Goal: Task Accomplishment & Management: Complete application form

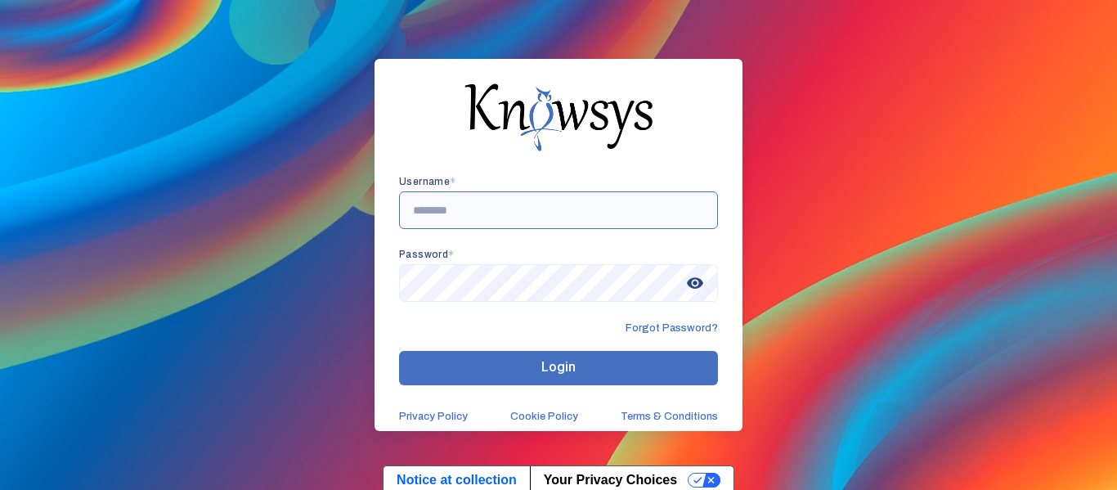
click at [480, 208] on input "text" at bounding box center [558, 210] width 319 height 38
type input "*"
type input "**********"
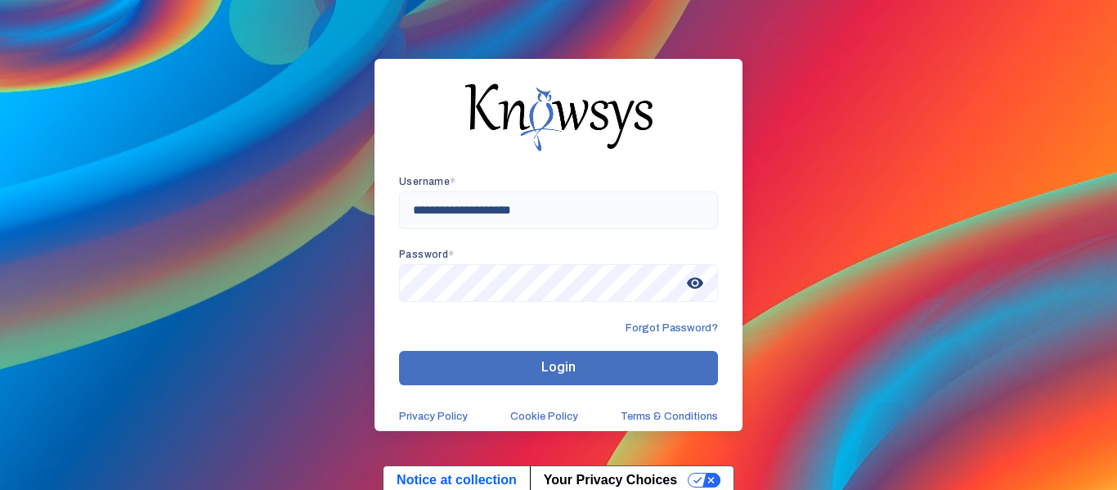
click at [696, 270] on span "visibility" at bounding box center [694, 282] width 29 height 29
click at [529, 352] on button "Login" at bounding box center [558, 368] width 319 height 34
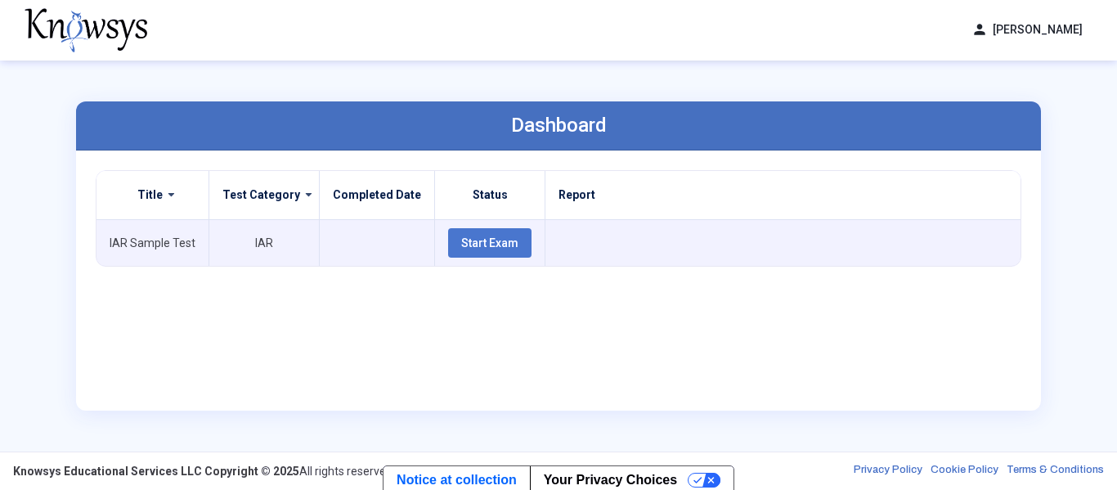
click at [284, 187] on div "Test Category" at bounding box center [263, 195] width 83 height 16
click at [448, 247] on button "Start Exam" at bounding box center [489, 242] width 83 height 29
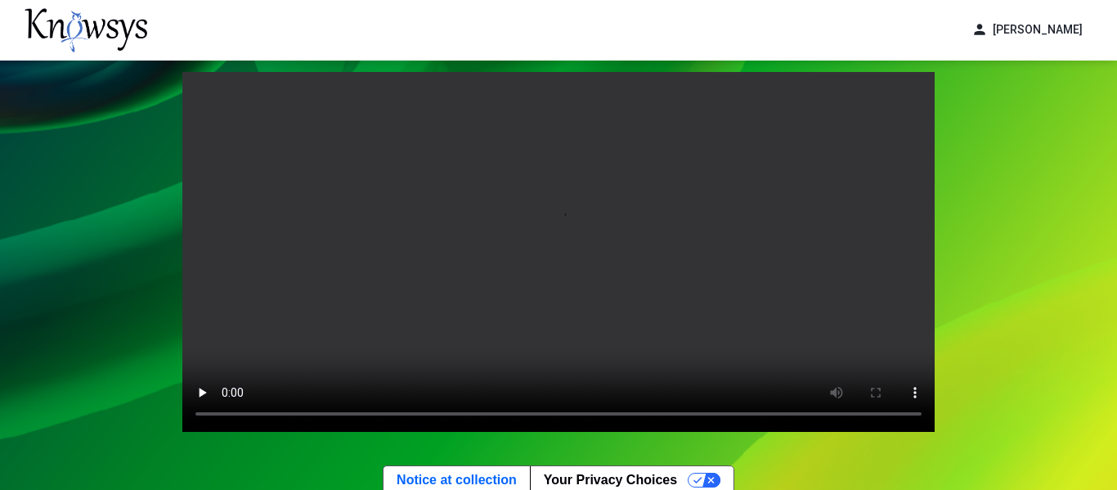
scroll to position [29, 0]
click at [397, 192] on video "Your browser does not support the video tag." at bounding box center [558, 253] width 752 height 360
click at [973, 235] on div "Your browser does not support the video tag. Exit Start Pre-Test" at bounding box center [558, 303] width 1117 height 542
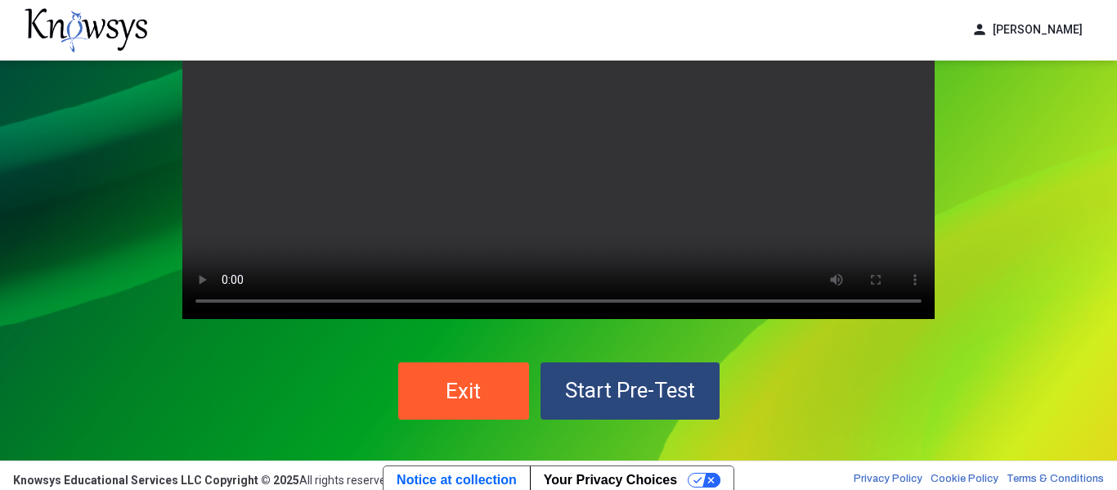
scroll to position [151, 0]
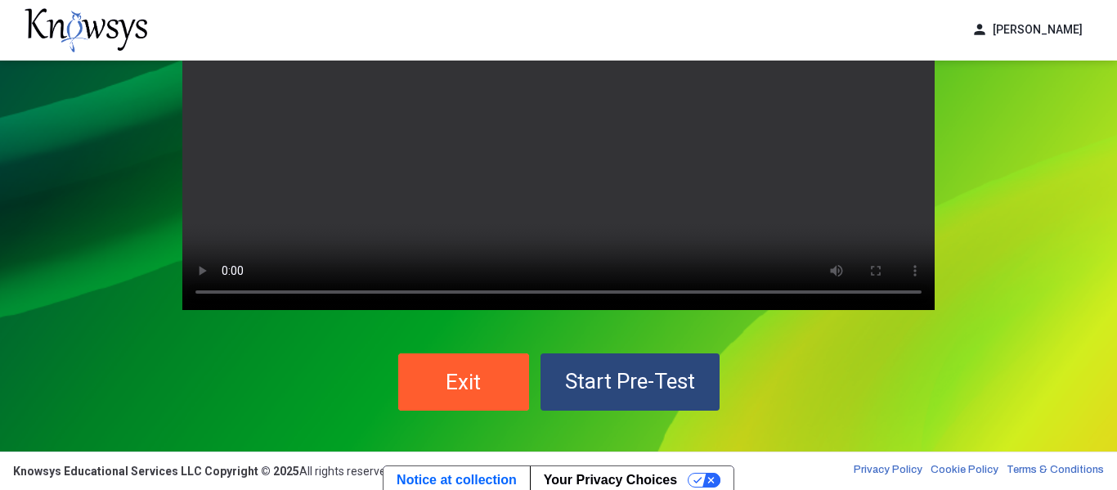
click at [685, 383] on span "Start Pre-Test" at bounding box center [630, 381] width 130 height 25
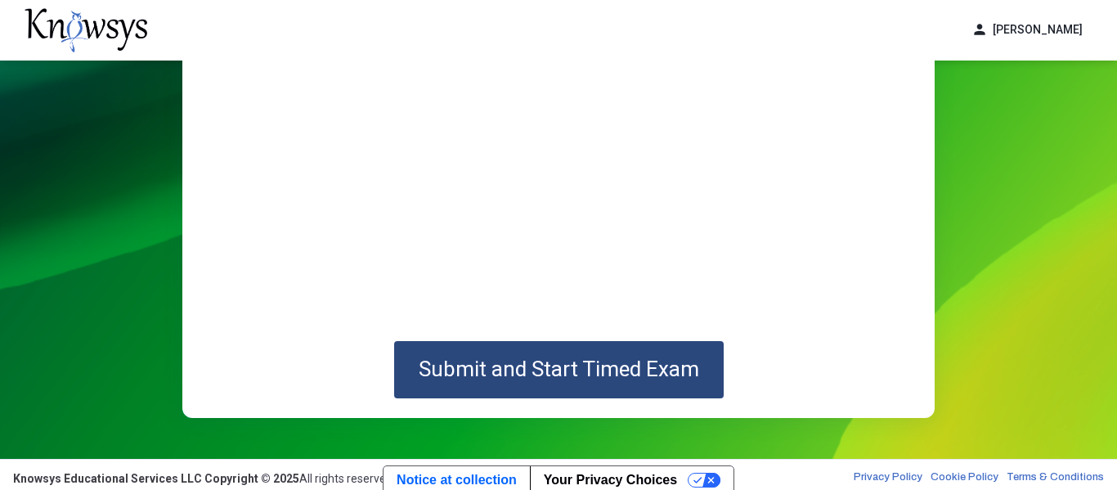
scroll to position [292, 0]
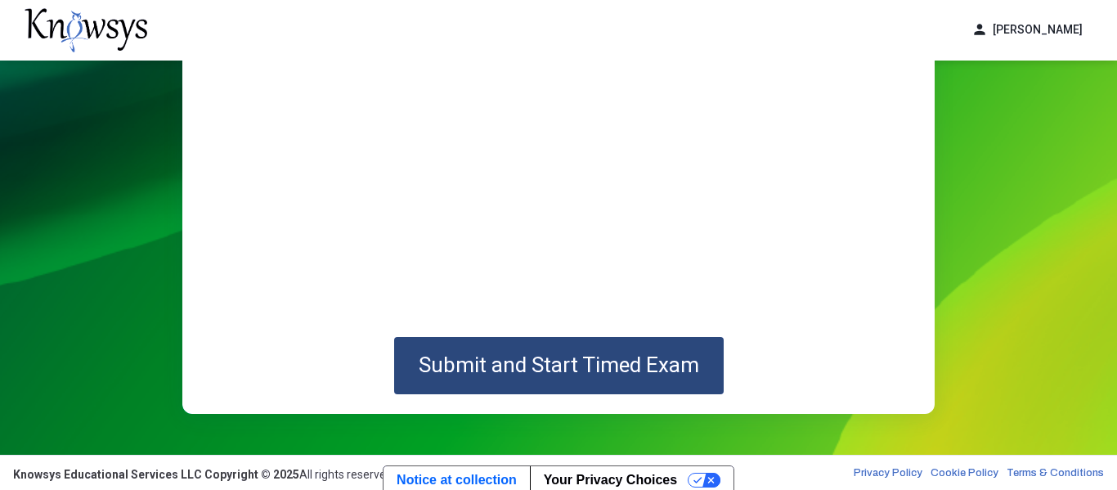
click at [497, 359] on span "Submit and Start Timed Exam" at bounding box center [559, 364] width 280 height 25
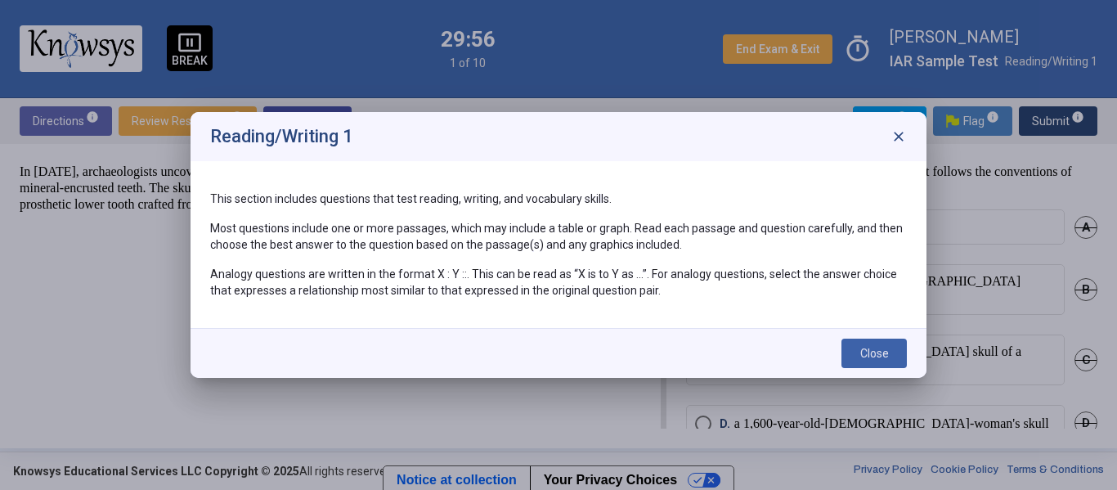
click at [874, 360] on button "Close" at bounding box center [873, 352] width 65 height 29
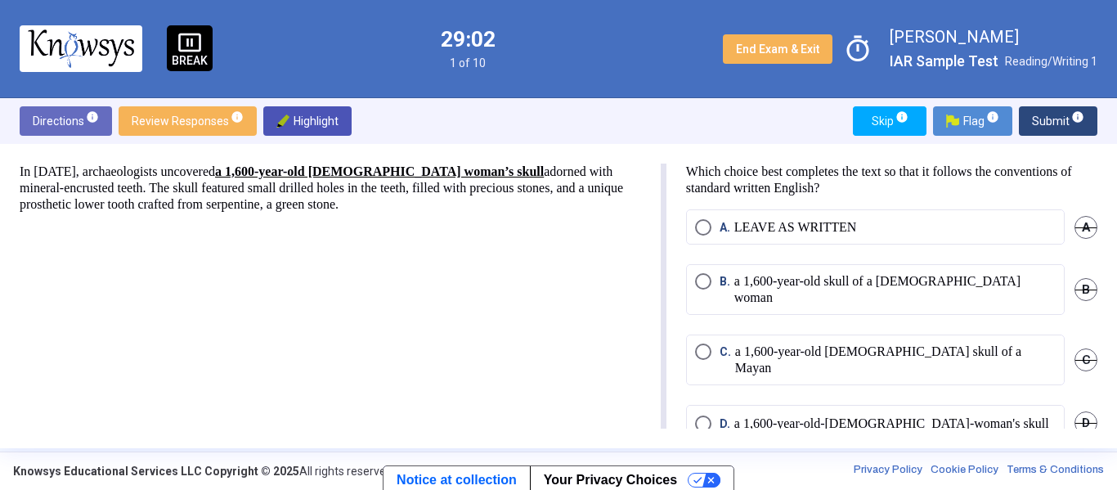
click at [698, 281] on span "Select an option" at bounding box center [703, 281] width 16 height 16
click at [1085, 113] on button "Submit info" at bounding box center [1058, 120] width 78 height 29
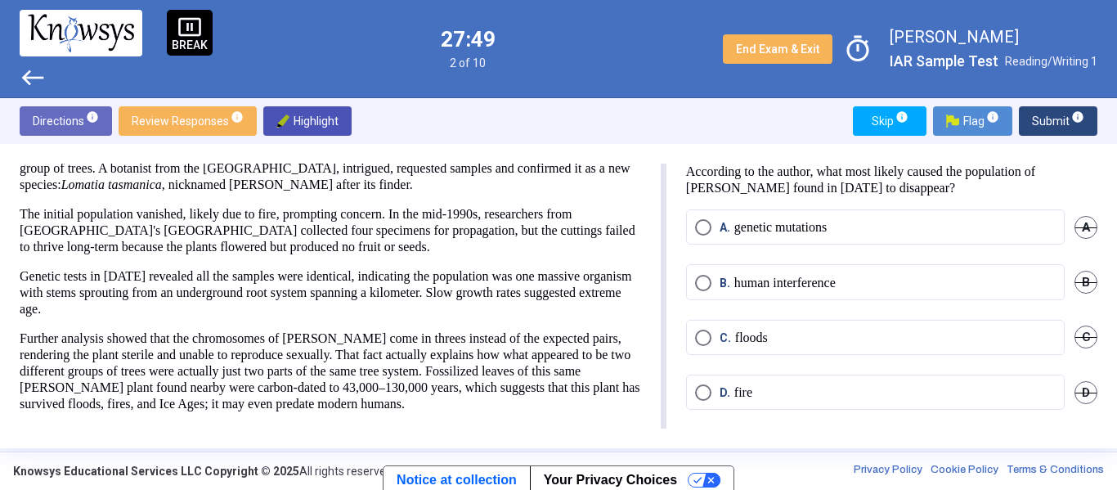
scroll to position [90, 0]
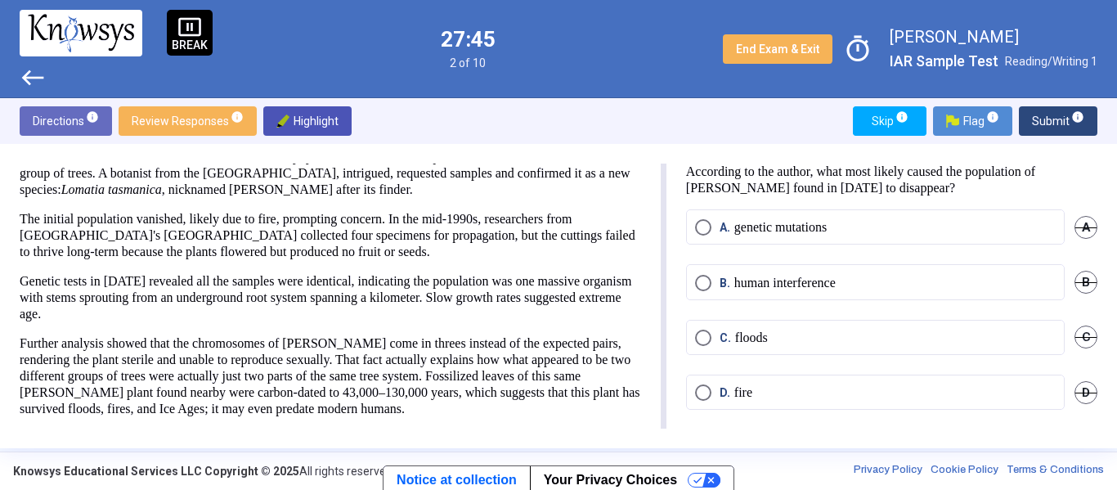
click at [701, 391] on span "Select an option" at bounding box center [703, 392] width 16 height 16
click at [1042, 112] on span "Submit info" at bounding box center [1058, 120] width 52 height 29
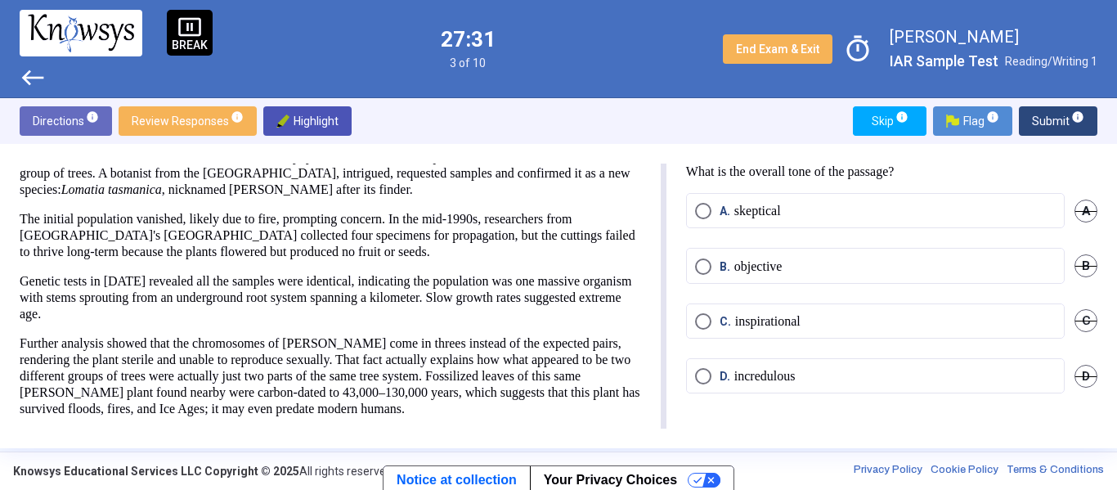
click at [701, 264] on span "Select an option" at bounding box center [703, 266] width 16 height 16
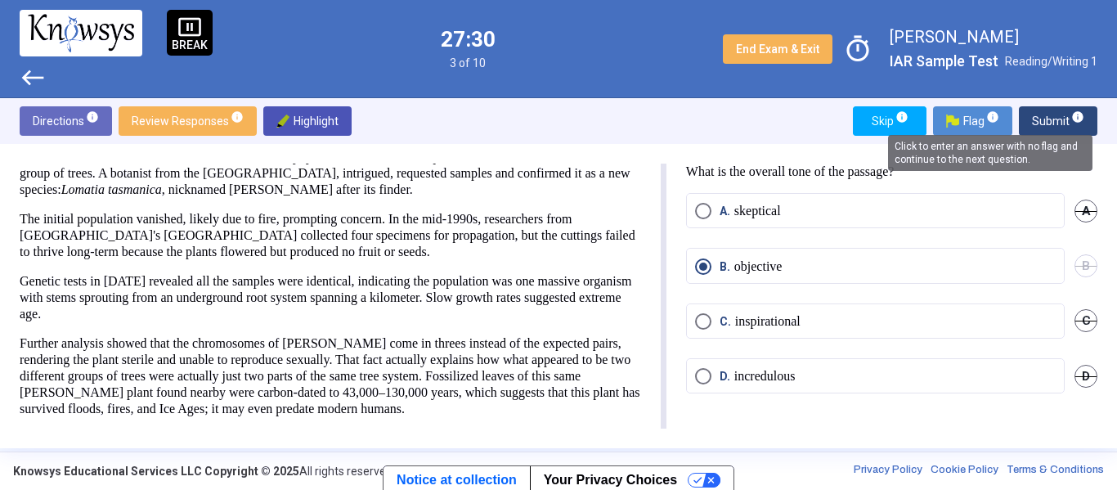
click at [1079, 112] on span "info" at bounding box center [1077, 116] width 13 height 13
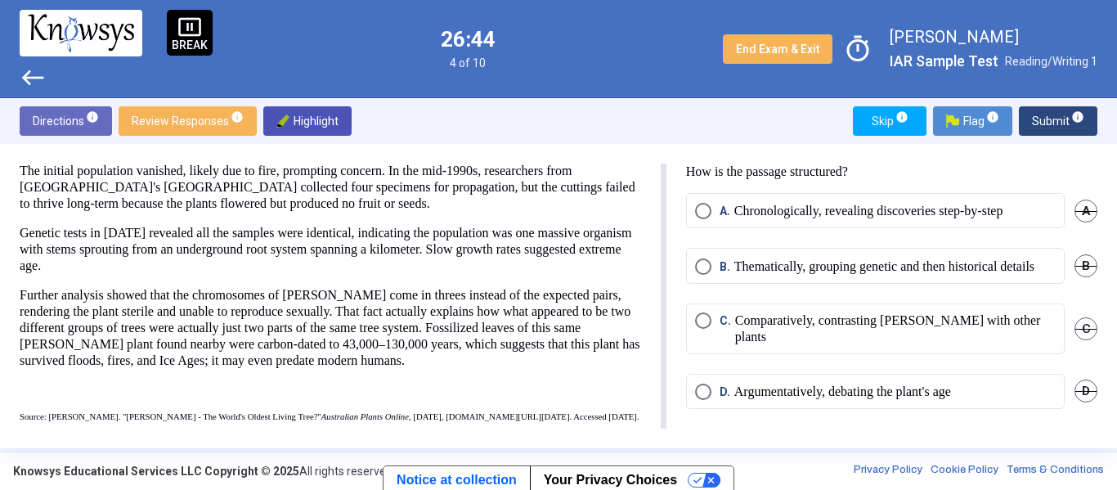
scroll to position [165, 0]
click at [975, 203] on p "Chronologically, revealing discoveries step-by-step" at bounding box center [868, 211] width 269 height 16
click at [1067, 121] on span "Submit info" at bounding box center [1058, 120] width 52 height 29
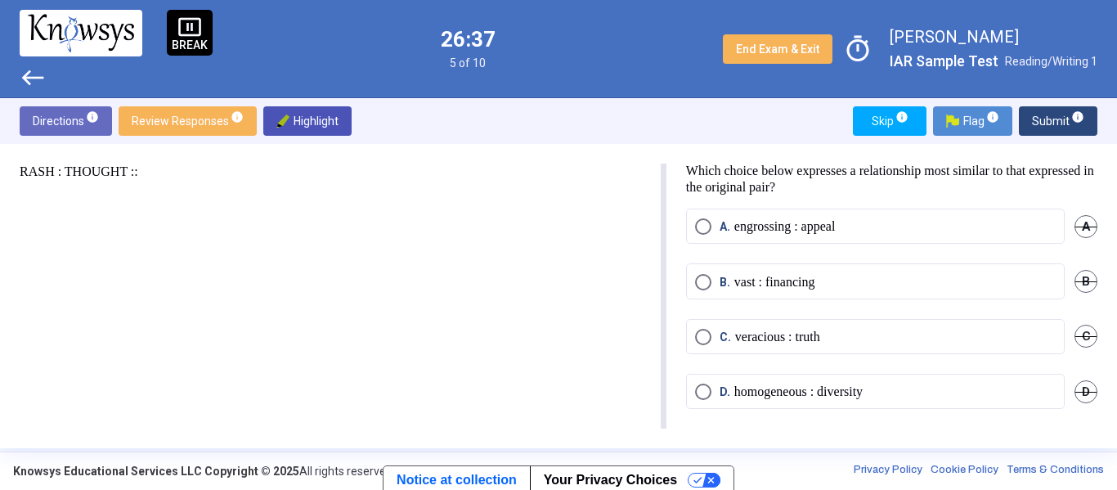
scroll to position [1, 0]
click at [775, 329] on p "veracious : truth" at bounding box center [777, 337] width 85 height 16
click at [1050, 112] on span "Submit info" at bounding box center [1058, 120] width 52 height 29
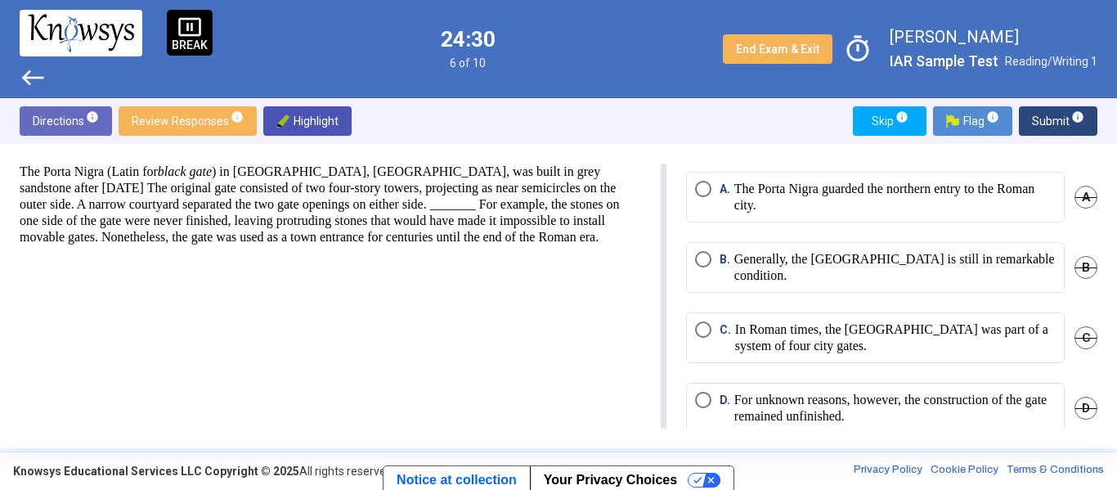
scroll to position [62, 0]
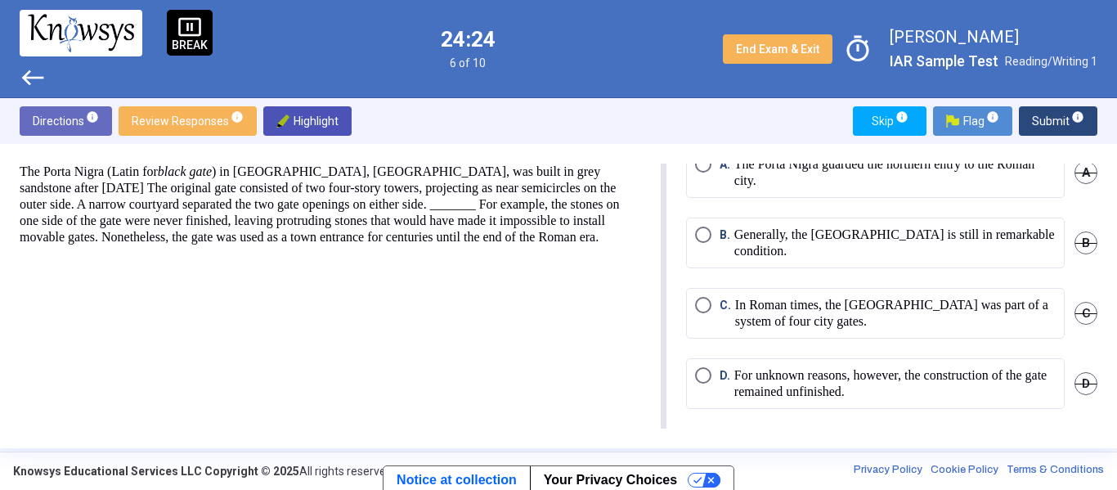
click at [864, 391] on p "For unknown reasons, however, the construction of the gate remained unfinished." at bounding box center [894, 383] width 321 height 33
click at [1056, 116] on span "Submit info" at bounding box center [1058, 120] width 52 height 29
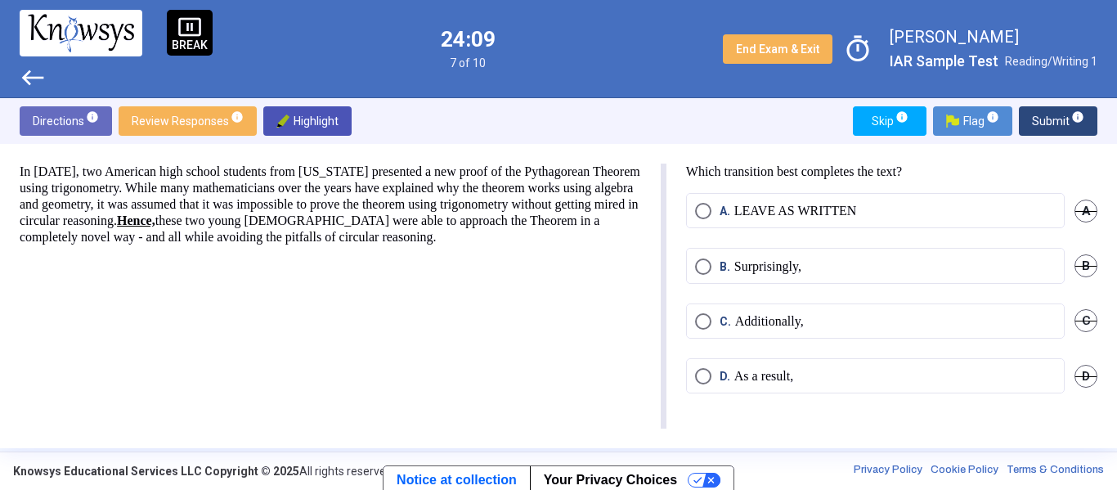
scroll to position [0, 0]
click at [729, 376] on span "D." at bounding box center [726, 376] width 15 height 16
click at [1056, 104] on div "Directions info Review Responses info Highlight Skip info Flag info Submit info" at bounding box center [558, 121] width 1117 height 46
click at [1056, 112] on span "Submit info" at bounding box center [1058, 120] width 52 height 29
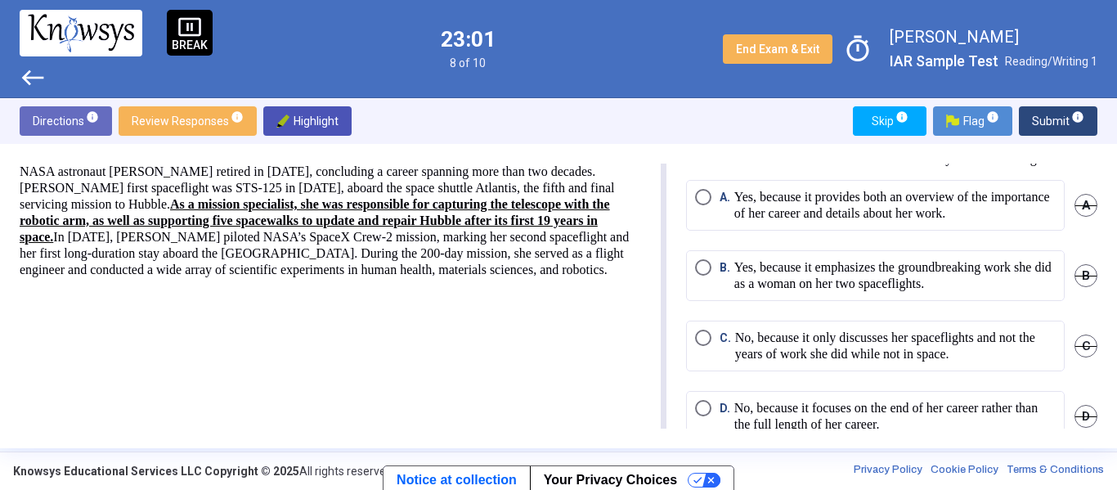
scroll to position [25, 0]
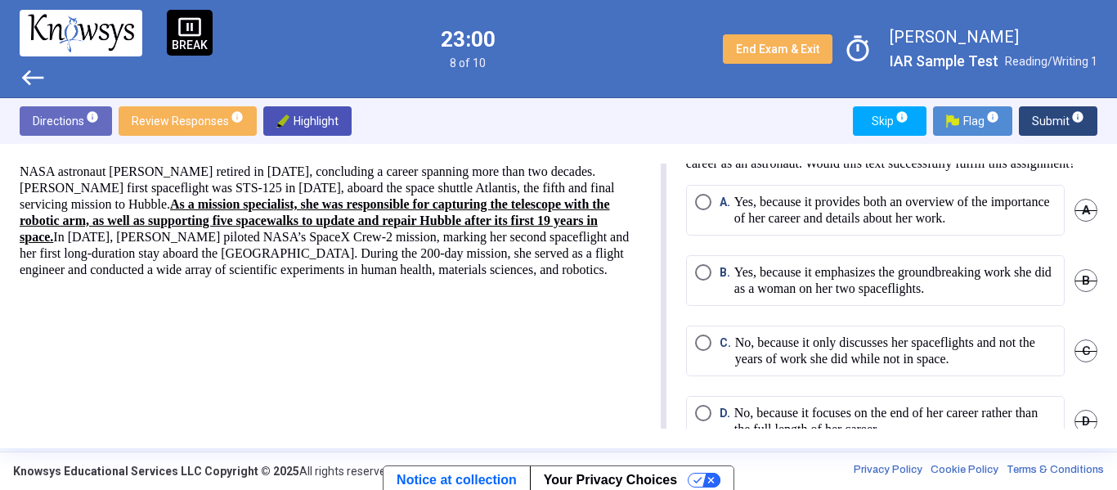
click at [686, 229] on mat-radio-button "A. Yes, because it provides both an overview of the importance of her career an…" at bounding box center [875, 210] width 379 height 51
click at [708, 210] on span "Select an option" at bounding box center [703, 202] width 16 height 16
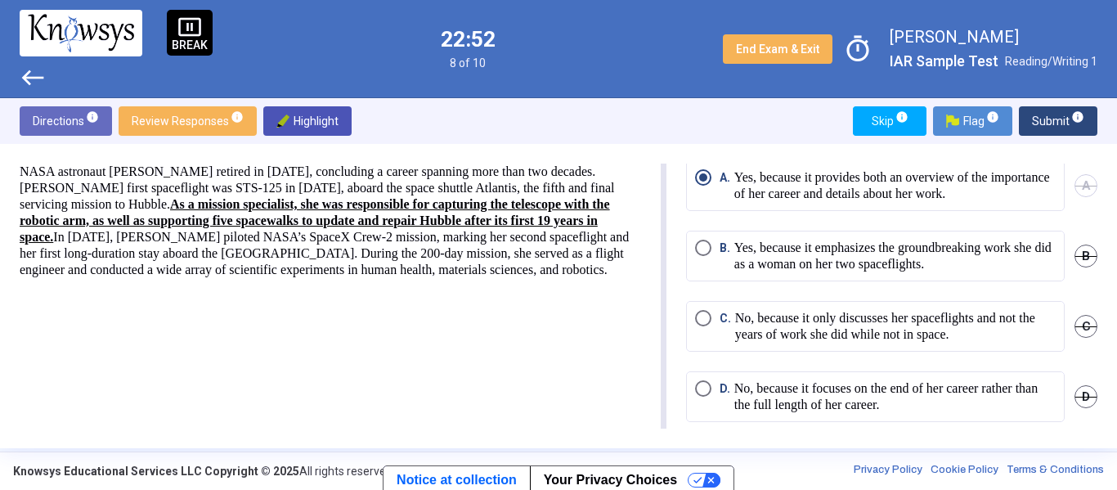
scroll to position [0, 0]
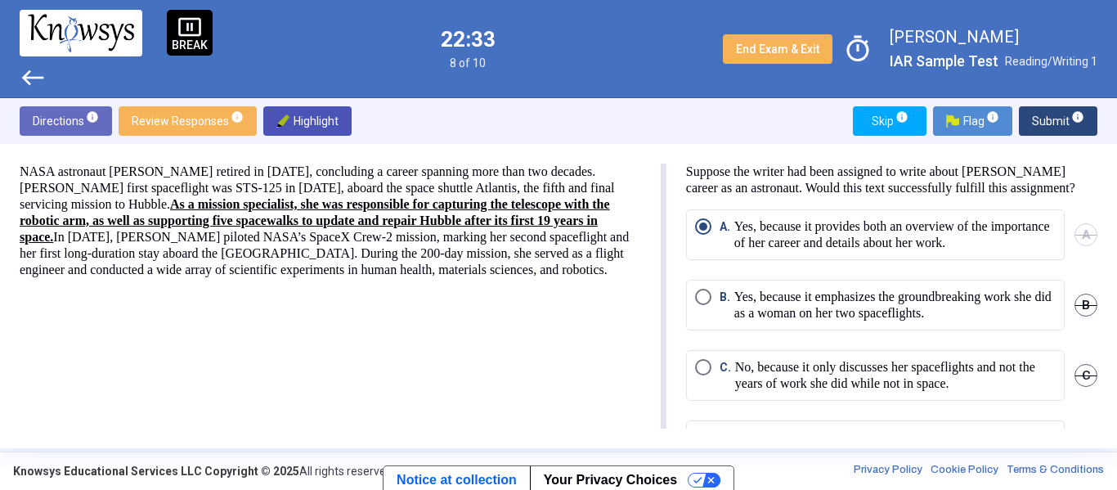
click at [1052, 109] on span "Submit info" at bounding box center [1058, 120] width 52 height 29
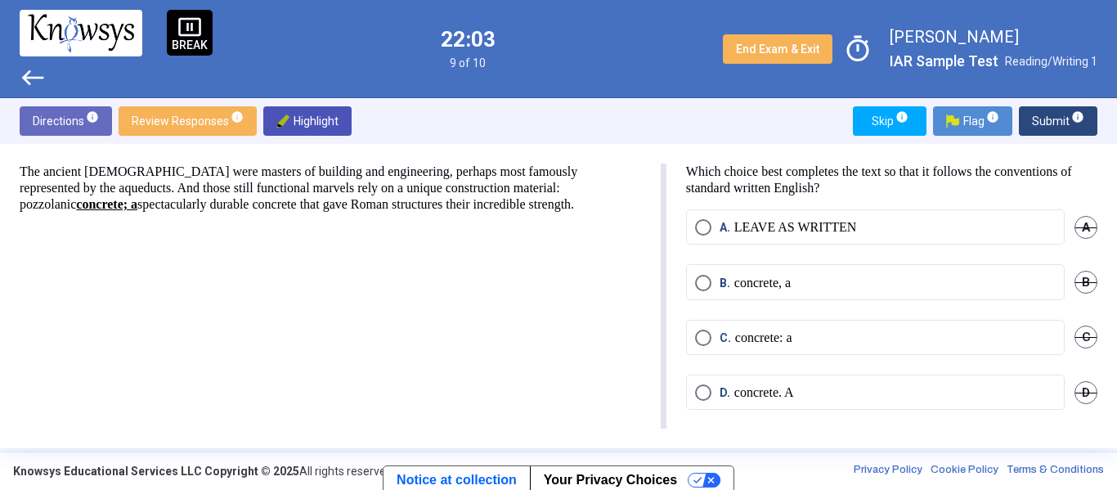
click at [764, 235] on p "LEAVE AS WRITTEN" at bounding box center [795, 227] width 123 height 16
click at [1059, 125] on span "Submit info" at bounding box center [1058, 120] width 52 height 29
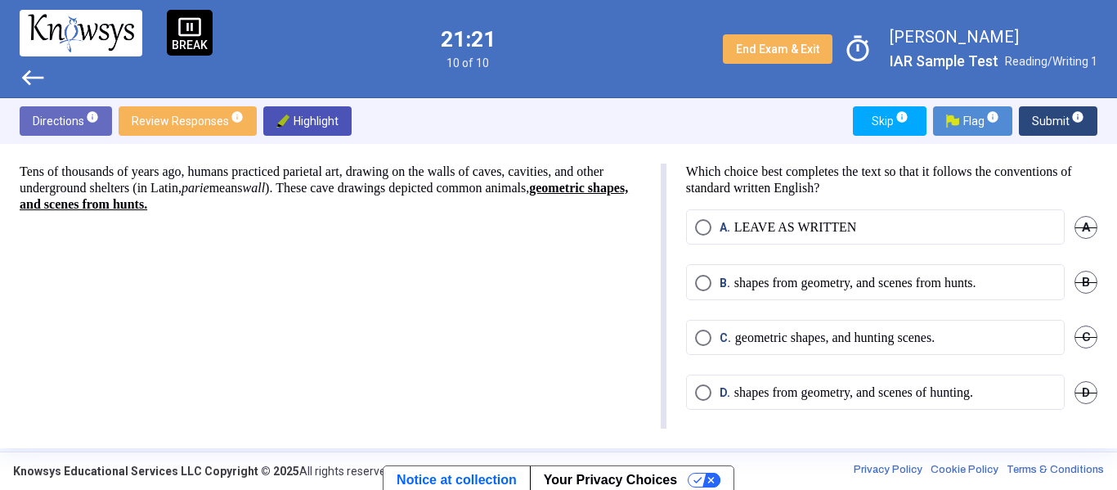
click at [791, 340] on p "geometric shapes, and hunting scenes." at bounding box center [834, 337] width 199 height 16
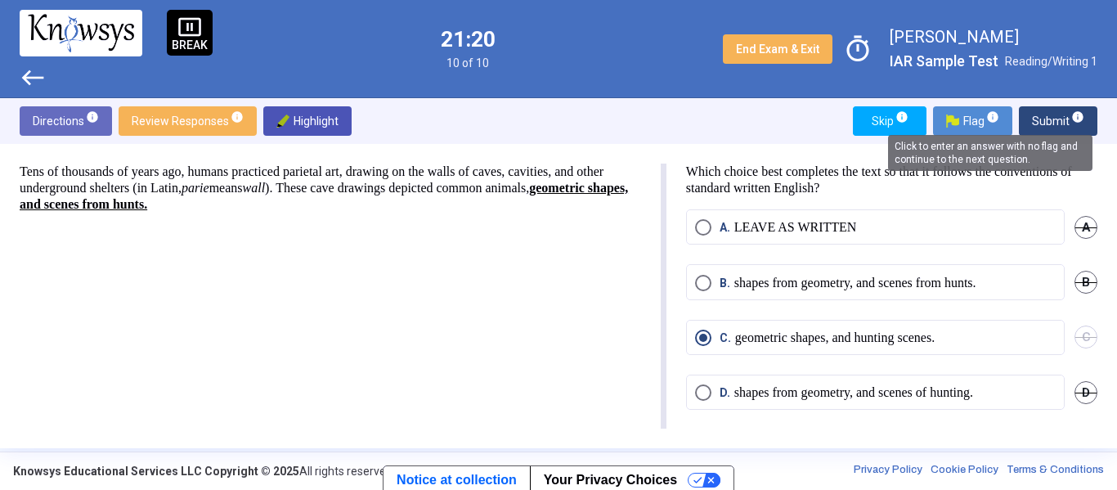
click at [1072, 118] on span "info" at bounding box center [1077, 116] width 13 height 13
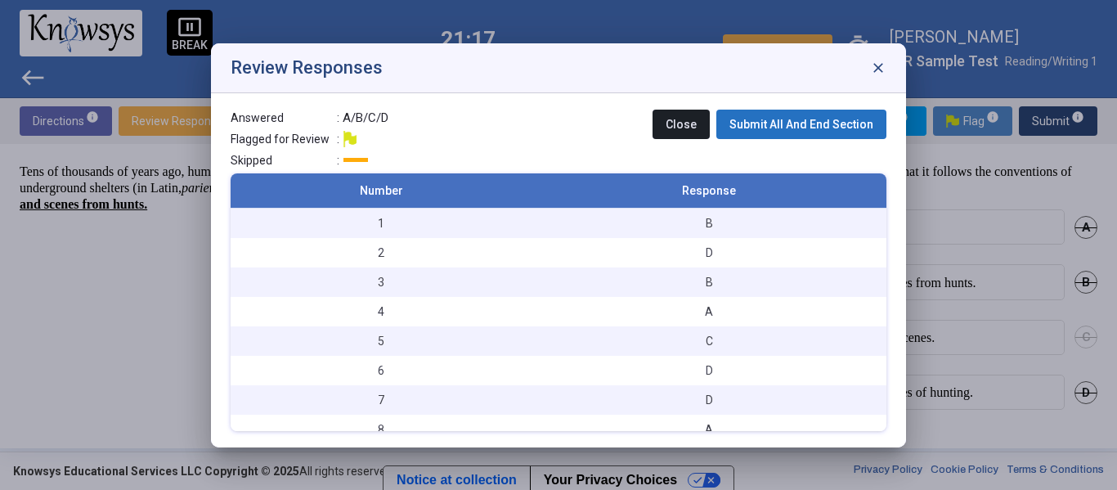
click at [802, 122] on span "Submit All And End Section" at bounding box center [801, 124] width 144 height 13
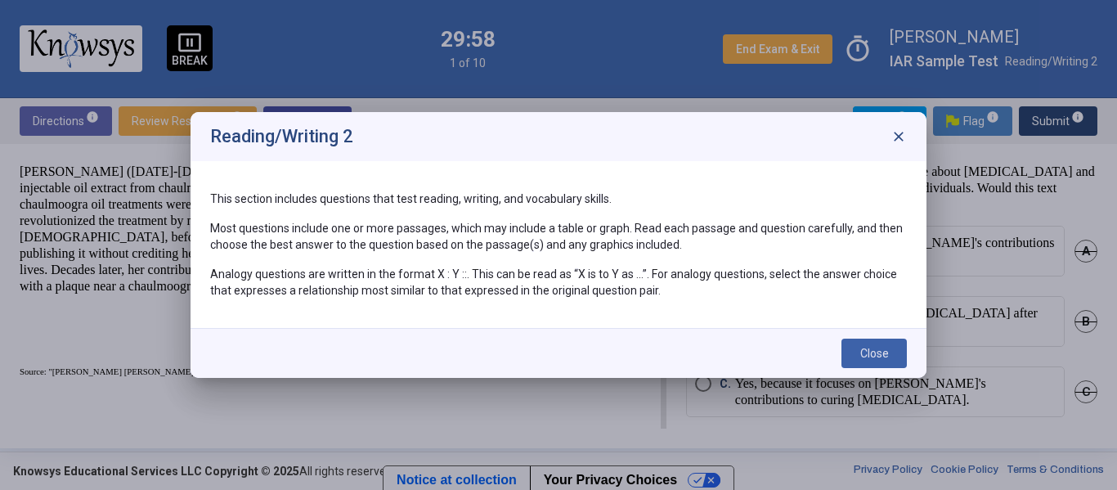
click at [867, 351] on span "Close" at bounding box center [874, 353] width 29 height 13
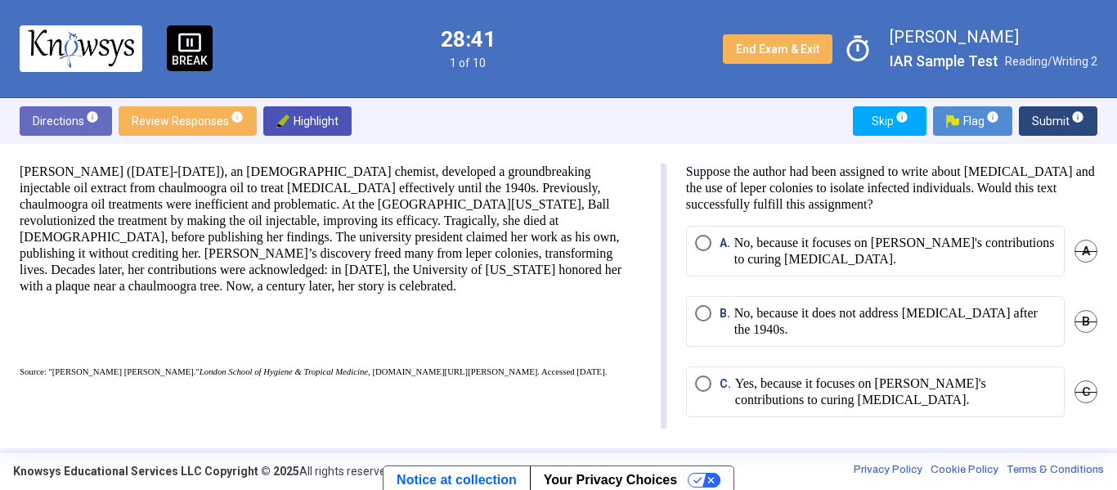
click at [697, 240] on span "Select an option" at bounding box center [703, 243] width 16 height 16
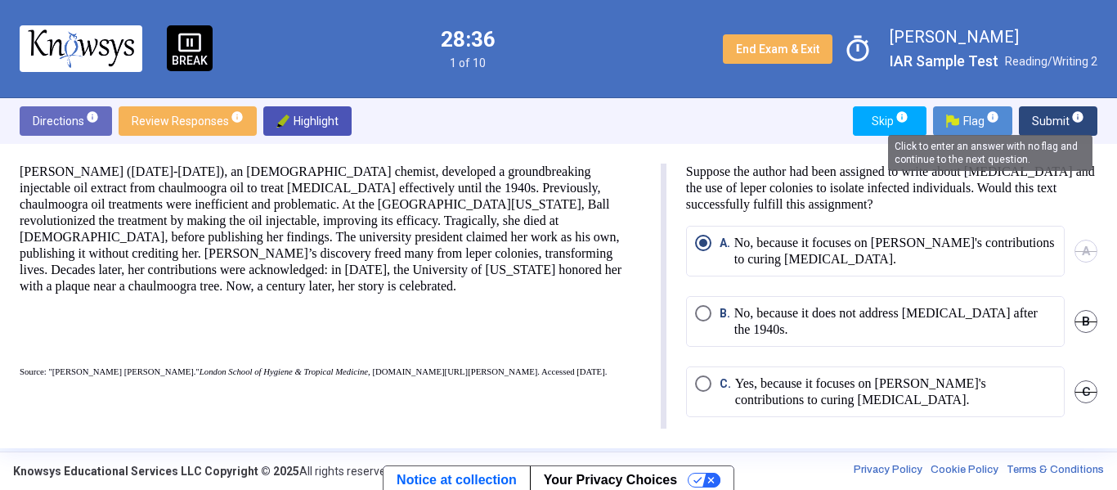
click at [1065, 123] on mat-tooltip-component "Click to enter an answer with no flag and continue to the next question." at bounding box center [989, 152] width 227 height 59
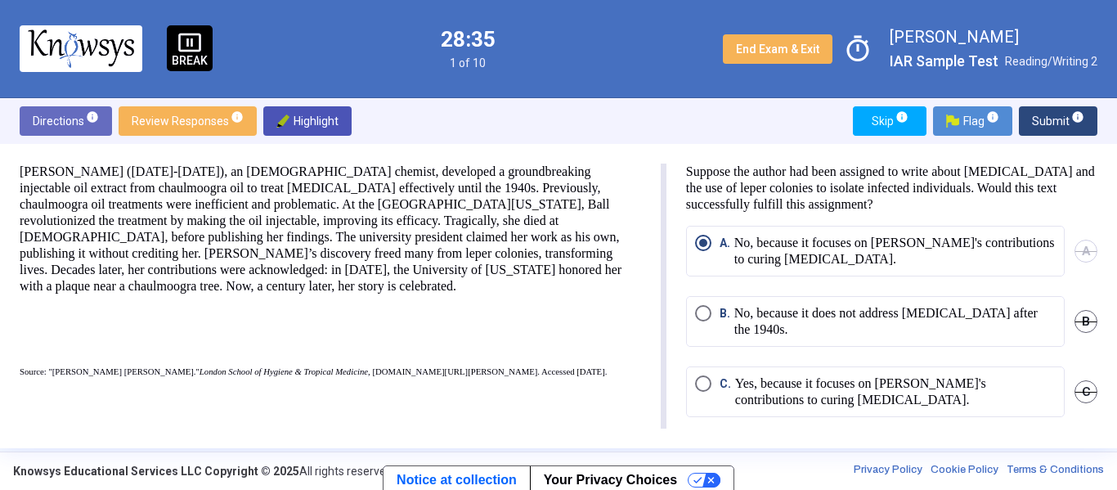
click at [1047, 112] on span "Submit info" at bounding box center [1058, 120] width 52 height 29
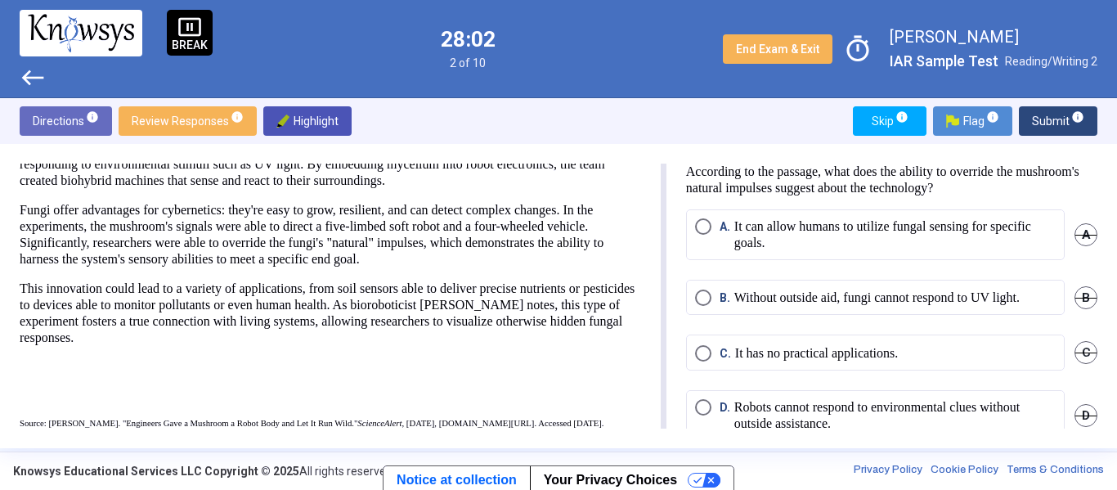
scroll to position [89, 0]
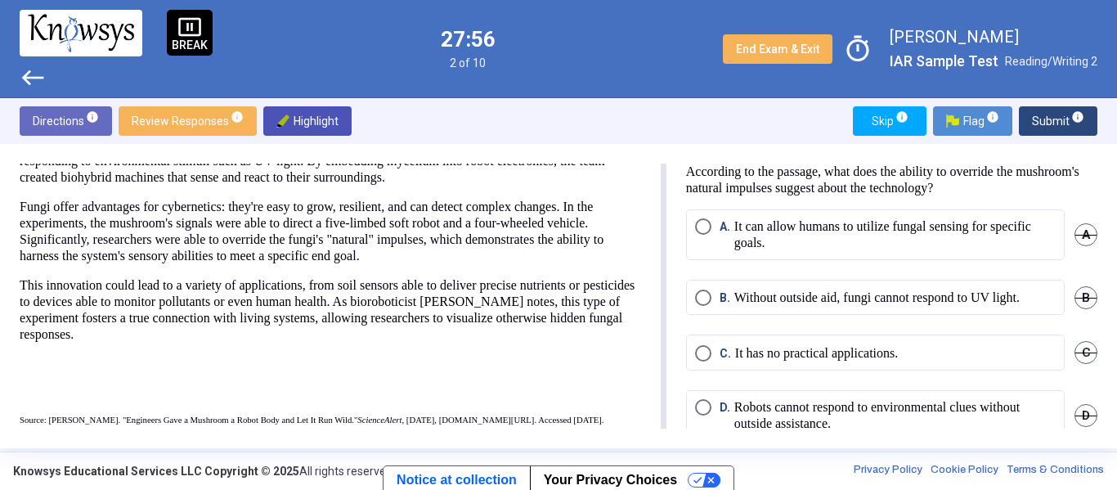
click at [830, 218] on p "It can allow humans to utilize fungal sensing for specific goals." at bounding box center [894, 234] width 321 height 33
click at [1055, 123] on span "Submit info" at bounding box center [1058, 120] width 52 height 29
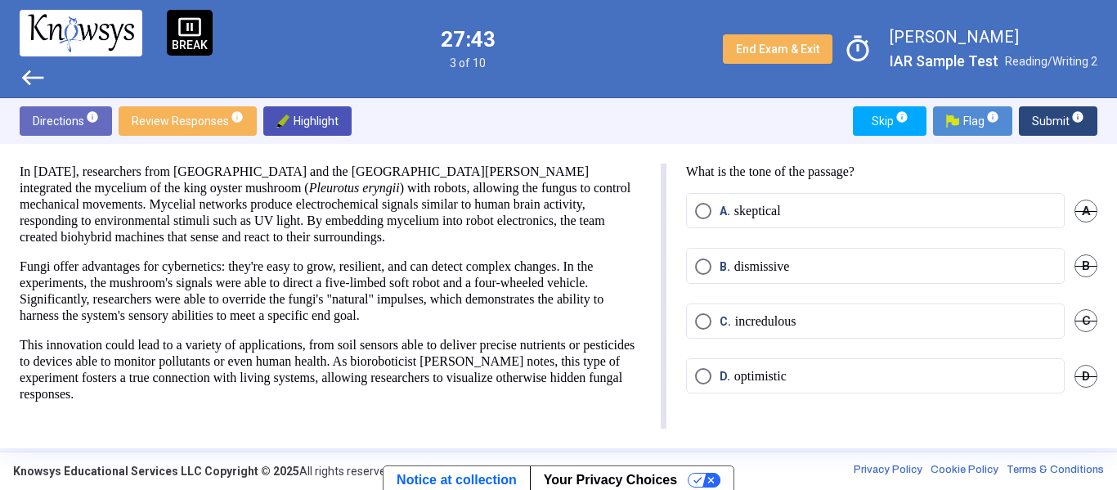
scroll to position [31, 0]
click at [770, 379] on p "optimistic" at bounding box center [760, 376] width 52 height 16
click at [781, 321] on p "incredulous" at bounding box center [765, 321] width 61 height 16
click at [1044, 116] on span "Submit info" at bounding box center [1058, 120] width 52 height 29
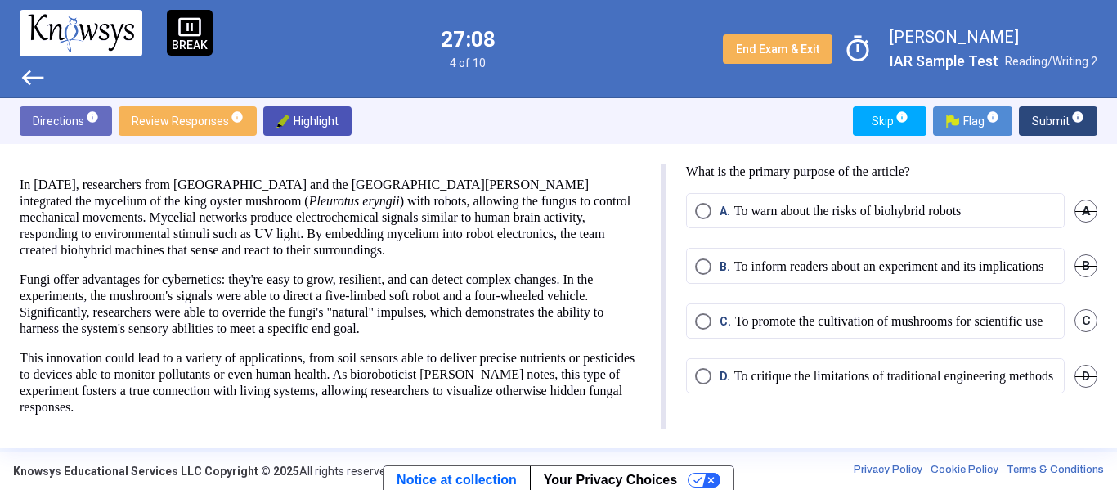
scroll to position [21, 0]
click at [707, 258] on span "Select an option" at bounding box center [703, 266] width 16 height 16
click at [1080, 102] on div "Directions info Review Responses info Highlight Skip info Flag info Submit info" at bounding box center [558, 121] width 1117 height 46
click at [1073, 108] on span "Submit info" at bounding box center [1058, 120] width 52 height 29
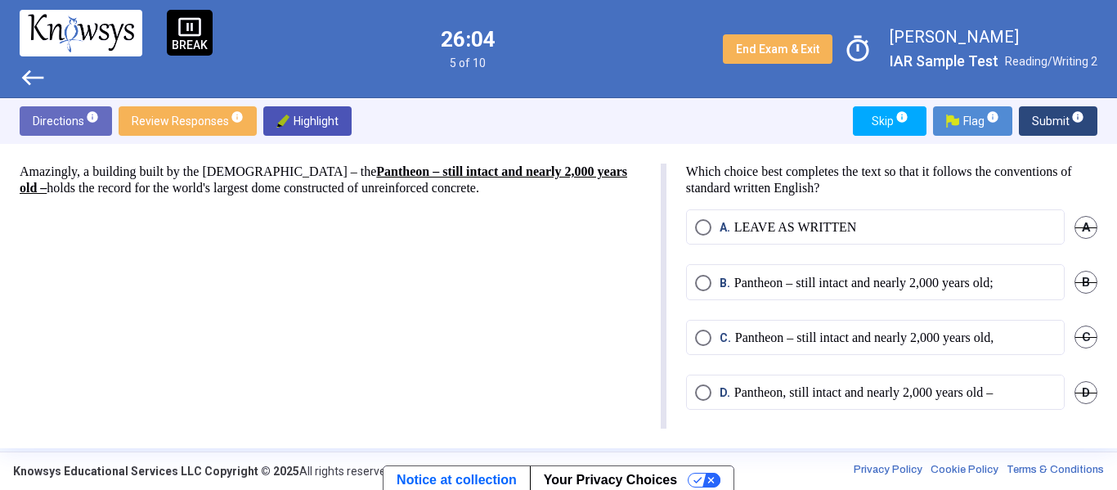
click at [743, 394] on p "Pantheon, still intact and nearly 2,000 years old –" at bounding box center [863, 392] width 258 height 16
click at [1060, 117] on span "Submit info" at bounding box center [1058, 120] width 52 height 29
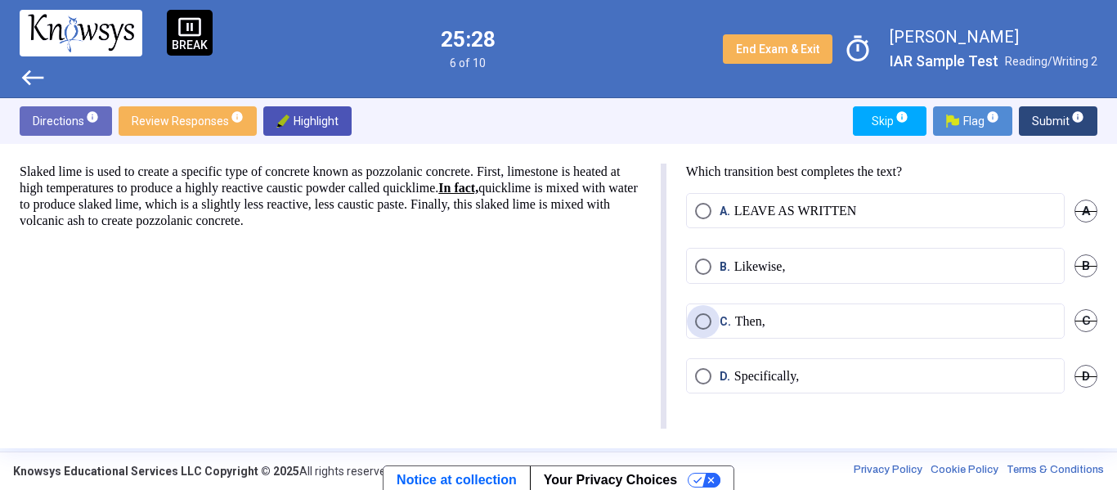
click at [735, 322] on p "Then," at bounding box center [750, 321] width 30 height 16
click at [1060, 111] on span "Submit info" at bounding box center [1058, 120] width 52 height 29
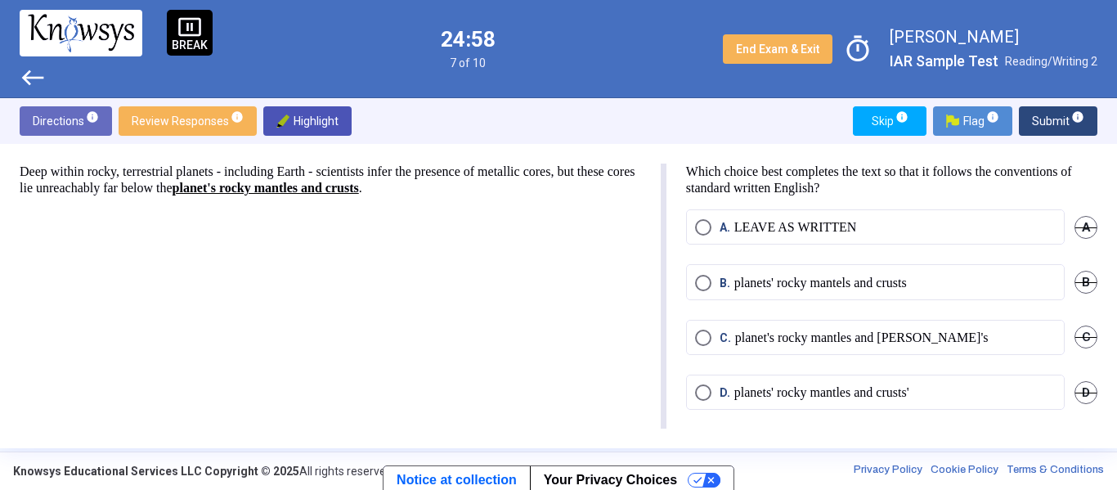
click at [805, 276] on p "planets' rocky mantels and crusts" at bounding box center [820, 283] width 173 height 16
click at [1066, 110] on span "Submit info" at bounding box center [1058, 120] width 52 height 29
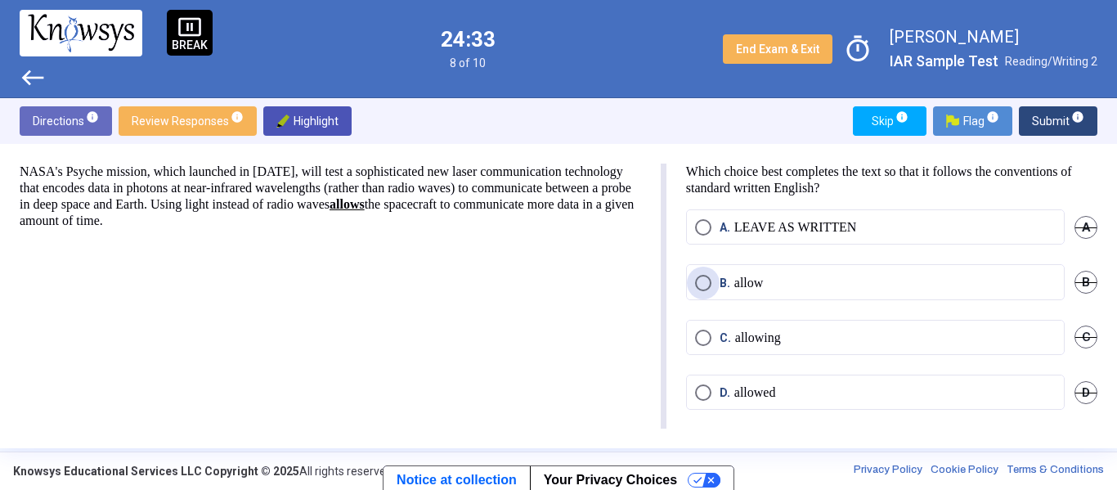
click at [745, 284] on p "allow" at bounding box center [748, 283] width 29 height 16
click at [1033, 123] on span "Submit info" at bounding box center [1058, 120] width 52 height 29
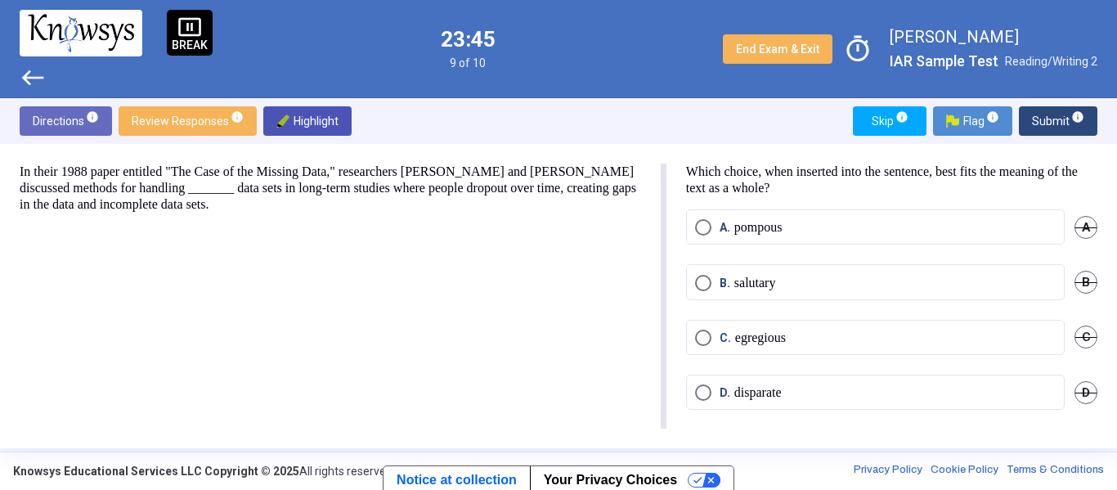
click at [701, 216] on mat-radio-button "A. pompous" at bounding box center [875, 226] width 379 height 35
click at [699, 219] on span "Select an option" at bounding box center [703, 227] width 16 height 16
click at [1058, 115] on span "Submit info" at bounding box center [1058, 120] width 52 height 29
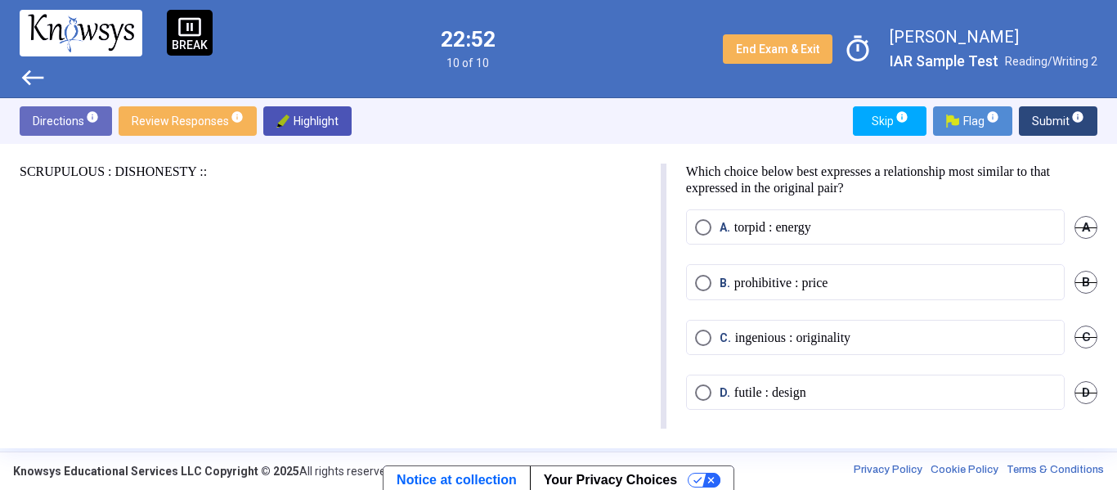
click at [747, 337] on p "ingenious : originality" at bounding box center [792, 337] width 115 height 16
click at [1058, 113] on span "Submit info" at bounding box center [1058, 120] width 52 height 29
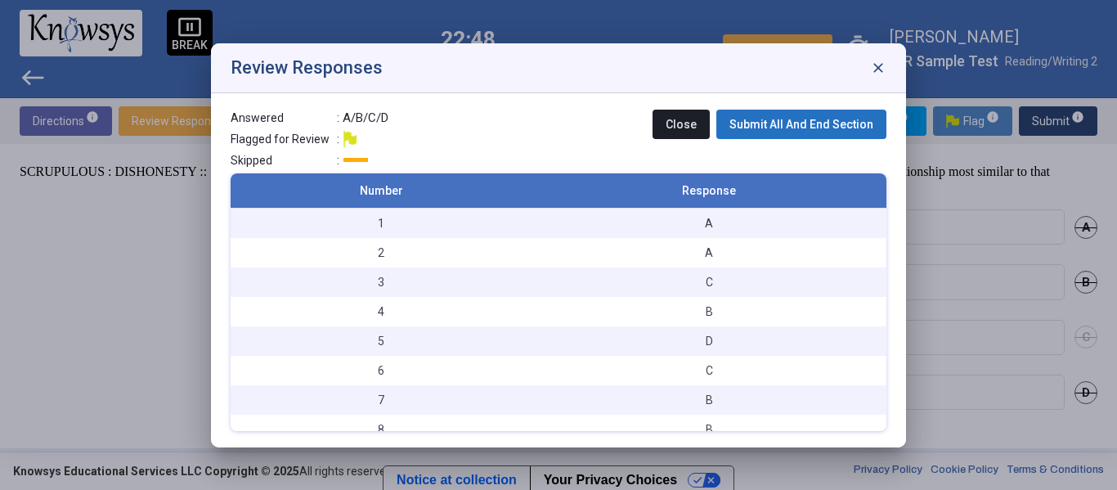
click at [772, 128] on span "Submit All And End Section" at bounding box center [801, 124] width 144 height 13
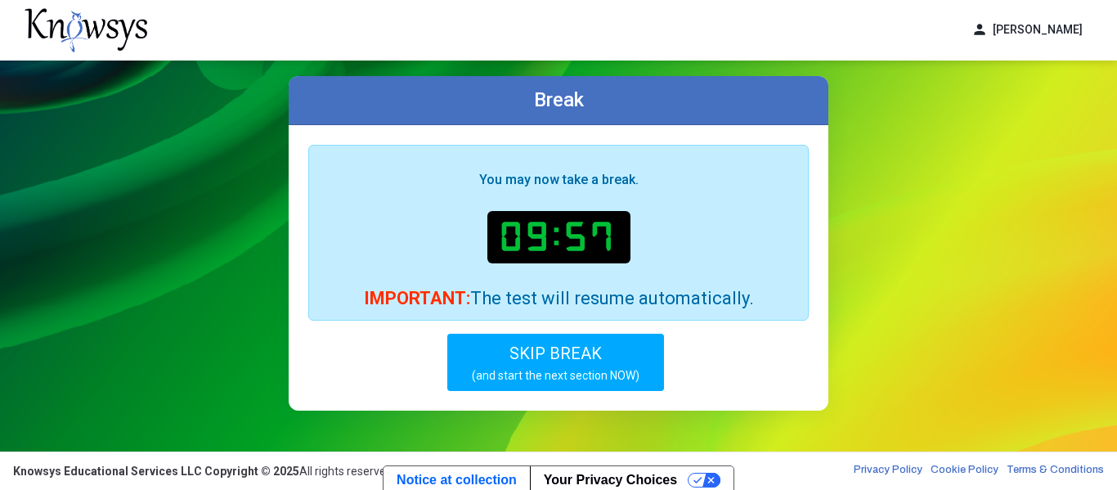
scroll to position [13, 0]
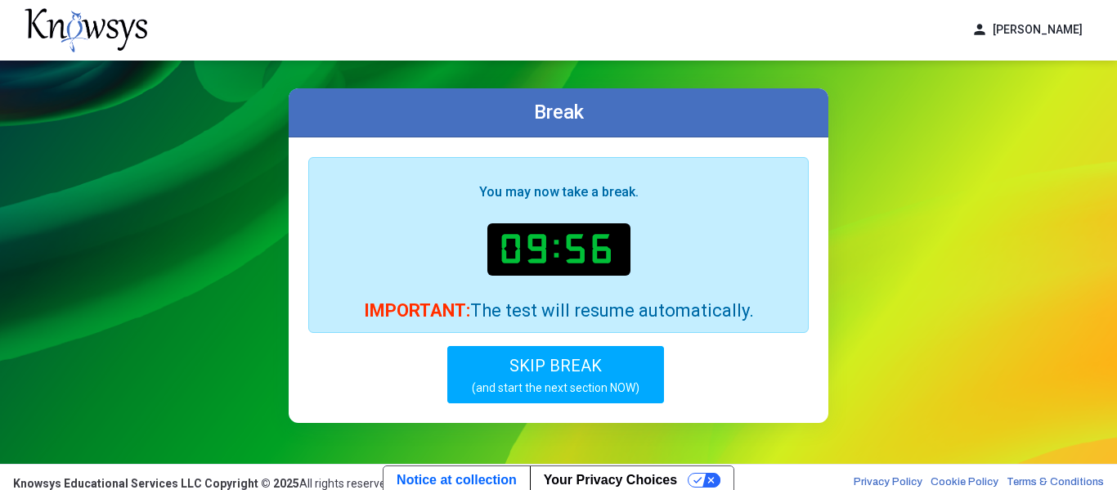
click at [553, 349] on button "SKIP BREAK (and start the next section NOW)" at bounding box center [555, 374] width 217 height 57
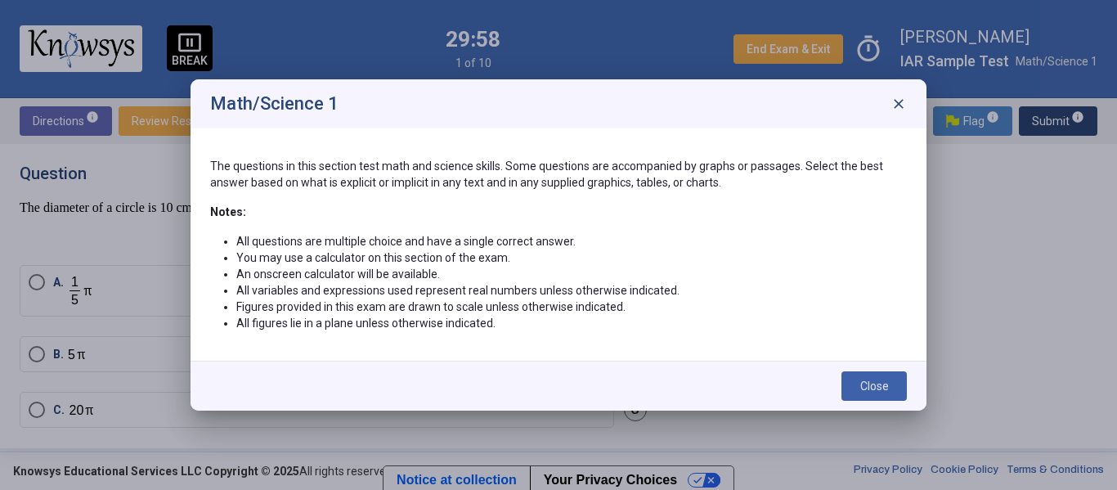
click at [889, 374] on button "Close" at bounding box center [873, 385] width 65 height 29
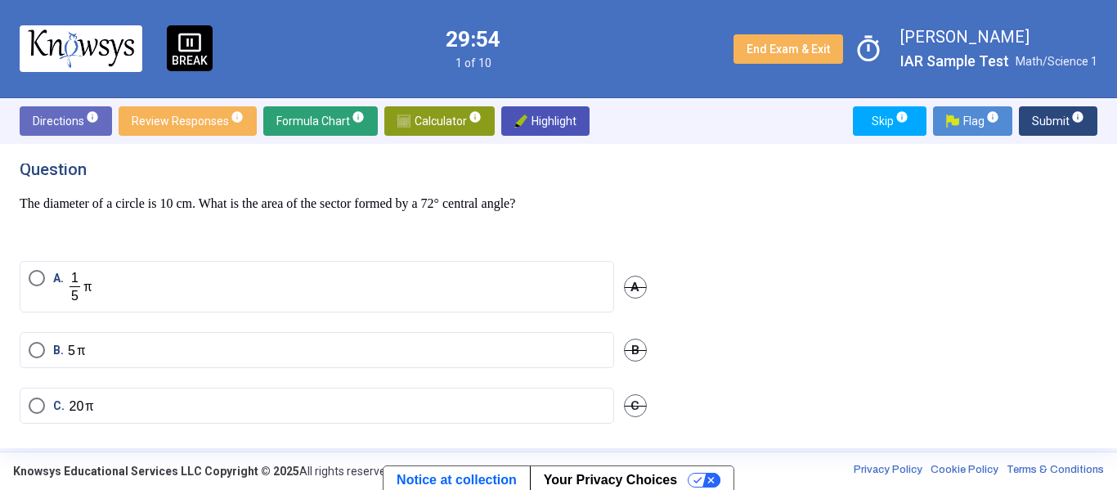
scroll to position [1, 0]
click at [423, 109] on span "Calculator info" at bounding box center [439, 120] width 84 height 29
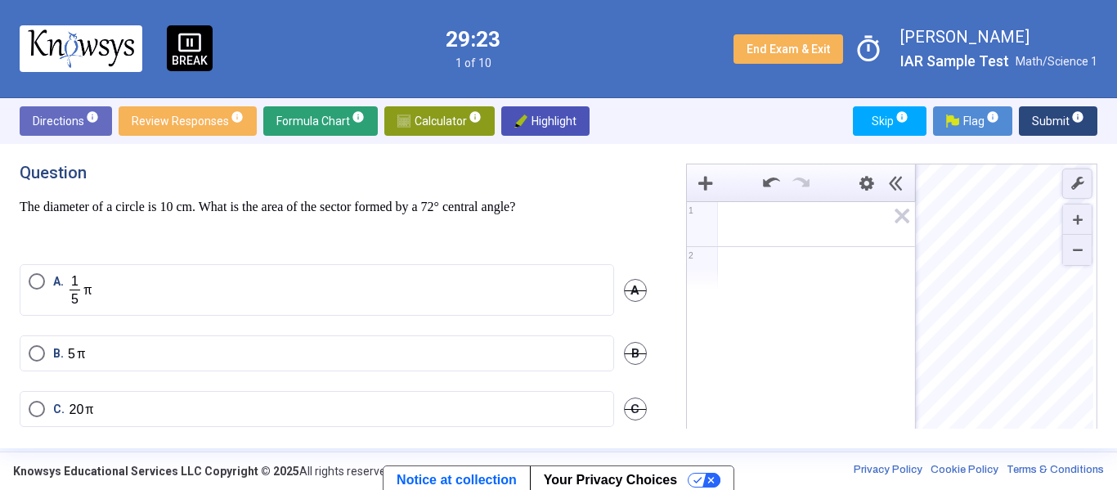
click at [756, 222] on span "Math Input:" at bounding box center [808, 224] width 156 height 20
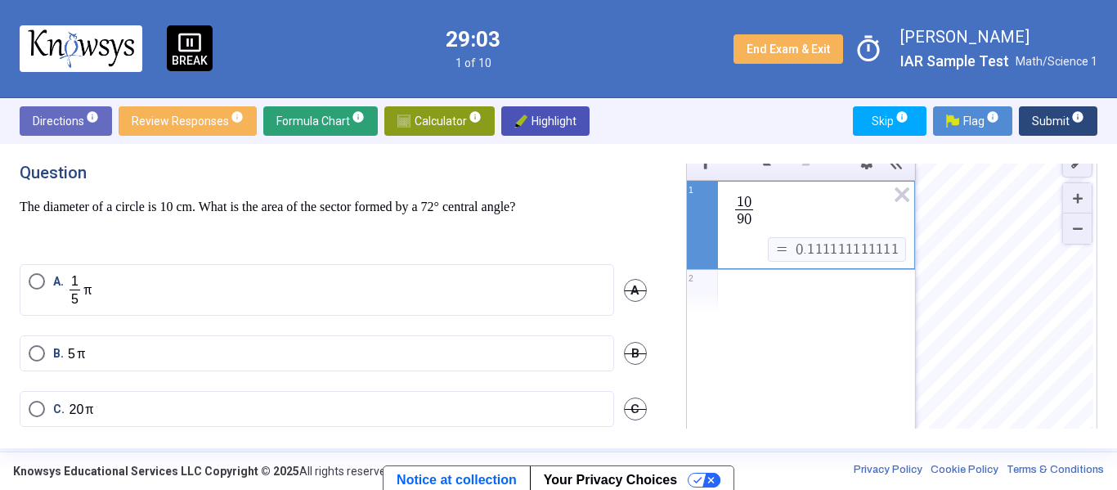
scroll to position [78, 0]
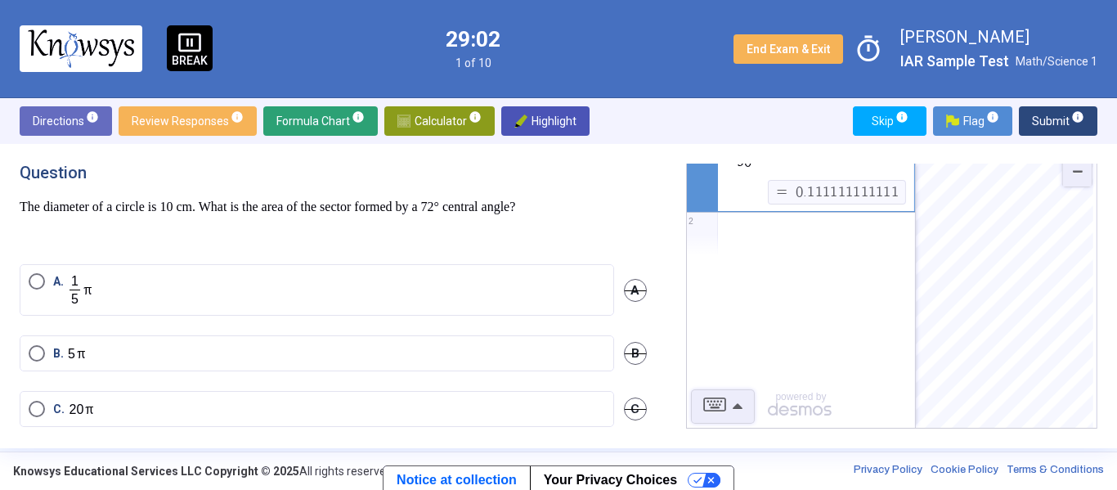
click at [706, 427] on div "1 0 9 0 ​ ​ $$ = $$ 0 . 1 1 1 1 1 1 1 1 1 1 1 1 1 2 powered by" at bounding box center [801, 276] width 228 height 306
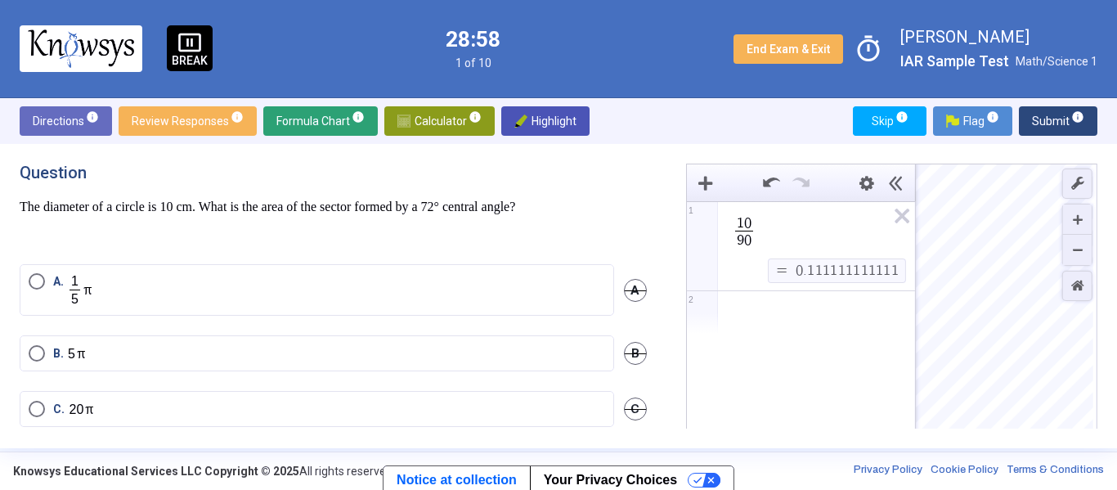
click at [853, 231] on span "1 0 9 0 ​" at bounding box center [808, 232] width 156 height 37
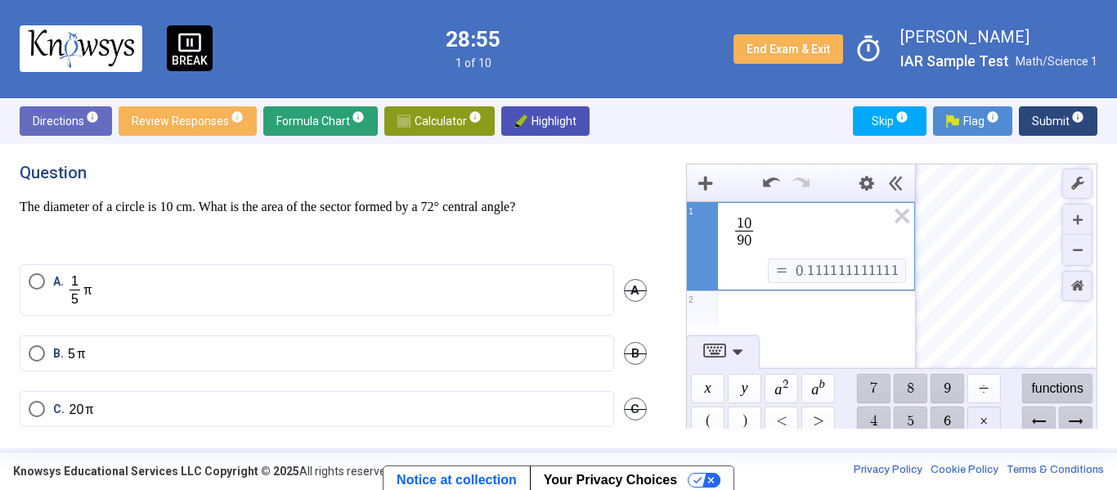
click at [975, 417] on span "$$ ×" at bounding box center [983, 420] width 34 height 29
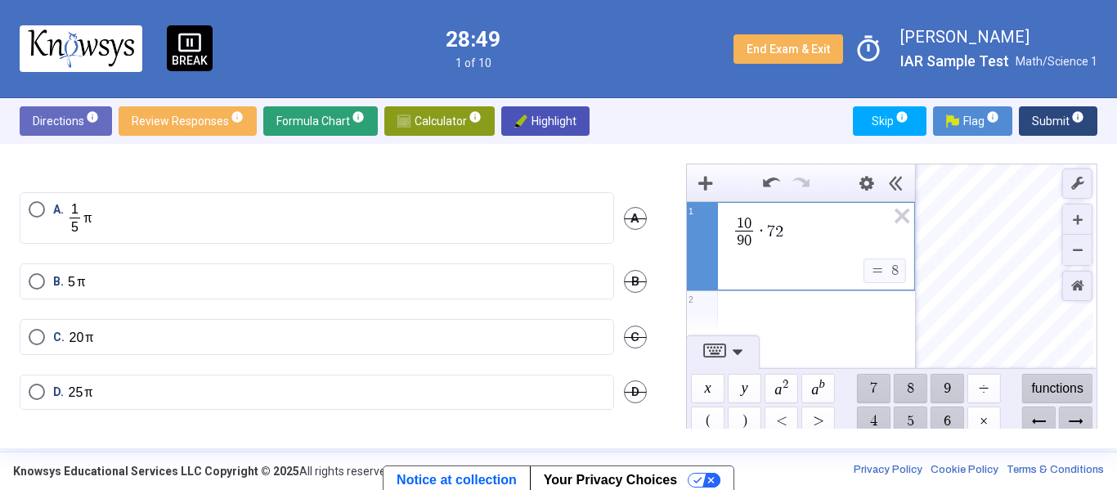
scroll to position [20, 0]
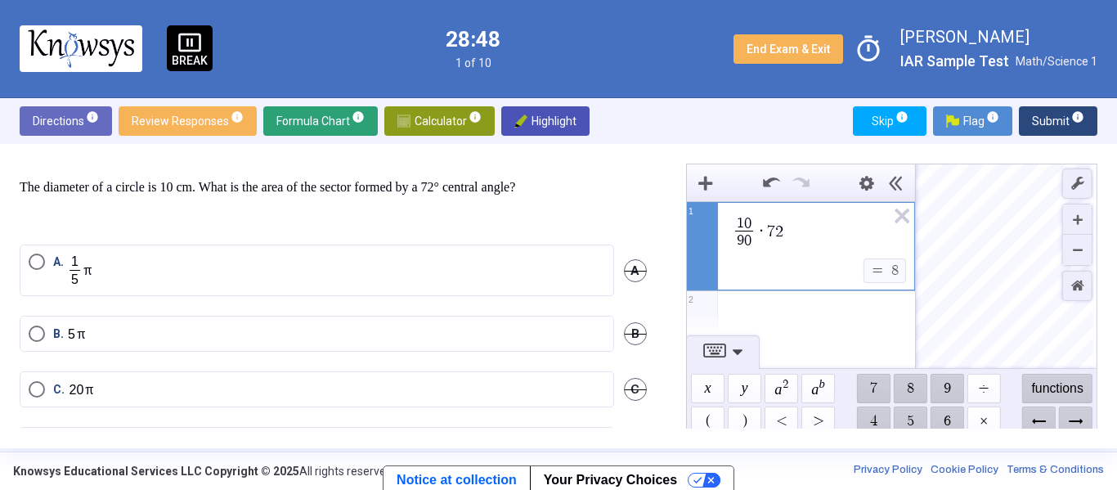
click at [807, 302] on div "Expression List" at bounding box center [801, 312] width 228 height 43
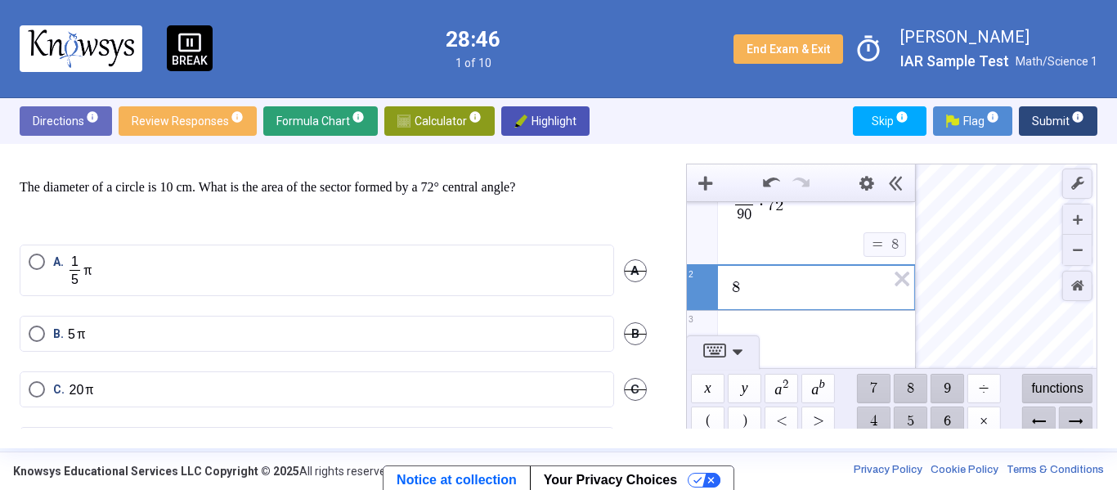
scroll to position [0, 0]
click at [988, 391] on span "$$ ÷" at bounding box center [983, 388] width 34 height 29
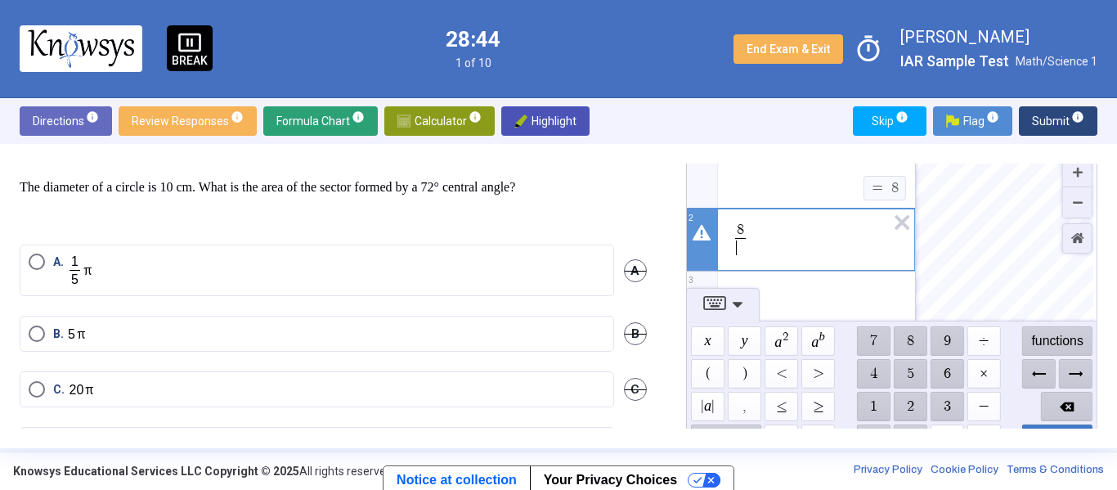
scroll to position [78, 0]
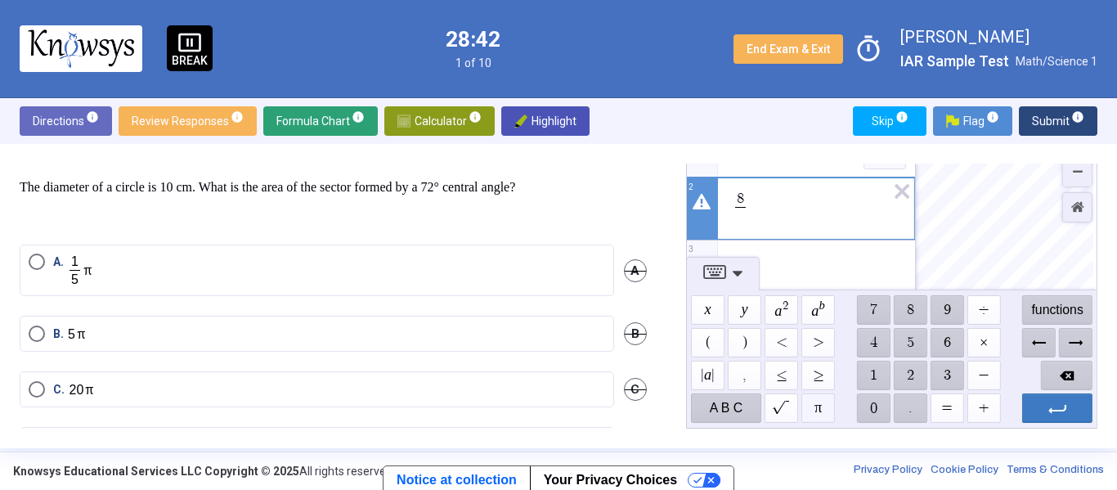
click at [809, 403] on span "$$ π" at bounding box center [818, 407] width 34 height 29
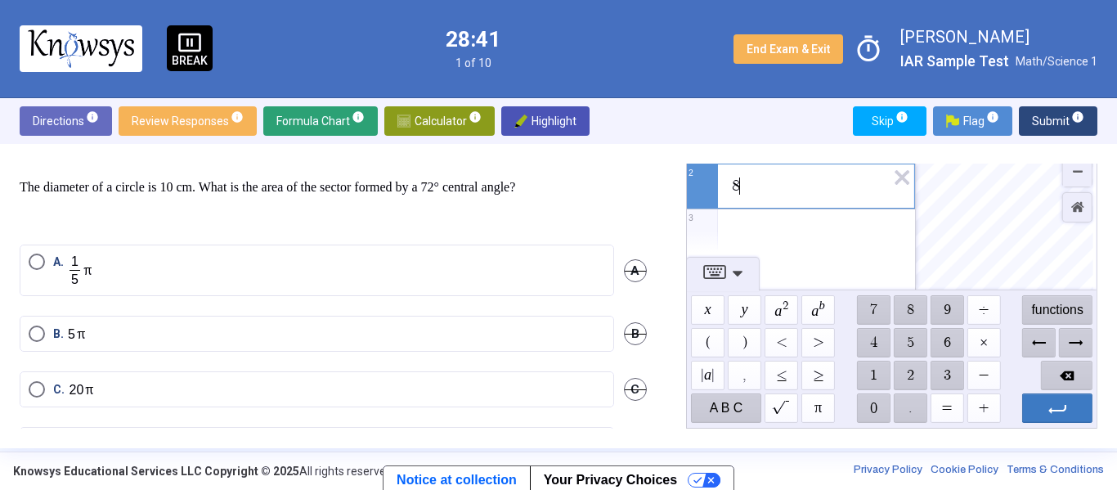
scroll to position [26, 0]
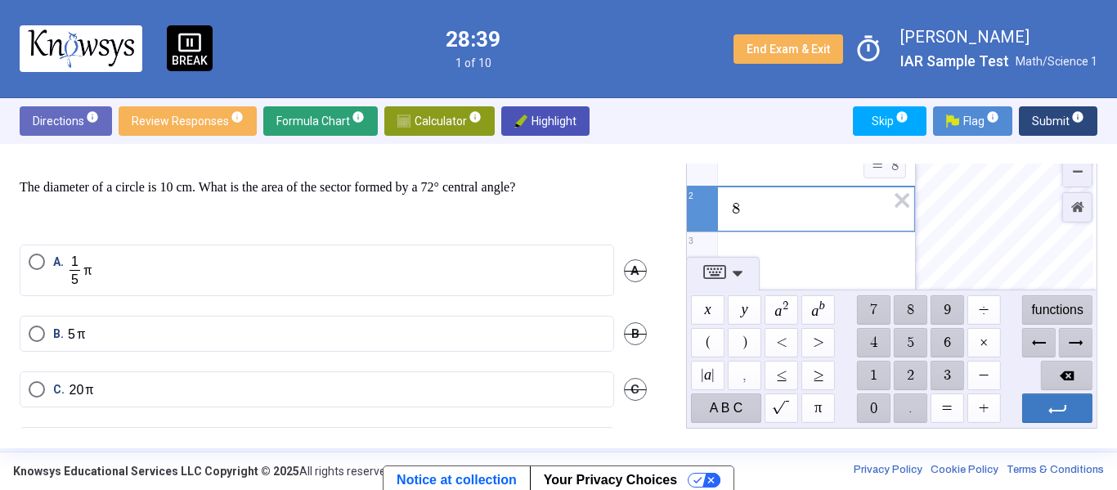
click at [989, 347] on span "$$ ×" at bounding box center [983, 342] width 34 height 29
click at [821, 410] on span "$$ π" at bounding box center [818, 407] width 34 height 29
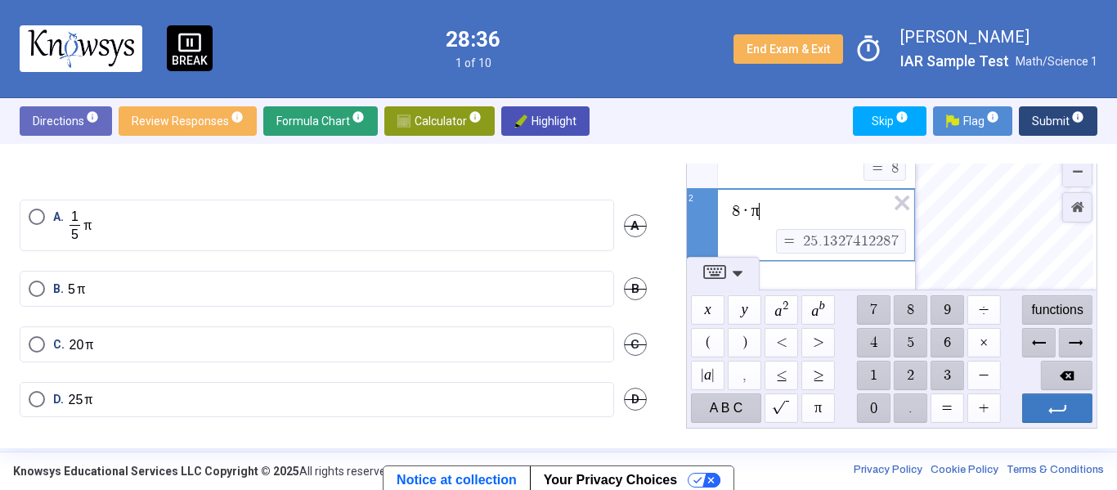
scroll to position [65, 0]
click at [40, 401] on span "Select an option" at bounding box center [37, 400] width 16 height 16
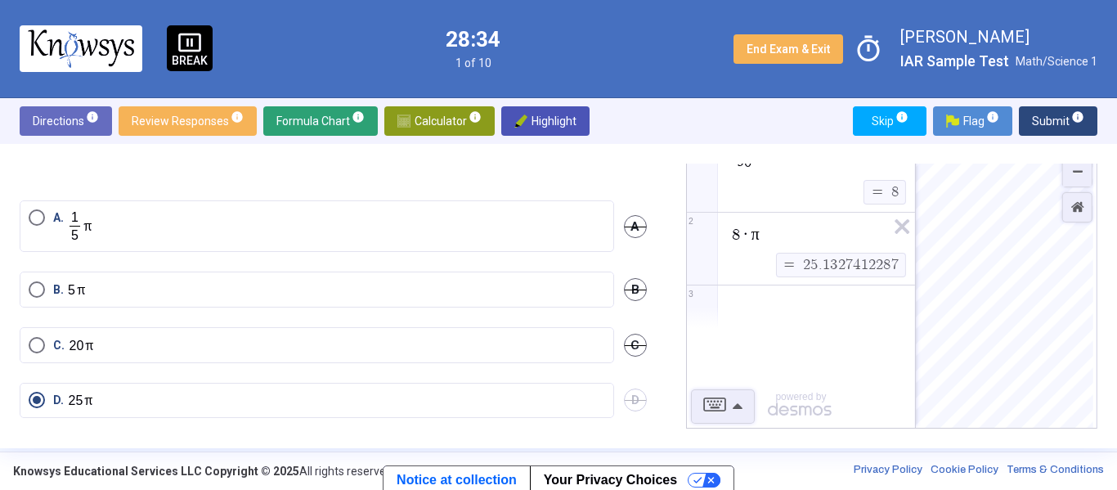
scroll to position [0, 0]
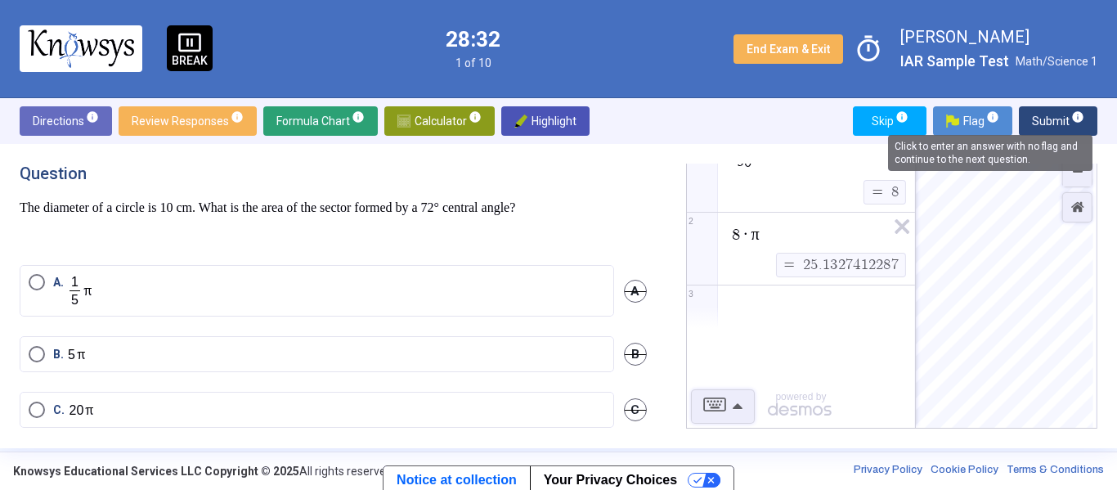
click at [1075, 114] on span "info" at bounding box center [1077, 116] width 13 height 13
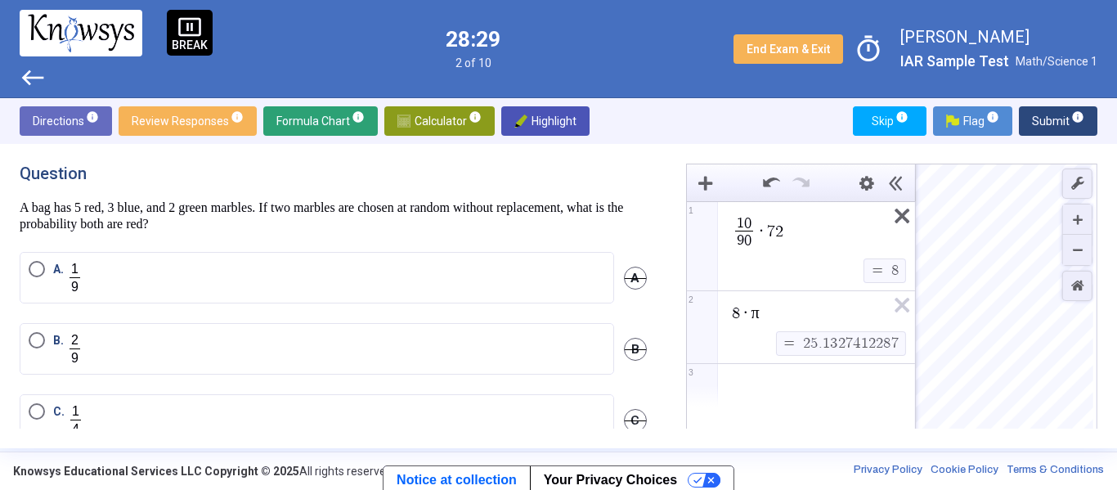
click at [897, 217] on icon "Expression List" at bounding box center [896, 221] width 37 height 38
click at [897, 291] on icon "Expression List" at bounding box center [896, 310] width 37 height 38
click at [89, 280] on label "A." at bounding box center [317, 278] width 576 height 34
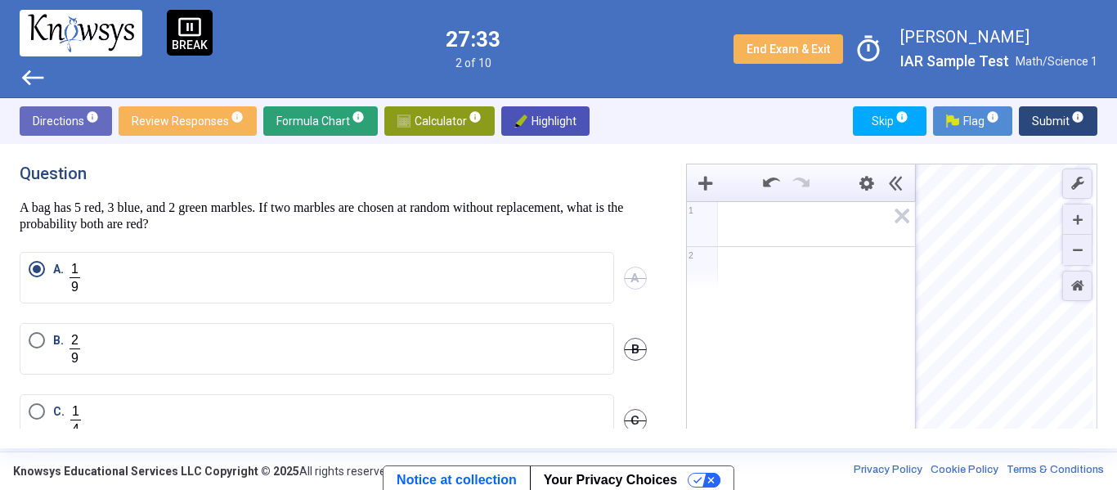
click at [1069, 124] on span "Submit info" at bounding box center [1058, 120] width 52 height 29
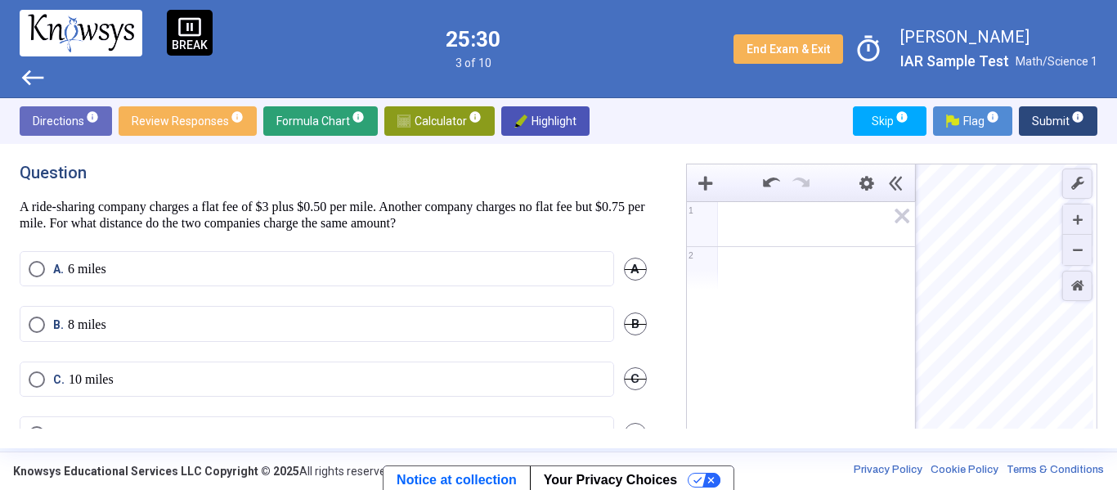
scroll to position [43, 0]
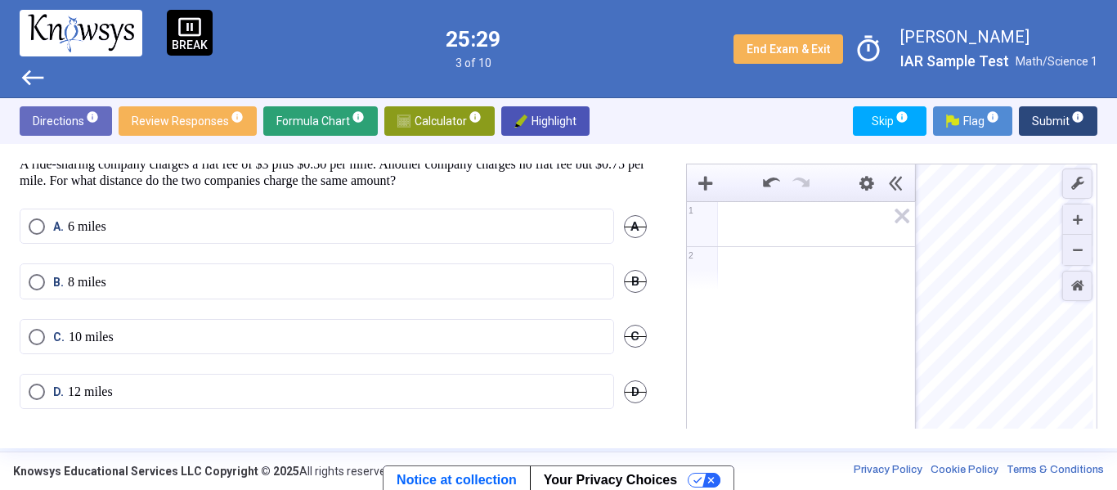
click at [39, 332] on span "Select an option" at bounding box center [37, 337] width 16 height 16
click at [1049, 112] on span "Submit info" at bounding box center [1058, 120] width 52 height 29
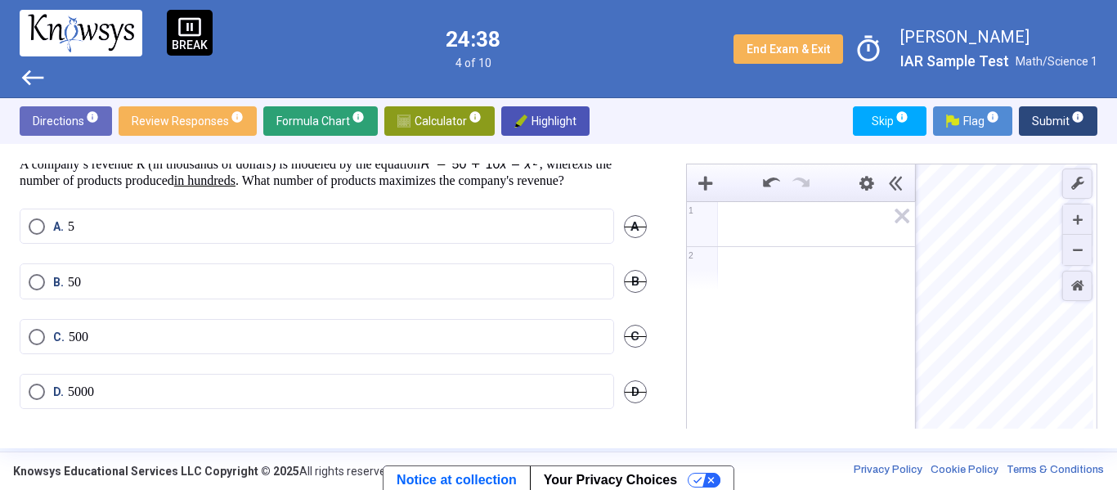
scroll to position [0, 0]
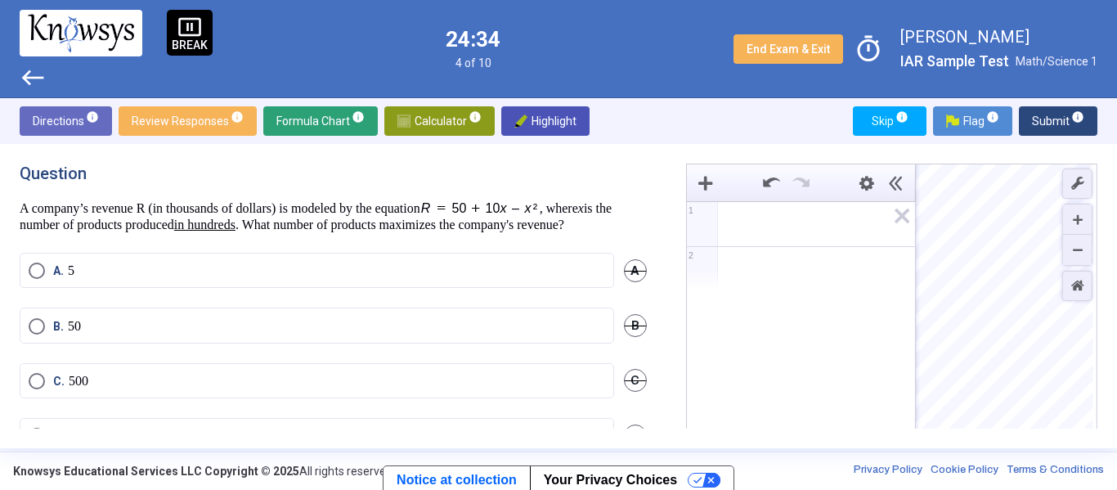
click at [719, 224] on div "Expression List" at bounding box center [801, 221] width 228 height 39
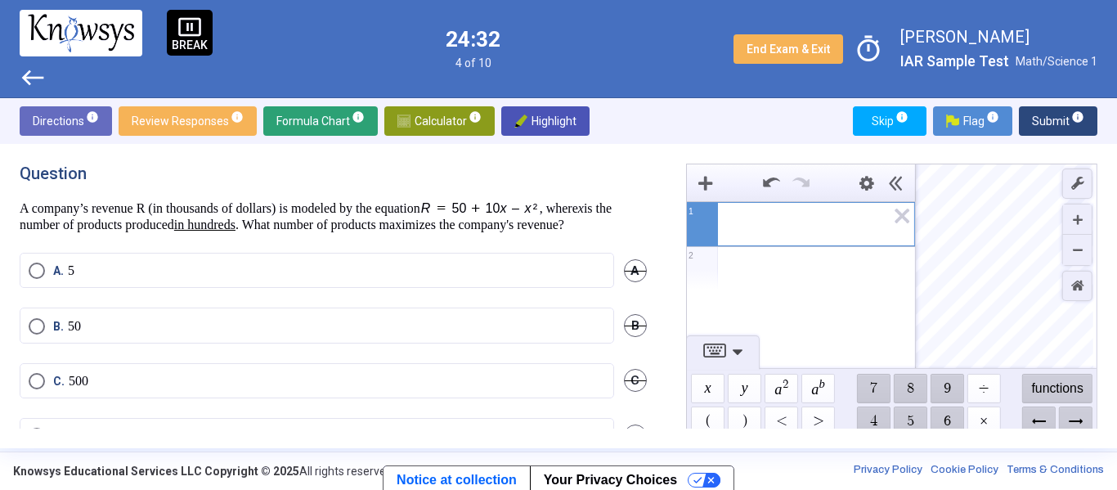
click at [752, 230] on span "​" at bounding box center [807, 224] width 155 height 20
click at [764, 267] on div "Expression List" at bounding box center [801, 268] width 228 height 43
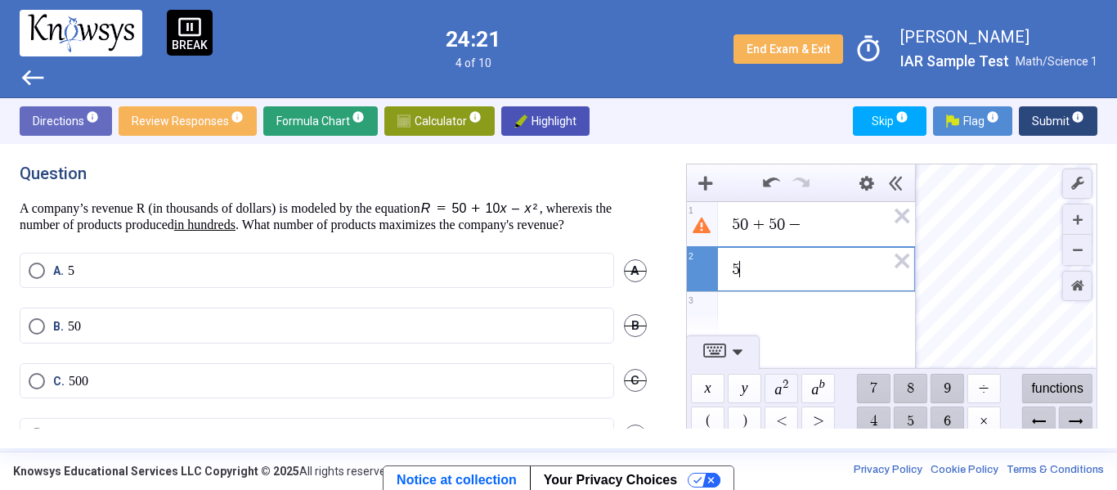
click at [781, 379] on span "$$ a 2" at bounding box center [781, 388] width 34 height 29
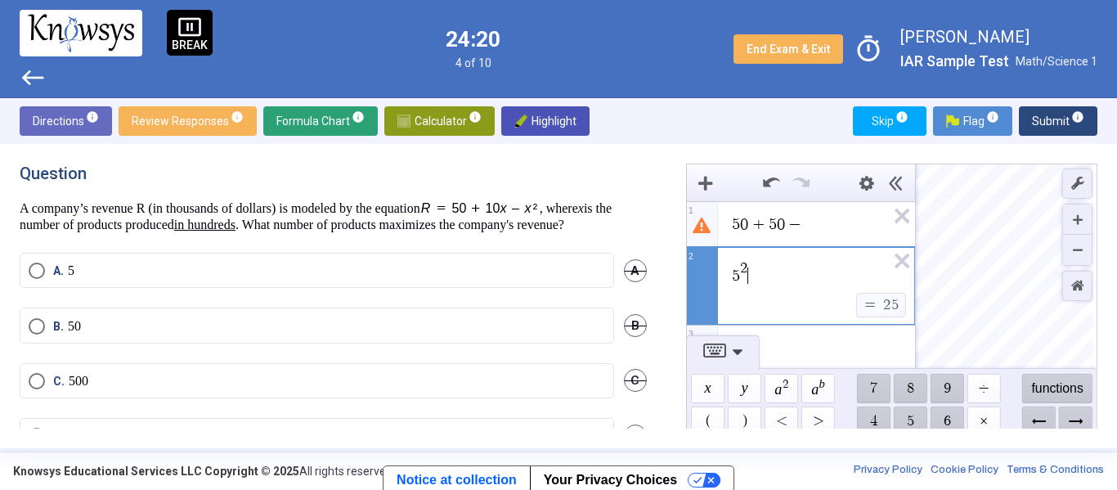
click at [843, 231] on span "5 0 + 5 0 −" at bounding box center [808, 224] width 156 height 20
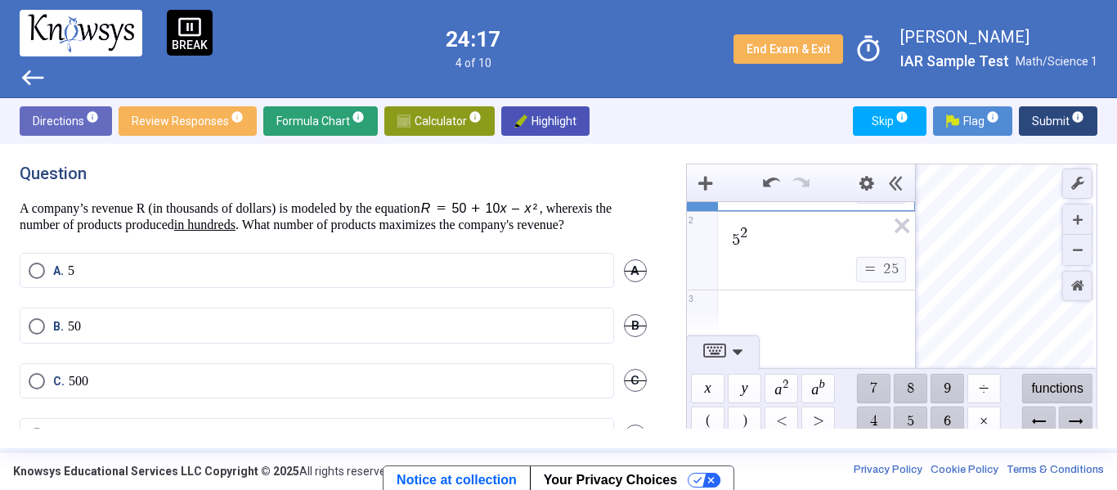
click at [832, 241] on span "5 0 + 5 0 − 2 5 ​ $$ = $$ 7 5 1 5 2 $$ = $$ 2 5 2" at bounding box center [801, 214] width 228 height 152
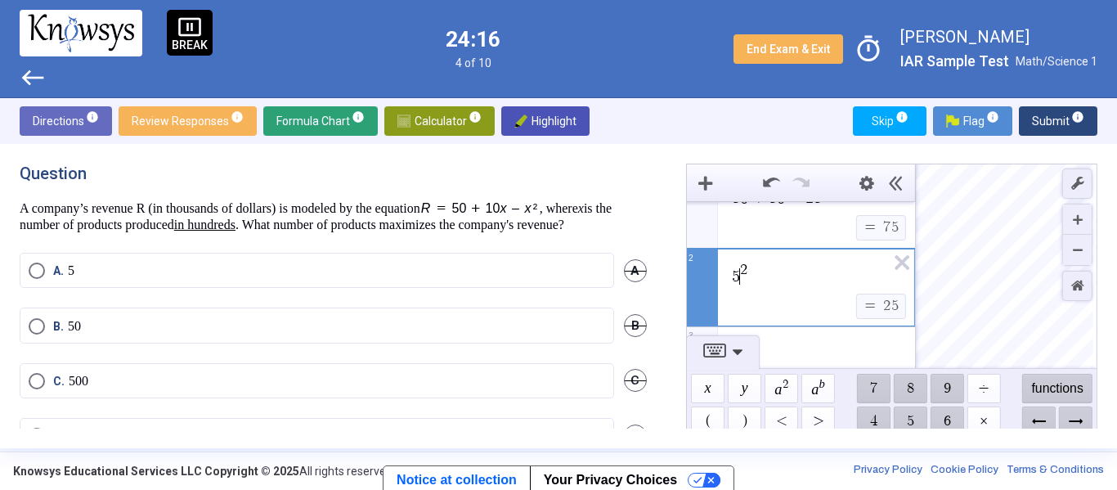
click at [738, 272] on span "5" at bounding box center [736, 276] width 8 height 16
click at [823, 219] on div "5 0 + 5 0 − 2 5 $$ = $$ 7 5" at bounding box center [801, 212] width 228 height 72
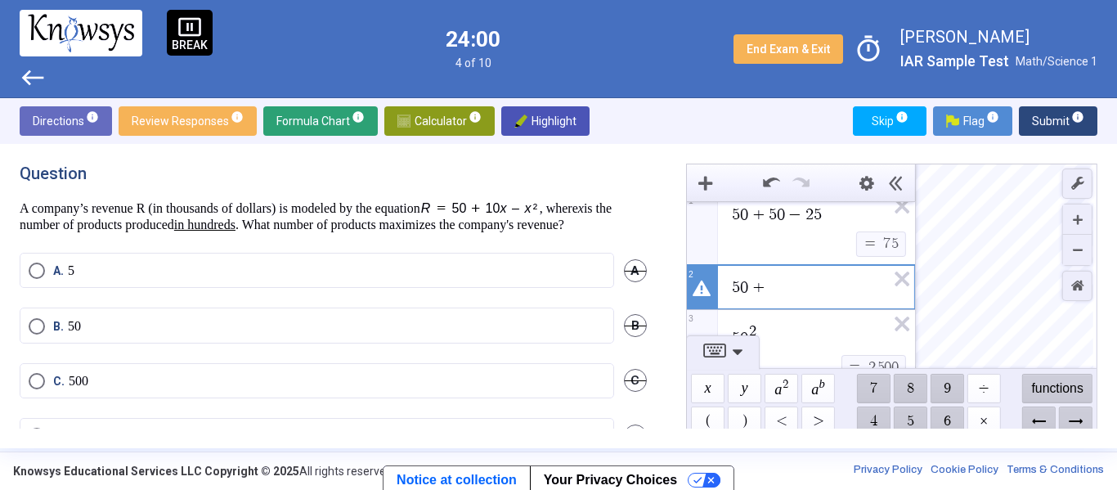
scroll to position [0, 0]
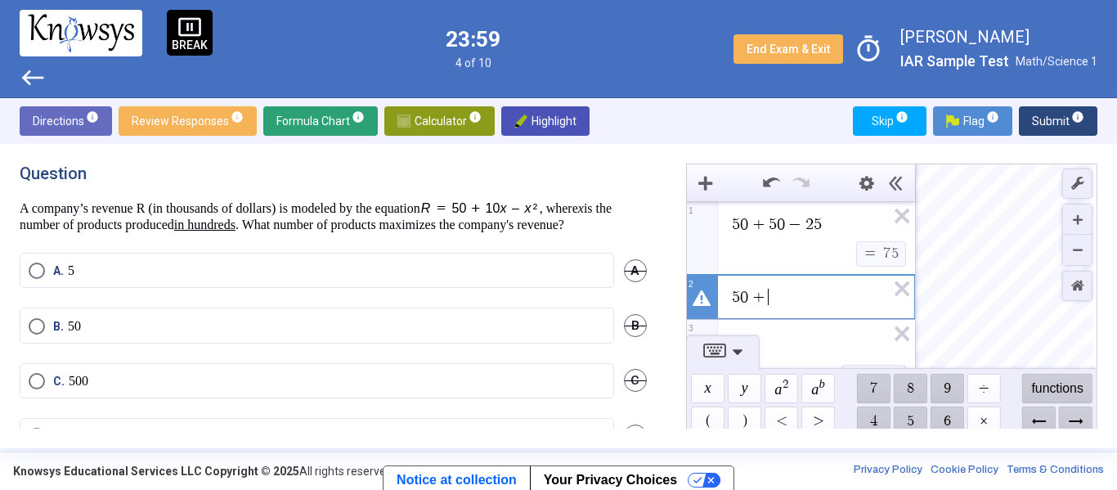
click at [809, 294] on span "5 0 + ​" at bounding box center [807, 297] width 155 height 20
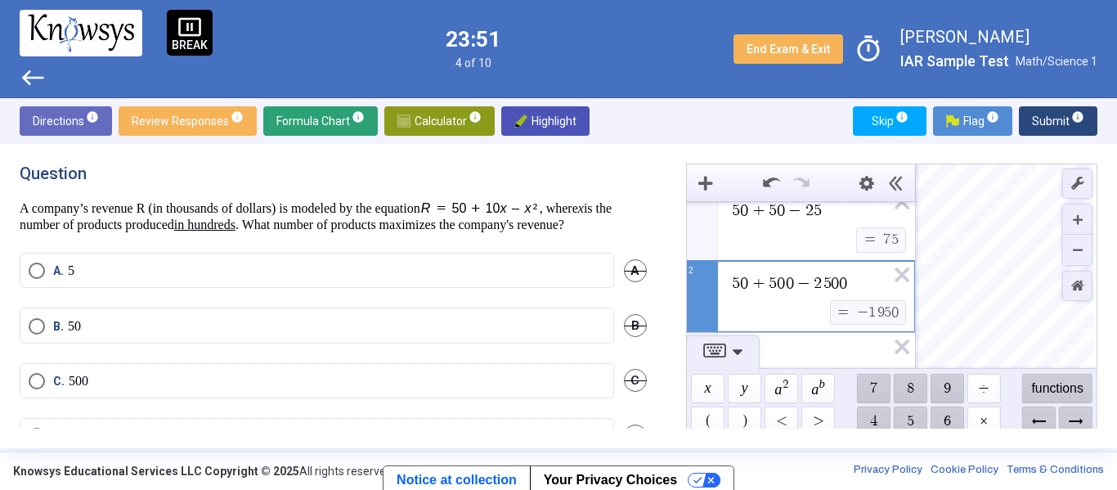
click at [56, 274] on mat-radio-button "A. 5" at bounding box center [317, 270] width 594 height 35
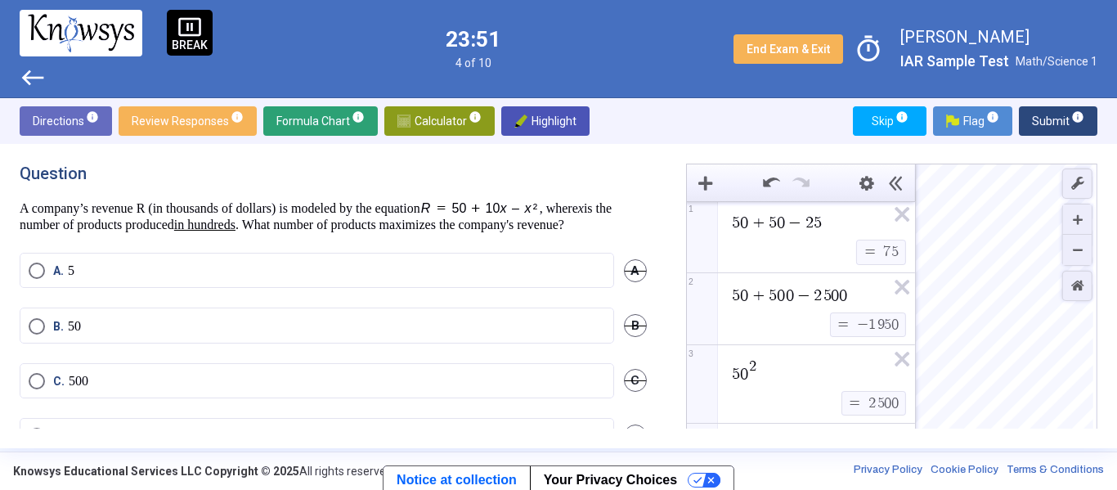
scroll to position [3, 0]
click at [54, 279] on span "A." at bounding box center [60, 270] width 15 height 16
click at [1063, 124] on span "Submit info" at bounding box center [1058, 120] width 52 height 29
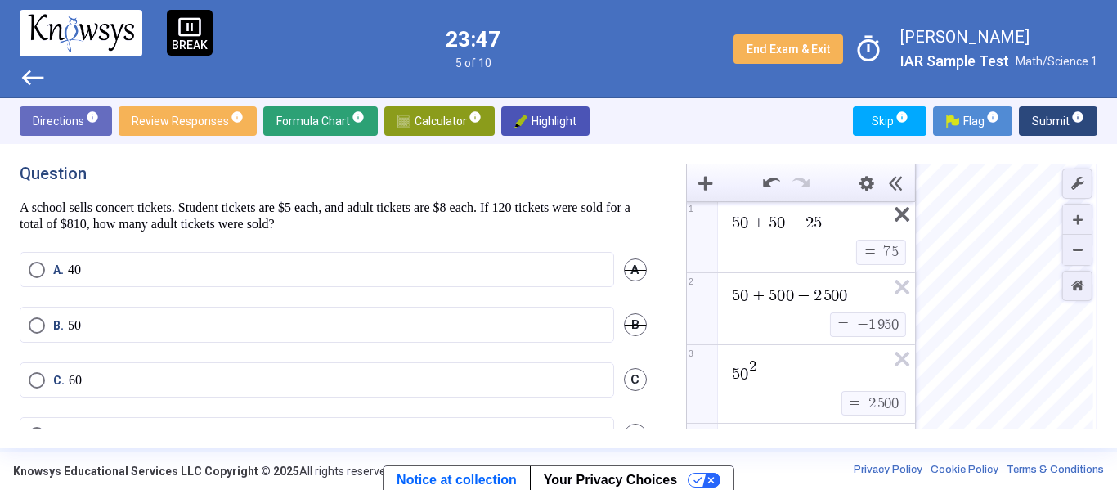
click at [905, 210] on icon "Expression List" at bounding box center [896, 219] width 37 height 38
click at [905, 210] on icon "Expression List" at bounding box center [896, 221] width 37 height 38
click at [905, 275] on icon "Expression List" at bounding box center [896, 294] width 37 height 38
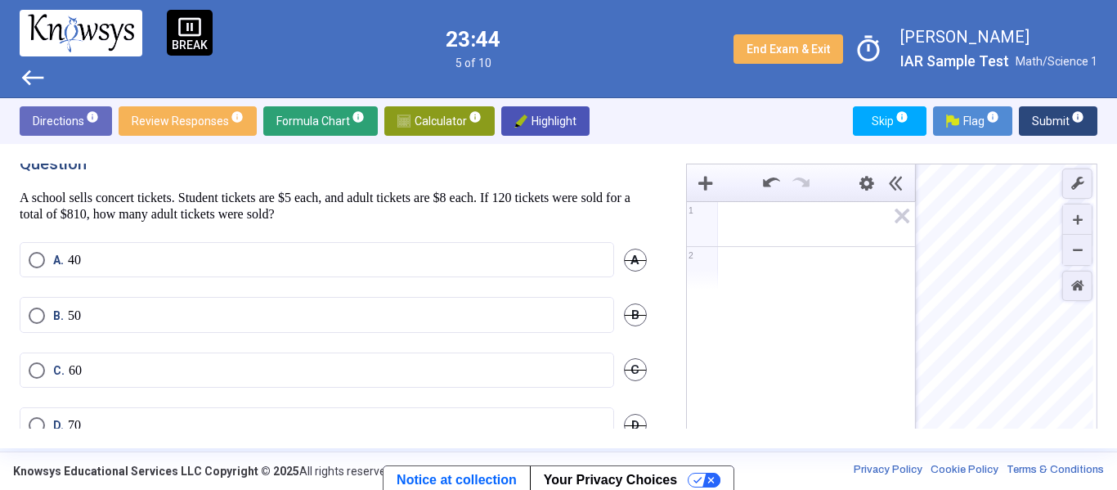
scroll to position [11, 0]
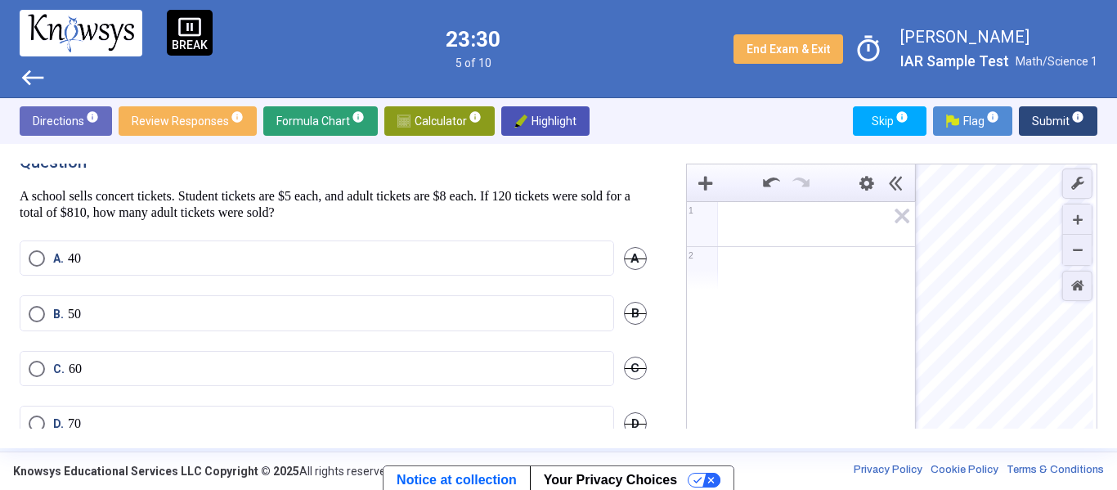
click at [805, 227] on span "Math Input:" at bounding box center [808, 224] width 156 height 20
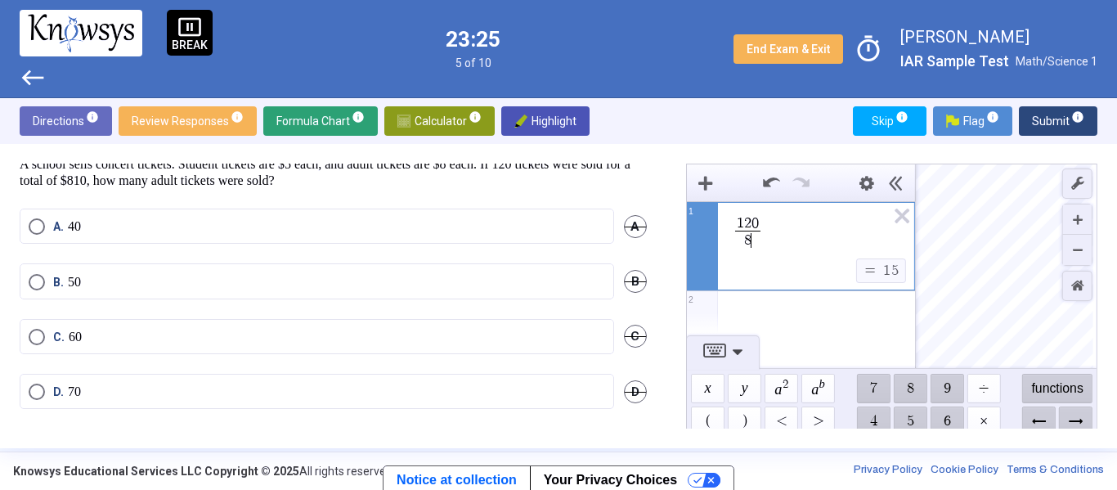
scroll to position [0, 0]
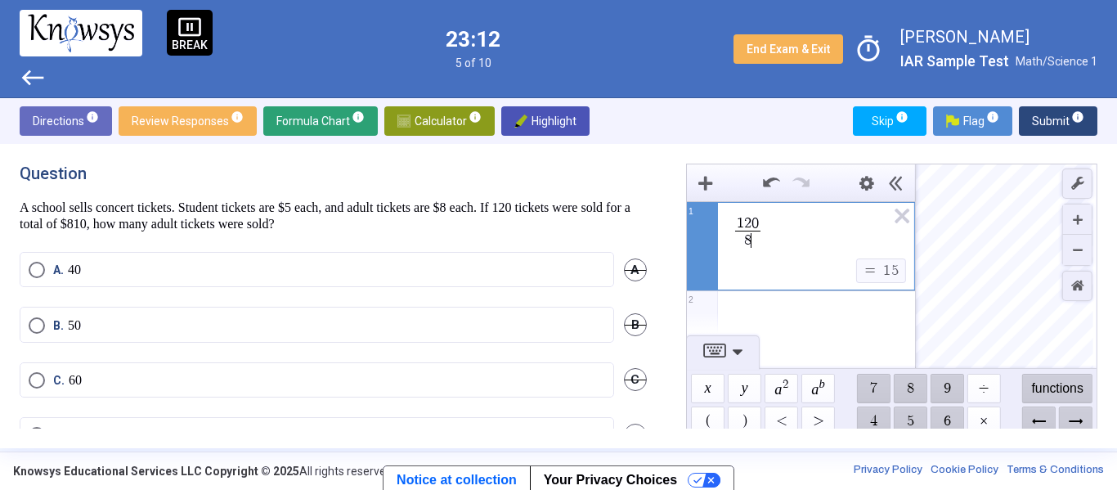
click at [758, 226] on span "1 2 0" at bounding box center [747, 223] width 26 height 15
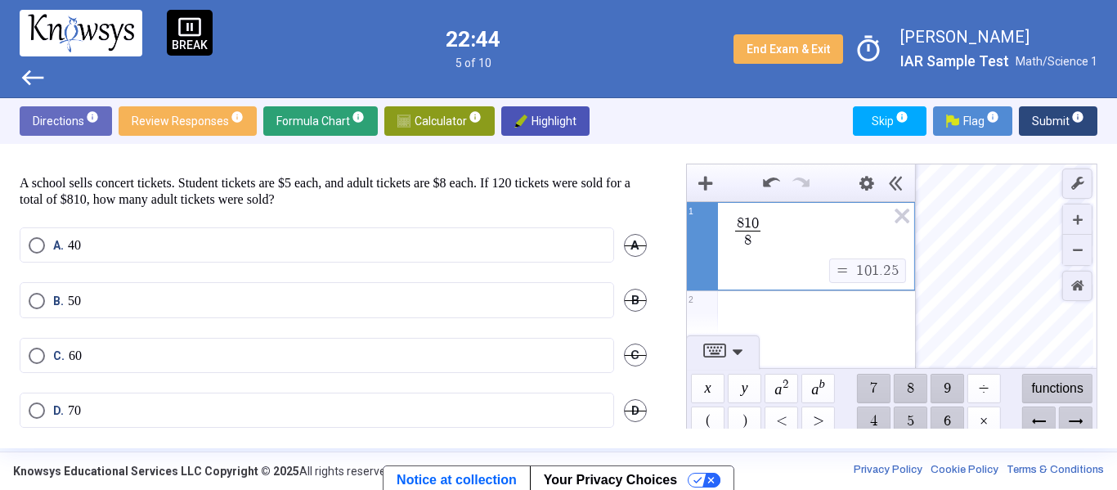
scroll to position [43, 0]
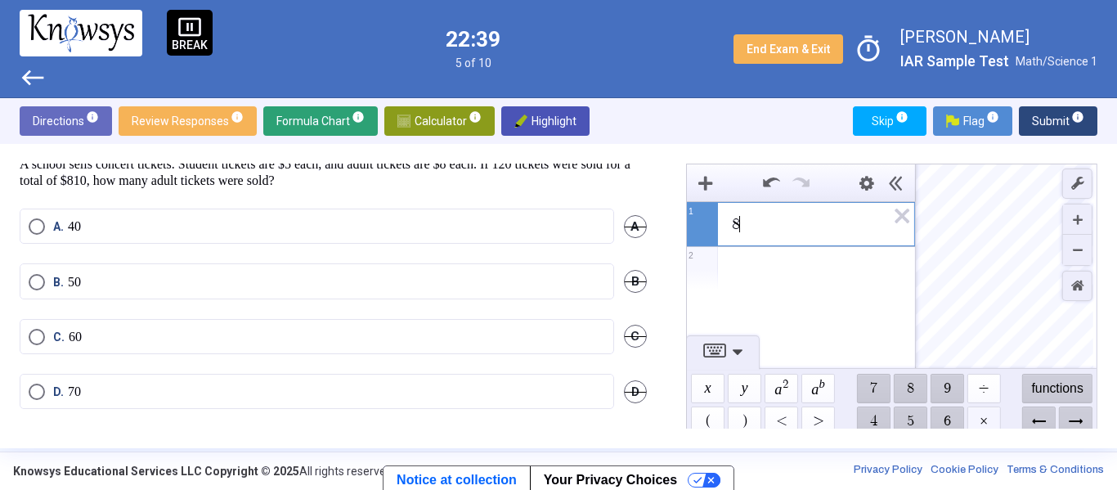
click at [980, 424] on span "$$ ×" at bounding box center [983, 420] width 34 height 29
click at [888, 292] on div "Expression List" at bounding box center [801, 296] width 228 height 43
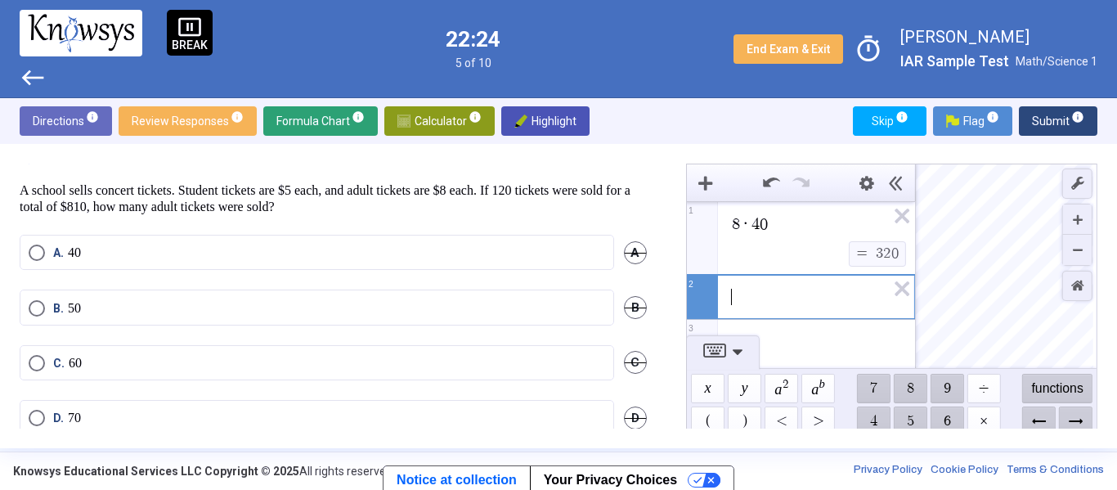
scroll to position [10, 0]
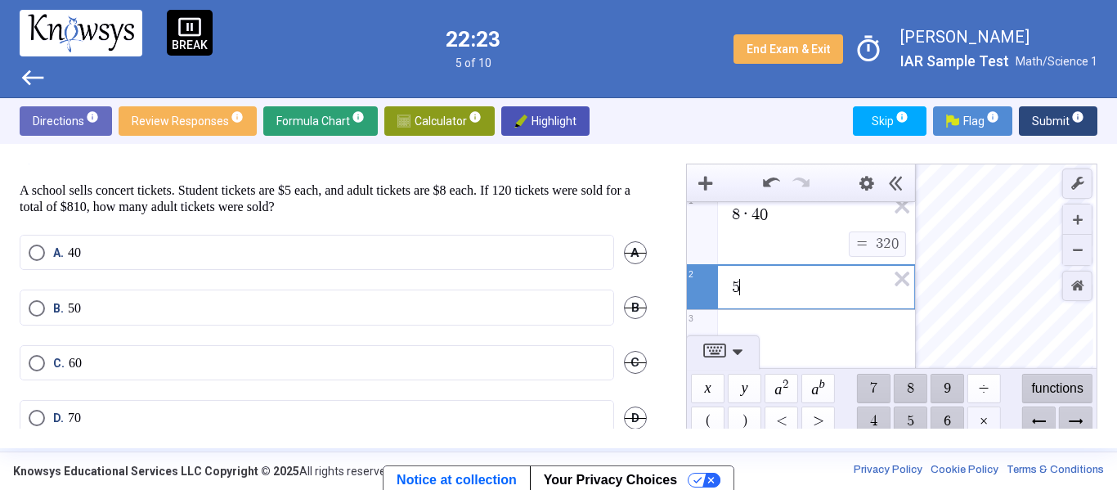
click at [980, 418] on span "$$ ×" at bounding box center [983, 420] width 34 height 29
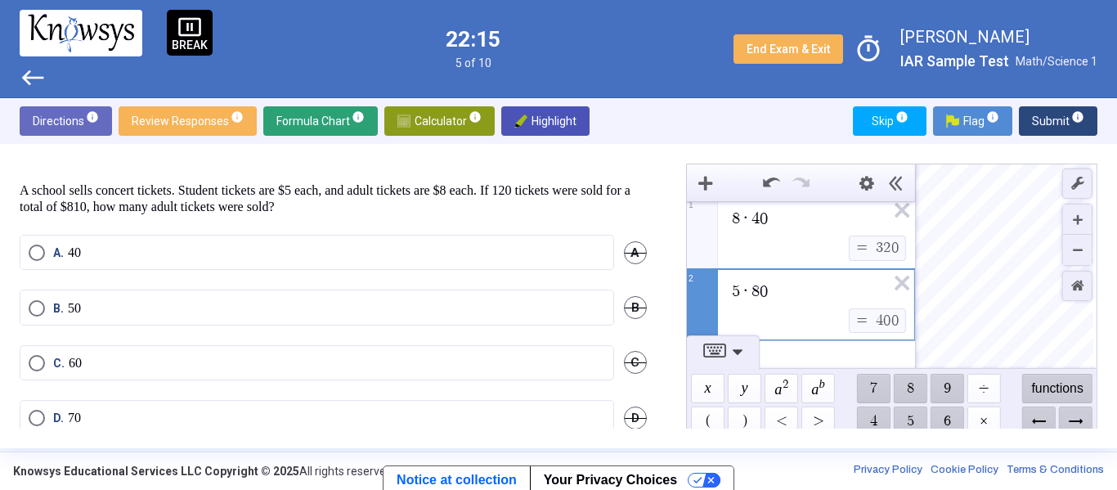
scroll to position [0, 0]
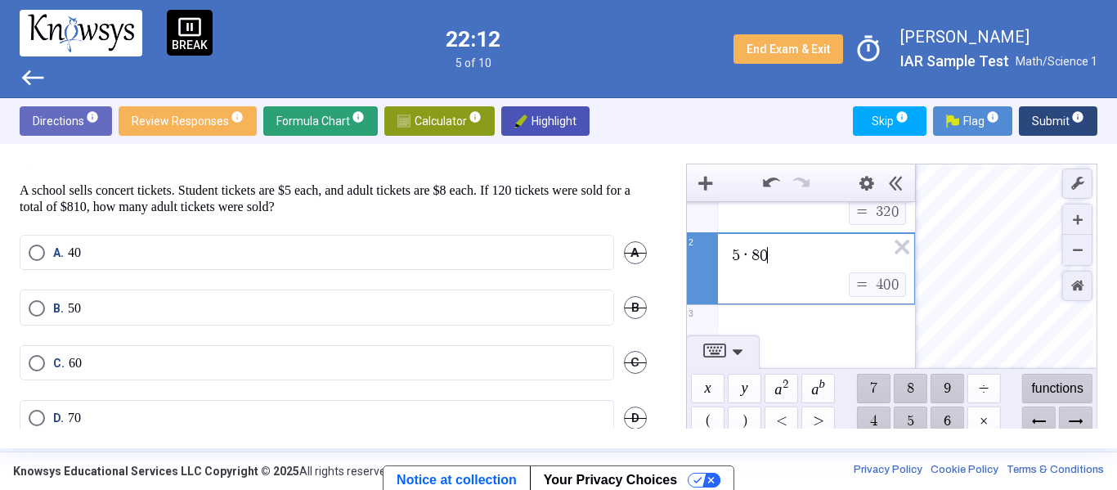
click at [802, 325] on div "Expression List" at bounding box center [801, 326] width 228 height 43
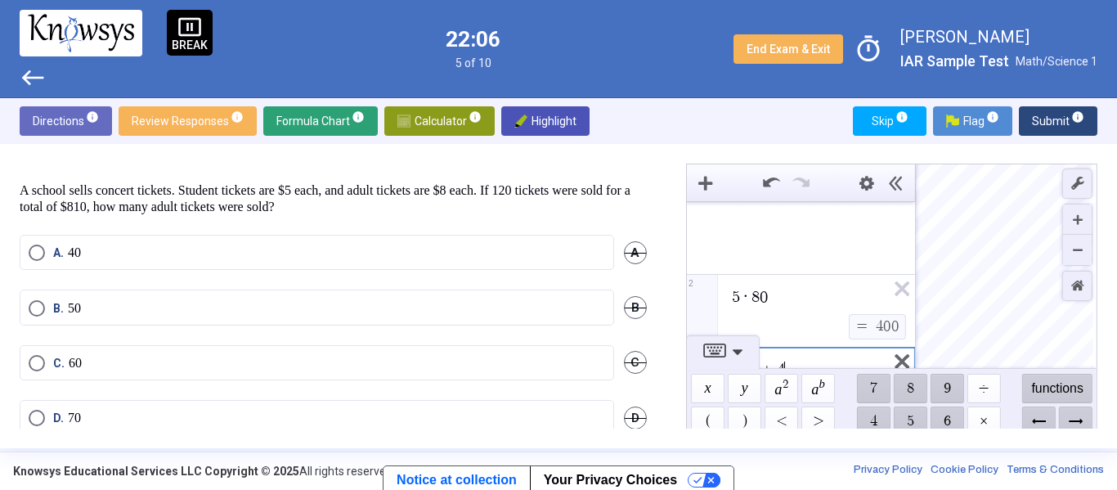
scroll to position [96, 0]
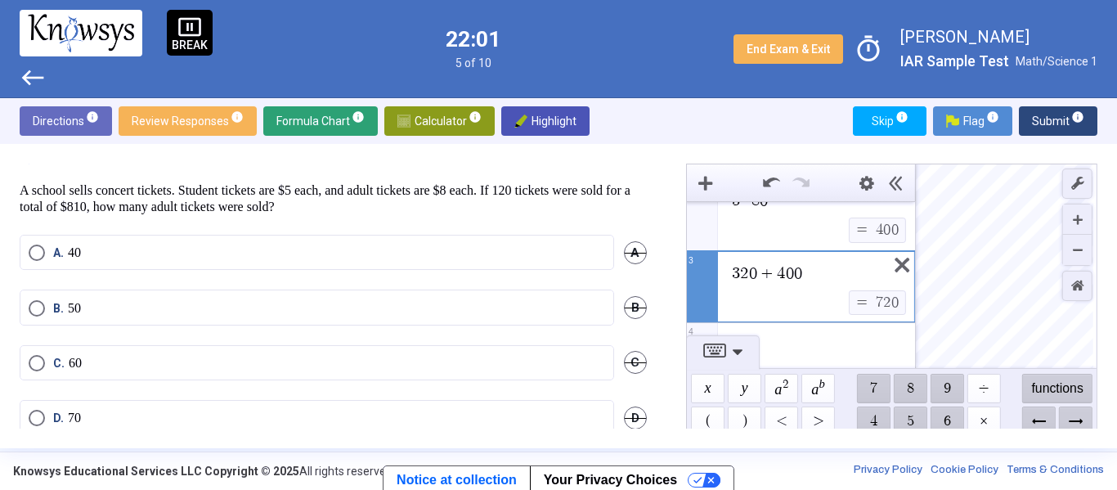
click at [889, 259] on icon "Expression List" at bounding box center [896, 270] width 37 height 38
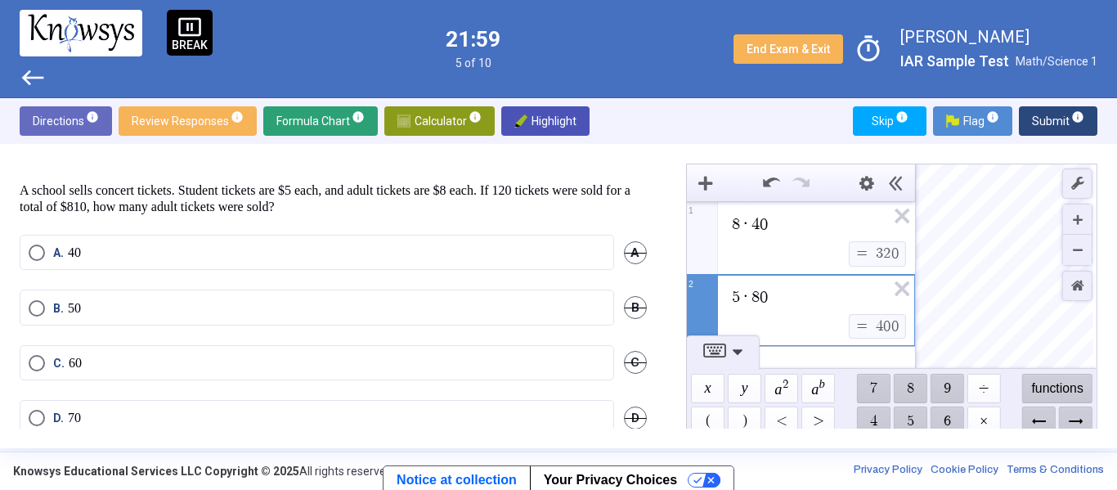
click at [796, 223] on span "8 · 4 0" at bounding box center [808, 224] width 156 height 20
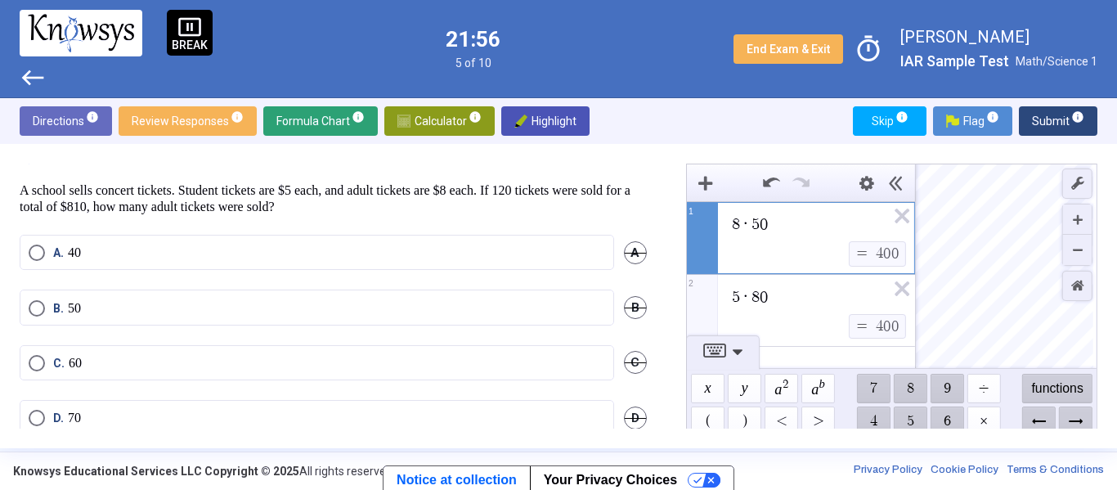
click at [817, 280] on div "5 · 8 0" at bounding box center [801, 294] width 228 height 39
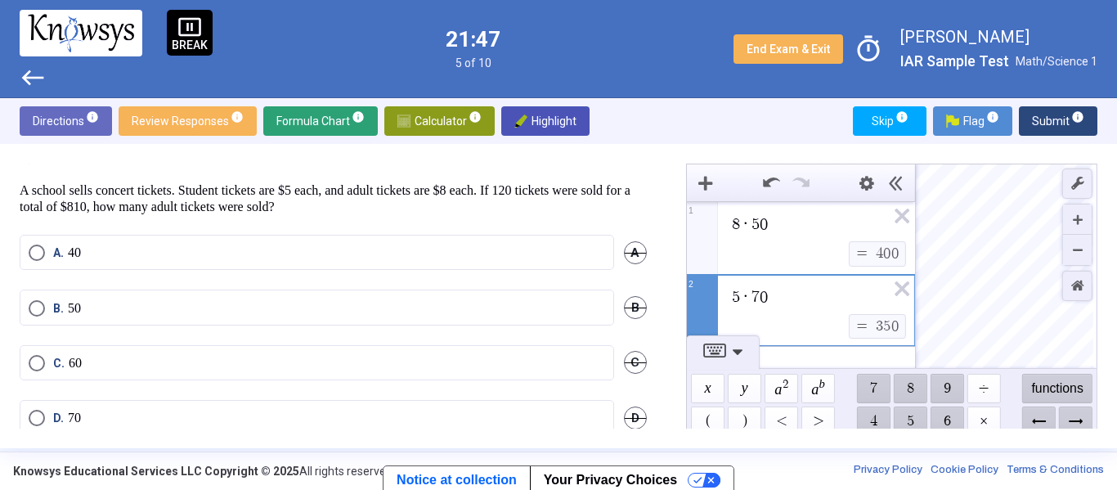
click at [786, 229] on span "8 · 5 0" at bounding box center [808, 224] width 156 height 20
click at [785, 302] on div "5 · 7 0 ​ $$ = $$ 3 5 0" at bounding box center [800, 311] width 227 height 72
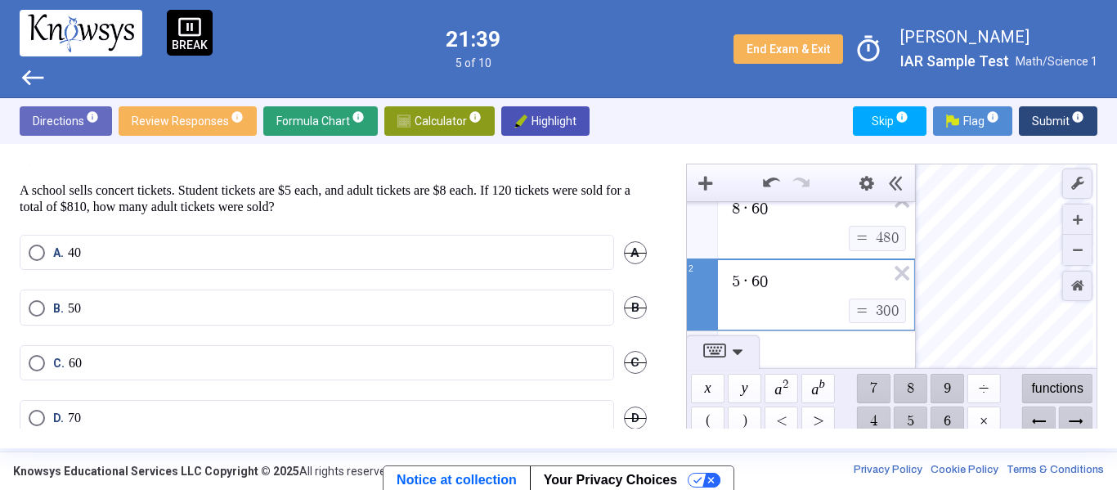
scroll to position [19, 0]
click at [37, 418] on span "Select an option" at bounding box center [37, 418] width 16 height 16
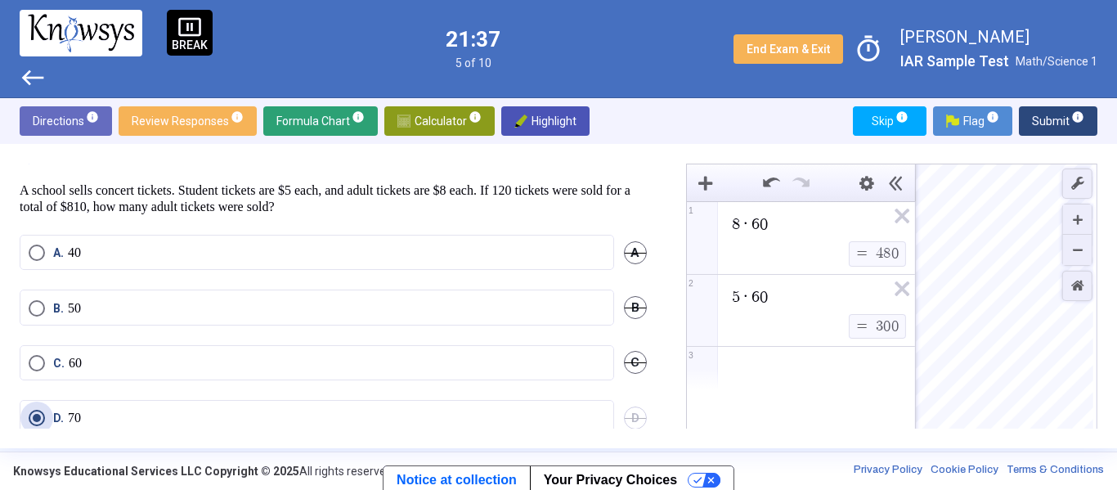
scroll to position [0, 0]
click at [783, 234] on span "8 · 6 0" at bounding box center [808, 224] width 156 height 20
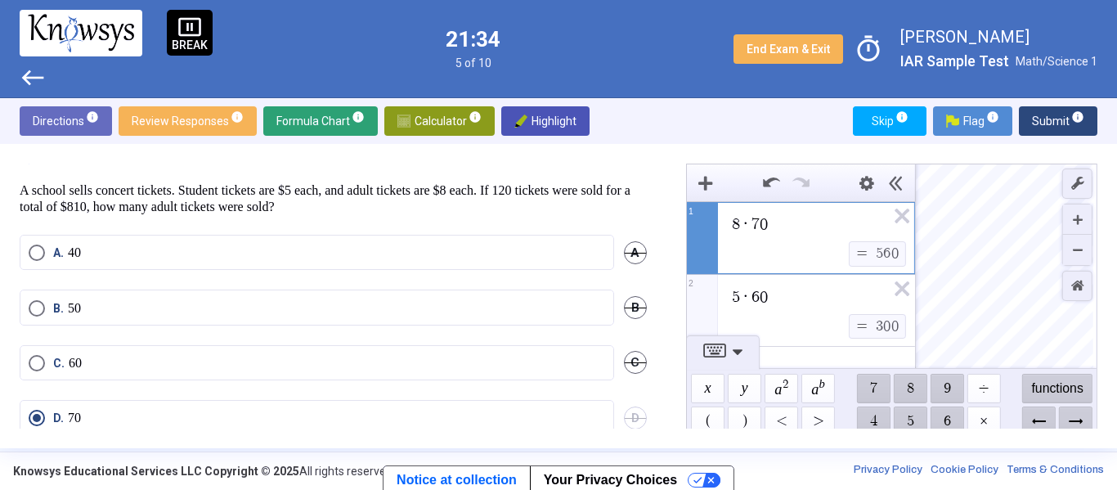
click at [814, 289] on div "5 · 6 0" at bounding box center [801, 294] width 228 height 39
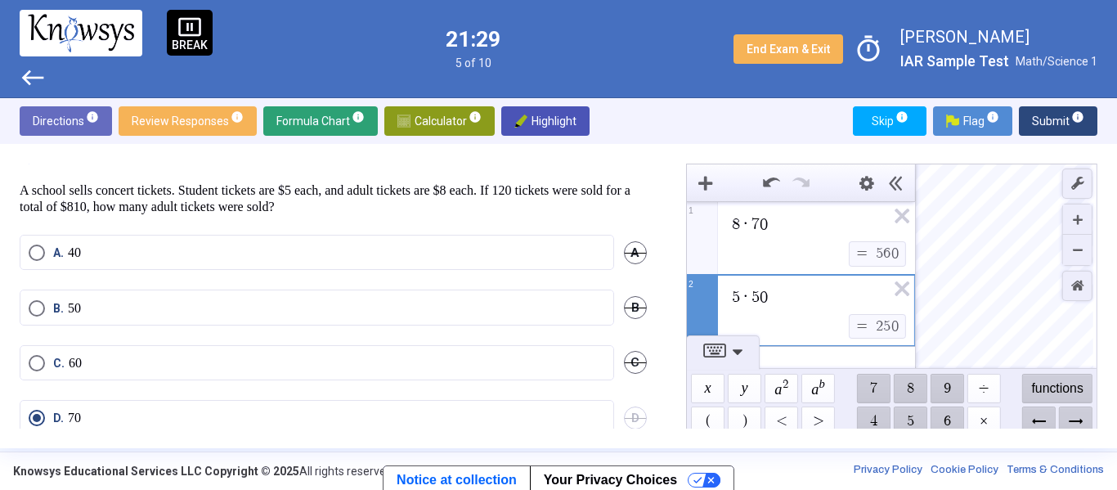
click at [1067, 131] on span "Submit info" at bounding box center [1058, 120] width 52 height 29
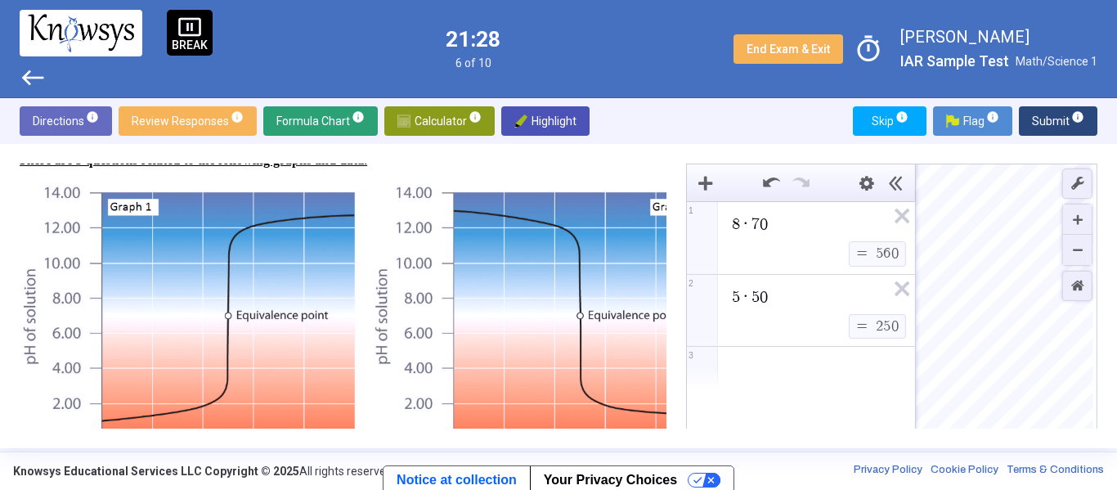
scroll to position [55, 2]
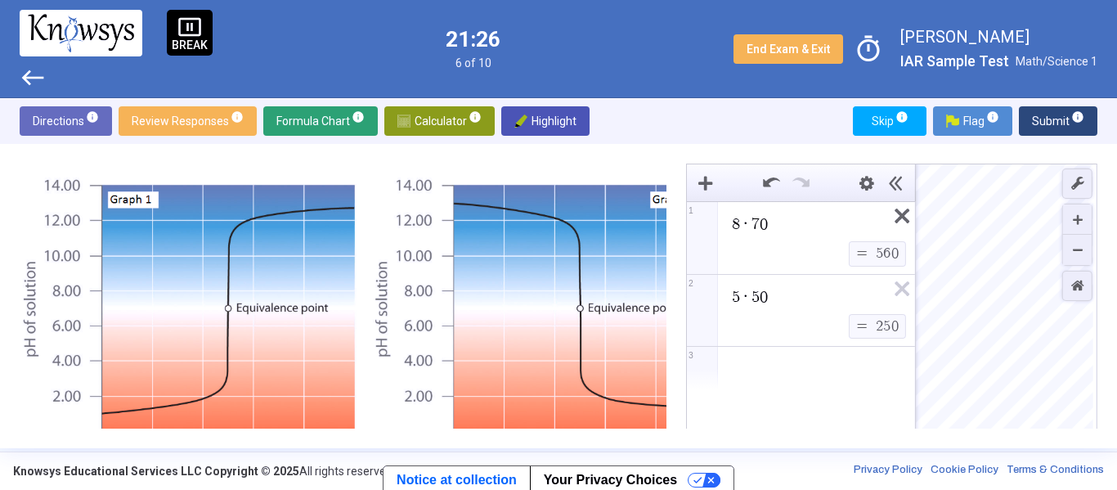
click at [896, 209] on icon "Expression List" at bounding box center [896, 221] width 37 height 38
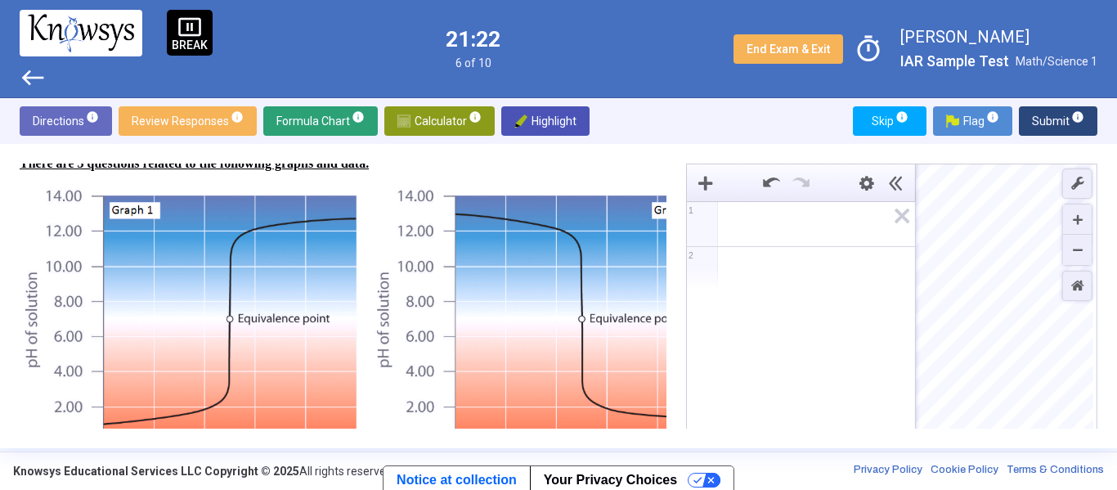
scroll to position [0, 0]
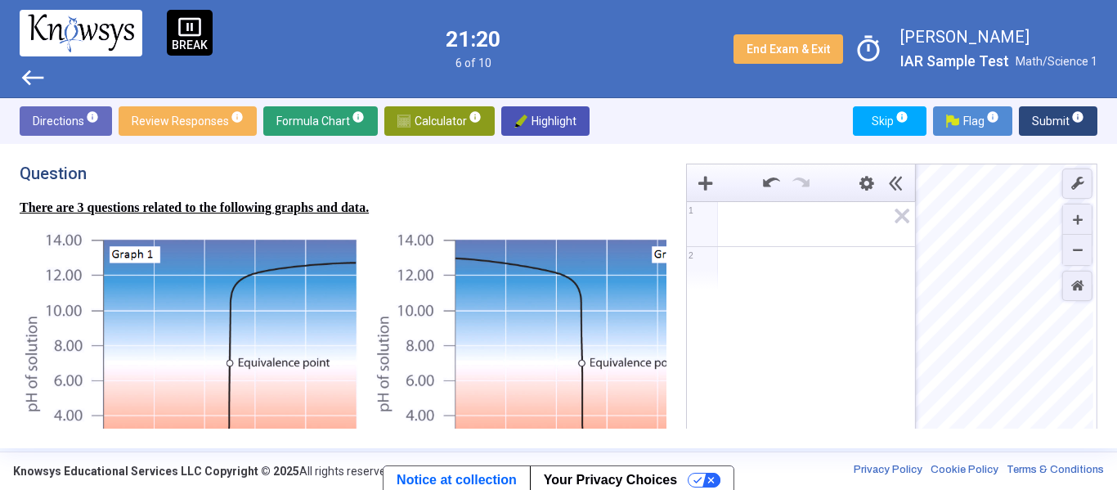
click at [415, 119] on span "Calculator info" at bounding box center [439, 120] width 84 height 29
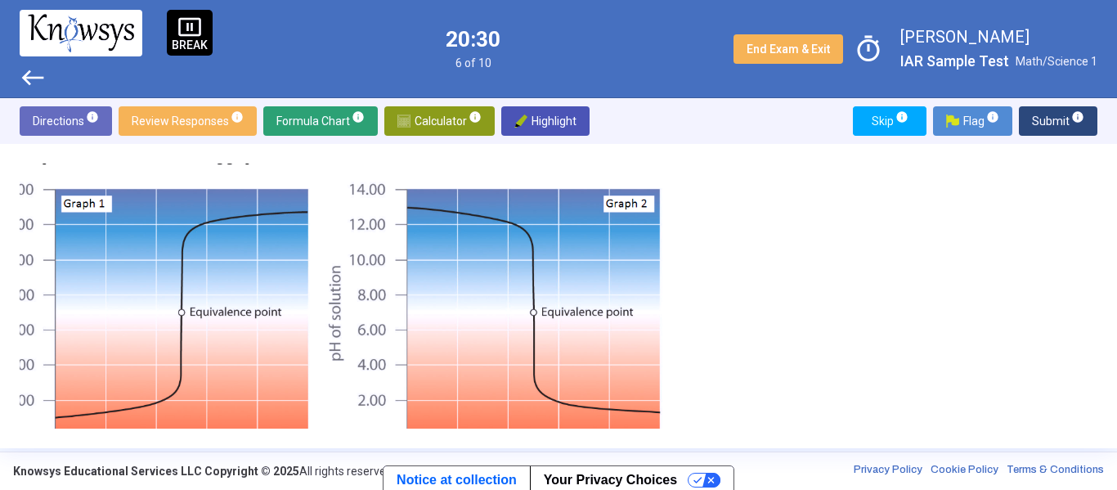
click at [529, 312] on img at bounding box center [318, 343] width 695 height 331
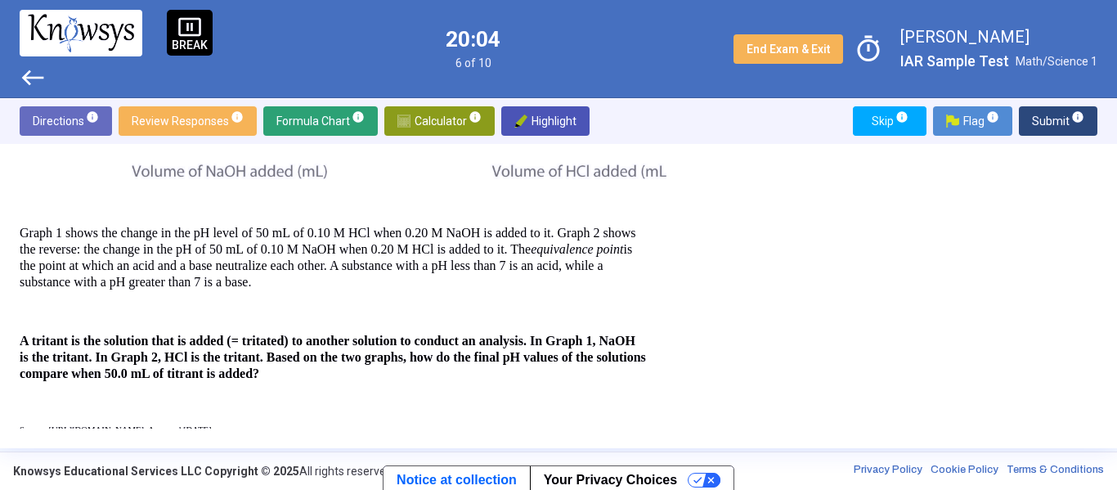
scroll to position [656, 0]
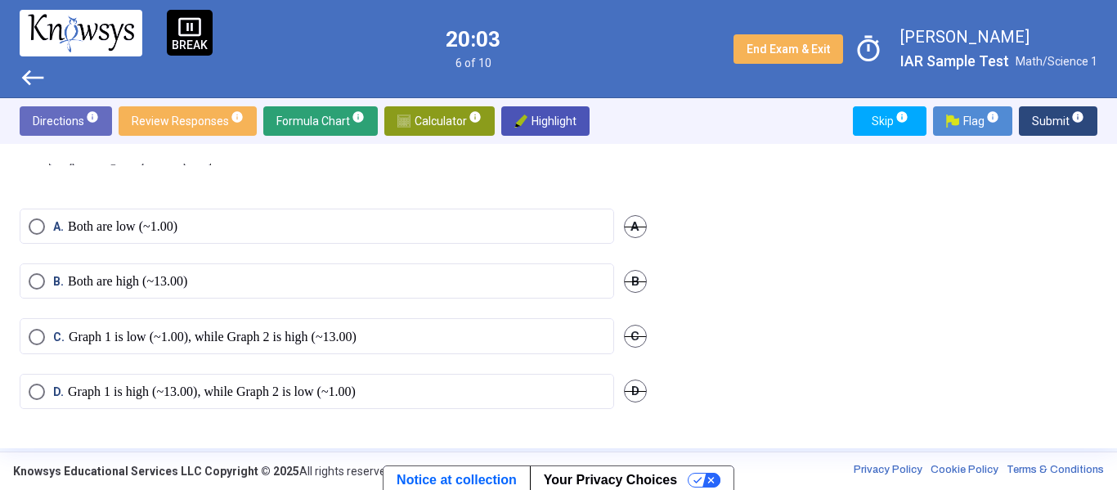
click at [263, 336] on mat-radio-button "C. Graph 1 is low (~1.00), while Graph 2 is high (~13.00)" at bounding box center [317, 335] width 594 height 35
click at [279, 329] on p "Graph 1 is low (~1.00), while Graph 2 is high (~13.00)" at bounding box center [213, 337] width 288 height 16
click at [1038, 114] on span "Submit info" at bounding box center [1058, 120] width 52 height 29
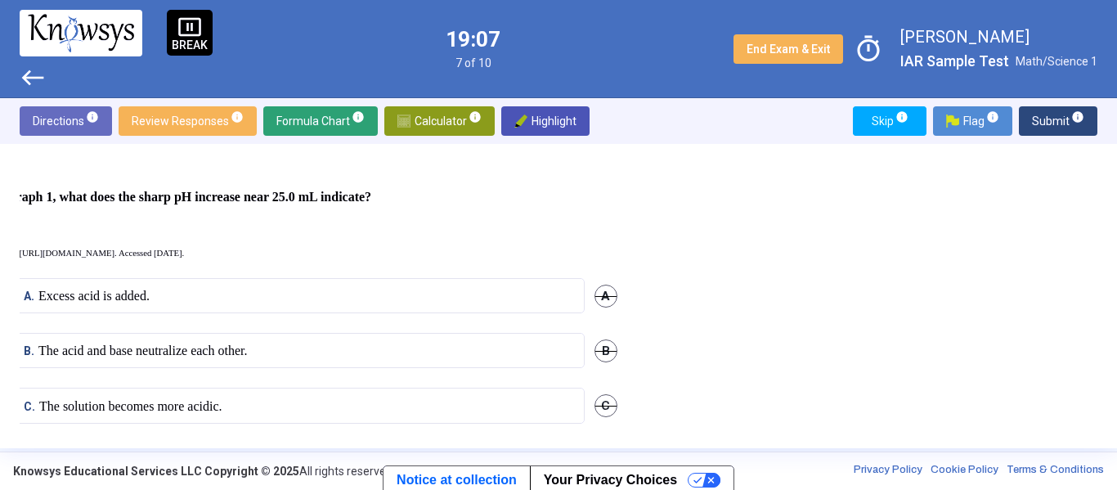
scroll to position [600, 29]
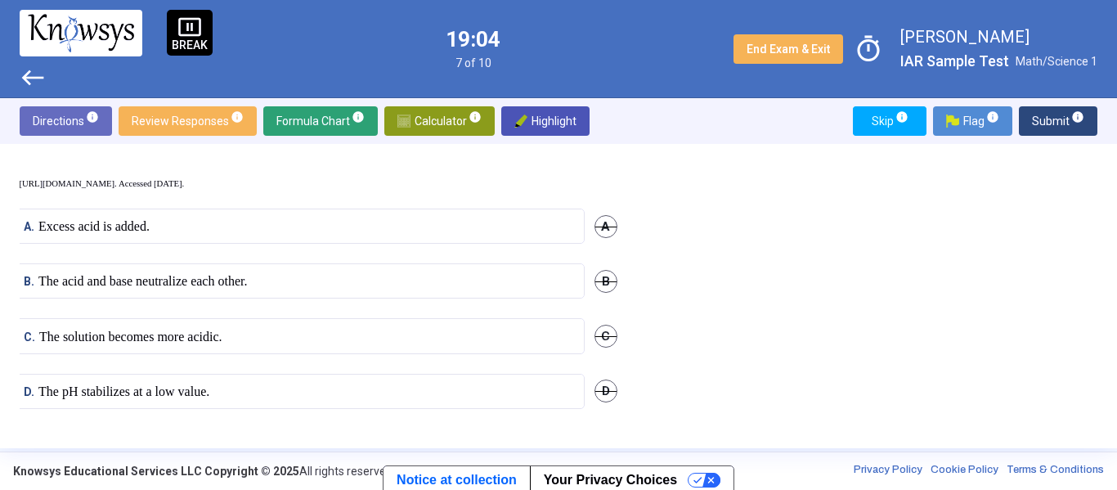
click at [240, 276] on p "The acid and base neutralize each other." at bounding box center [142, 281] width 208 height 16
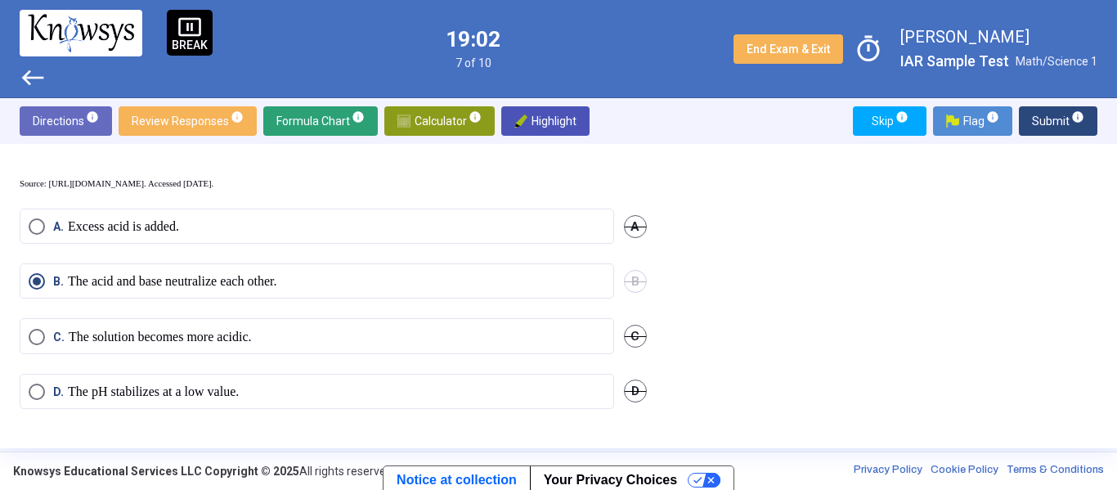
click at [1059, 119] on span "Submit info" at bounding box center [1058, 120] width 52 height 29
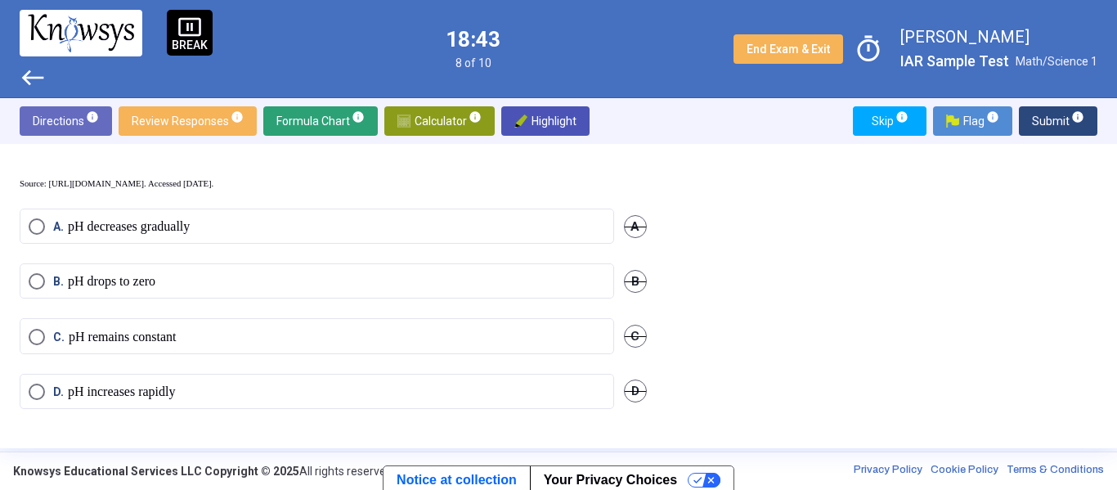
scroll to position [600, 2]
click at [171, 218] on p "pH decreases gradually" at bounding box center [126, 226] width 122 height 16
click at [1056, 119] on span "Submit info" at bounding box center [1058, 120] width 52 height 29
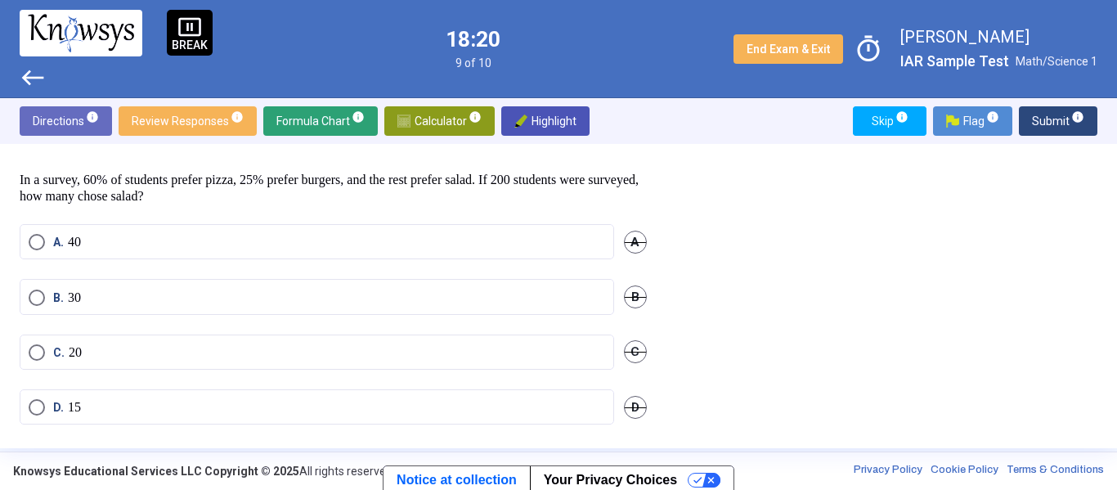
scroll to position [27, 0]
click at [428, 122] on span "Calculator info" at bounding box center [439, 120] width 84 height 29
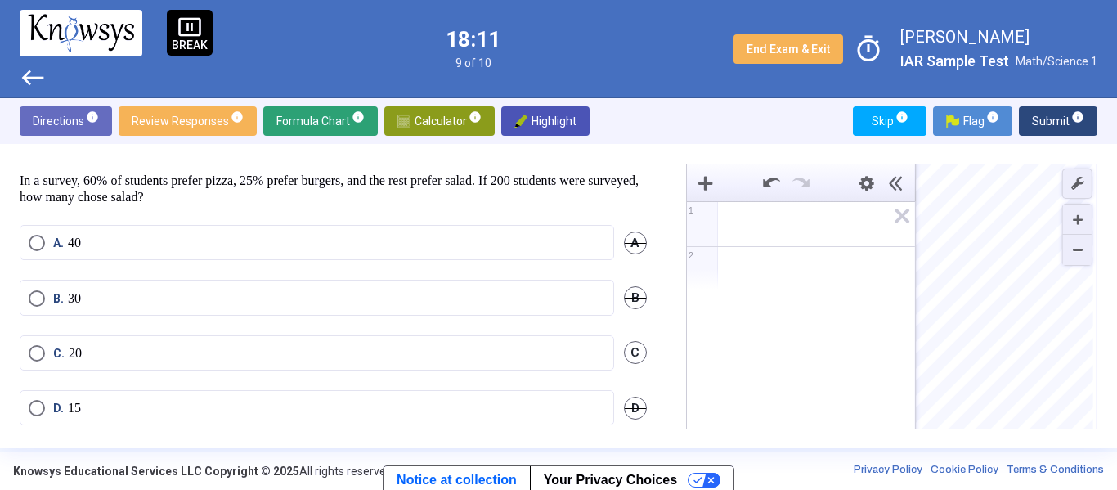
click at [806, 222] on span "Math Input:" at bounding box center [808, 224] width 156 height 20
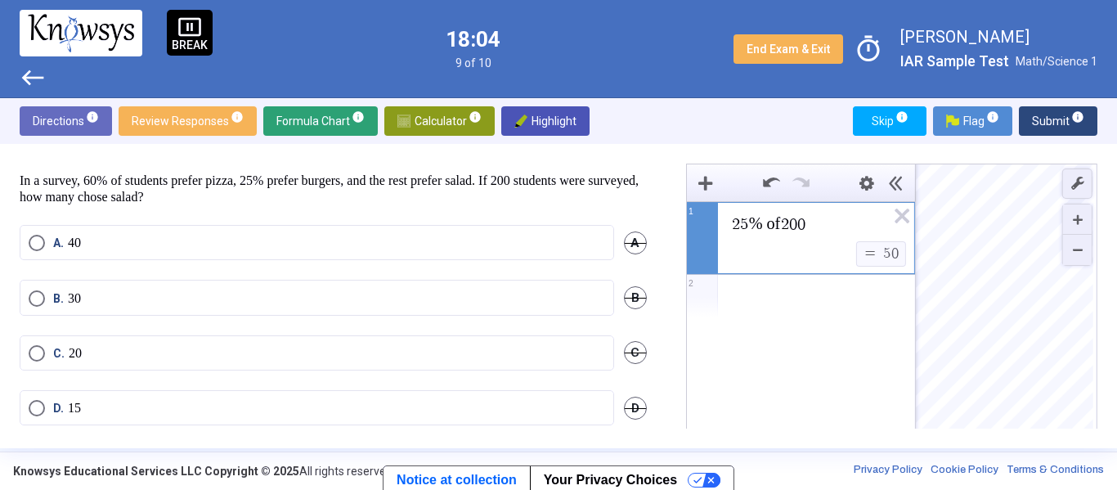
click at [798, 289] on div "Expression List" at bounding box center [801, 296] width 228 height 43
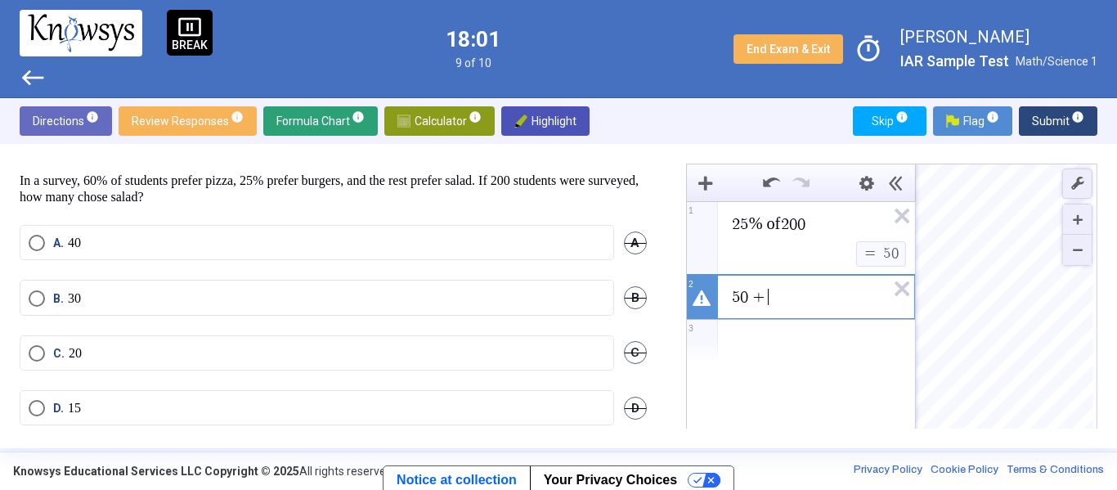
click at [840, 227] on span "2 5 % of 2 0 0" at bounding box center [808, 224] width 156 height 20
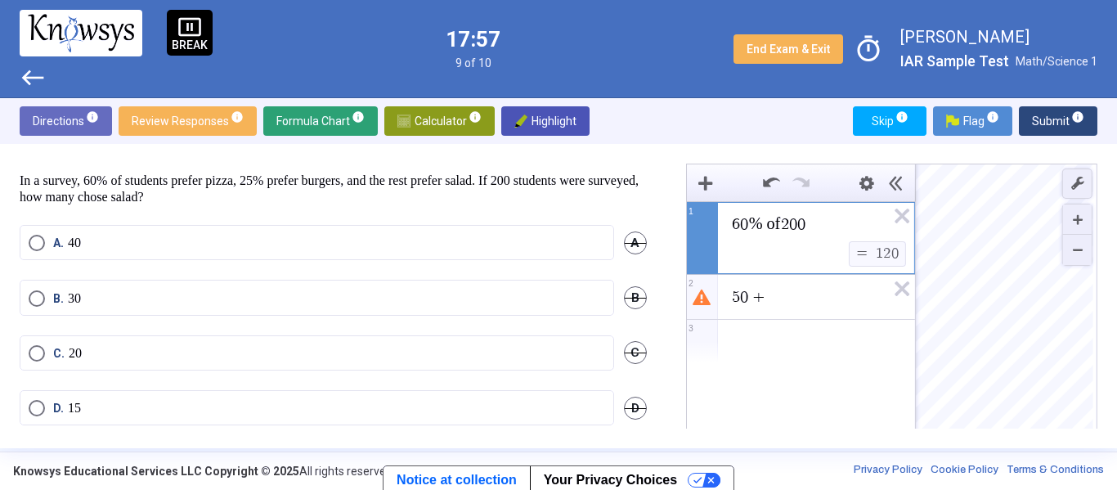
click at [835, 294] on span "5 0 +" at bounding box center [808, 297] width 156 height 20
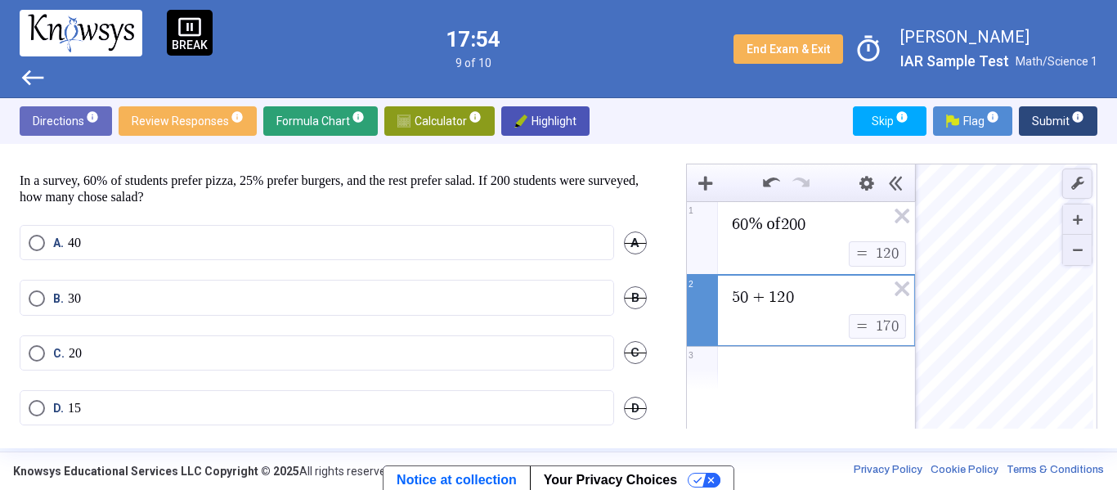
scroll to position [43, 0]
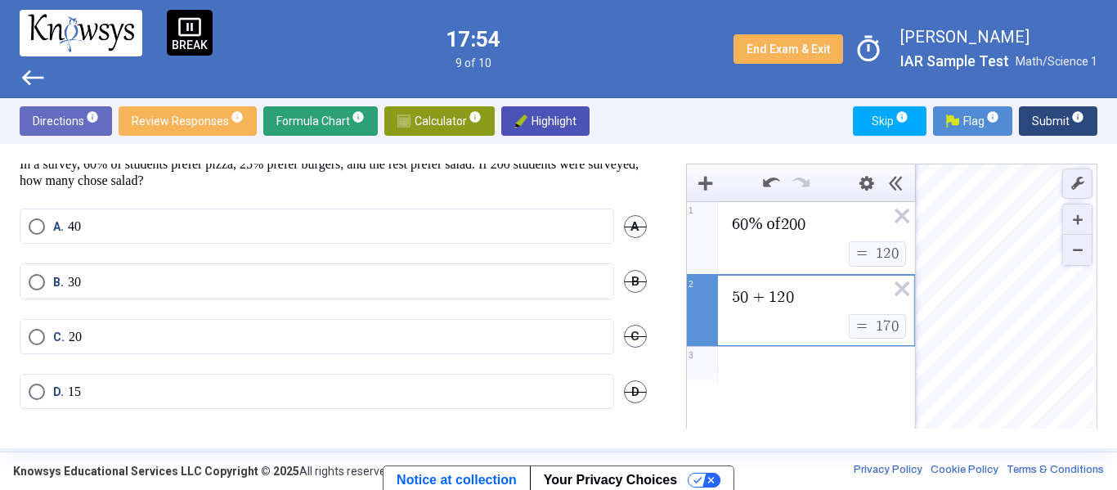
click at [40, 289] on span "Select an option" at bounding box center [37, 282] width 16 height 16
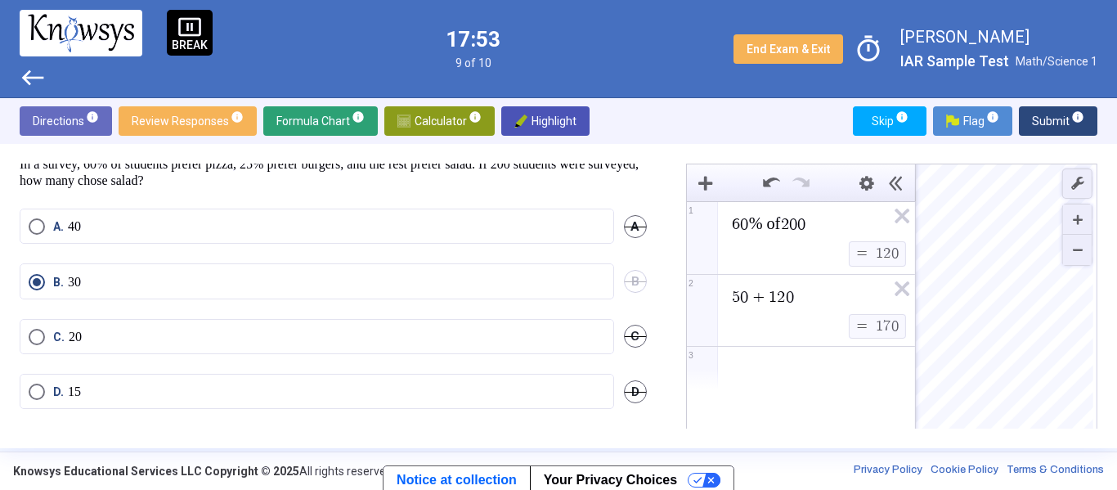
click at [1083, 135] on span "Submit info" at bounding box center [1058, 120] width 52 height 29
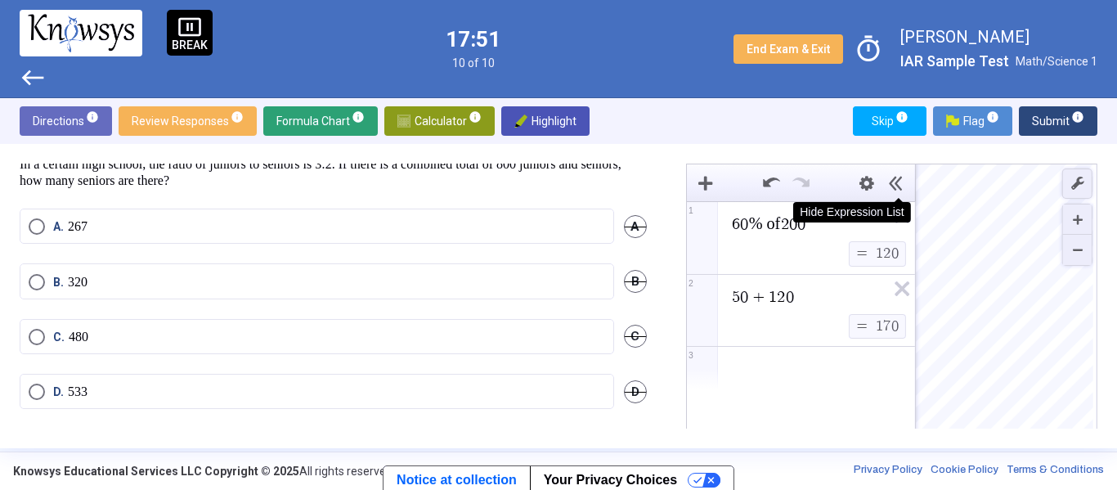
click at [895, 222] on icon "Expression List" at bounding box center [896, 221] width 37 height 38
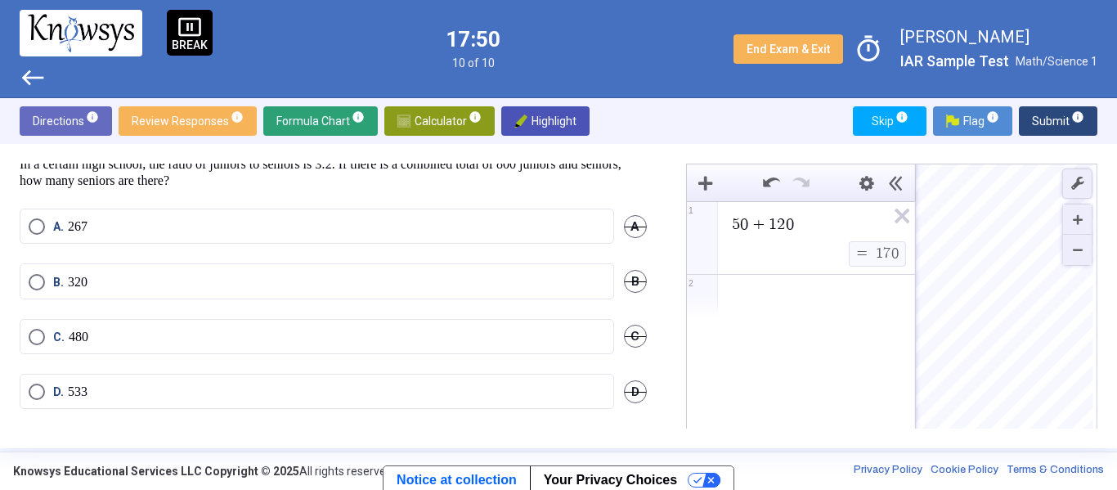
click at [895, 222] on icon "Expression List" at bounding box center [896, 221] width 37 height 38
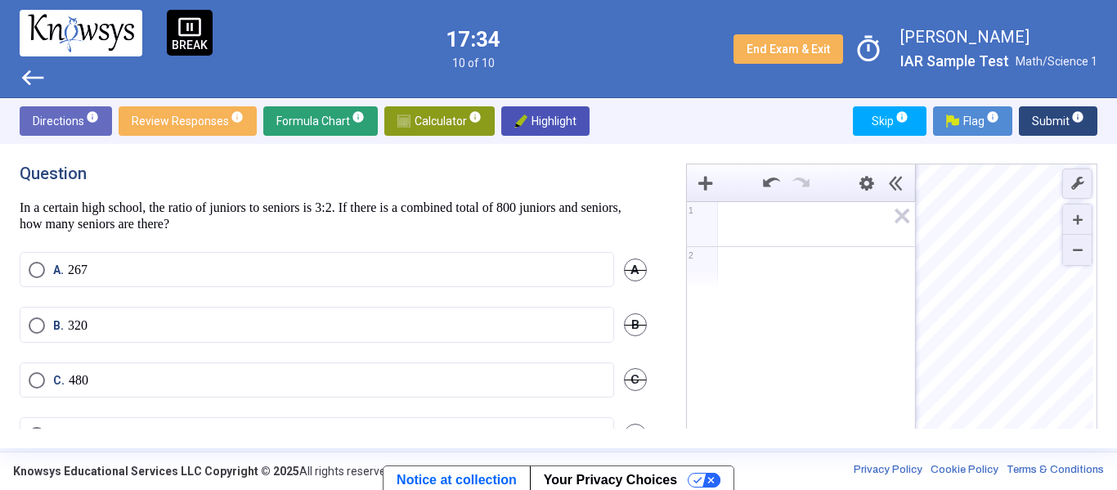
click at [760, 218] on span "Math Input:" at bounding box center [808, 224] width 156 height 20
click at [726, 414] on div "8 0 0 ​ 1 2 powered by" at bounding box center [801, 354] width 228 height 306
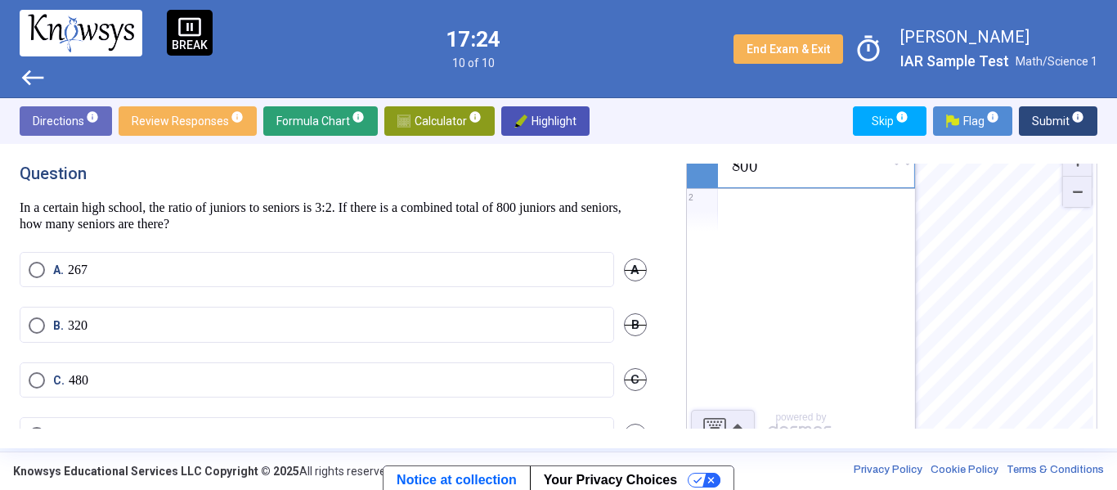
scroll to position [78, 0]
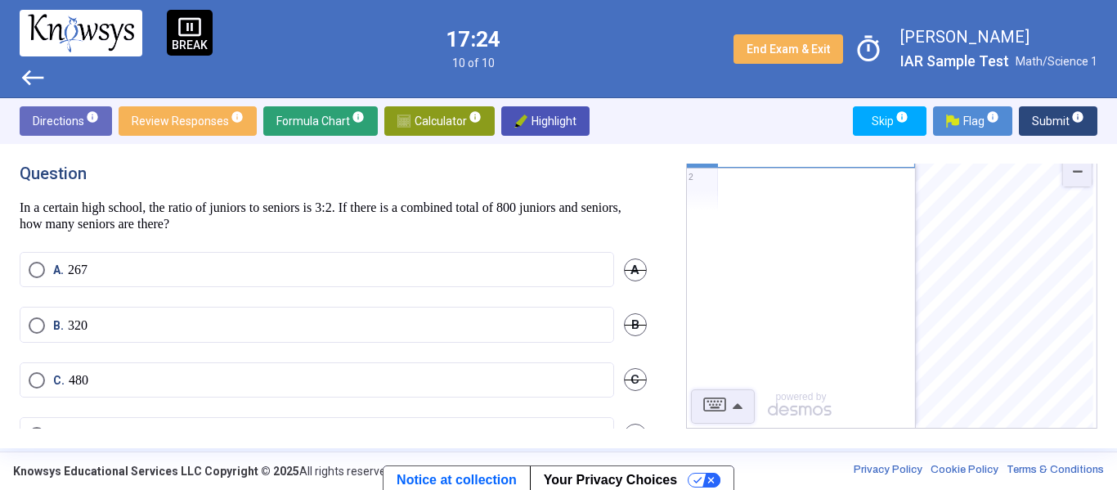
click at [737, 408] on div "8 0 0 1 2 powered by powered by $$ x $$ y $$ a 2 $$ a b $$ 7 $$ 8 $$ 9 $$ ÷ fun…" at bounding box center [891, 256] width 411 height 343
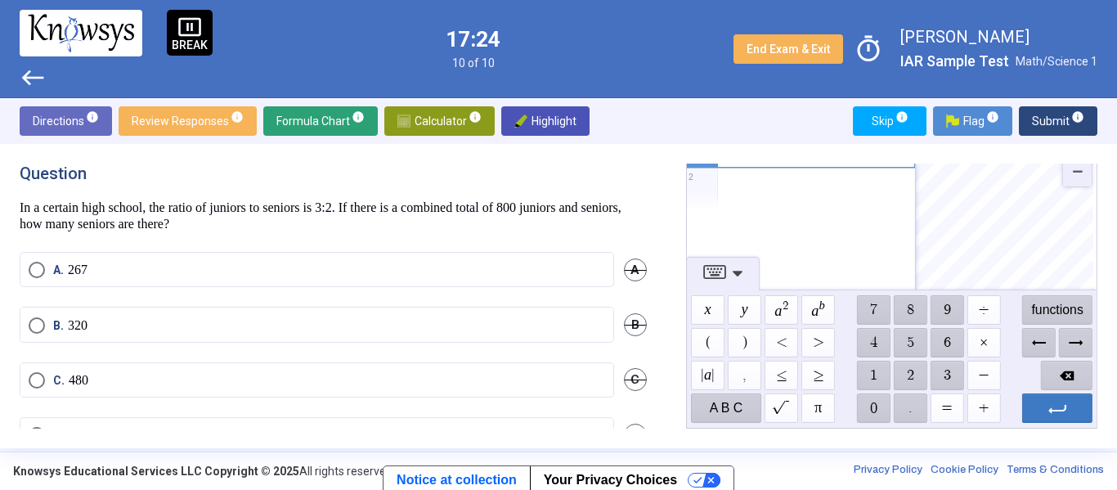
scroll to position [0, 0]
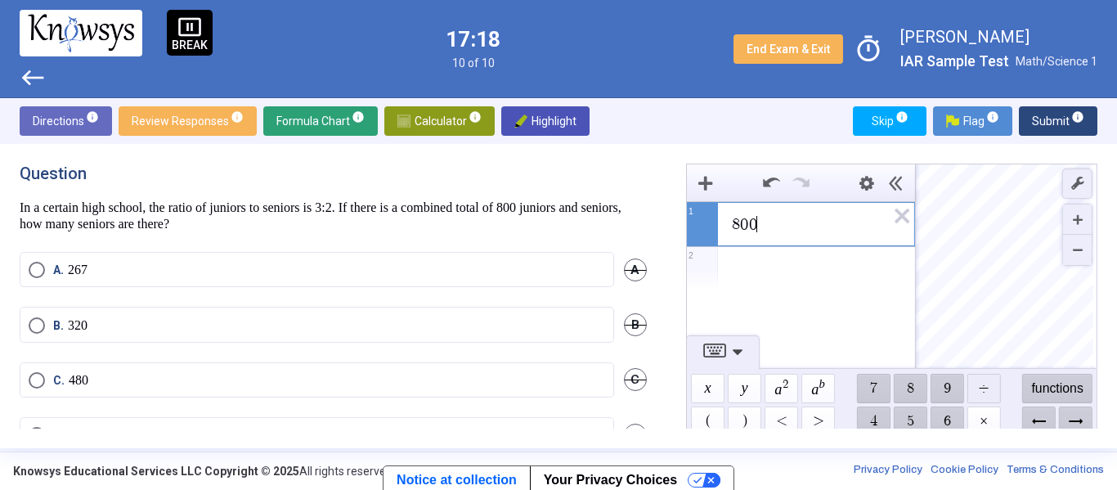
click at [975, 389] on span "$$ ÷" at bounding box center [983, 388] width 34 height 29
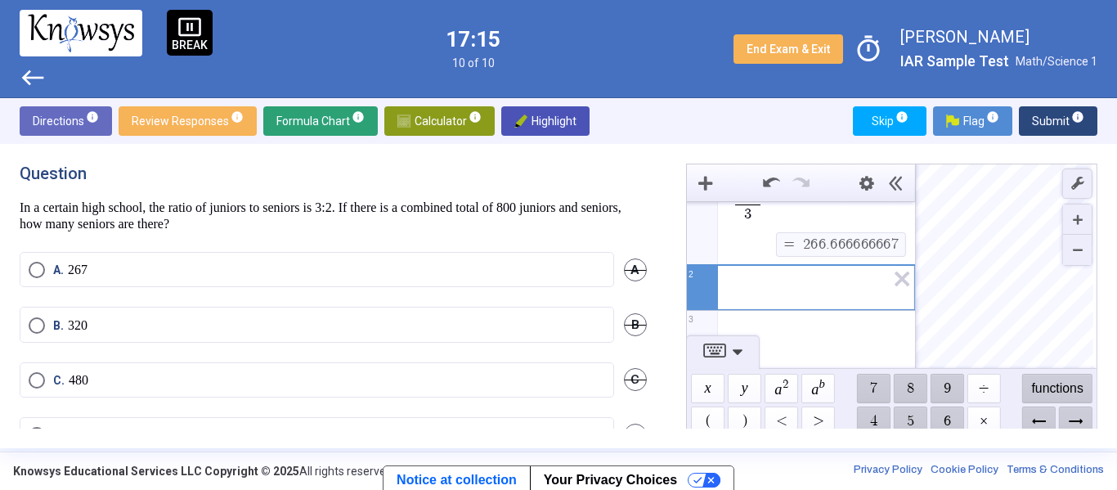
scroll to position [1, 0]
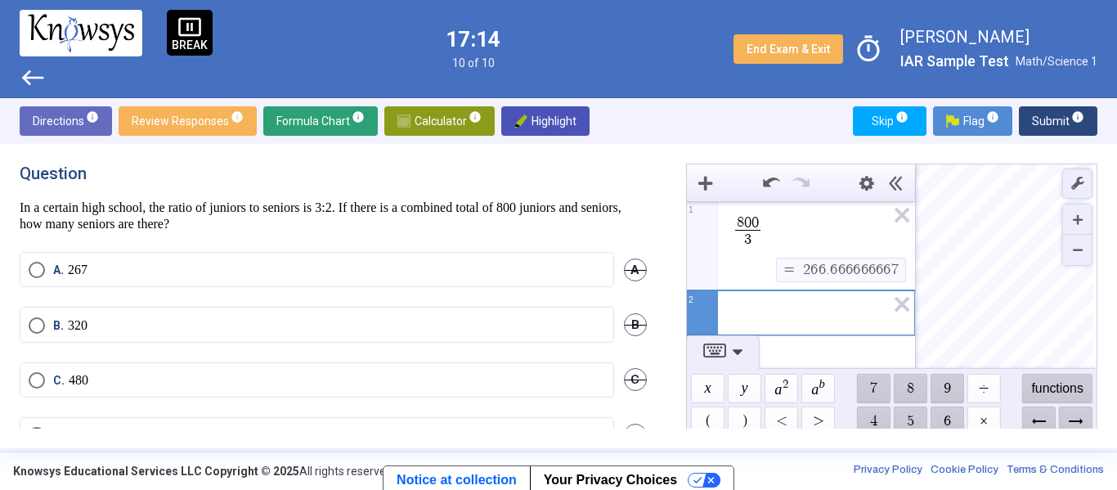
click at [808, 217] on span "8 0 0 3 ​" at bounding box center [808, 231] width 156 height 37
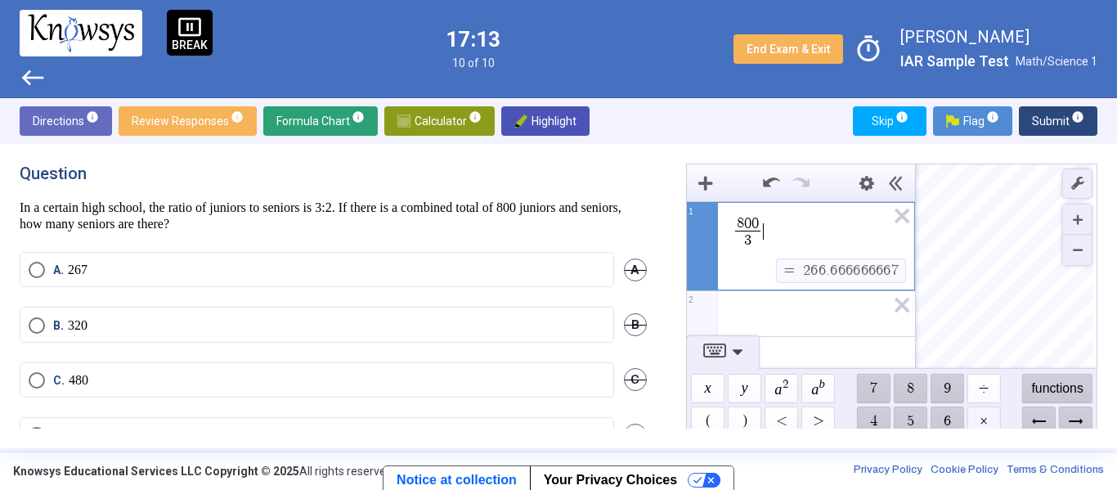
click at [985, 424] on span "$$ ×" at bounding box center [983, 420] width 34 height 29
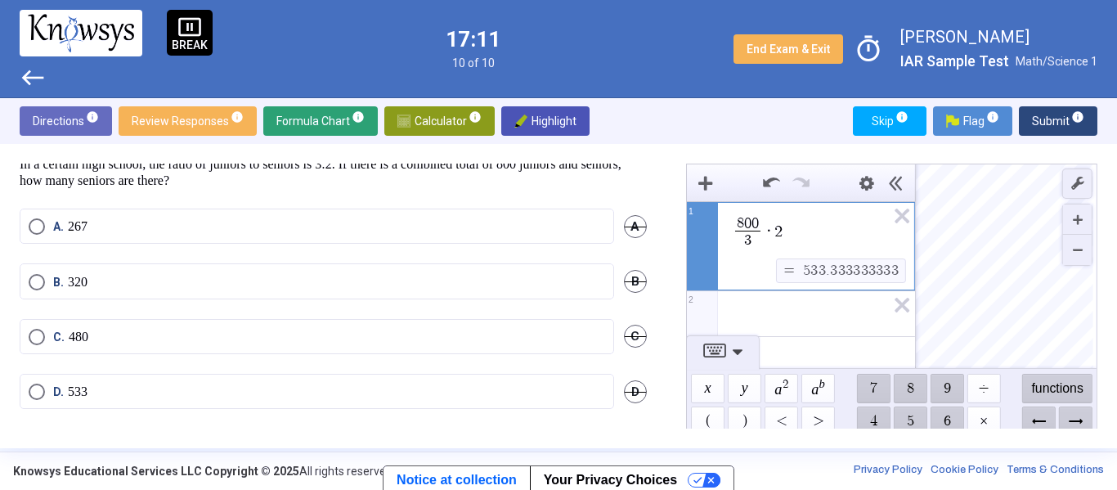
scroll to position [40, 0]
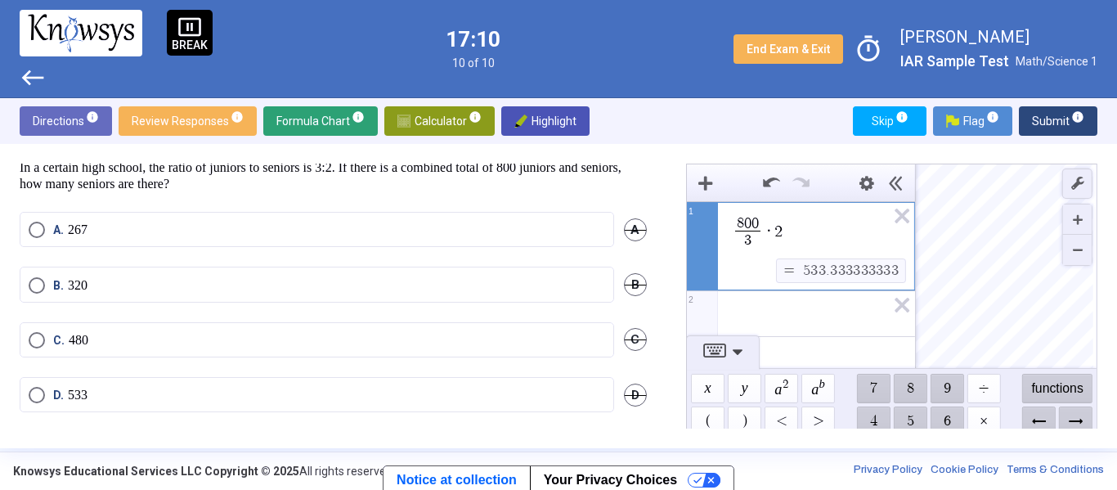
click at [34, 400] on span "Select an option" at bounding box center [37, 395] width 16 height 16
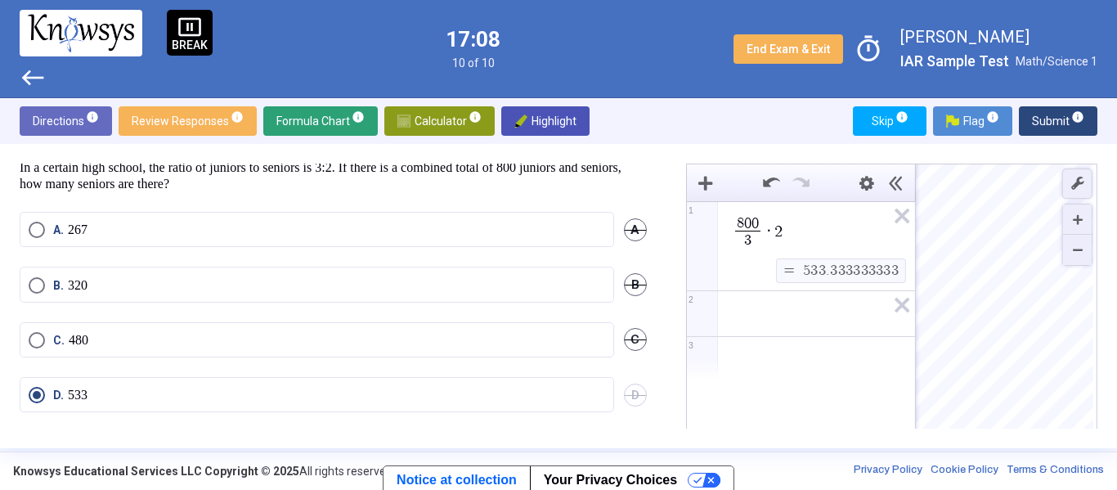
click at [1042, 113] on span "Submit info" at bounding box center [1058, 120] width 52 height 29
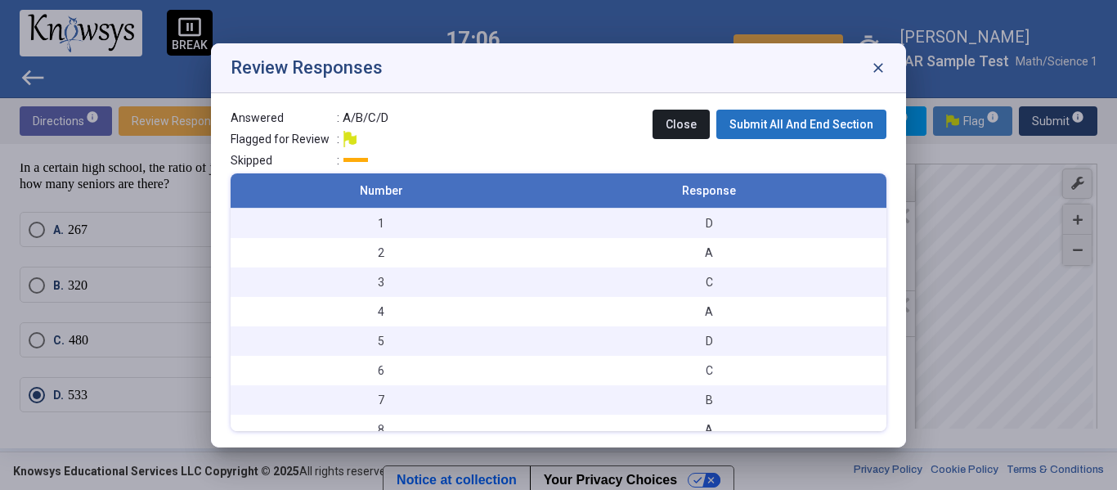
click at [809, 121] on span "Submit All And End Section" at bounding box center [801, 124] width 144 height 13
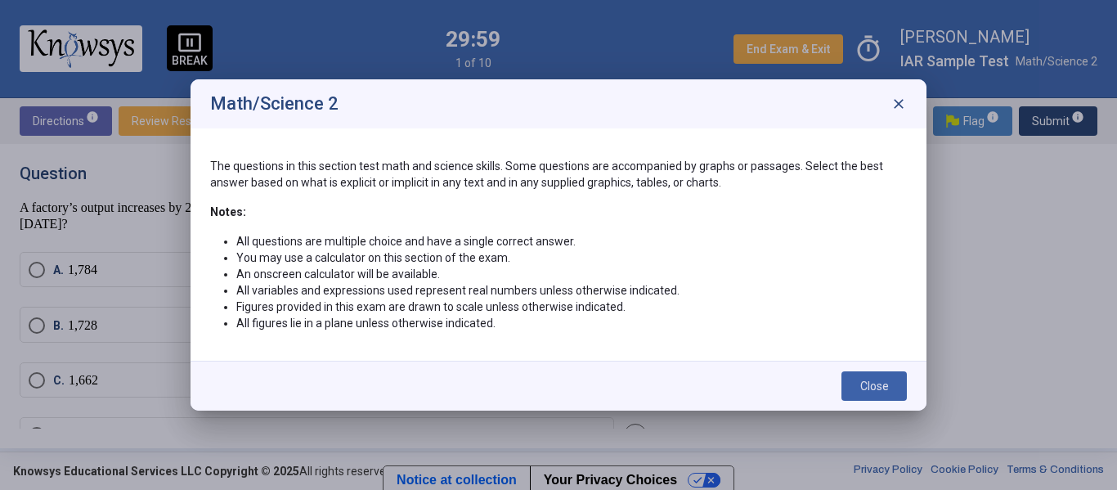
click at [885, 383] on span "Close" at bounding box center [874, 385] width 29 height 13
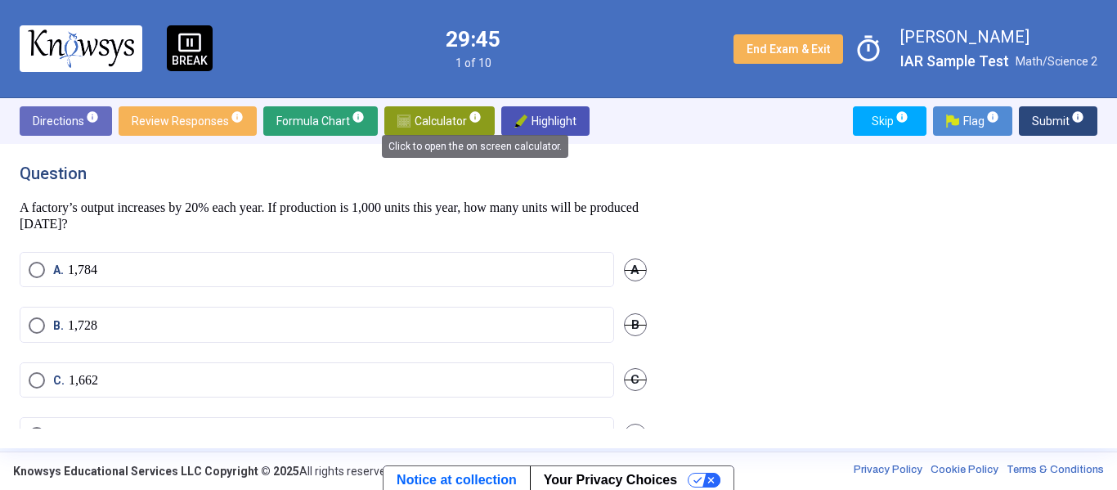
click at [477, 120] on span "info" at bounding box center [474, 116] width 13 height 13
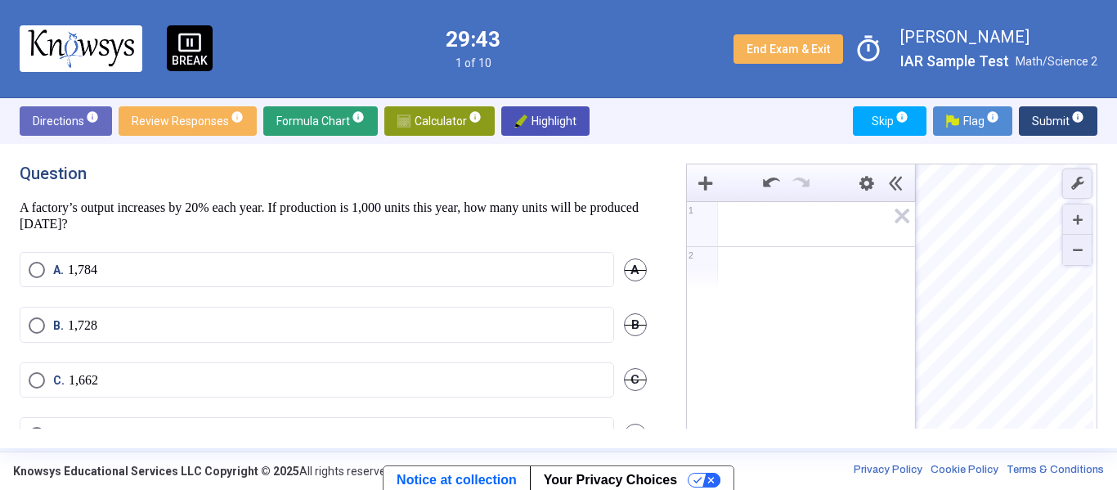
click at [743, 237] on div "Expression List" at bounding box center [801, 221] width 228 height 39
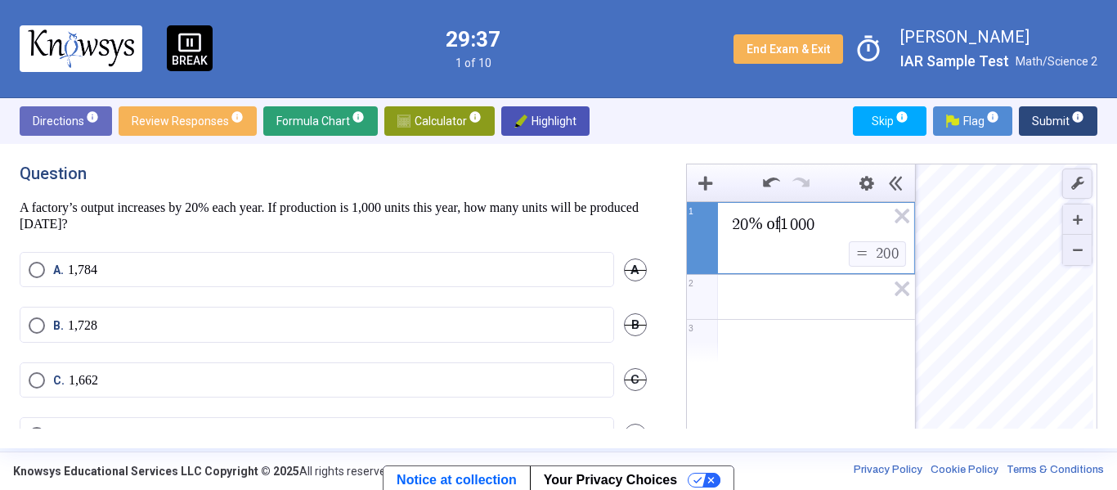
click at [795, 289] on span "Expression 2:" at bounding box center [808, 297] width 156 height 20
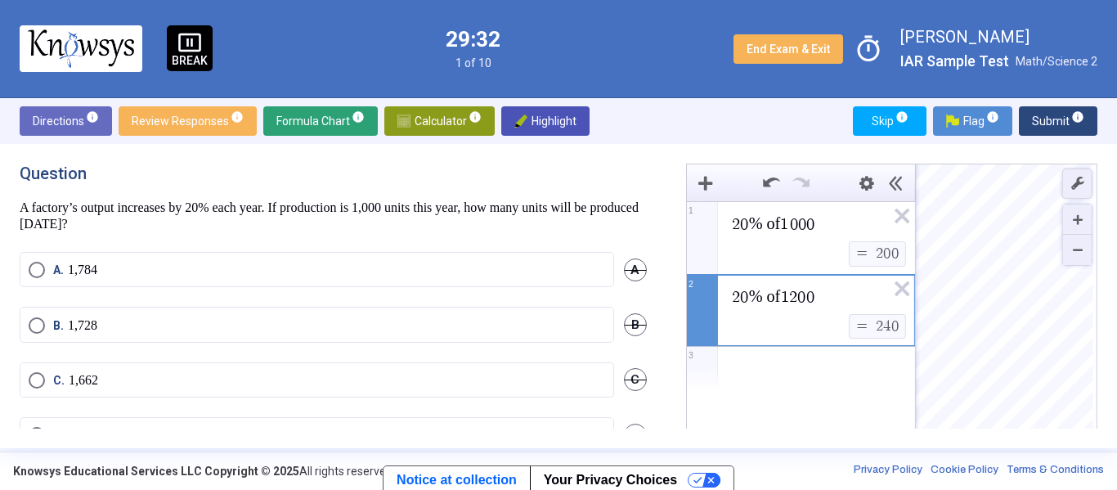
click at [796, 355] on div "Expression List" at bounding box center [801, 368] width 228 height 43
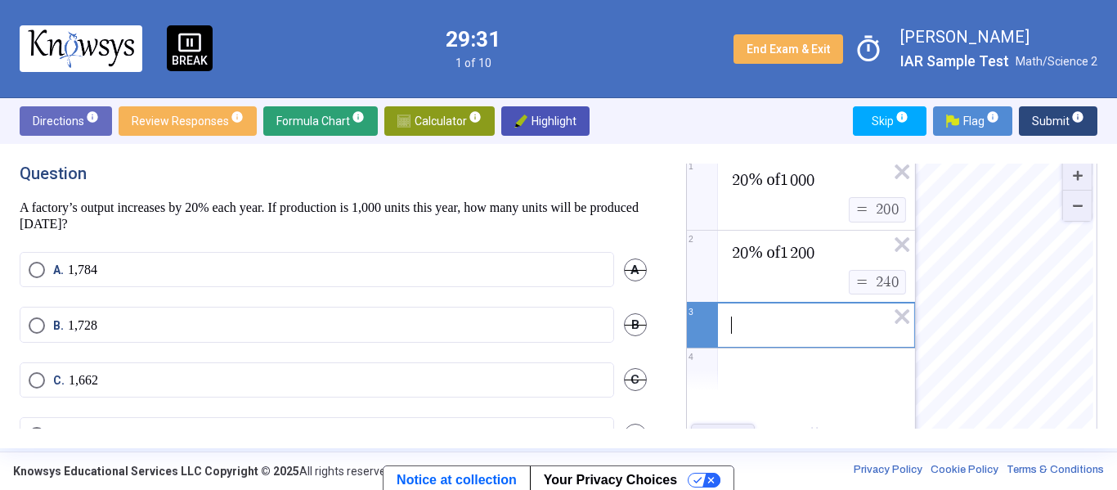
scroll to position [43, 0]
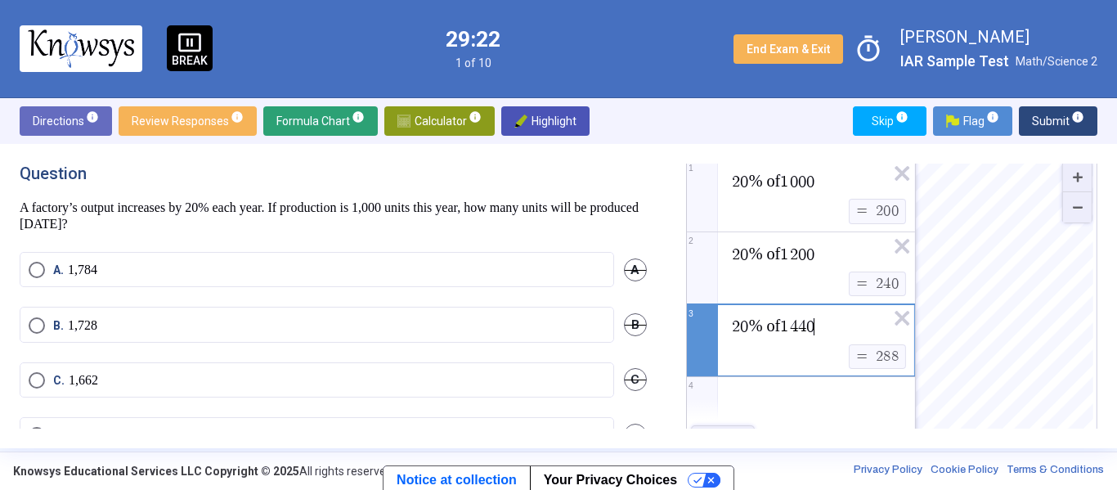
click at [842, 392] on div "Expression List" at bounding box center [801, 398] width 228 height 43
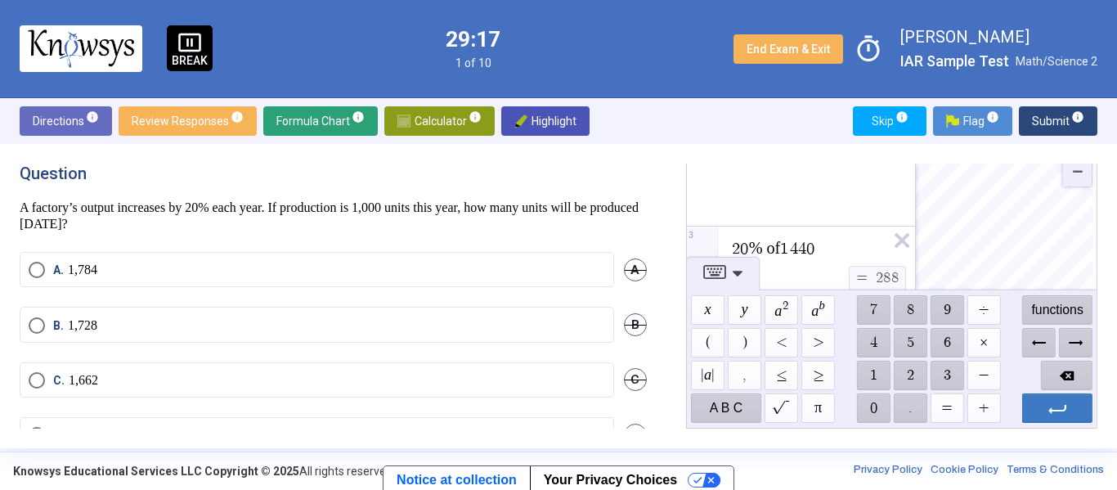
scroll to position [155, 0]
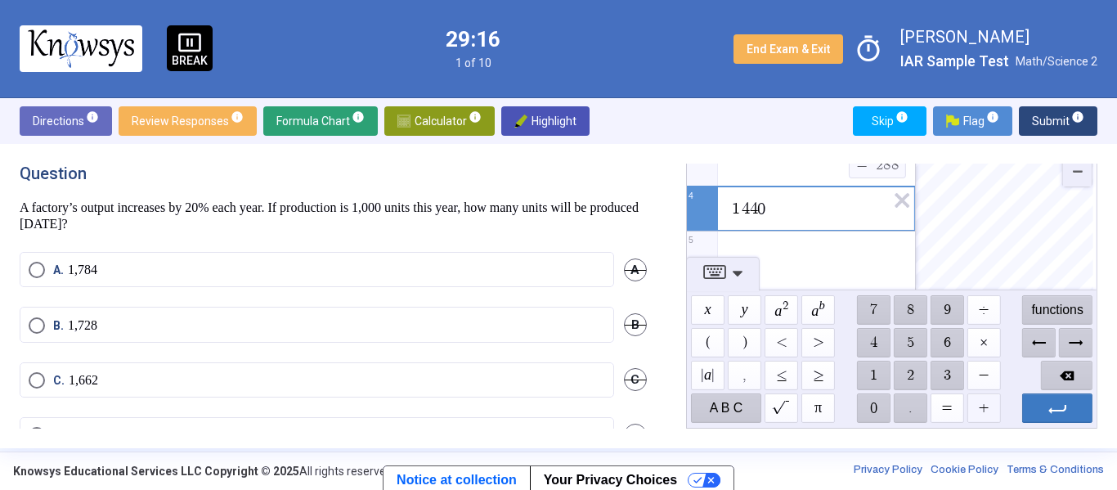
click at [981, 400] on span "$$ +" at bounding box center [983, 407] width 34 height 29
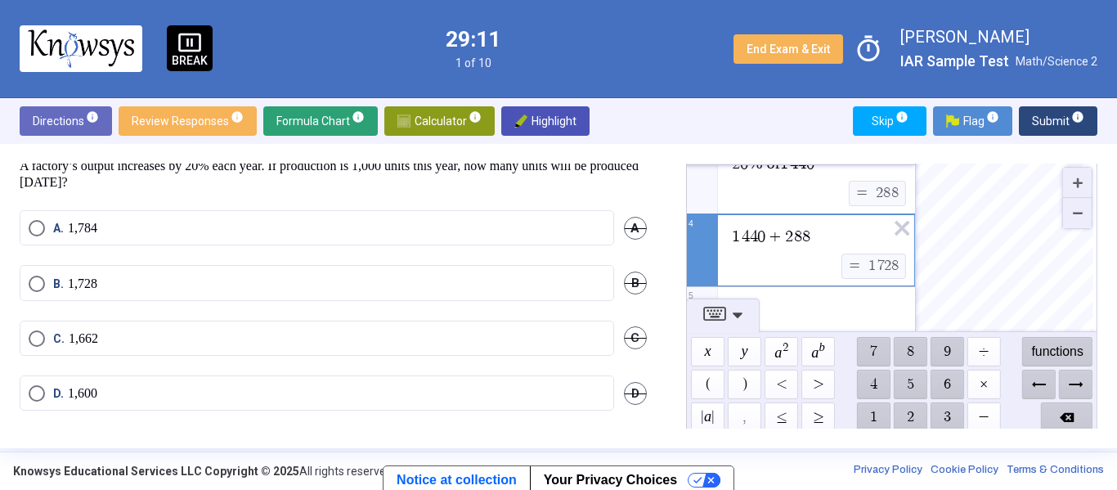
scroll to position [43, 0]
click at [36, 283] on span "Select an option" at bounding box center [37, 283] width 16 height 16
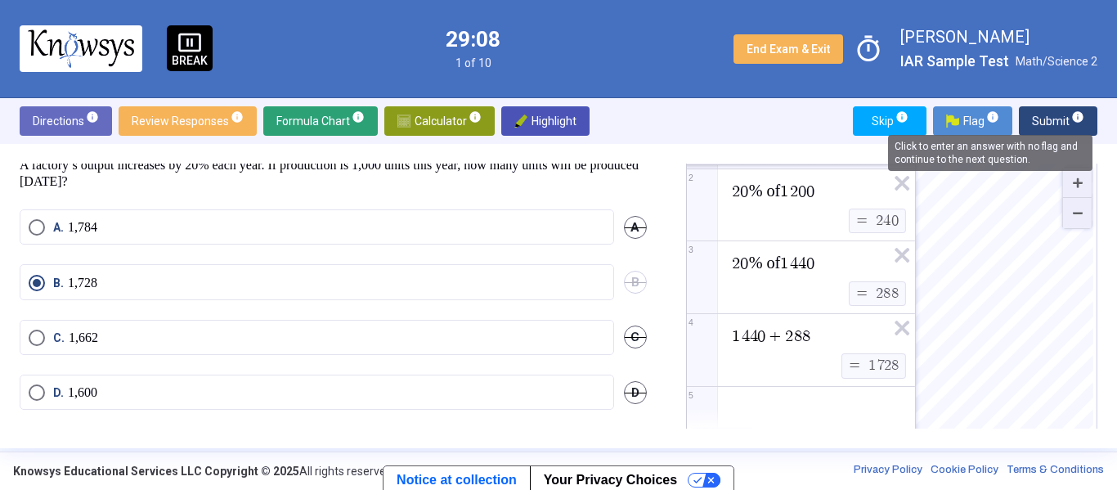
click at [1074, 122] on span "info" at bounding box center [1077, 116] width 13 height 13
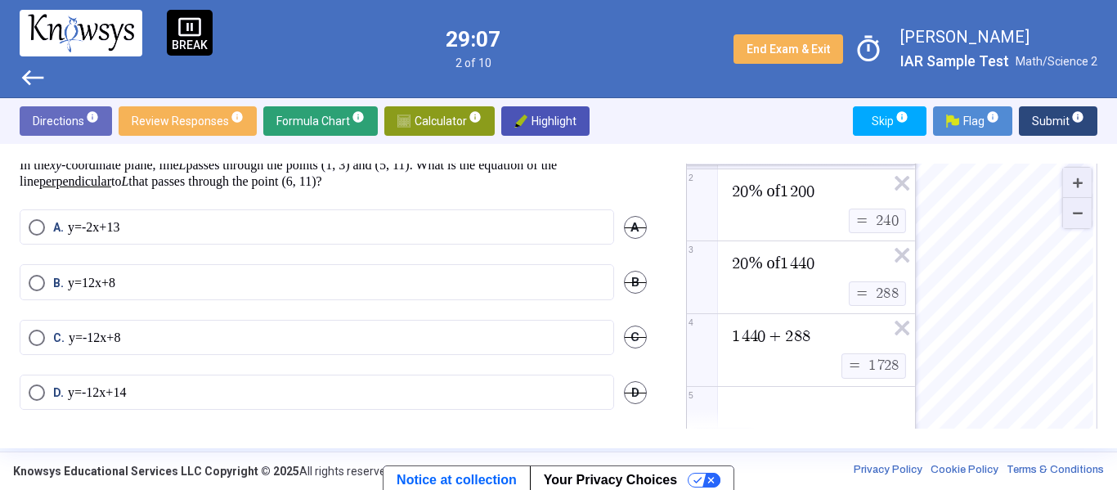
scroll to position [0, 0]
click at [904, 182] on icon "Expression List" at bounding box center [896, 184] width 37 height 38
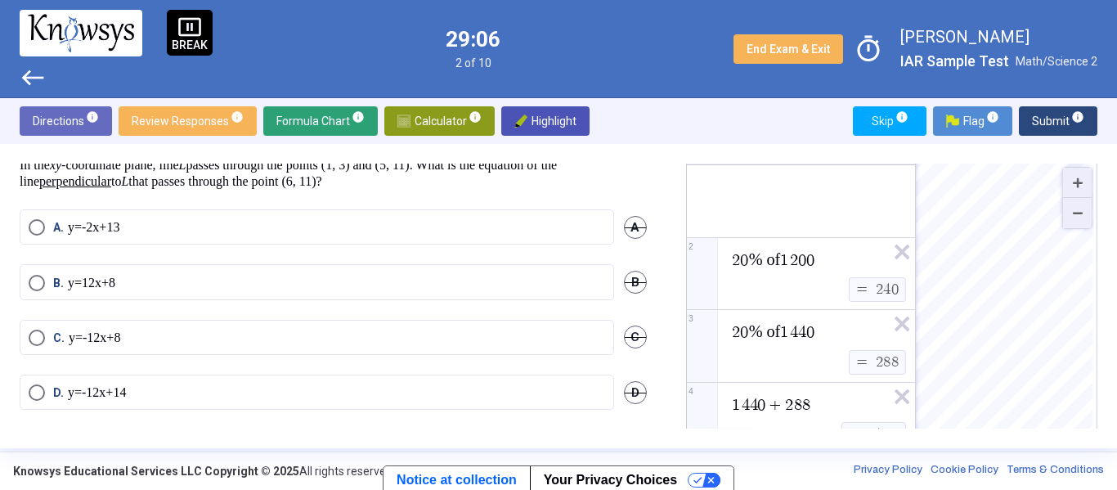
click at [904, 238] on icon "Expression List" at bounding box center [896, 257] width 37 height 38
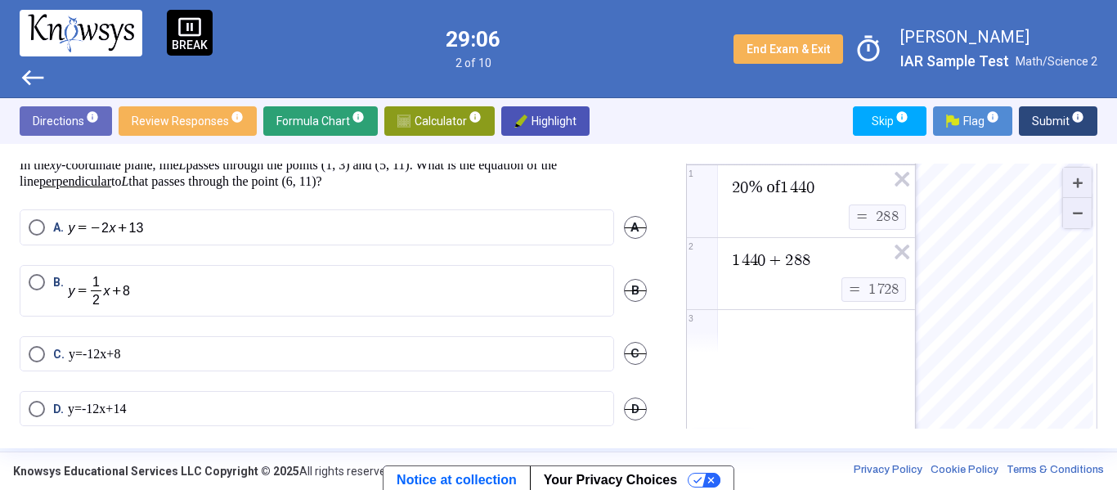
click at [904, 182] on icon "Expression List" at bounding box center [896, 184] width 37 height 38
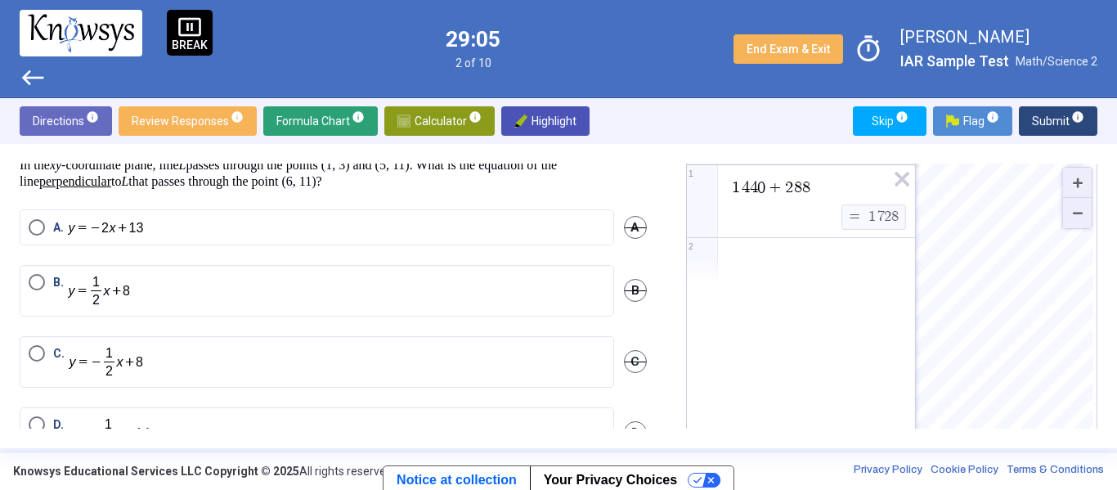
click at [904, 182] on icon "Expression List" at bounding box center [896, 184] width 37 height 38
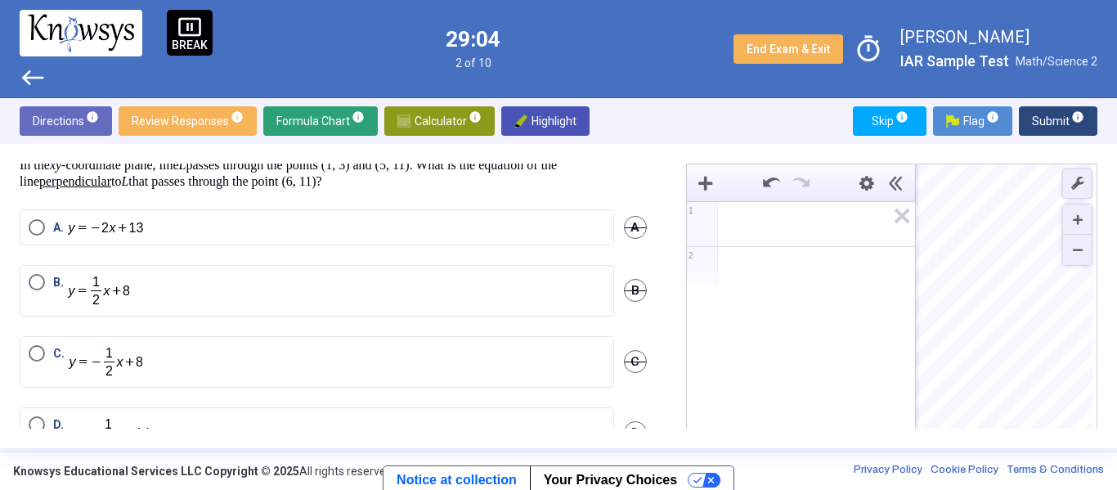
click at [812, 227] on span "Math Input:" at bounding box center [808, 224] width 156 height 20
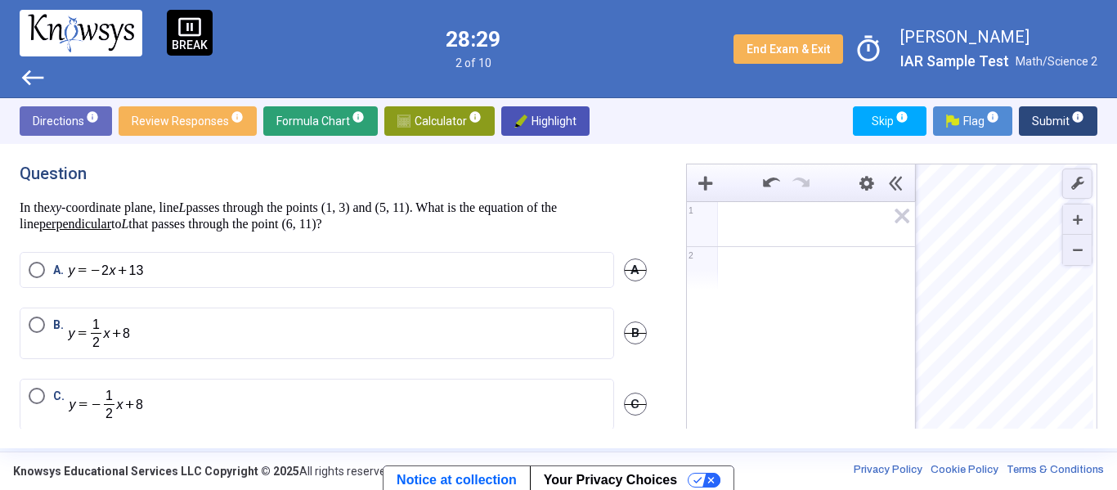
click at [179, 42] on p "BREAK" at bounding box center [190, 44] width 36 height 11
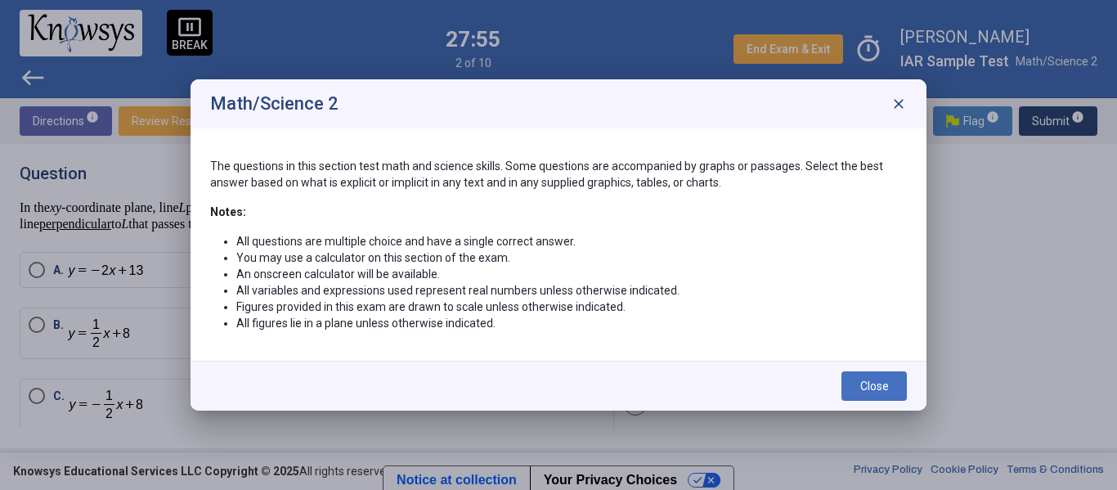
click at [861, 390] on span "Close" at bounding box center [874, 385] width 29 height 13
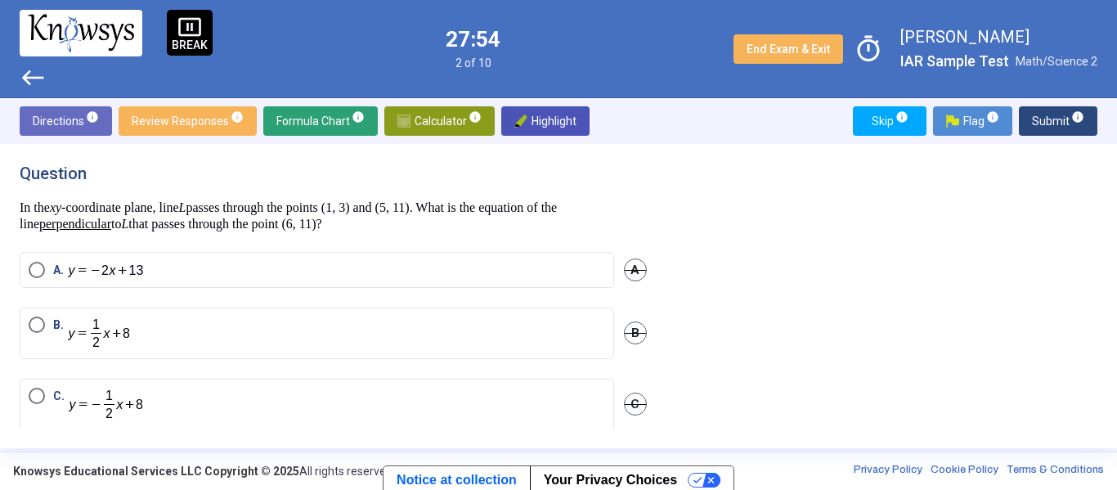
click at [220, 19] on div "pause_presentation BREAK west 27:54 2 of 10 End Exam & Exit timer [PERSON_NAME]…" at bounding box center [558, 49] width 1117 height 98
click at [189, 32] on span "pause_presentation" at bounding box center [189, 27] width 25 height 25
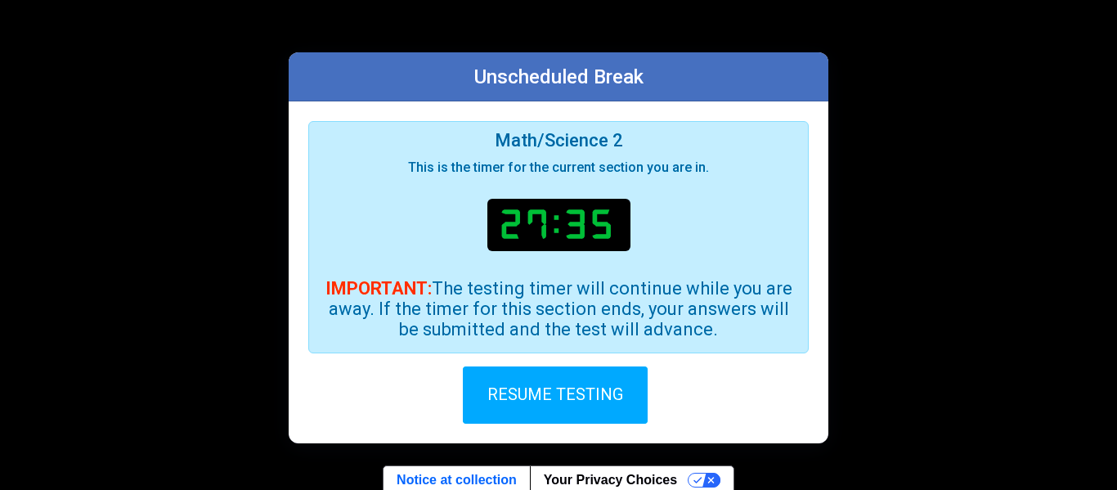
click at [581, 397] on span "RESUME TESTING" at bounding box center [555, 393] width 136 height 20
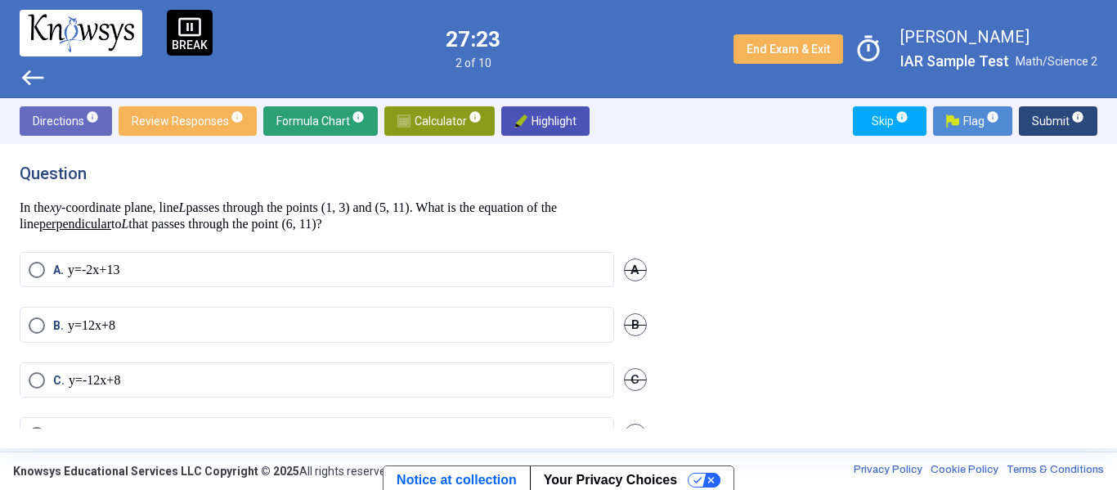
click at [186, 20] on span "pause_presentation" at bounding box center [189, 27] width 25 height 25
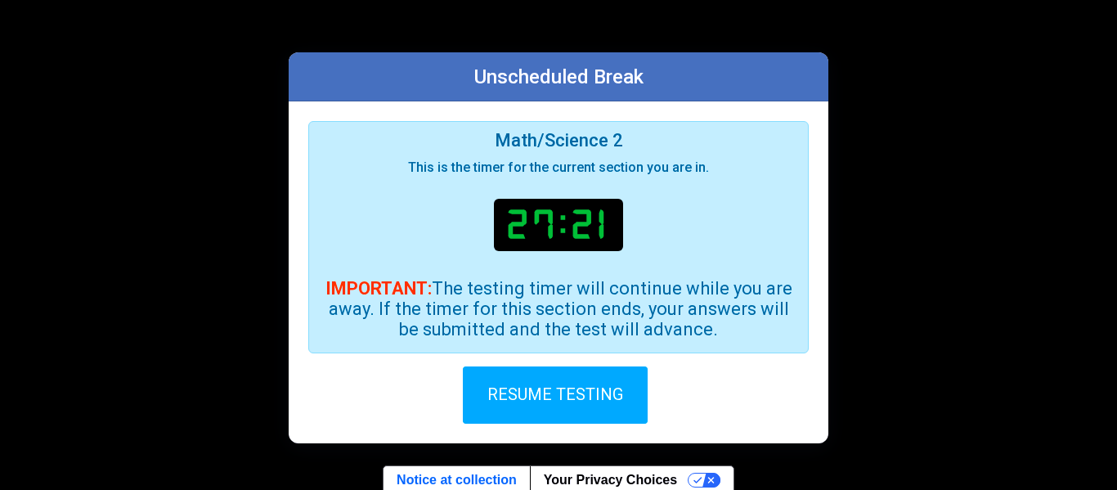
click at [505, 412] on button "RESUME TESTING" at bounding box center [555, 394] width 185 height 57
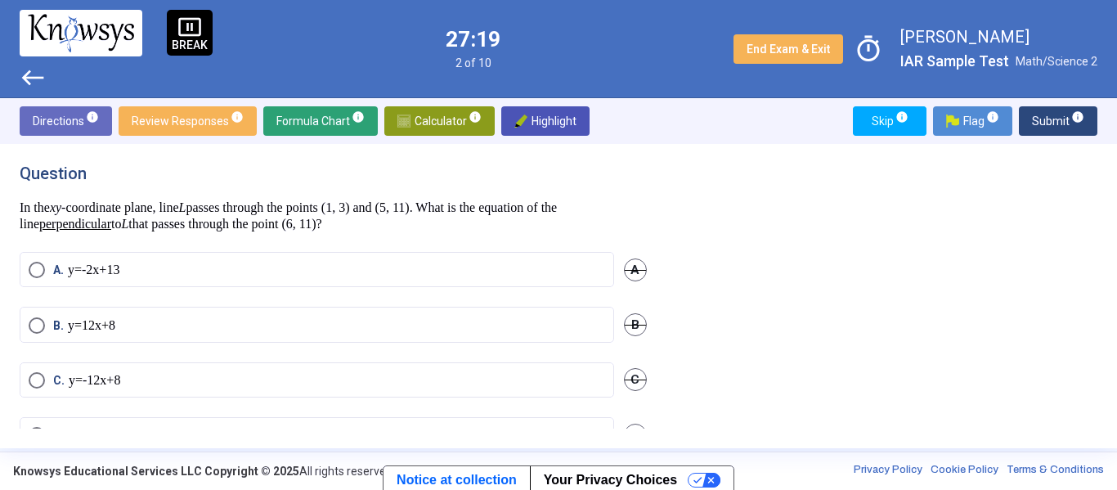
click at [185, 36] on span "pause_presentation" at bounding box center [189, 27] width 25 height 25
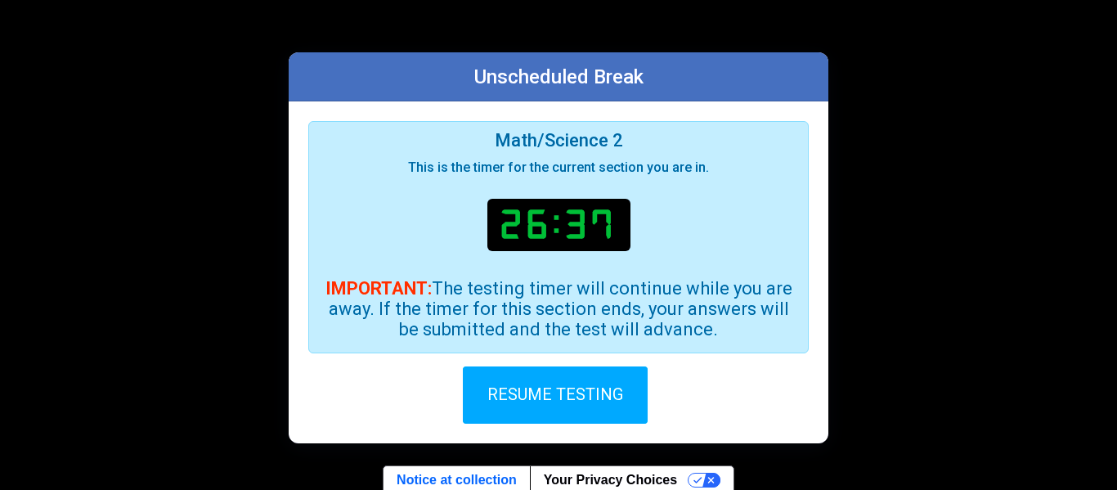
click at [546, 368] on button "RESUME TESTING" at bounding box center [555, 394] width 185 height 57
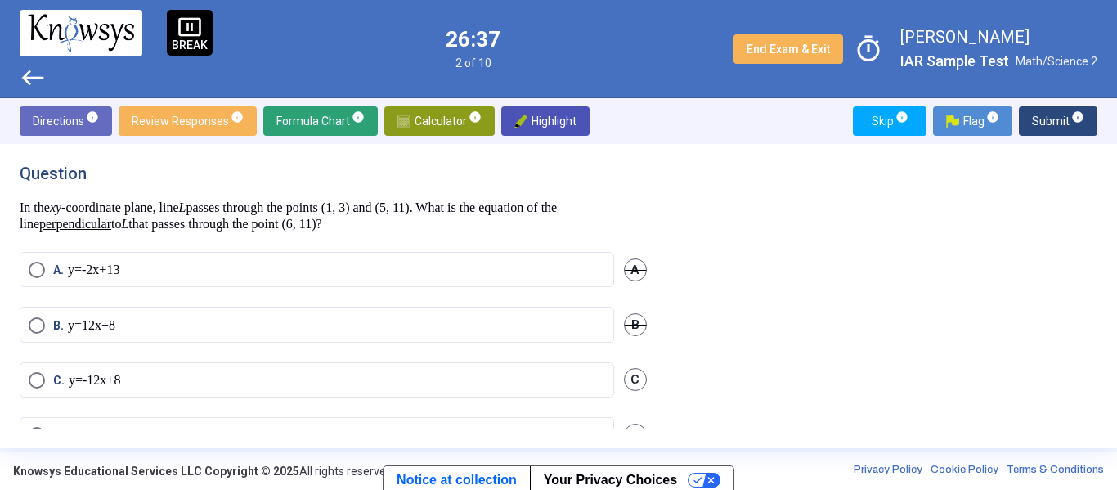
click at [603, 395] on mat-radio-button "C. y = - 1 2 x + 8" at bounding box center [317, 379] width 594 height 35
click at [467, 121] on sup "info" at bounding box center [474, 116] width 15 height 13
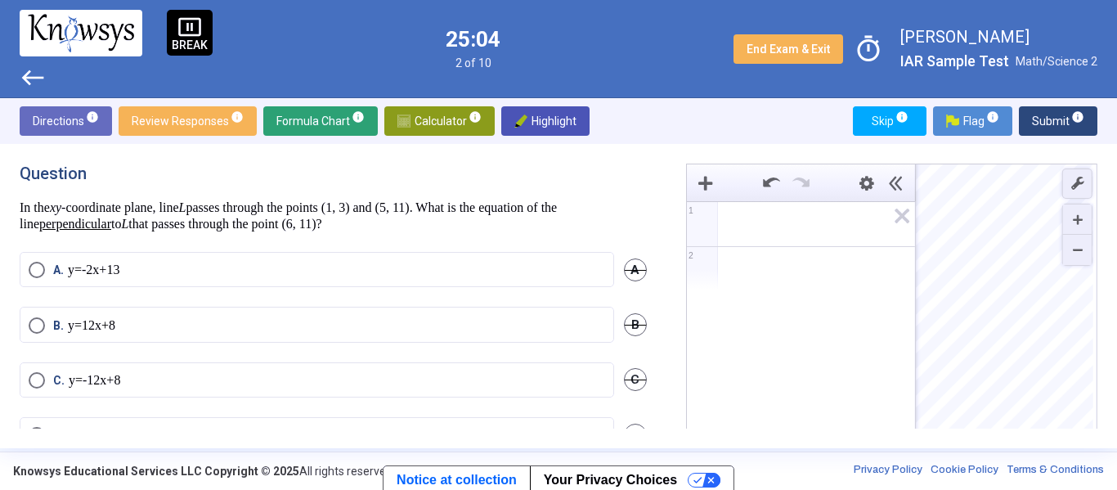
click at [773, 238] on div "Expression List" at bounding box center [801, 221] width 228 height 39
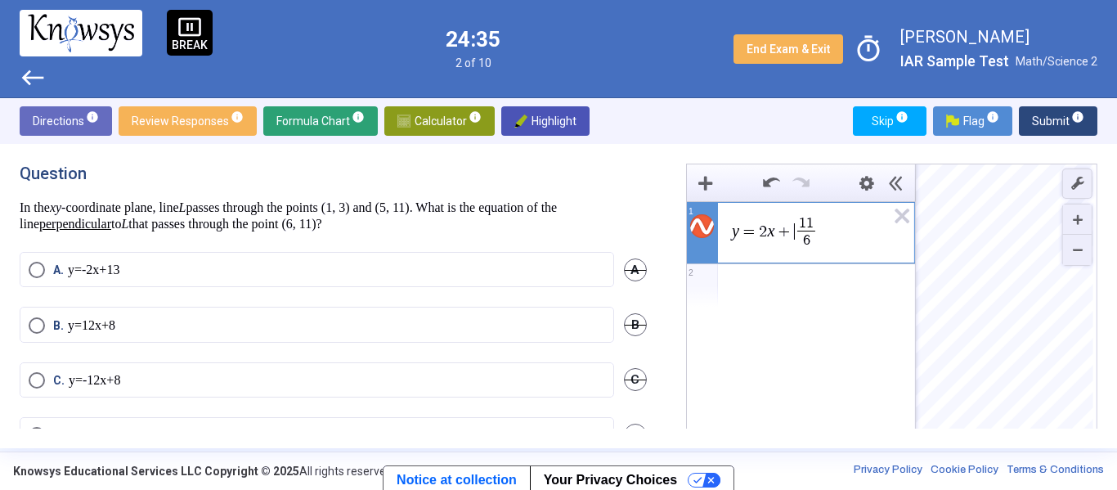
click at [875, 303] on div "Expression List" at bounding box center [801, 285] width 228 height 43
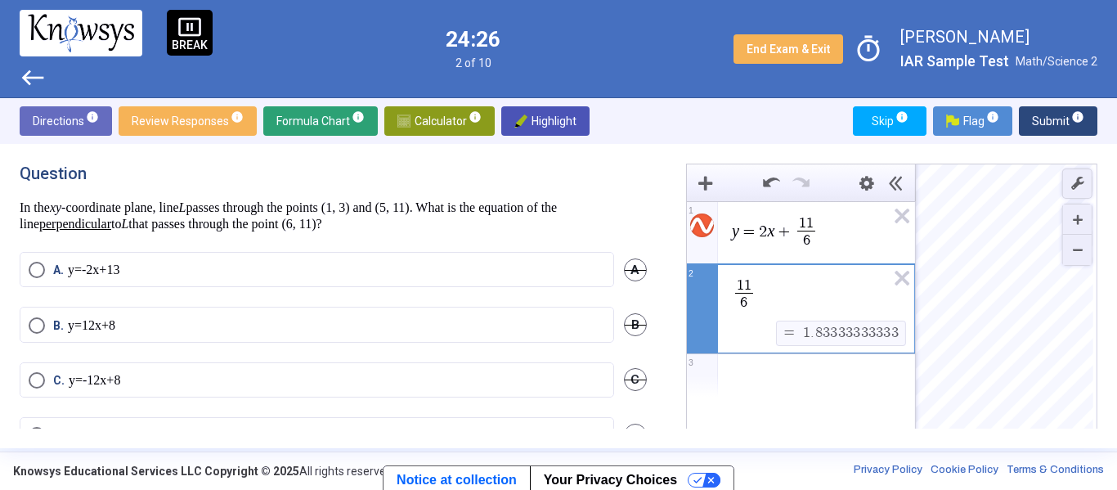
scroll to position [45, 0]
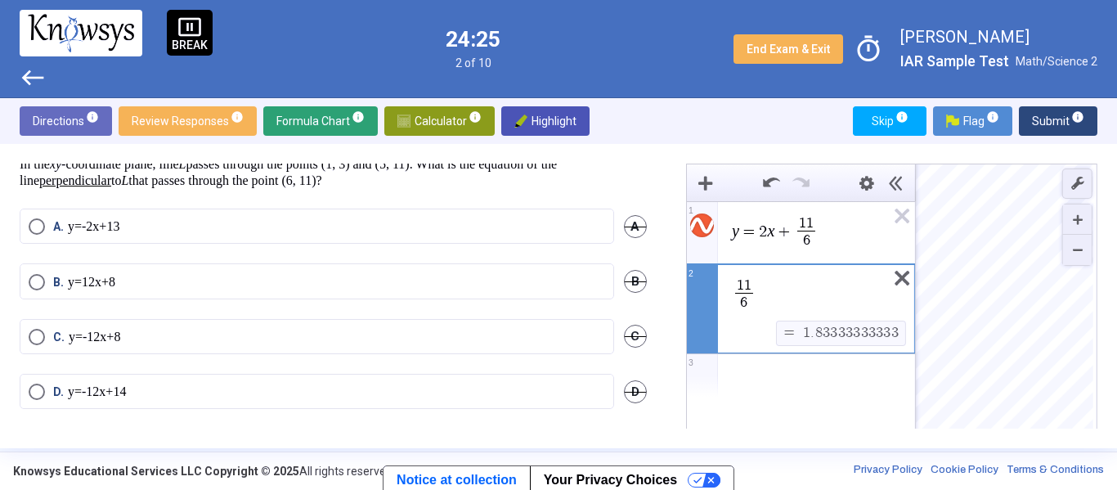
click at [907, 285] on icon "Expression List" at bounding box center [896, 283] width 37 height 38
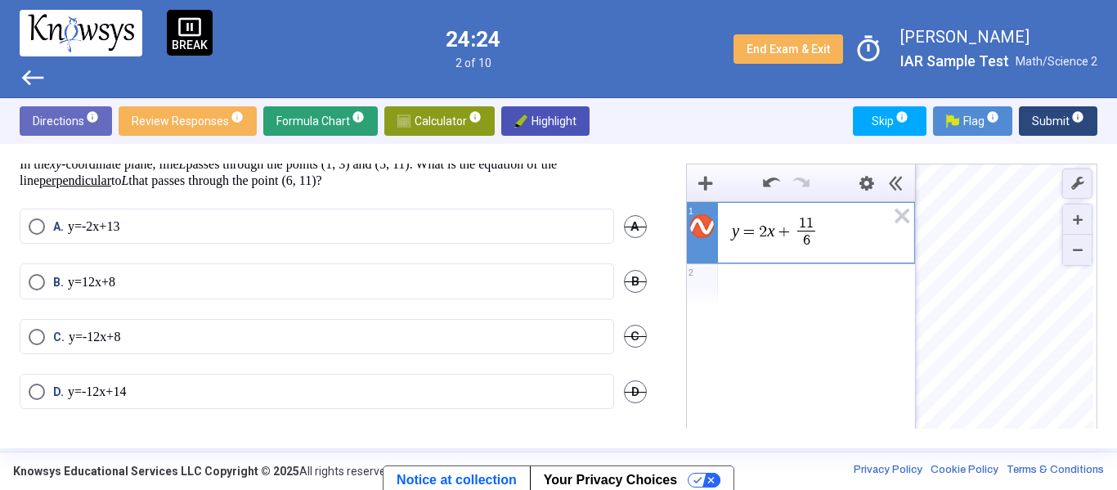
click at [794, 307] on div "y = 2 x + 1 1 6 ​ ​ 1 2 powered by" at bounding box center [801, 354] width 228 height 306
click at [833, 222] on span "y = 2 x + 1 1 6 ​" at bounding box center [807, 232] width 155 height 37
click at [37, 341] on span "Select an option" at bounding box center [37, 337] width 16 height 16
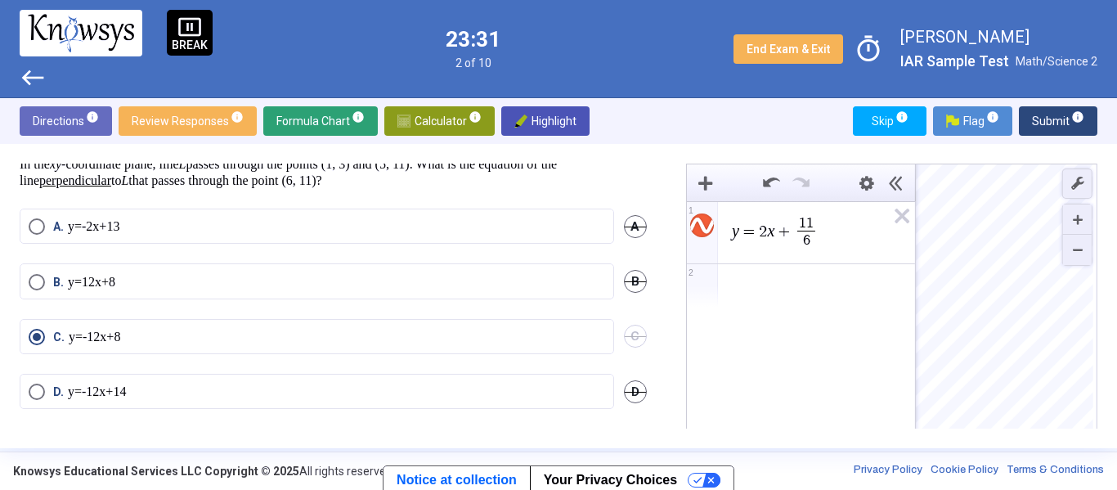
click at [1033, 112] on span "Submit info" at bounding box center [1058, 120] width 52 height 29
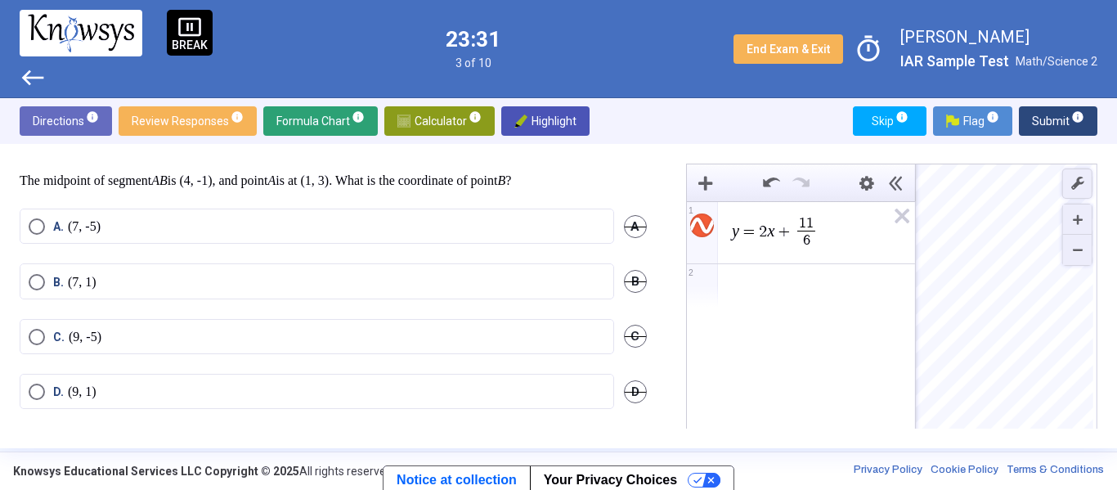
scroll to position [27, 0]
click at [899, 224] on icon "Expression List" at bounding box center [896, 221] width 37 height 38
click at [847, 216] on span "Math Input:" at bounding box center [808, 224] width 156 height 20
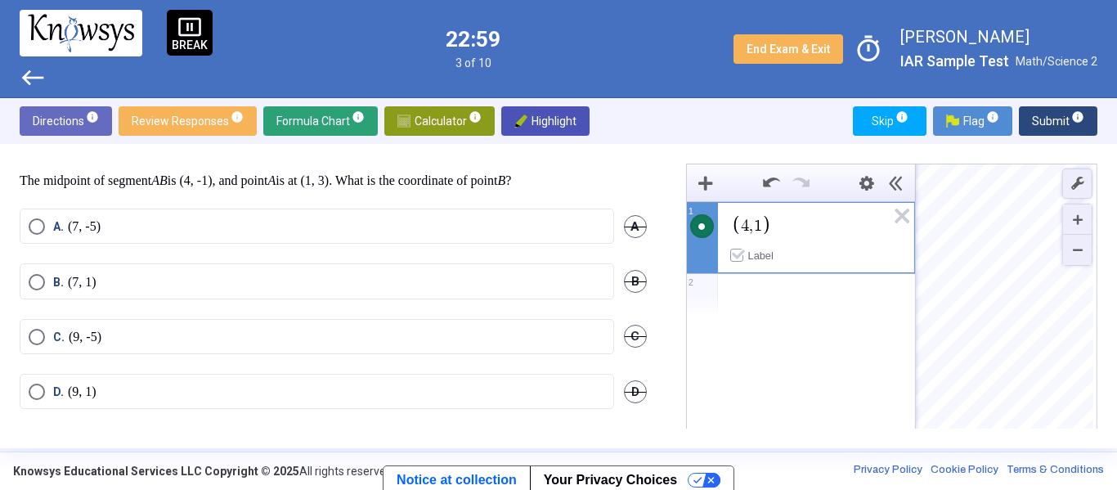
click at [732, 250] on icon "Label" at bounding box center [738, 254] width 13 height 13
click at [739, 294] on div "Expression List" at bounding box center [801, 295] width 228 height 43
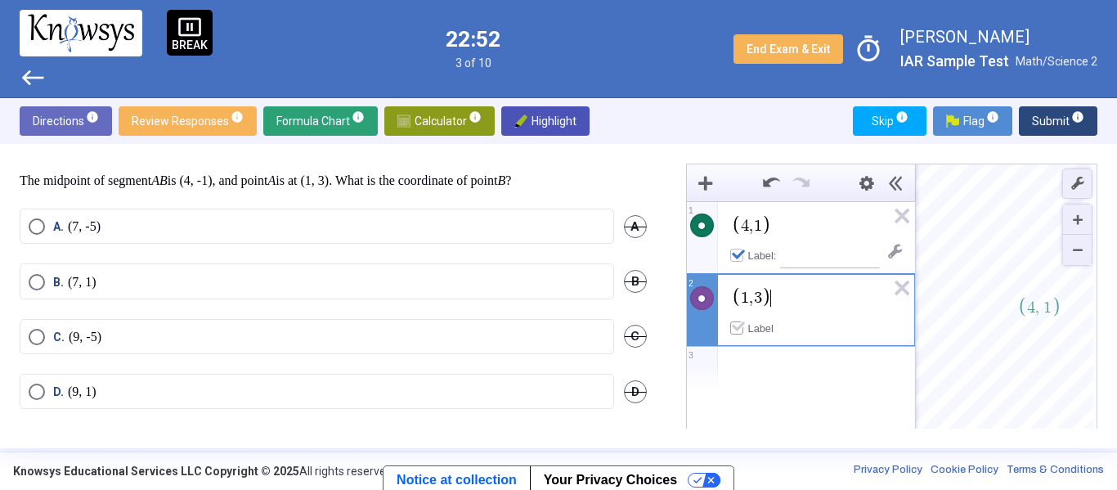
click at [739, 335] on span "Label" at bounding box center [753, 330] width 46 height 20
click at [815, 334] on input "Label Text" at bounding box center [830, 329] width 100 height 24
type input "*******"
click at [811, 263] on input "Label Text" at bounding box center [830, 256] width 100 height 24
type input "********"
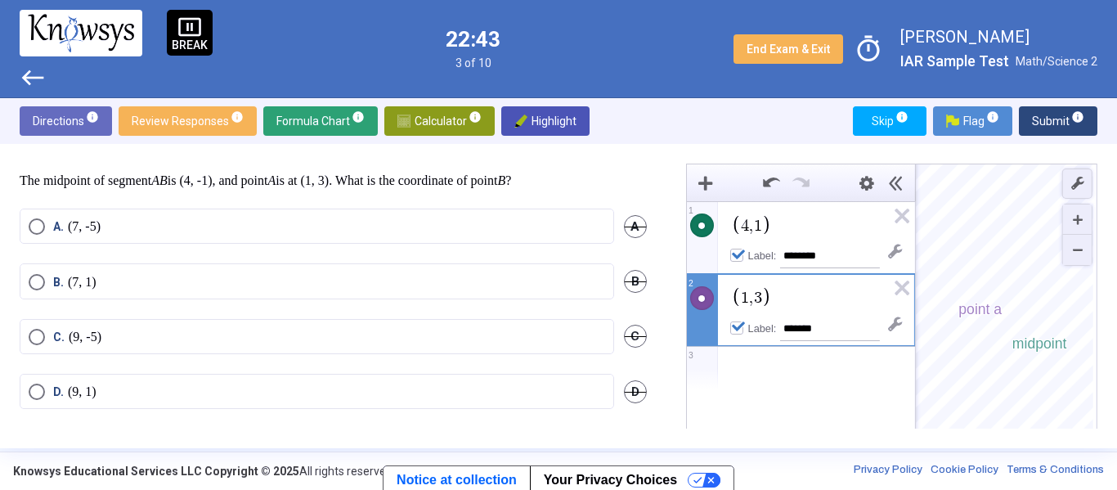
click at [1038, 301] on div "midpoint point a" at bounding box center [1004, 335] width 177 height 343
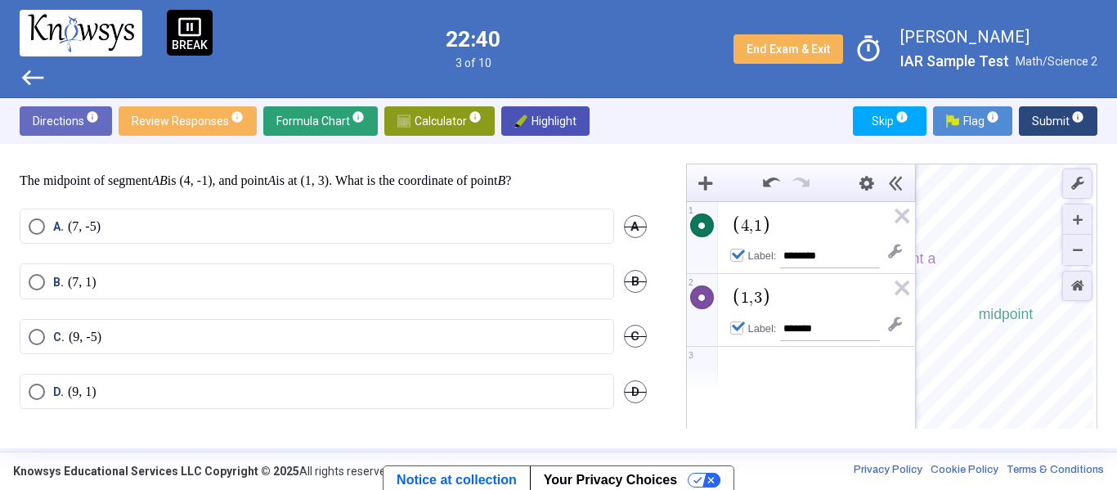
scroll to position [0, 0]
click at [998, 411] on div "midpoint point a" at bounding box center [1004, 335] width 177 height 343
click at [1042, 320] on div "midpoint" at bounding box center [1004, 335] width 177 height 343
click at [1044, 319] on div "midpoint" at bounding box center [1004, 335] width 177 height 343
click at [1023, 265] on div "midpoint point a" at bounding box center [1004, 335] width 177 height 343
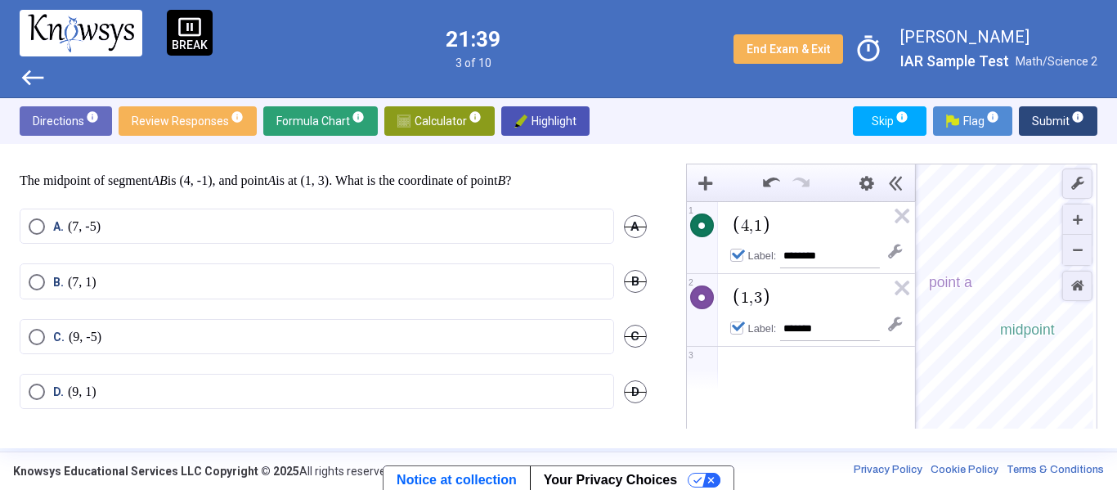
click at [1051, 257] on div "midpoint point a" at bounding box center [1004, 335] width 177 height 343
click at [1078, 218] on div "Zoom In" at bounding box center [1077, 219] width 29 height 30
click at [1076, 247] on icon "Zoom Out" at bounding box center [1078, 250] width 10 height 10
click at [1075, 249] on icon "Zoom Out" at bounding box center [1078, 250] width 10 height 10
click at [1074, 252] on icon "Zoom Out" at bounding box center [1078, 250] width 10 height 10
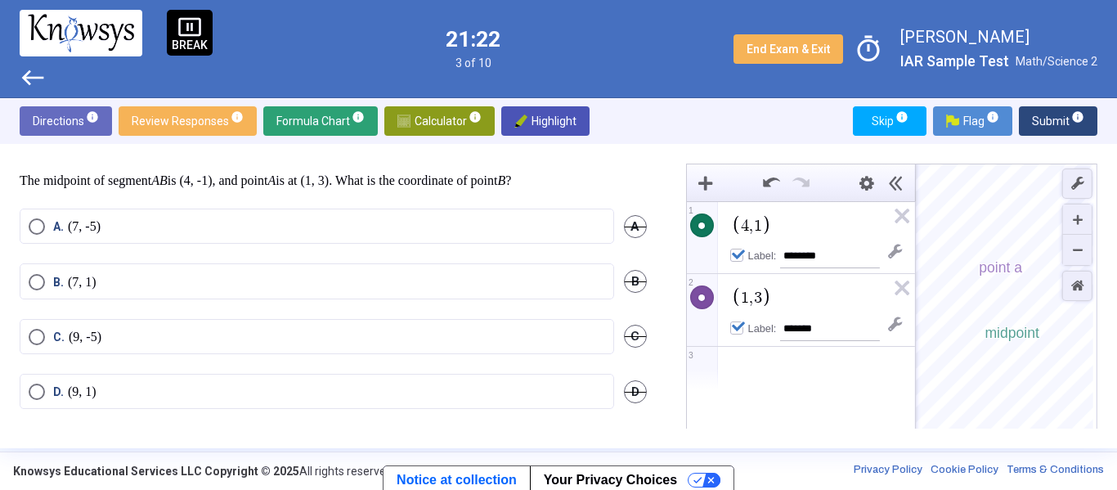
click at [972, 279] on div "midpoint point a" at bounding box center [1004, 335] width 177 height 343
click at [1012, 339] on div "midpoint point a" at bounding box center [1004, 335] width 177 height 343
click at [779, 378] on div "Expression List" at bounding box center [801, 368] width 228 height 43
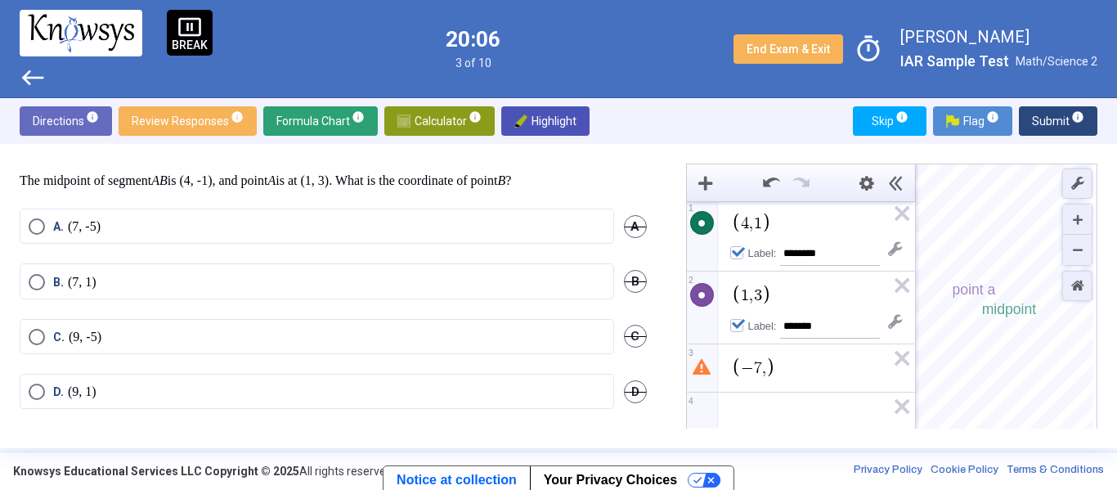
scroll to position [47, 0]
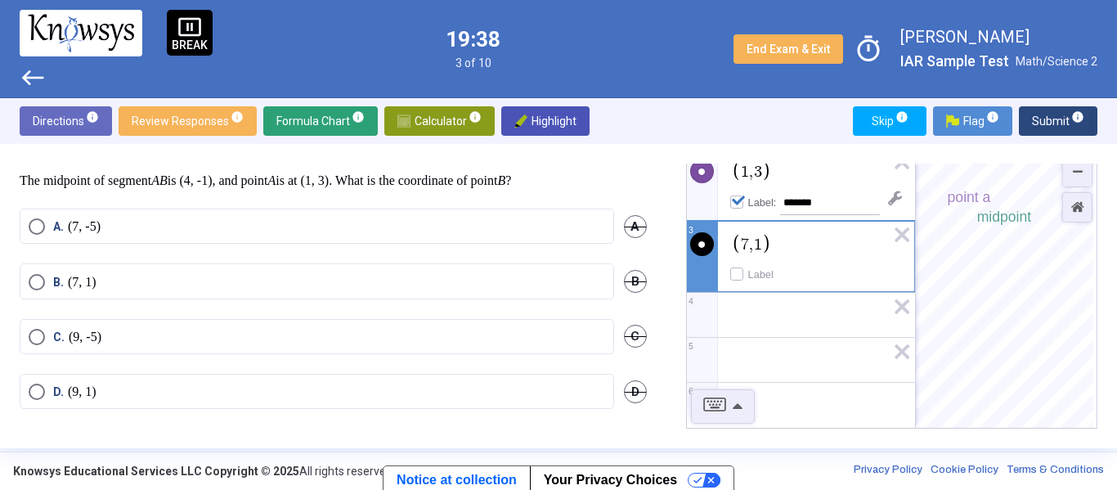
click at [1005, 231] on div "midpoint point a" at bounding box center [1004, 257] width 177 height 343
click at [1001, 231] on div "midpoint point a $$ 7 , 1" at bounding box center [1004, 257] width 177 height 343
click at [765, 246] on icon "Hidden Label: left parenthesis, 7 , 1 , right parenthesis Has graph. To audio t…" at bounding box center [766, 244] width 9 height 18
click at [748, 248] on span "7 , − 5 ​" at bounding box center [758, 244] width 34 height 16
click at [51, 336] on span "C. (9, -5)" at bounding box center [73, 337] width 56 height 16
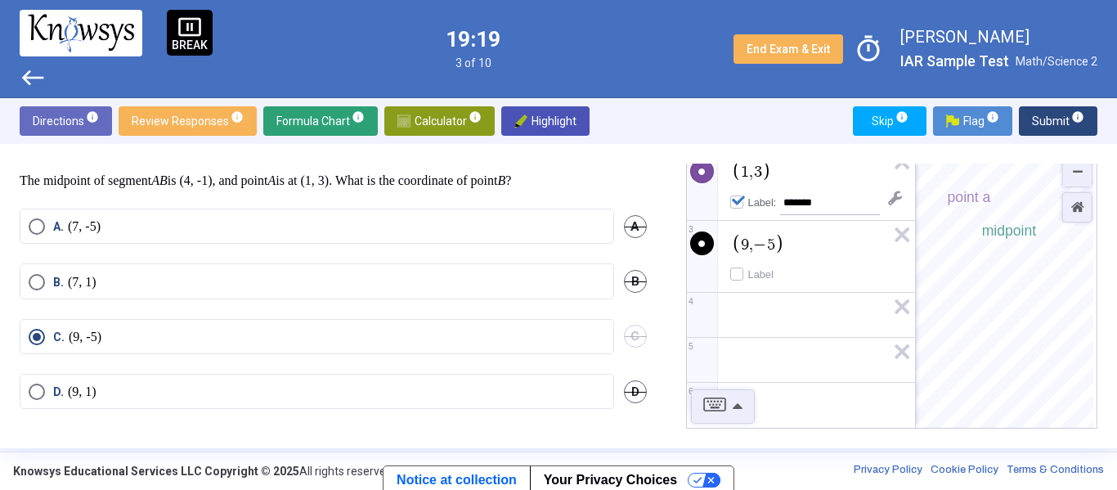
click at [1069, 116] on sup "info" at bounding box center [1076, 116] width 15 height 13
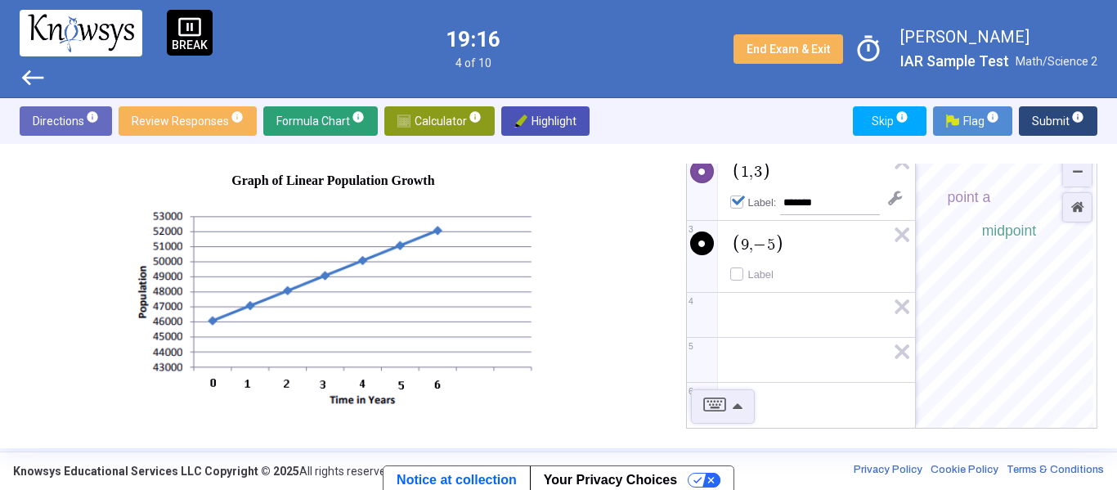
scroll to position [0, 0]
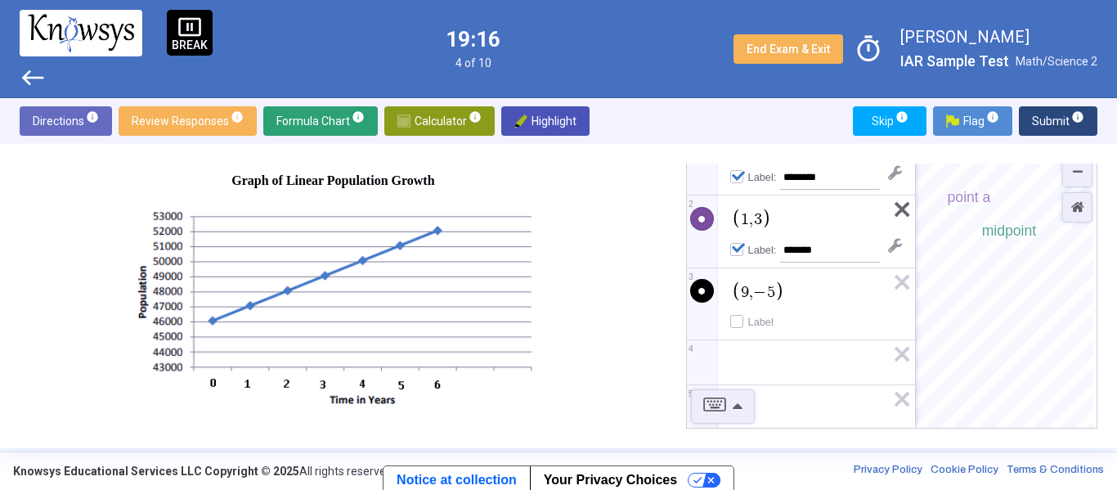
click at [894, 202] on icon "Expression List" at bounding box center [896, 214] width 37 height 38
click at [894, 268] on icon "Expression List" at bounding box center [896, 287] width 37 height 38
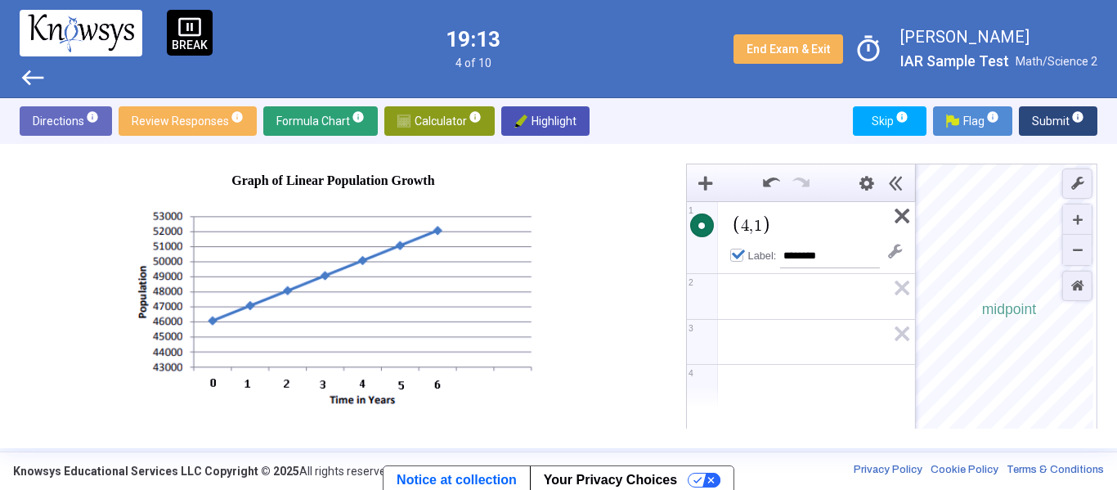
click at [900, 217] on icon "Expression List" at bounding box center [896, 221] width 37 height 38
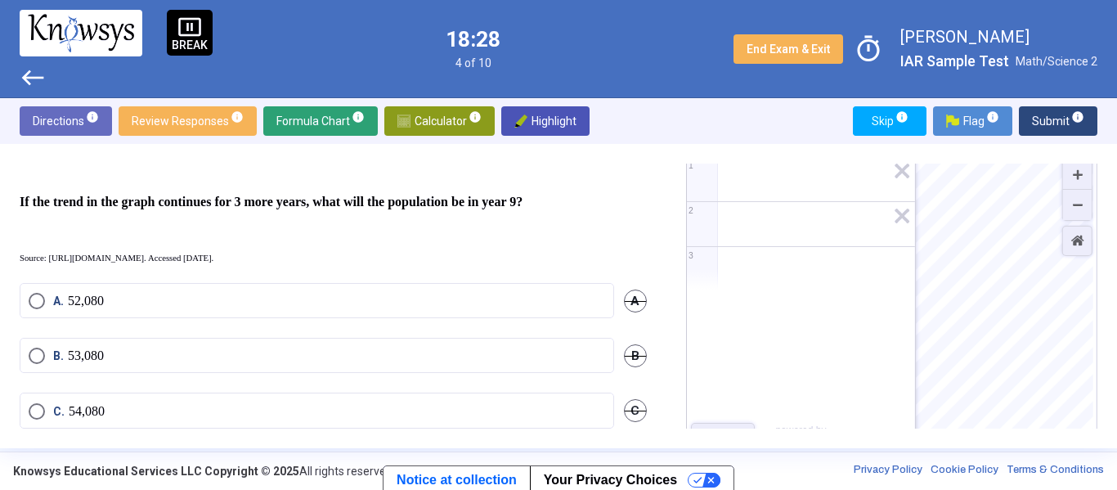
scroll to position [437, 0]
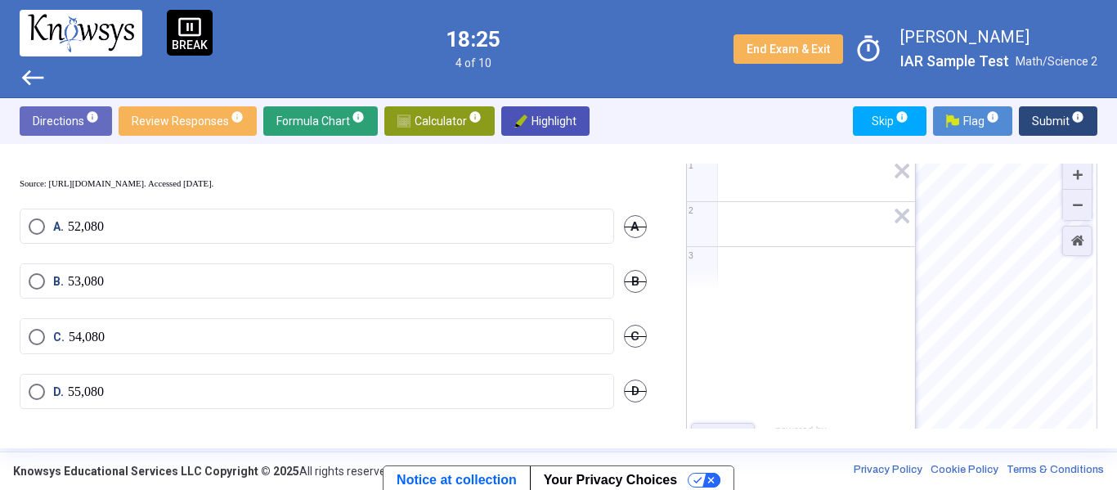
click at [37, 393] on span "Select an option" at bounding box center [37, 391] width 16 height 16
click at [1061, 115] on span "Submit info" at bounding box center [1058, 120] width 52 height 29
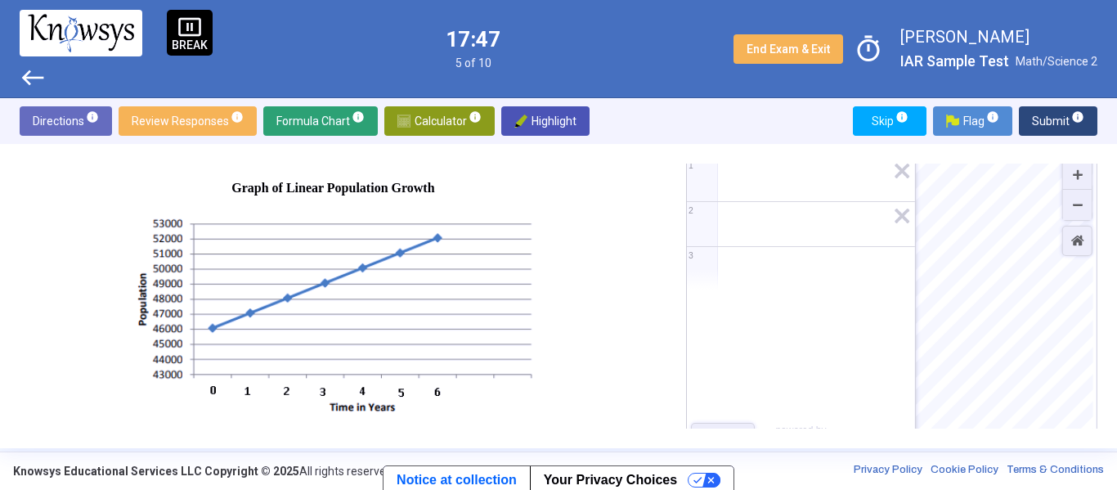
scroll to position [16, 0]
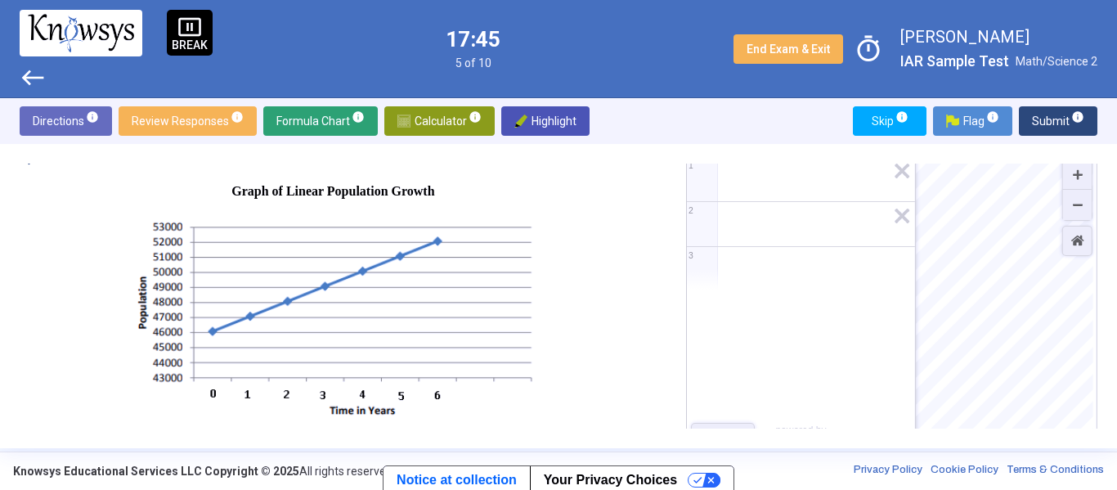
click at [269, 256] on img at bounding box center [332, 317] width 409 height 209
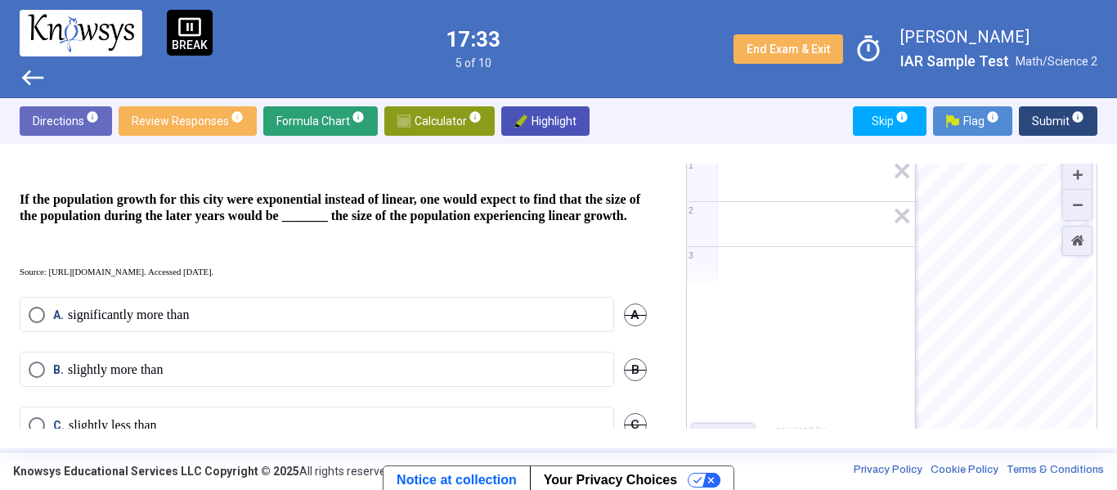
scroll to position [469, 0]
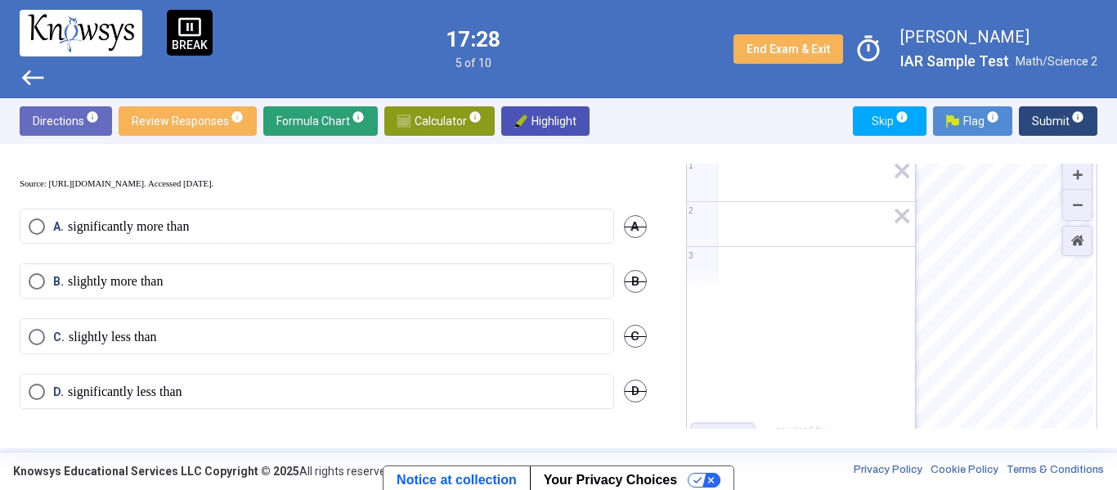
click at [150, 276] on p "slightly more than" at bounding box center [115, 281] width 95 height 16
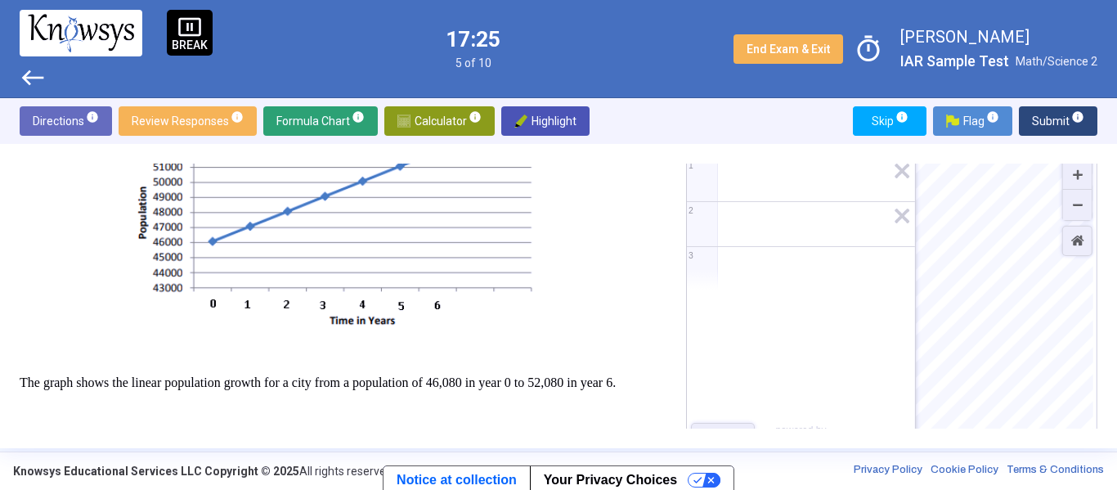
scroll to position [0, 0]
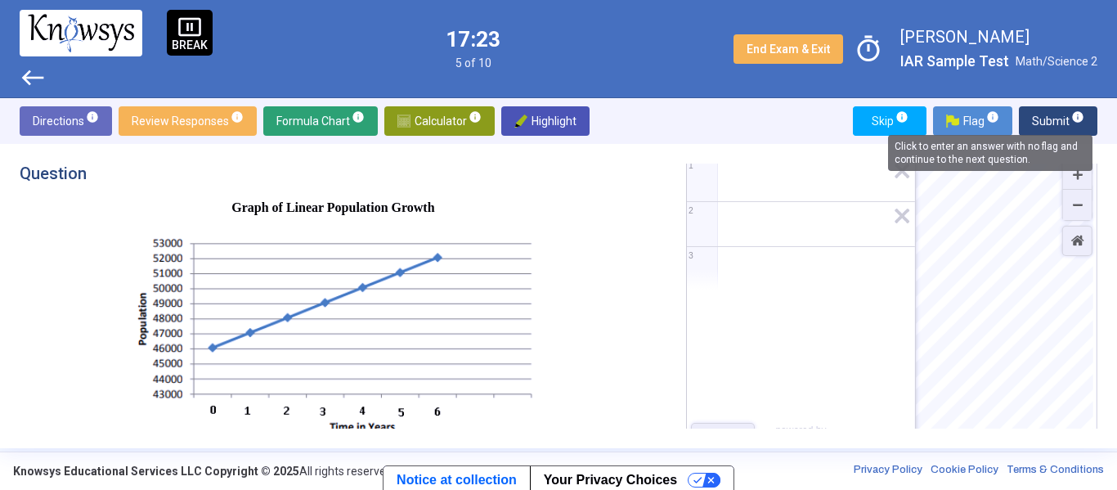
click at [1074, 120] on span "info" at bounding box center [1077, 116] width 13 height 13
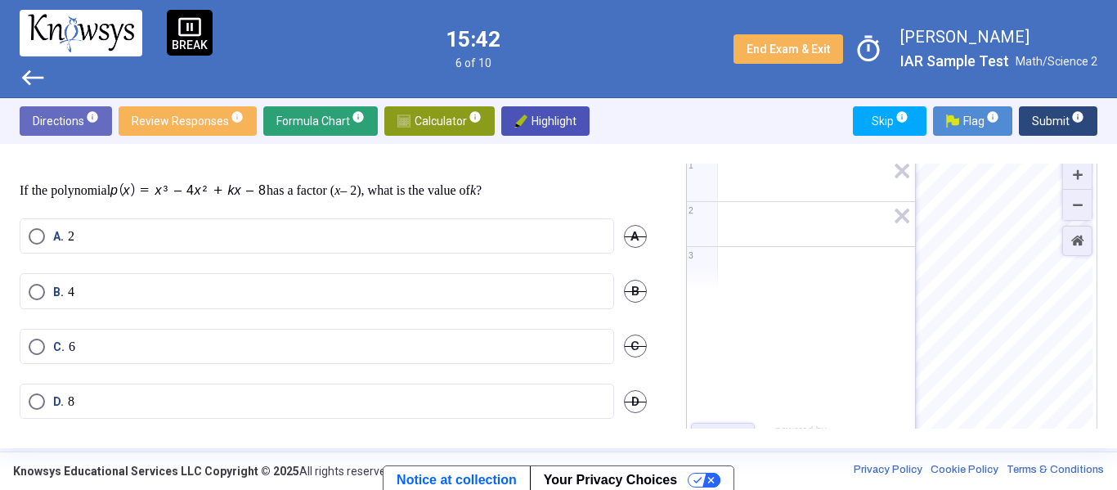
scroll to position [28, 0]
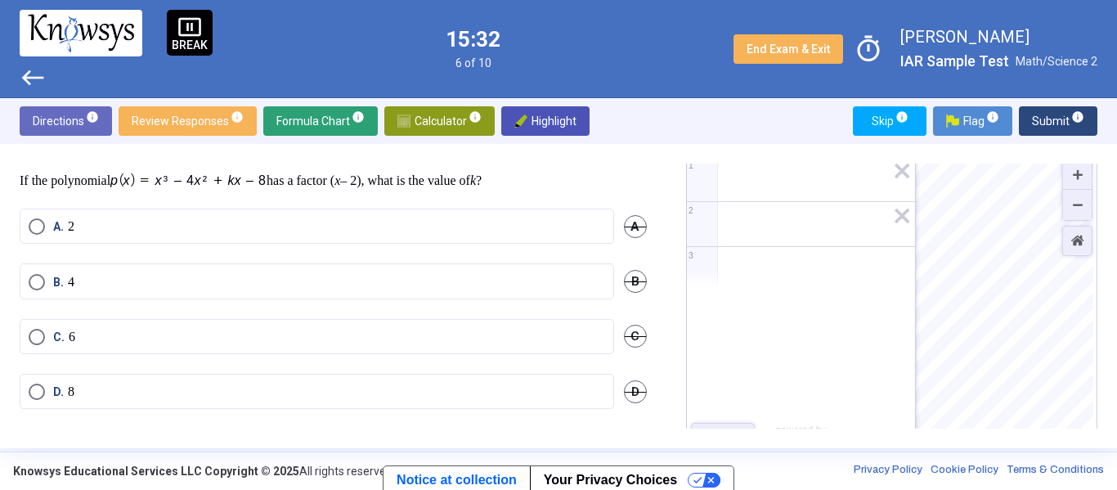
click at [441, 122] on span "Calculator info" at bounding box center [439, 120] width 84 height 29
click at [347, 126] on span "Formula Chart info" at bounding box center [320, 120] width 88 height 29
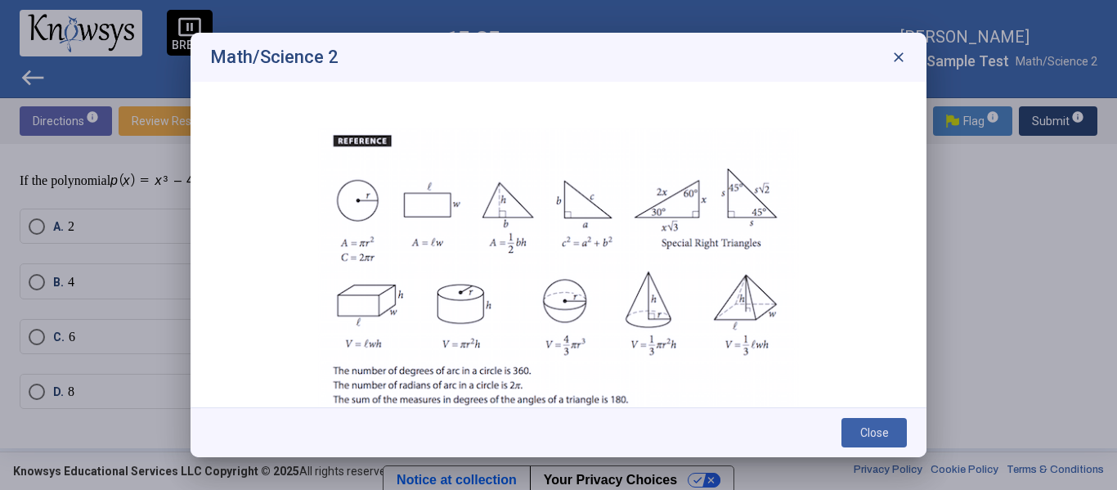
click at [857, 430] on button "Close" at bounding box center [873, 432] width 65 height 29
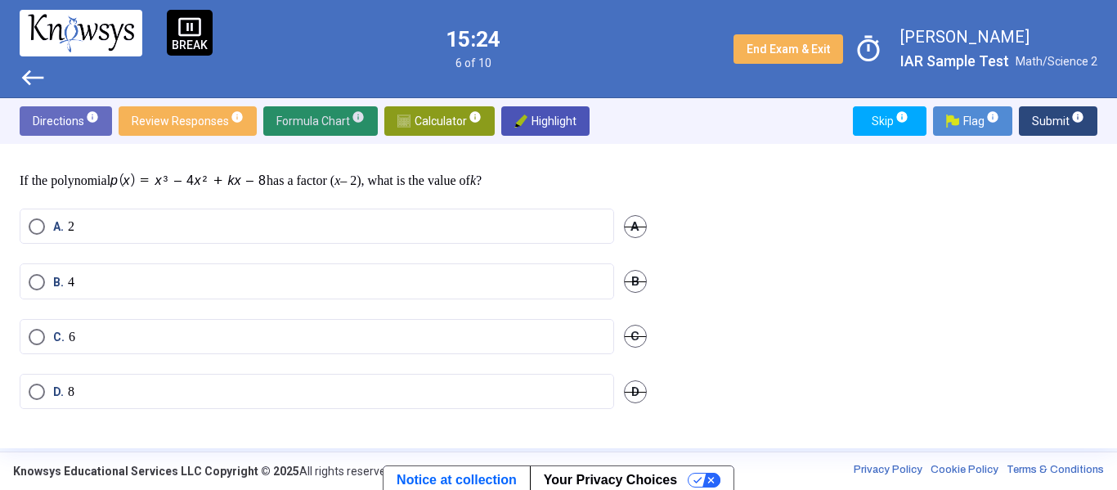
click at [429, 109] on span "Calculator info" at bounding box center [439, 120] width 84 height 29
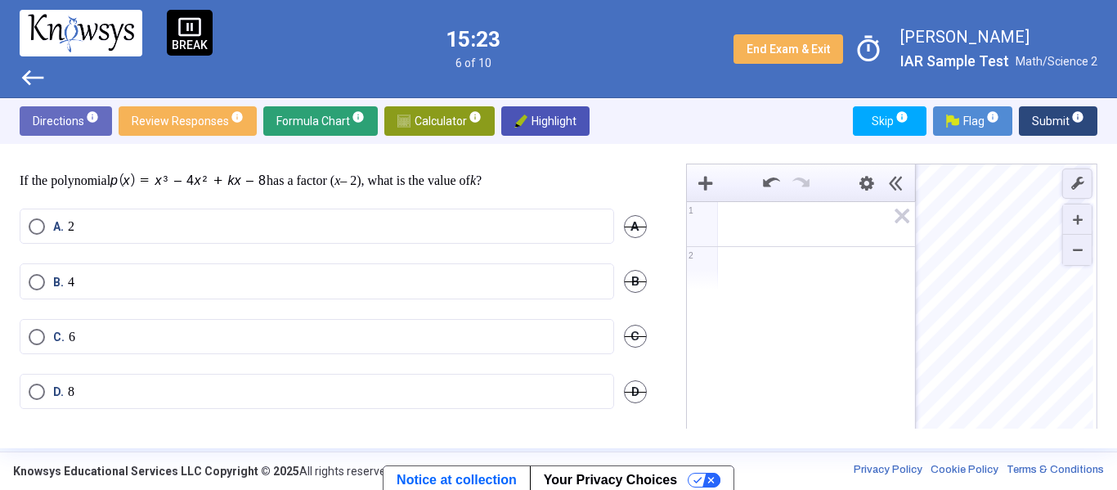
click at [788, 222] on span "Math Input:" at bounding box center [808, 224] width 156 height 20
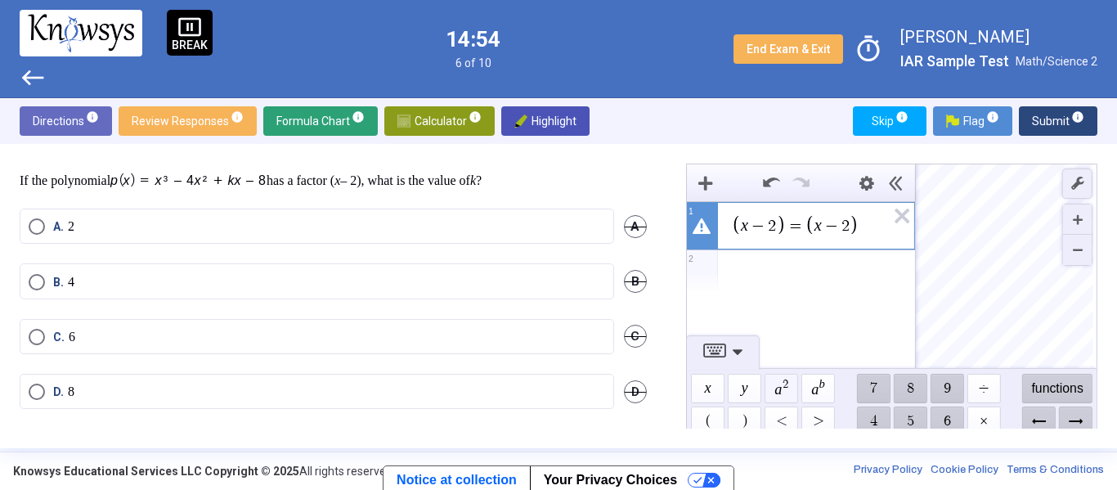
click at [790, 388] on span "$$ a 2" at bounding box center [781, 388] width 34 height 29
click at [907, 227] on icon "Expression List" at bounding box center [896, 221] width 37 height 38
click at [38, 231] on span "Select an option" at bounding box center [37, 226] width 16 height 16
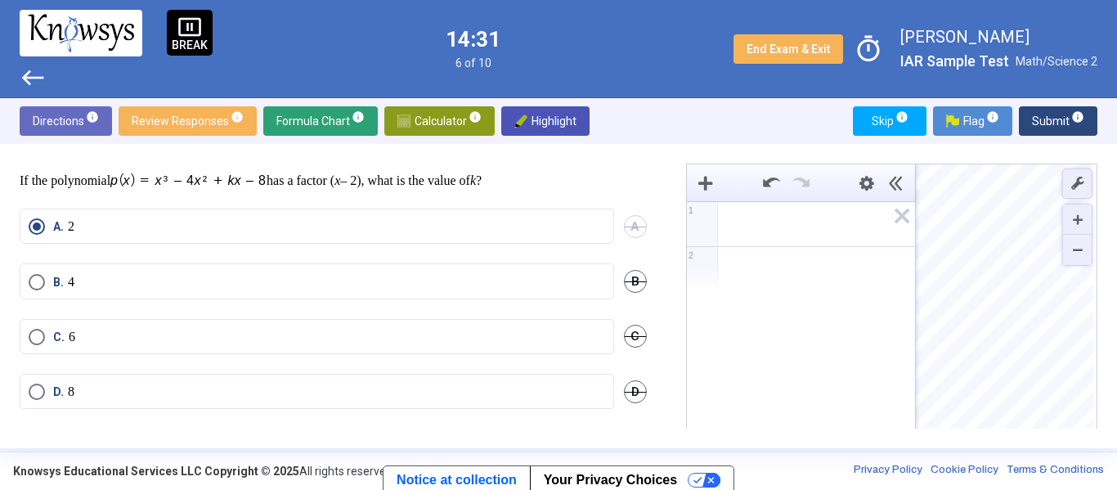
click at [29, 287] on span "Select an option" at bounding box center [37, 282] width 16 height 16
click at [253, 153] on div "Question If the polynomial has a factor ( x – 2), what is the value of k ? A. 2…" at bounding box center [558, 296] width 1117 height 304
click at [1056, 128] on span "Submit info" at bounding box center [1058, 120] width 52 height 29
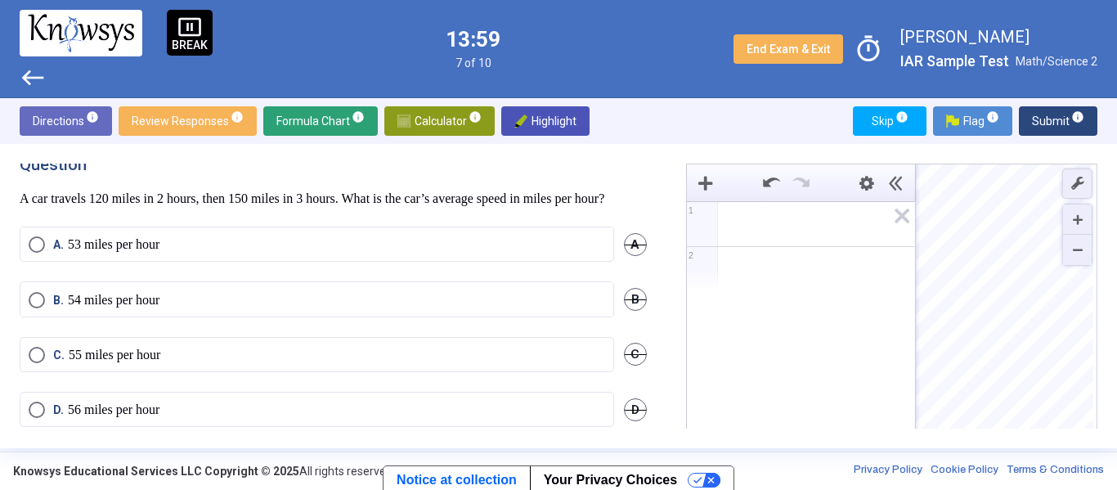
scroll to position [0, 0]
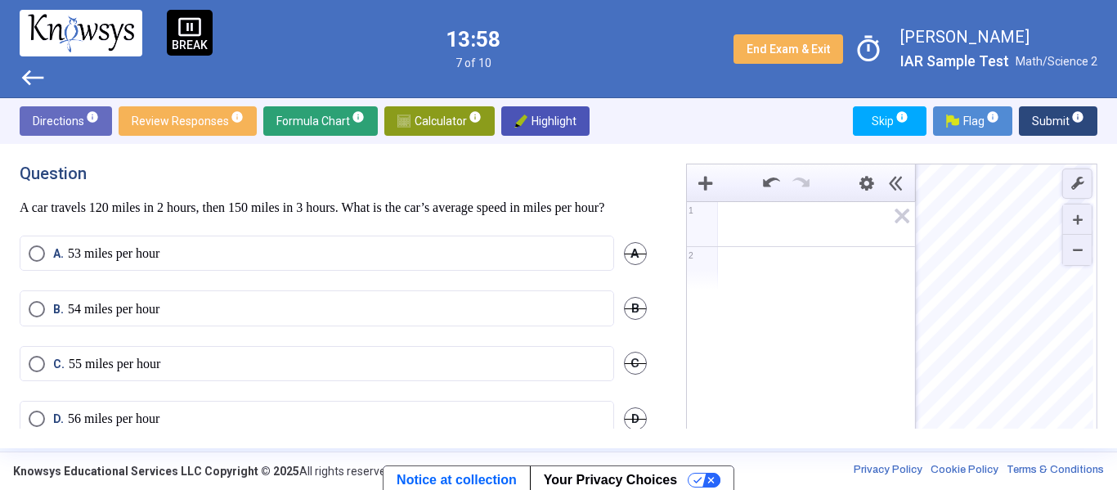
click at [801, 226] on span "Expression 1:" at bounding box center [808, 224] width 156 height 20
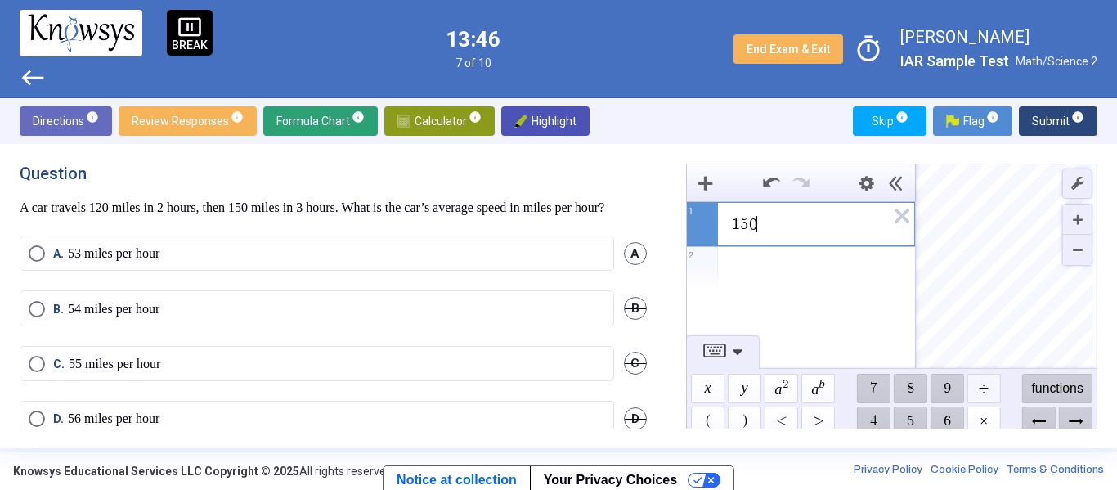
click at [973, 387] on span "$$ ÷" at bounding box center [983, 388] width 34 height 29
click at [764, 308] on div "Expression List" at bounding box center [801, 312] width 228 height 43
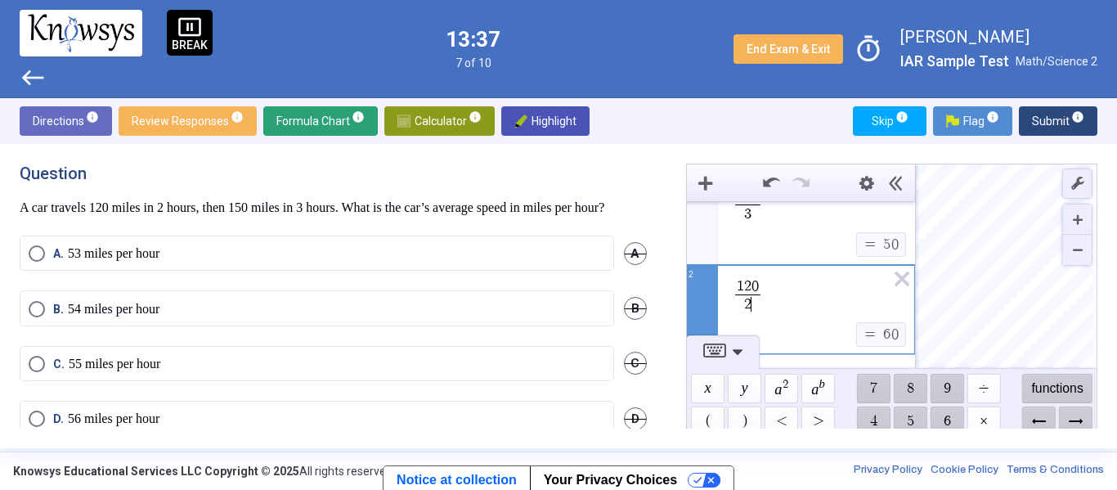
scroll to position [43, 0]
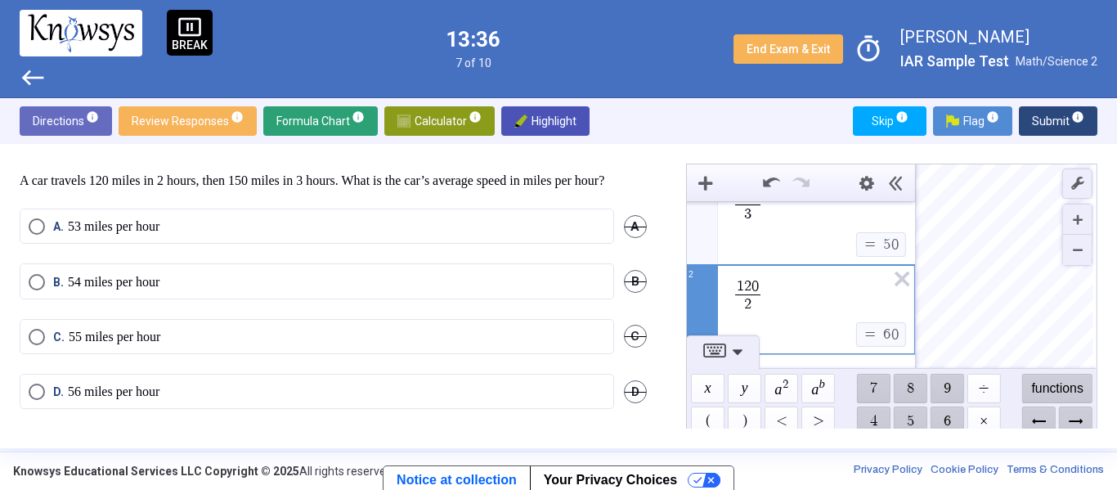
click at [27, 334] on mat-radio-button "C. 55 miles per hour" at bounding box center [317, 336] width 594 height 35
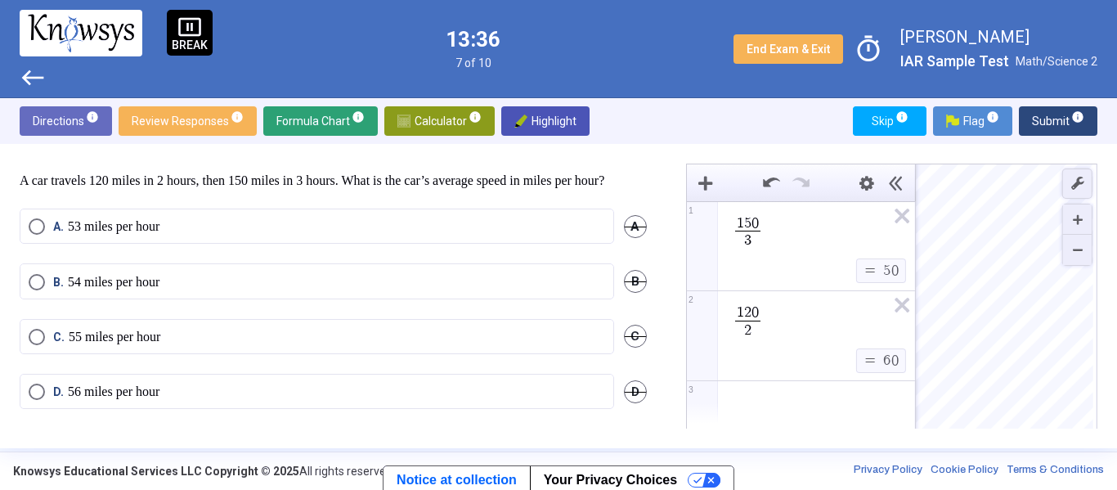
scroll to position [0, 0]
click at [39, 334] on span "Select an option" at bounding box center [37, 337] width 16 height 16
click at [1043, 116] on span "Submit info" at bounding box center [1058, 120] width 52 height 29
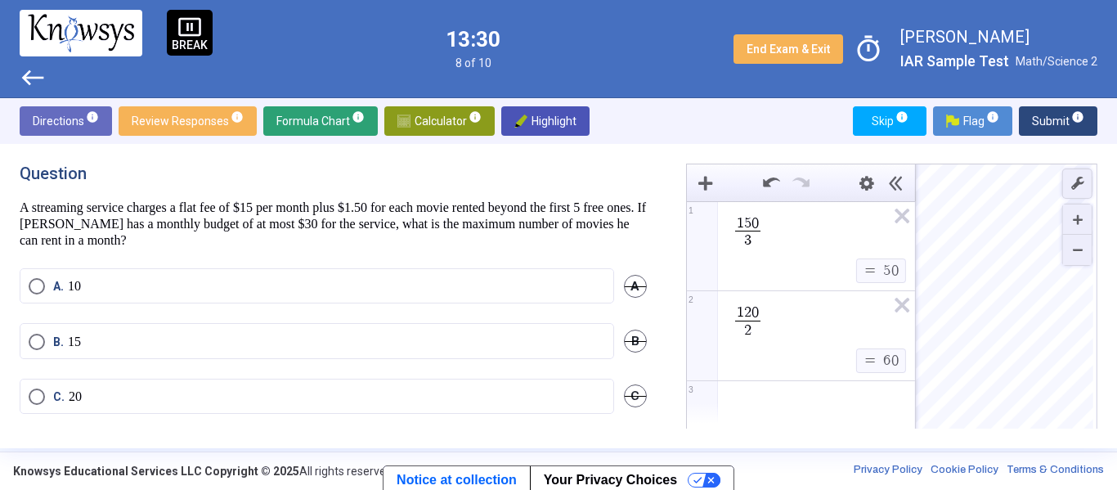
scroll to position [1, 0]
click at [899, 212] on icon "Expression List" at bounding box center [896, 221] width 37 height 38
click at [831, 218] on span "Math Input:" at bounding box center [808, 224] width 156 height 20
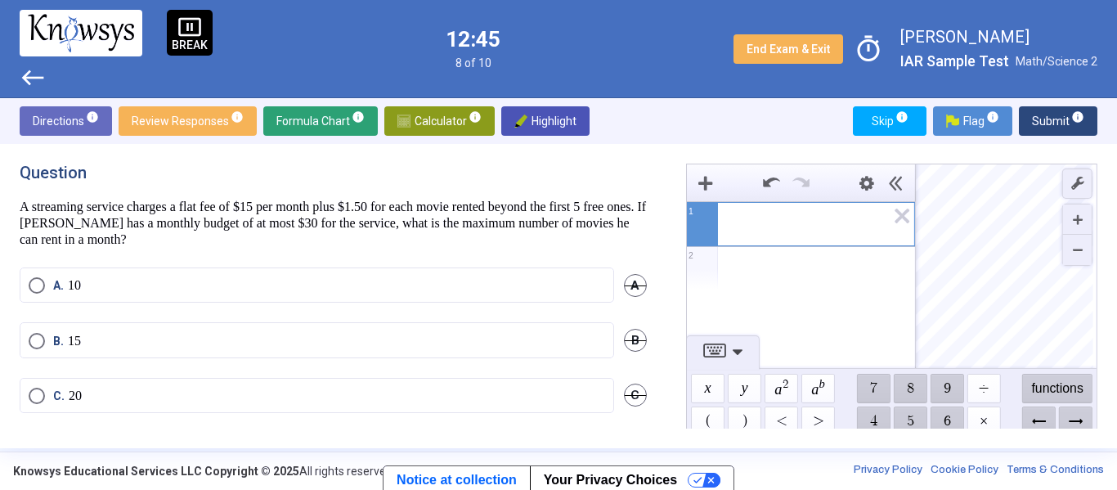
click at [45, 336] on span "B. 15" at bounding box center [63, 341] width 36 height 16
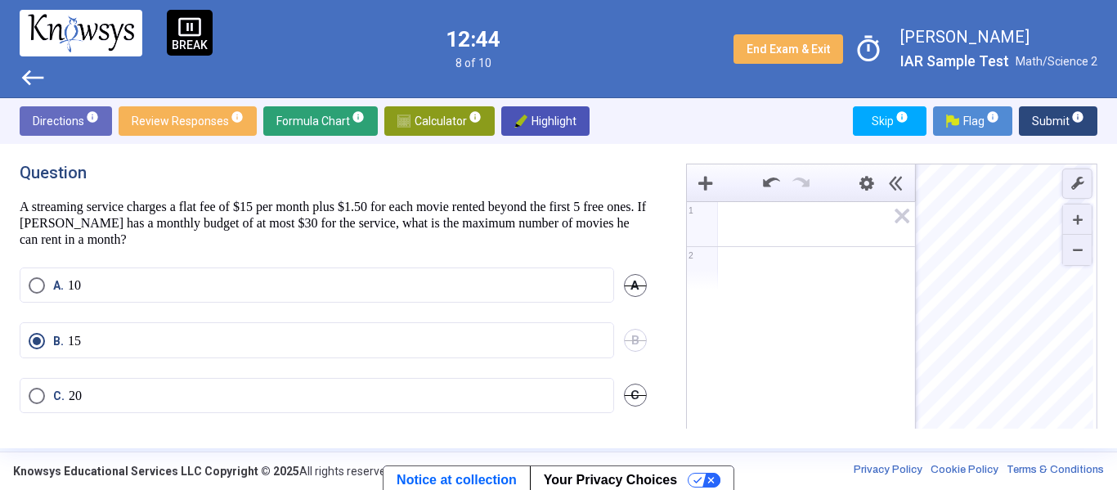
click at [1054, 130] on span "Submit info" at bounding box center [1058, 120] width 52 height 29
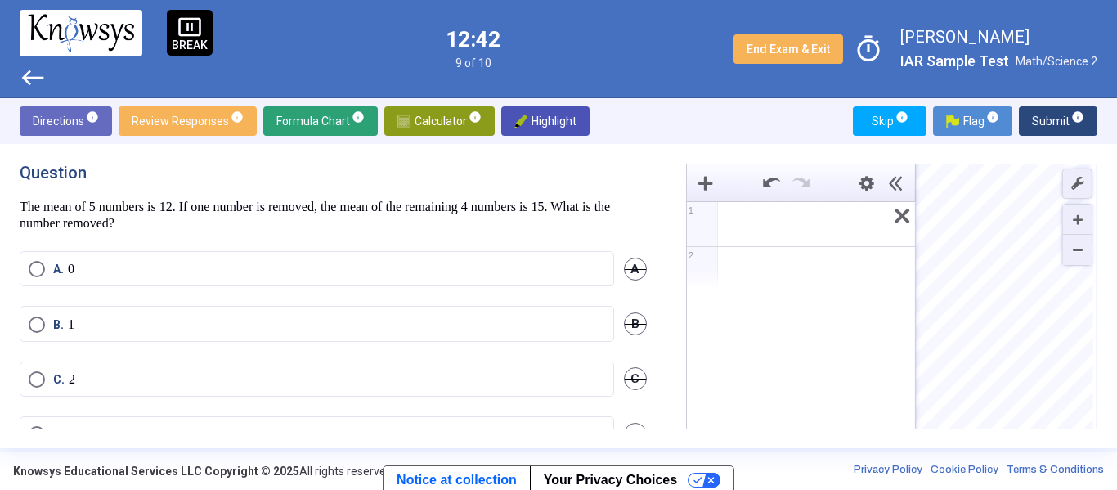
click at [904, 217] on icon "Expression List" at bounding box center [896, 221] width 37 height 38
click at [837, 207] on div "Expression List" at bounding box center [801, 221] width 228 height 39
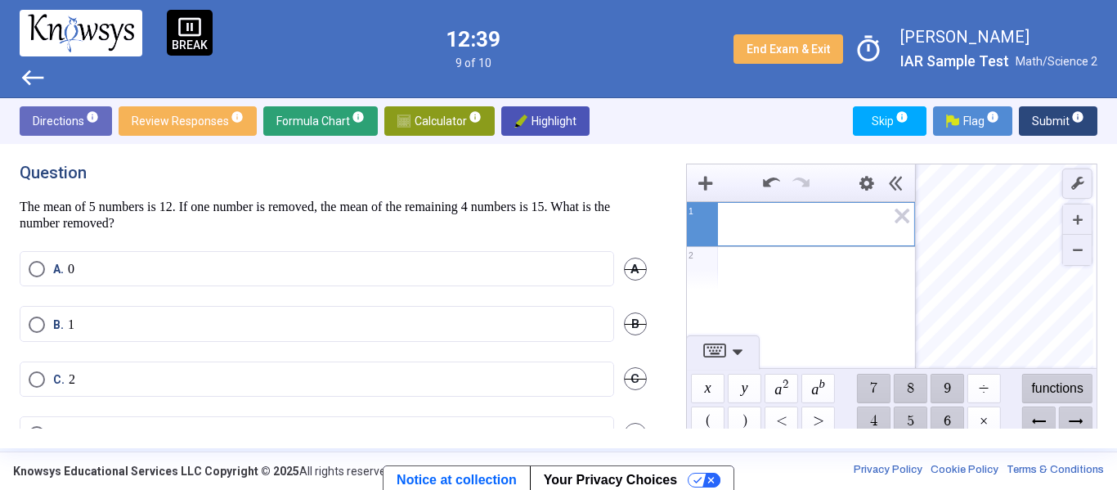
click at [367, 186] on div "Question The mean of 5 numbers is 12. If one number is removed, the mean of the…" at bounding box center [333, 197] width 627 height 69
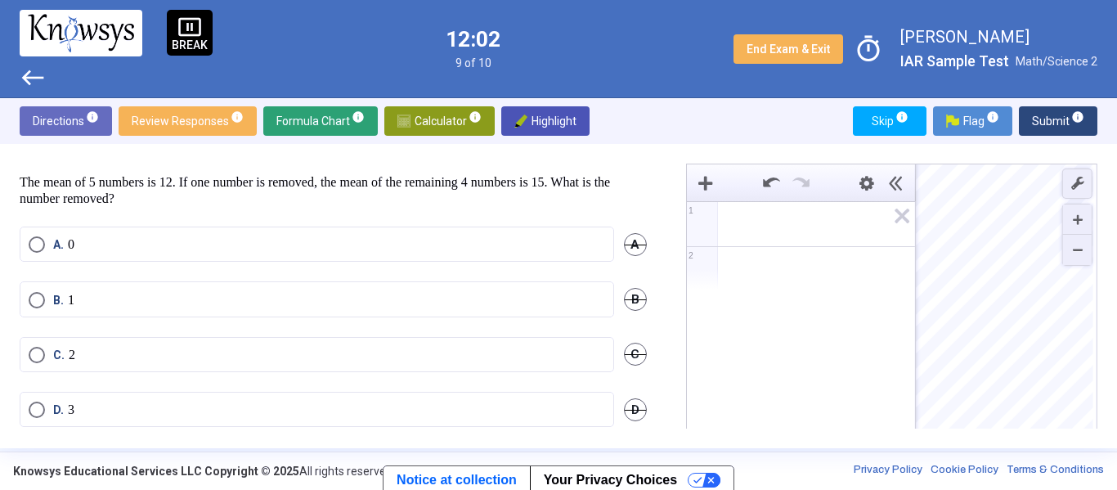
scroll to position [43, 0]
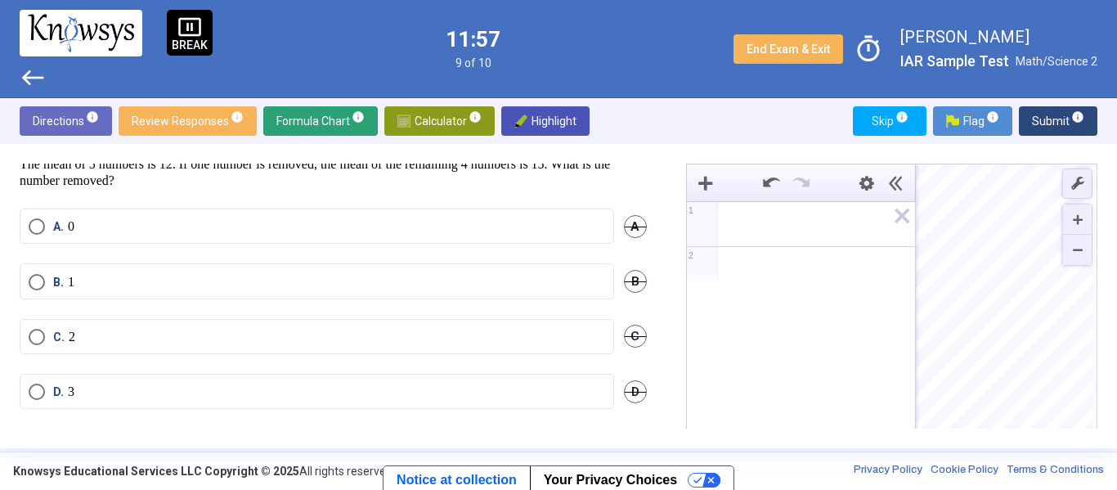
click at [38, 392] on span "Select an option" at bounding box center [37, 391] width 16 height 16
click at [1066, 117] on span "Submit info" at bounding box center [1058, 120] width 52 height 29
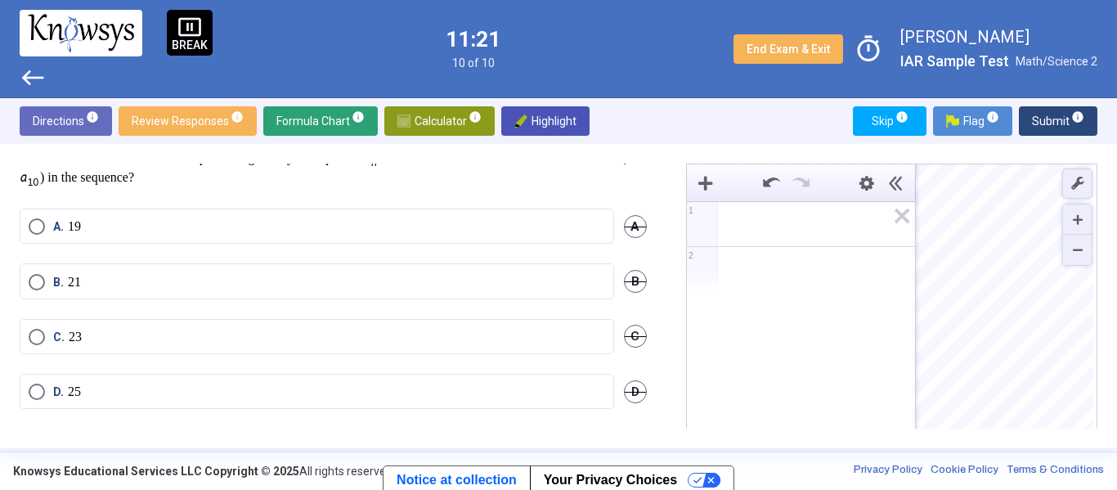
scroll to position [0, 0]
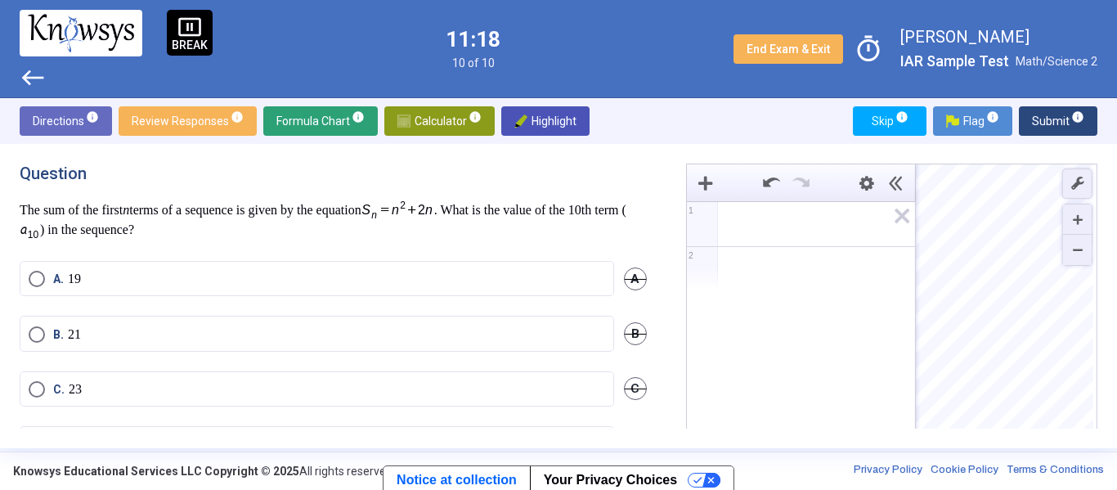
click at [794, 220] on span "Expression 1:" at bounding box center [808, 224] width 156 height 20
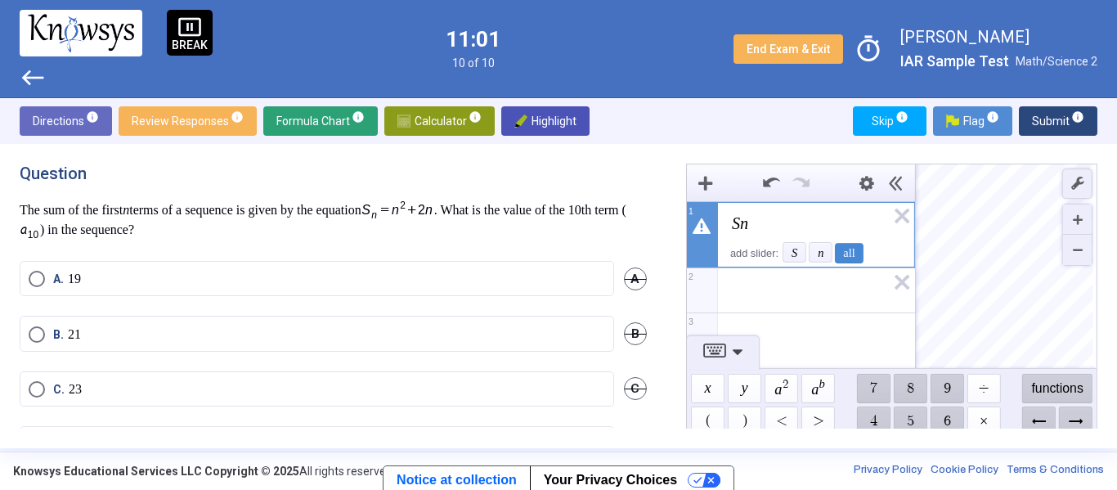
click at [814, 223] on span "S n ​" at bounding box center [807, 224] width 155 height 20
click at [782, 390] on span "$$ a 2" at bounding box center [781, 388] width 34 height 29
click at [746, 232] on span "S n = n 2 + 2 n ​" at bounding box center [807, 227] width 155 height 26
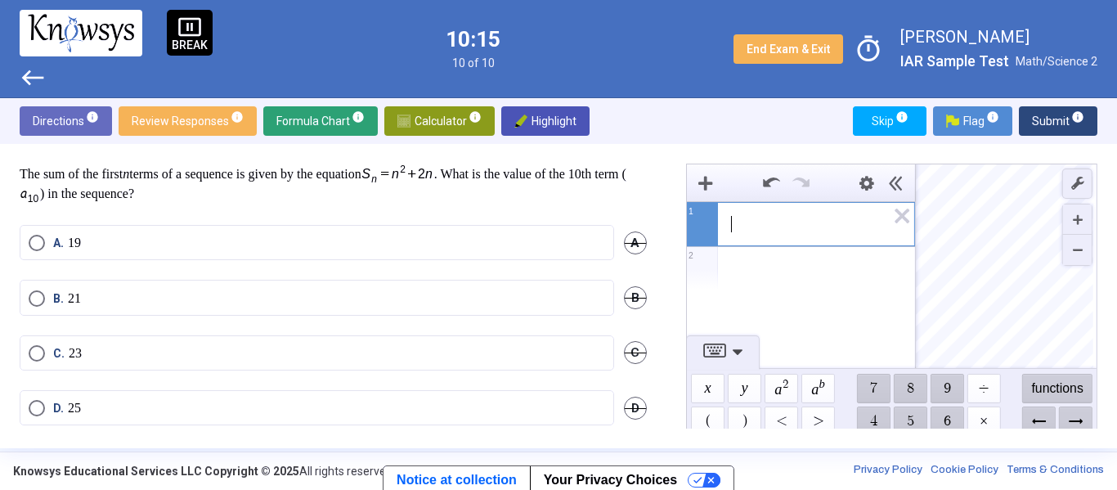
scroll to position [53, 0]
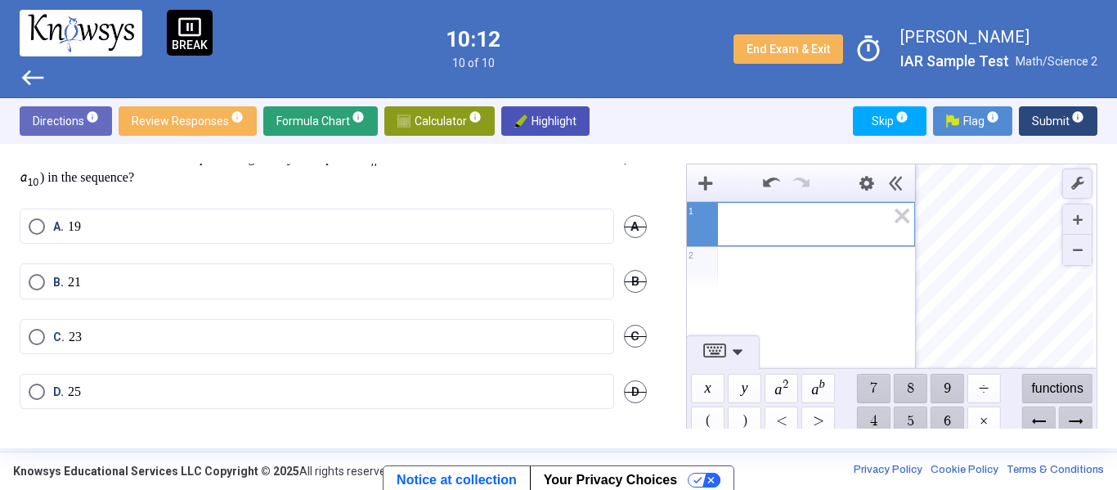
click at [37, 337] on span "Select an option" at bounding box center [37, 337] width 0 height 0
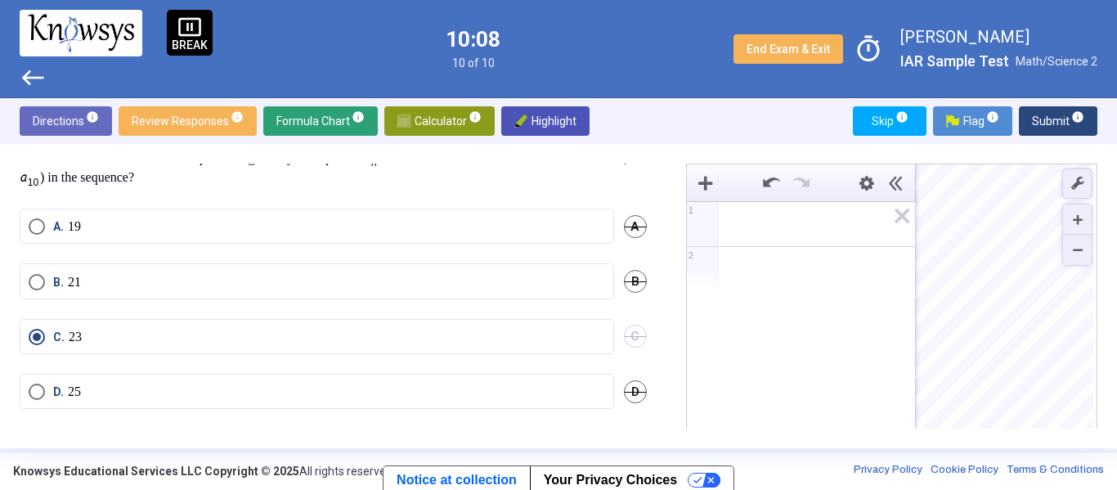
click at [1044, 111] on span "Submit info" at bounding box center [1058, 120] width 52 height 29
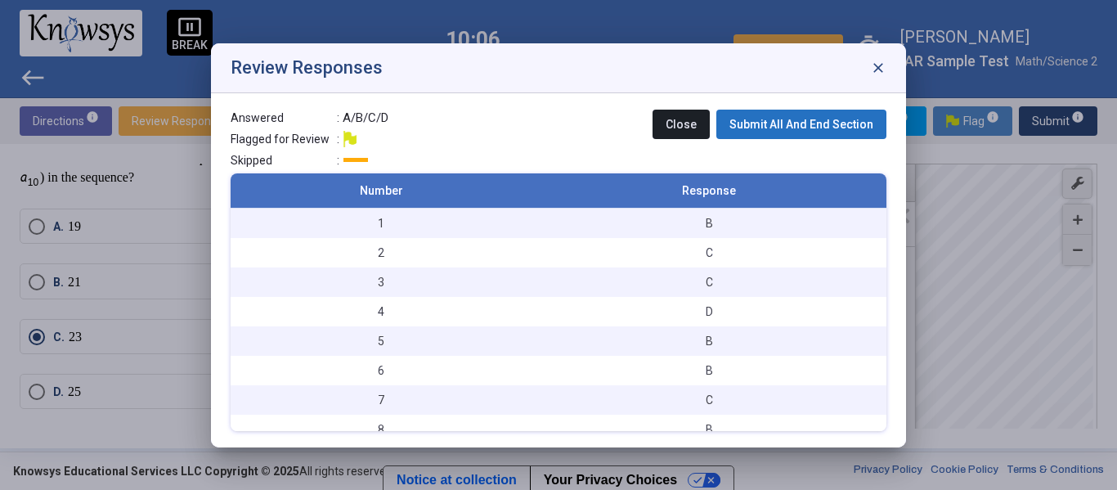
click at [780, 130] on span "Submit All And End Section" at bounding box center [801, 124] width 144 height 13
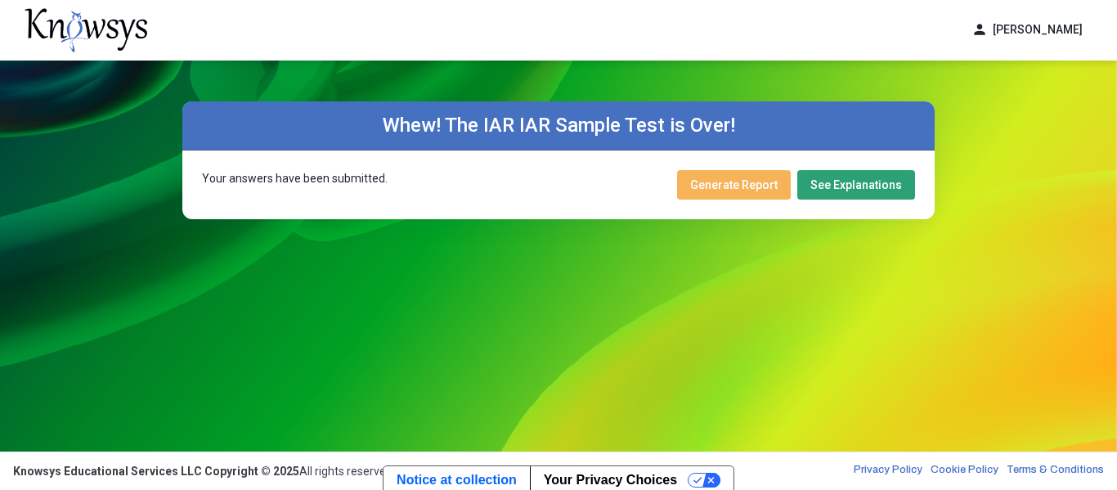
click at [844, 186] on span "See Explanations" at bounding box center [856, 184] width 92 height 13
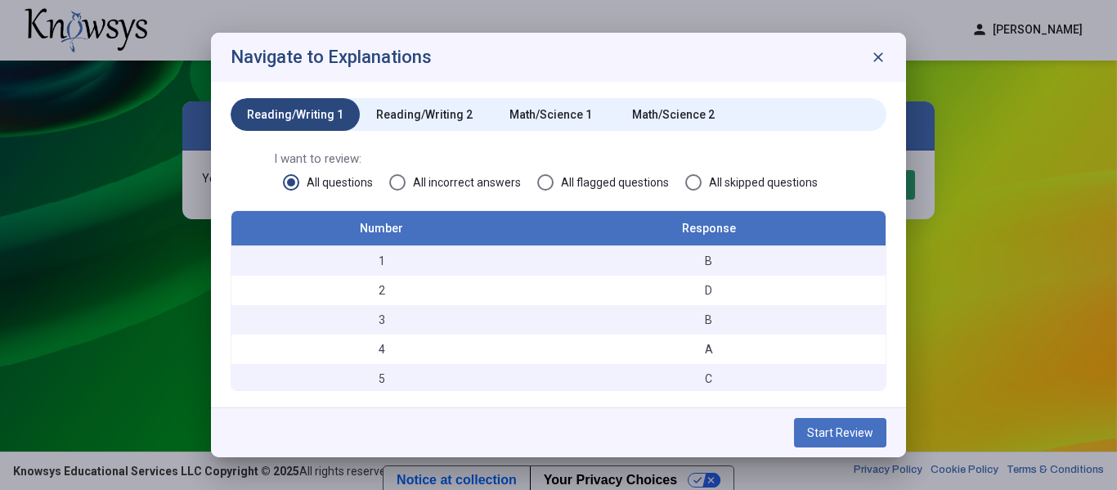
click at [875, 63] on span "close" at bounding box center [878, 57] width 16 height 16
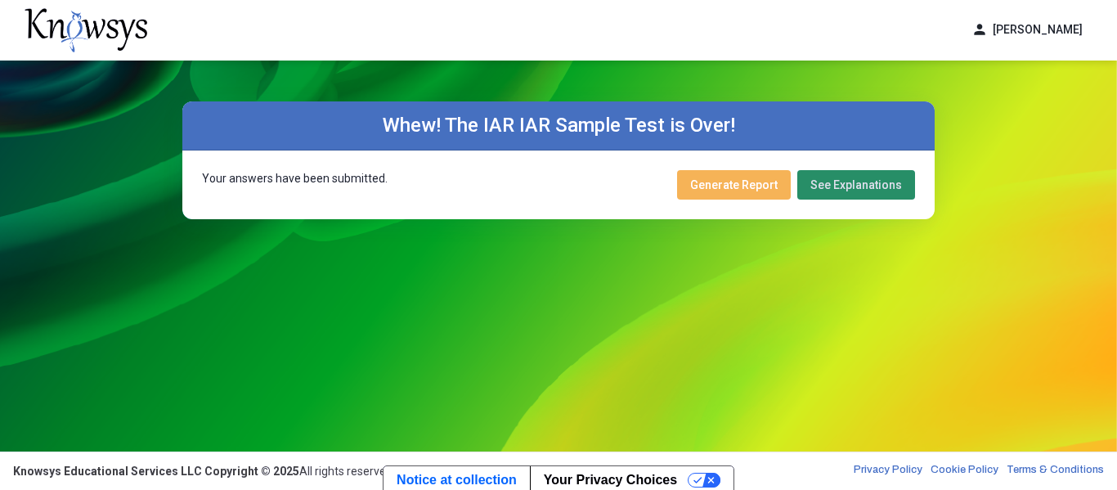
click at [755, 196] on button "Generate Report" at bounding box center [734, 184] width 114 height 29
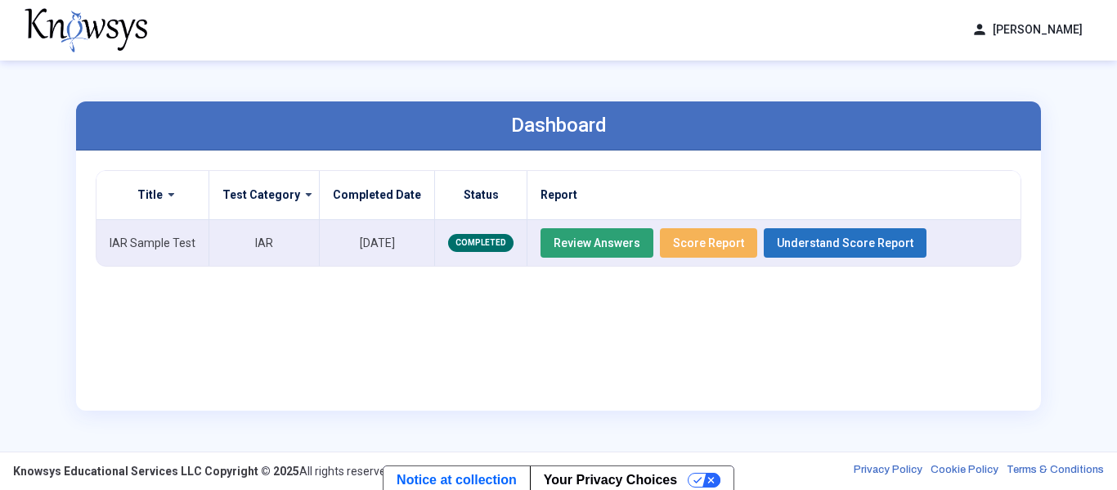
click at [669, 252] on button "Score Report" at bounding box center [708, 242] width 97 height 29
click at [661, 289] on div "Title Test Category Completed Date Status Report IAR Sample Test IAR [DATE] COM…" at bounding box center [559, 280] width 926 height 221
click at [855, 240] on span "Understand Score Report" at bounding box center [845, 242] width 137 height 13
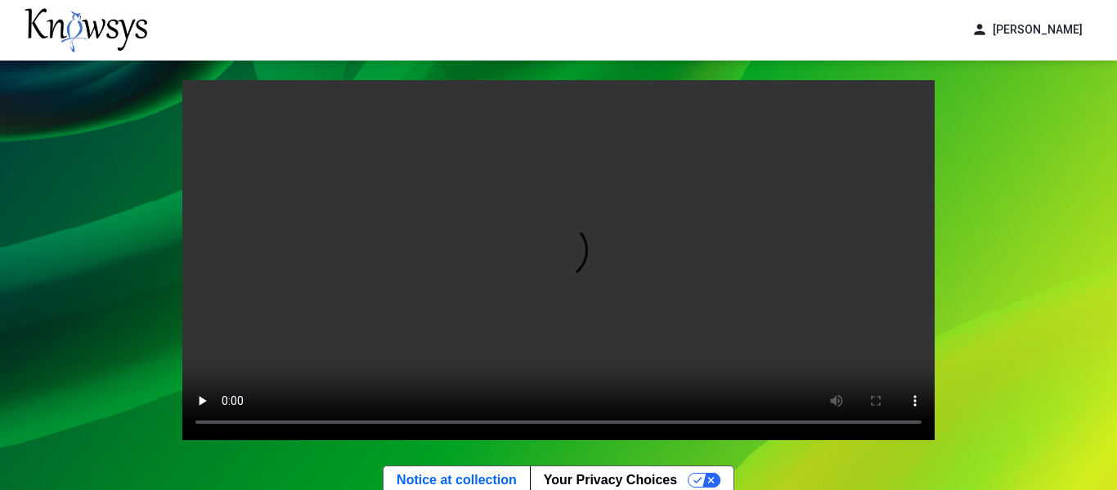
scroll to position [23, 0]
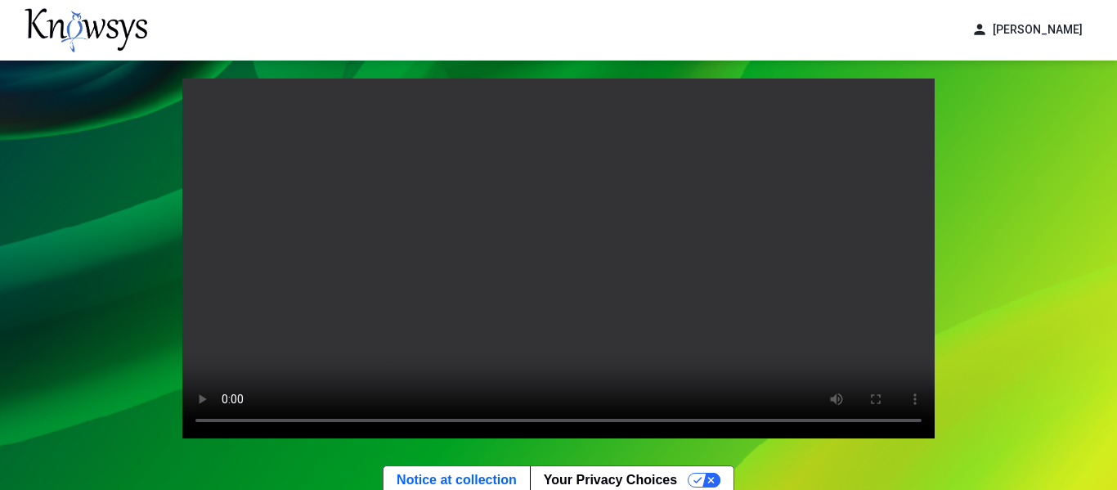
click at [726, 253] on video "Your browser does not support the video tag." at bounding box center [558, 258] width 752 height 360
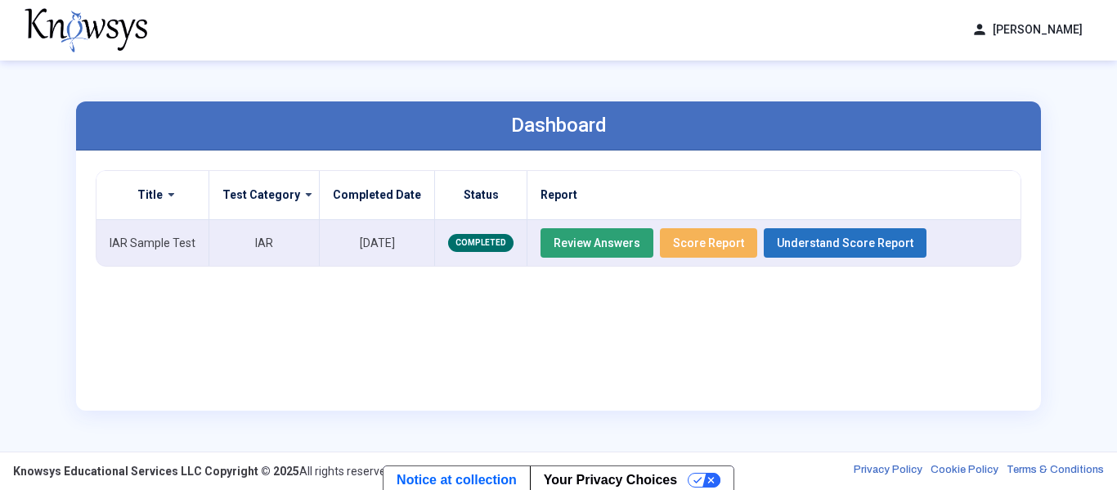
click at [554, 247] on span "Review Answers" at bounding box center [597, 242] width 87 height 13
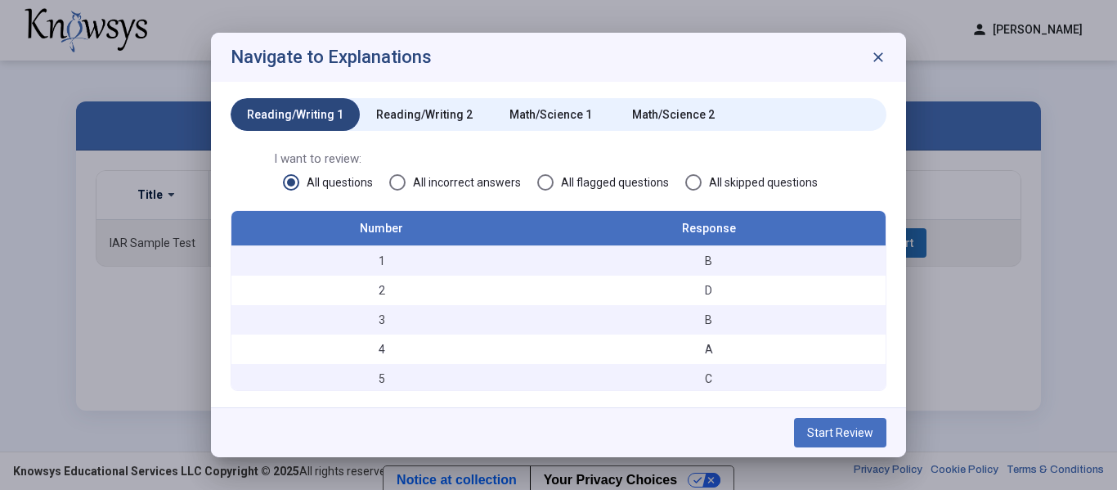
click at [430, 187] on span "All incorrect answers" at bounding box center [463, 182] width 115 height 16
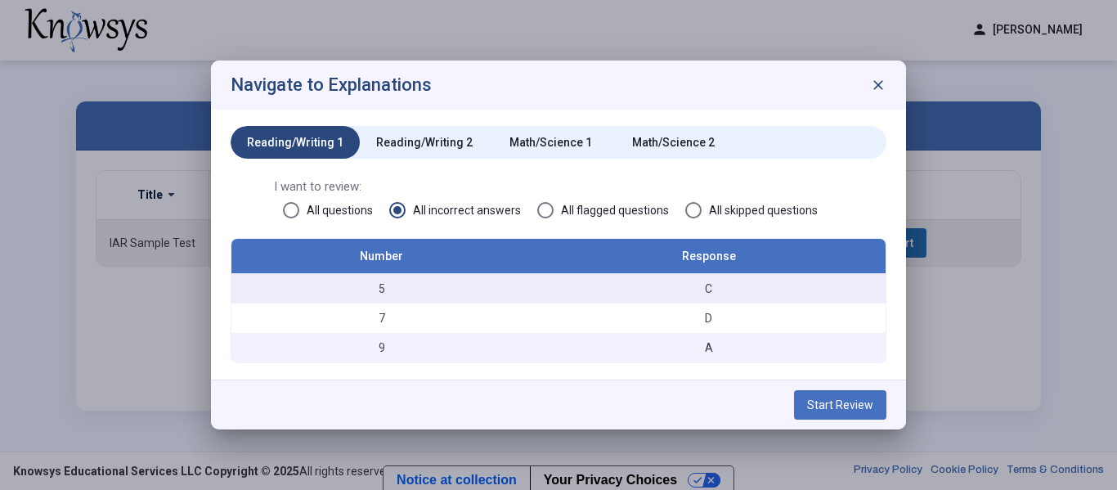
click at [701, 283] on div "C" at bounding box center [709, 288] width 338 height 16
click at [822, 403] on span "Start Review" at bounding box center [840, 404] width 66 height 13
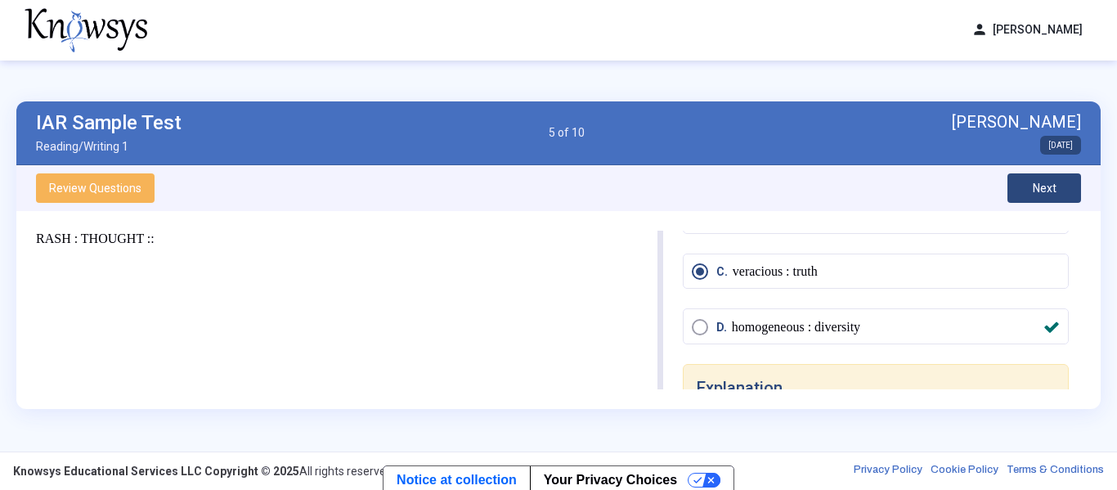
scroll to position [132, 0]
click at [1036, 179] on button "Next" at bounding box center [1044, 187] width 74 height 29
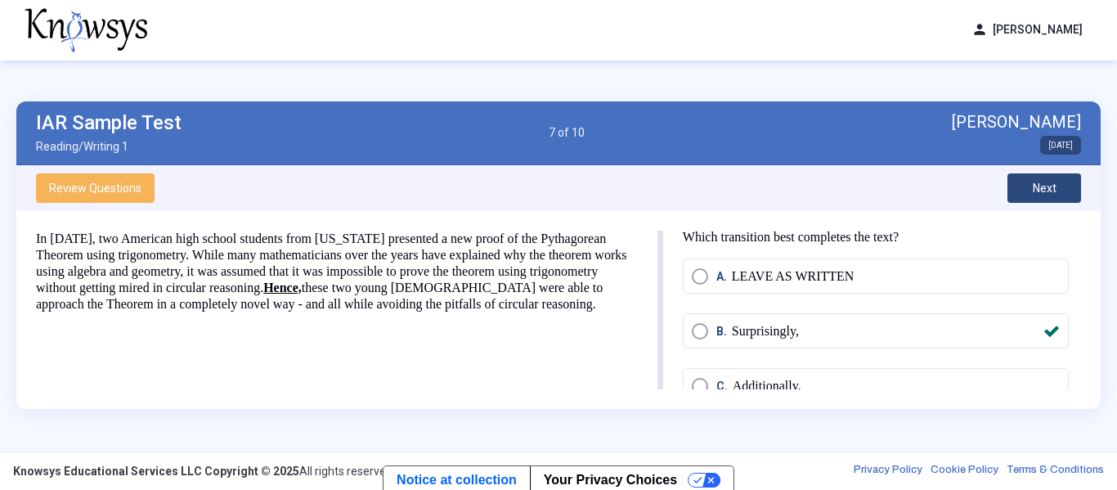
scroll to position [0, 0]
click at [1028, 190] on button "Next" at bounding box center [1044, 187] width 74 height 29
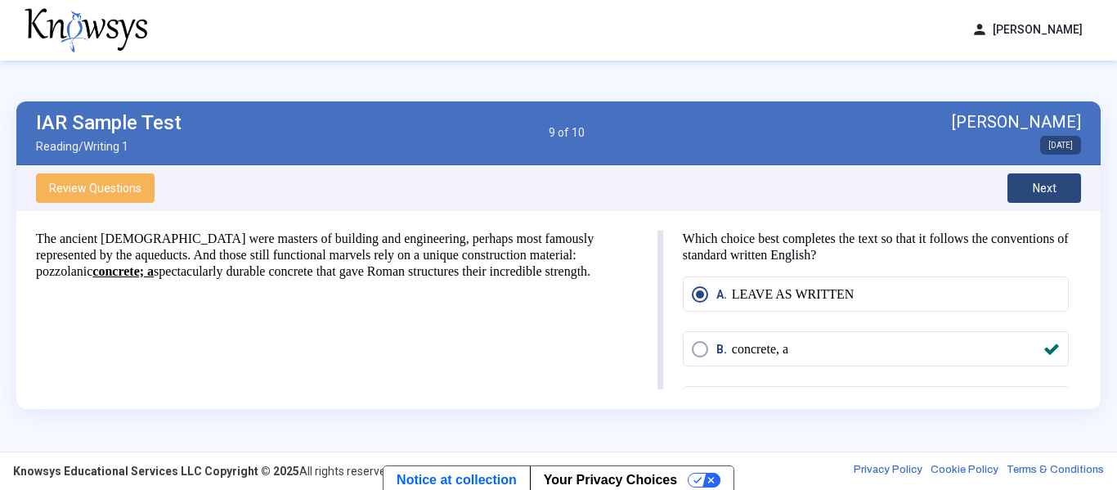
scroll to position [4, 0]
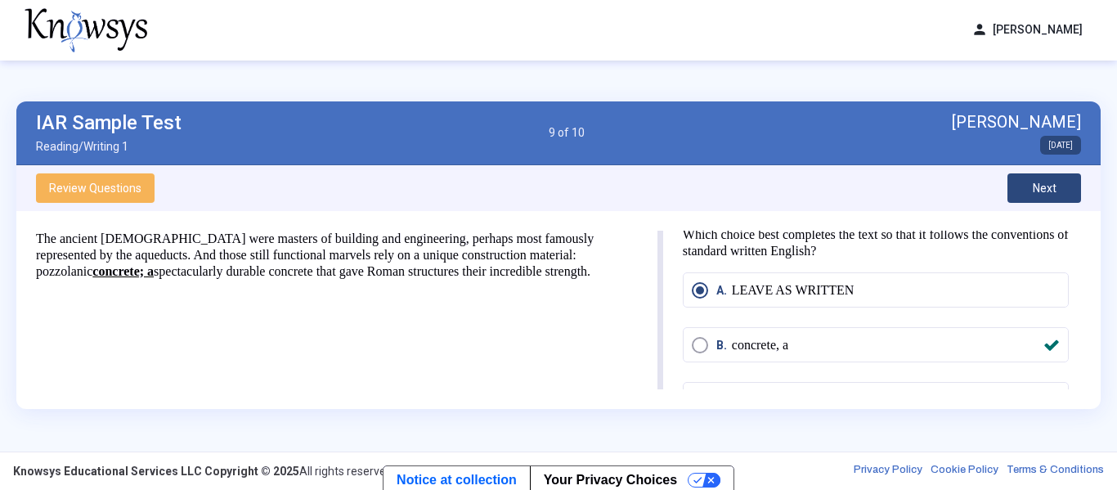
click at [1016, 192] on button "Next" at bounding box center [1044, 187] width 74 height 29
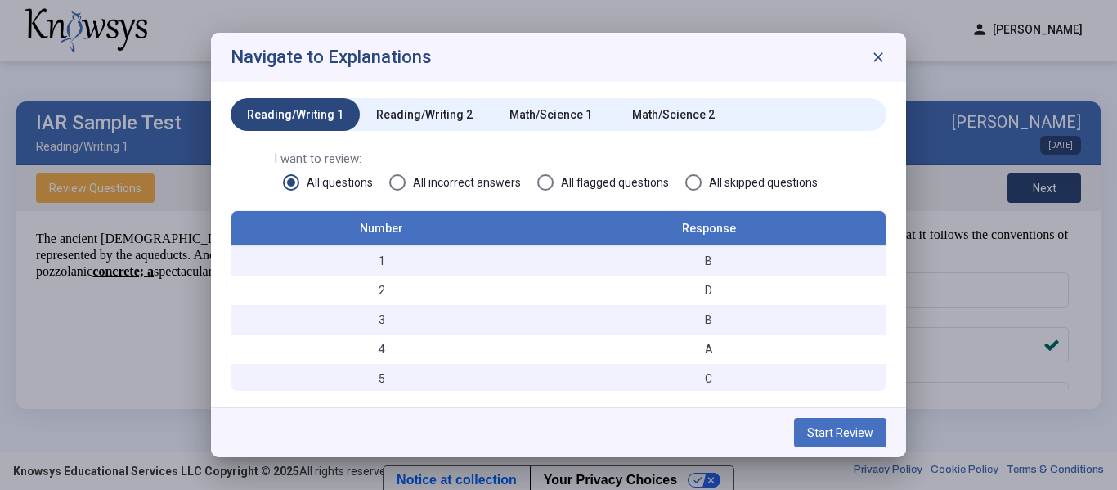
click at [882, 56] on span "close" at bounding box center [878, 57] width 16 height 16
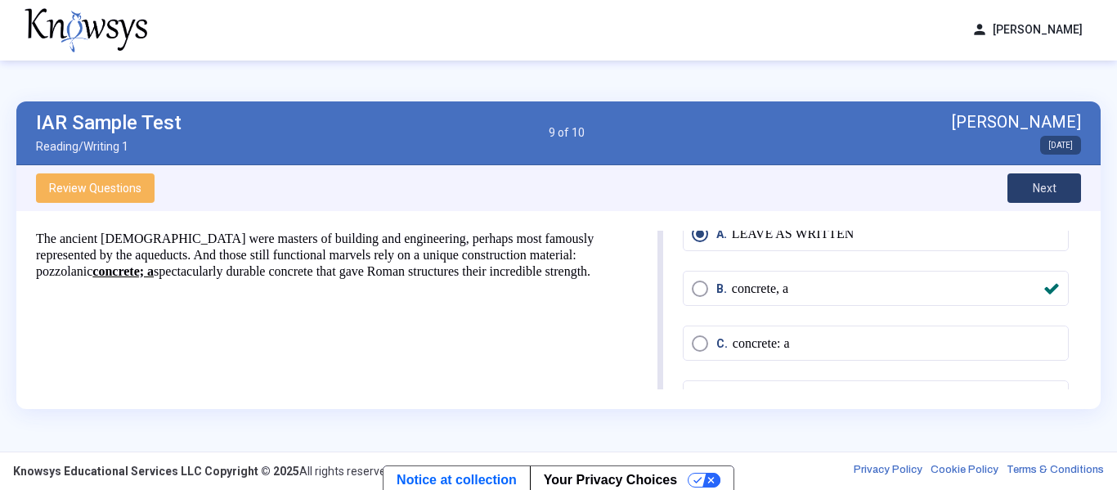
scroll to position [67, 0]
click at [1036, 178] on button "Next" at bounding box center [1044, 187] width 74 height 29
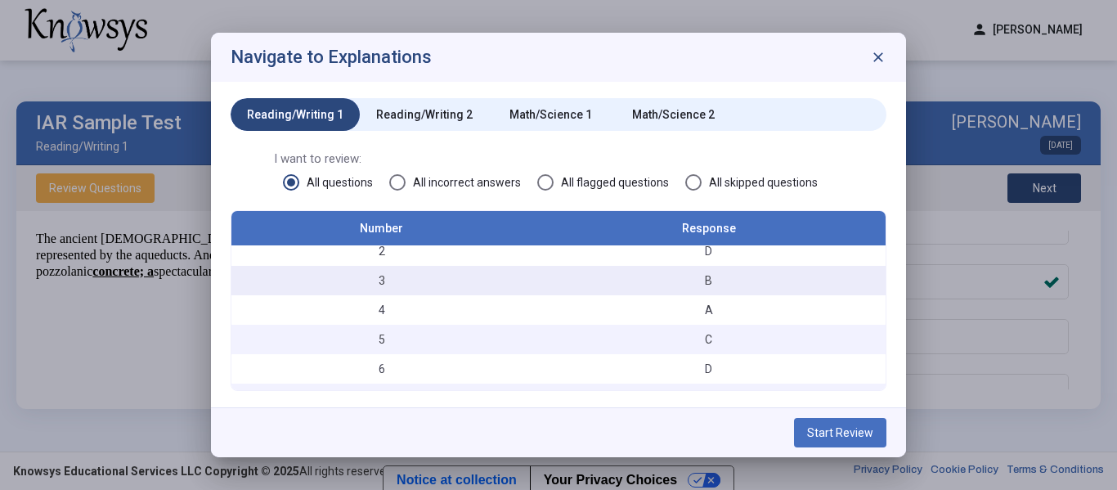
scroll to position [0, 0]
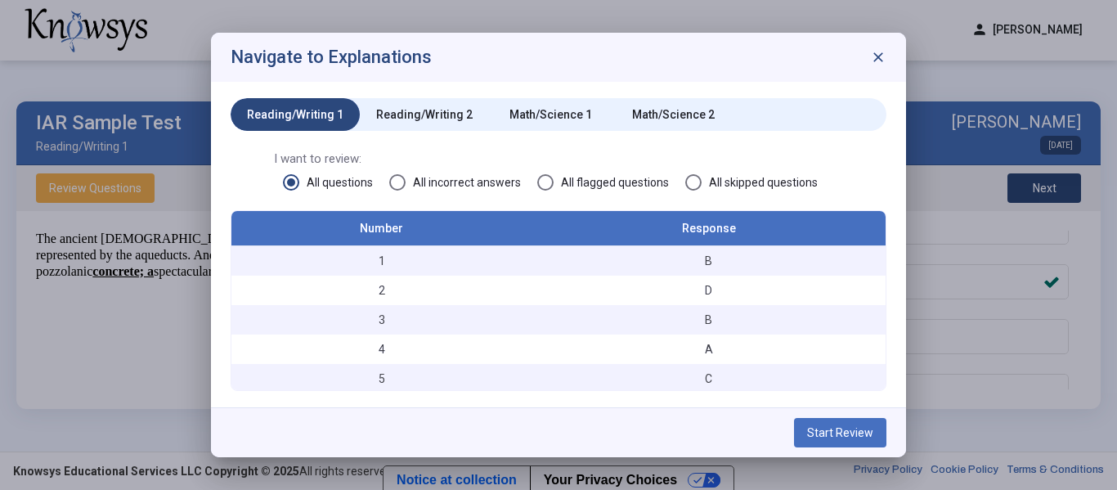
click at [419, 104] on div "Reading/Writing 2" at bounding box center [424, 114] width 129 height 33
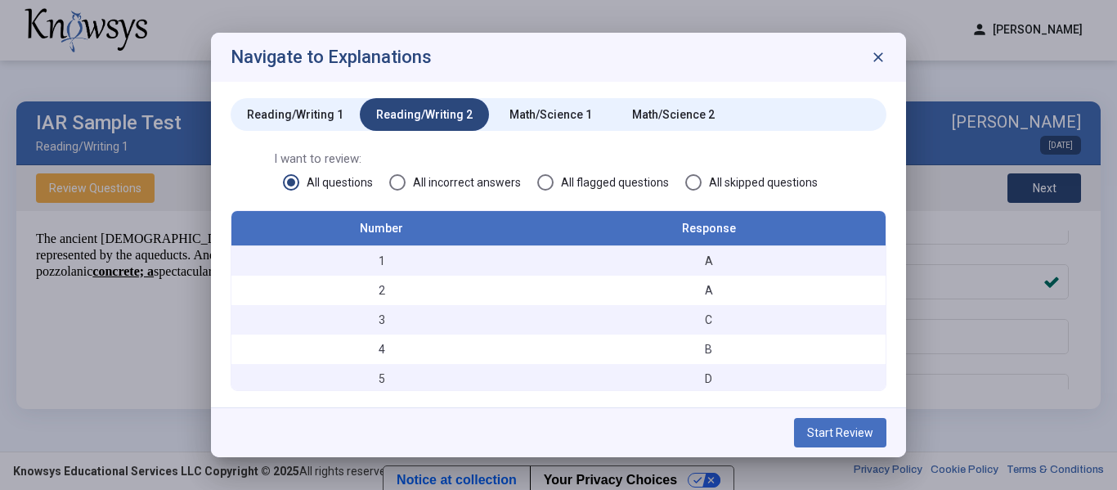
click at [429, 190] on div "I want to review: All questions All incorrect answers All flagged questions All…" at bounding box center [559, 180] width 656 height 60
click at [446, 184] on span "All incorrect answers" at bounding box center [463, 182] width 115 height 16
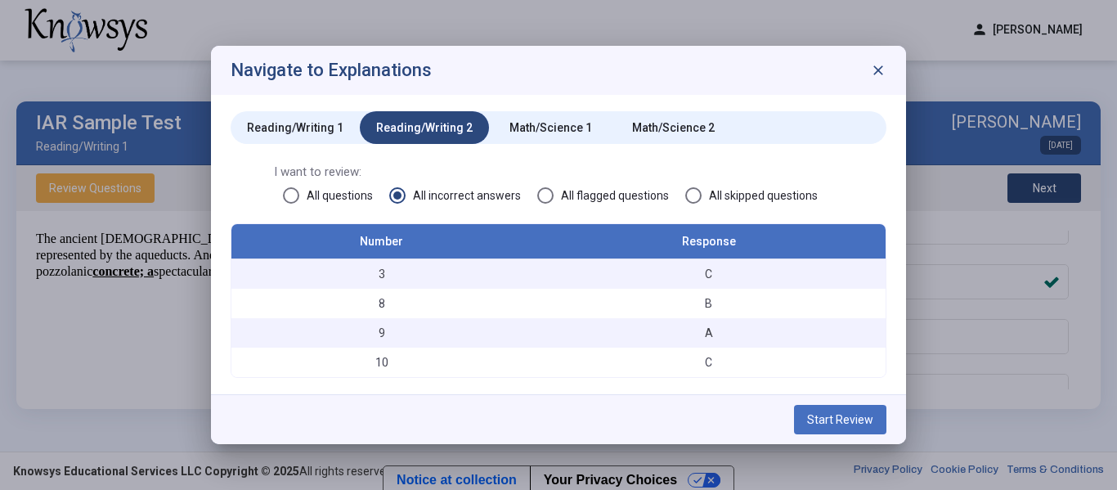
click at [863, 421] on span "Start Review" at bounding box center [840, 419] width 66 height 13
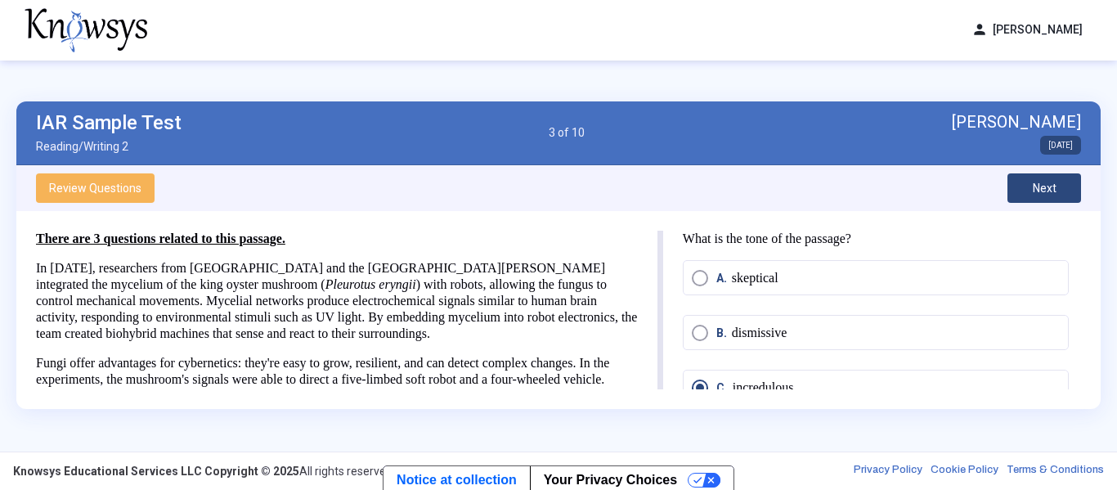
click at [1040, 187] on span "Next" at bounding box center [1045, 188] width 24 height 13
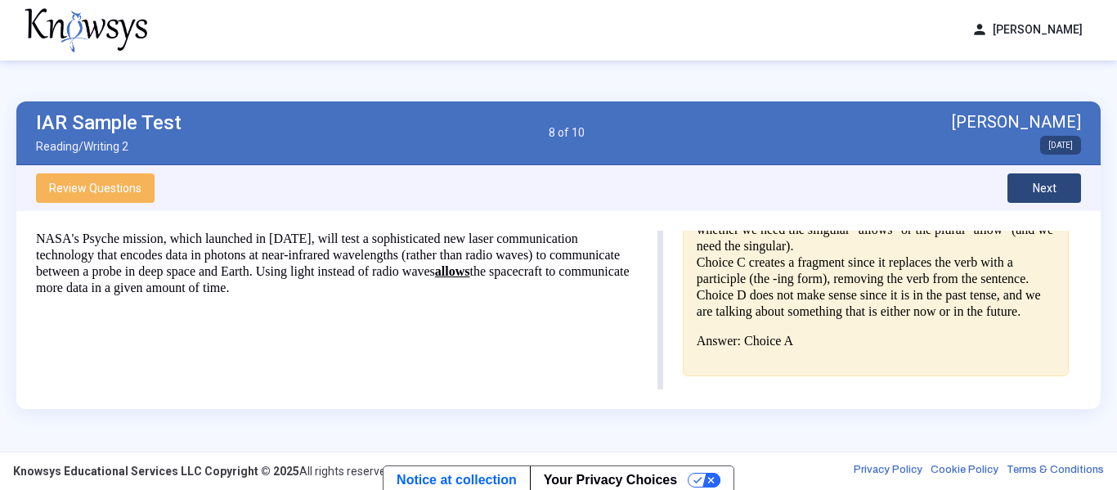
click at [1037, 173] on button "Next" at bounding box center [1044, 187] width 74 height 29
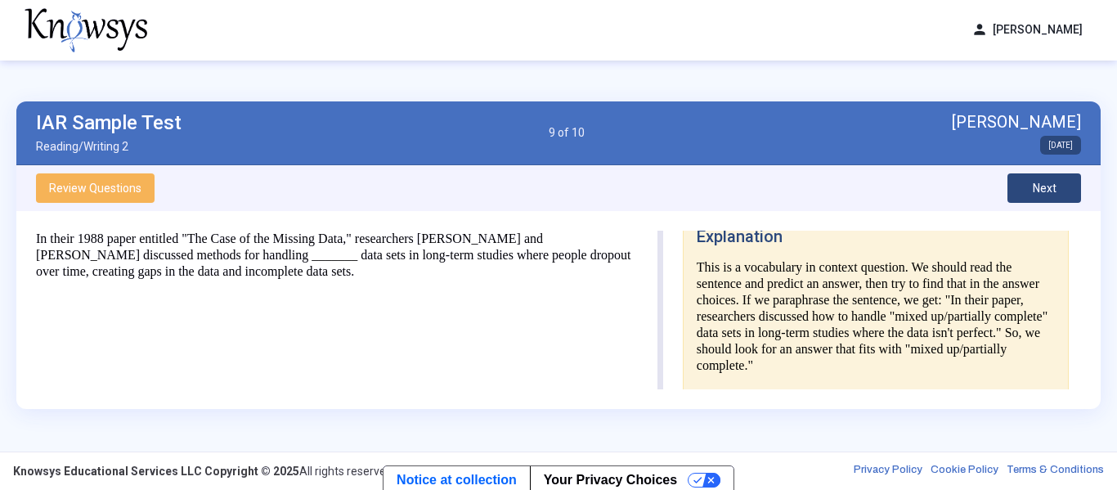
scroll to position [299, 0]
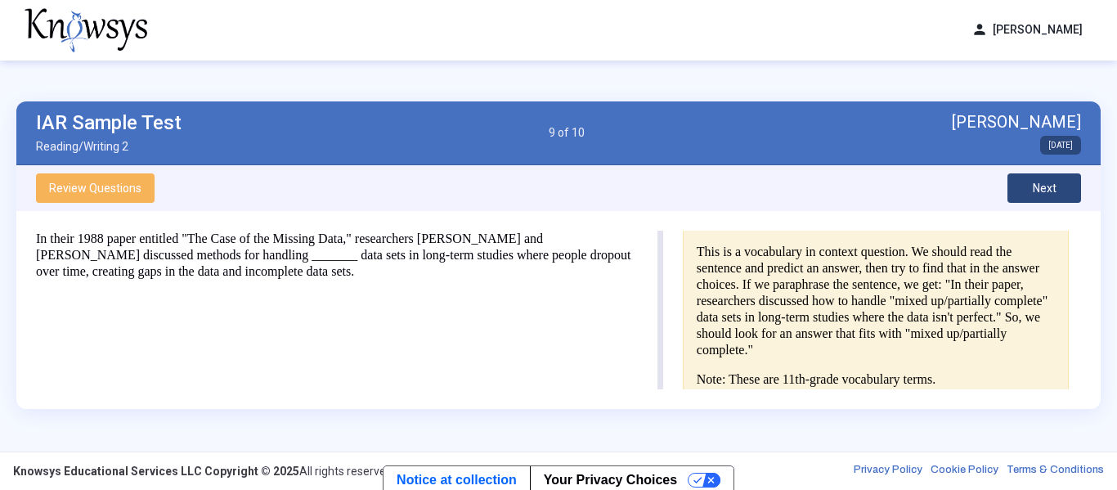
click at [1047, 183] on span "Next" at bounding box center [1045, 188] width 24 height 13
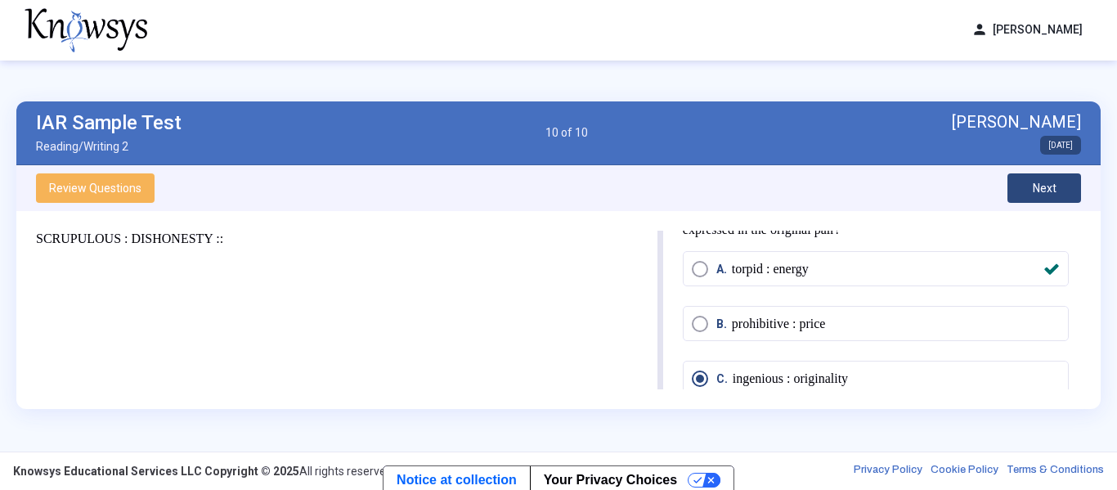
scroll to position [19, 0]
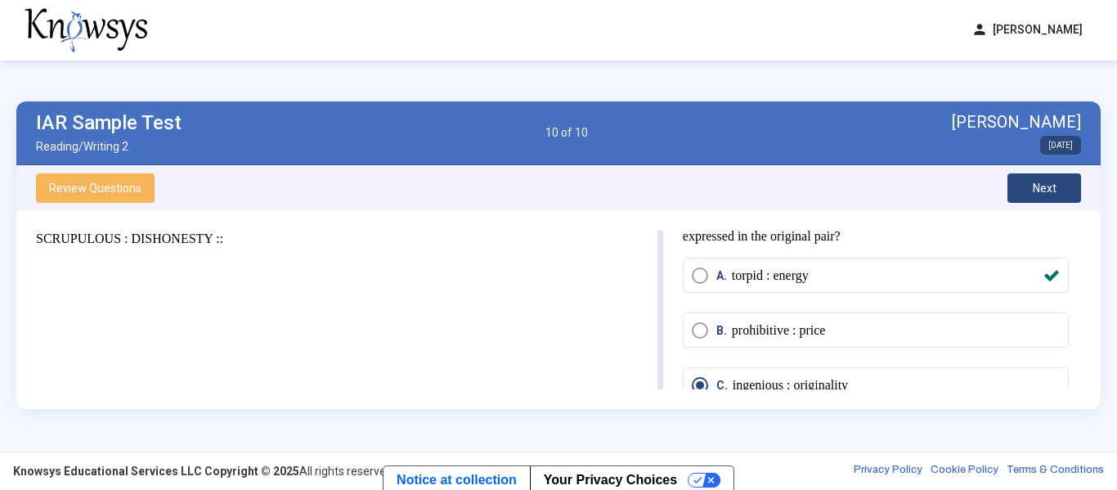
click at [1024, 186] on button "Next" at bounding box center [1044, 187] width 74 height 29
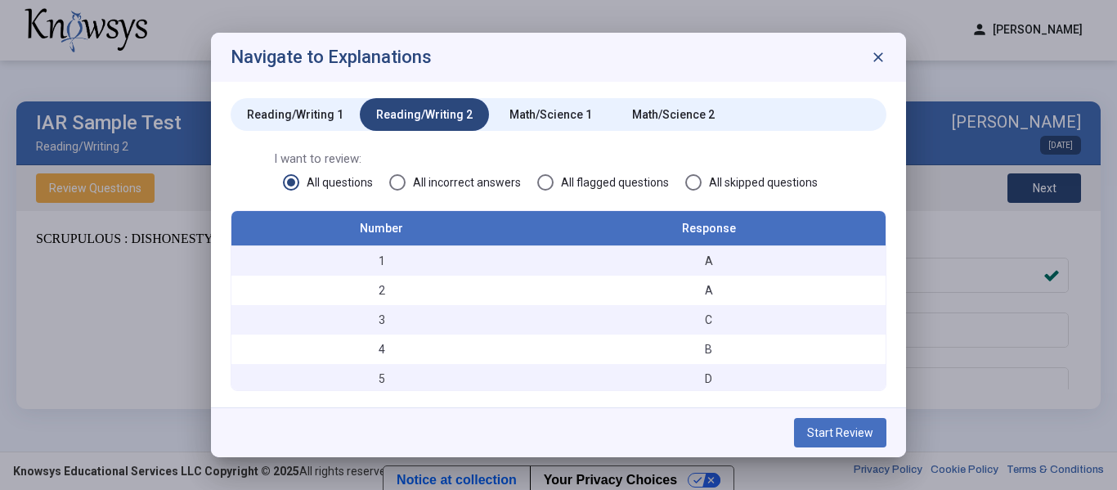
click at [557, 117] on div "Math/Science 1" at bounding box center [550, 114] width 83 height 16
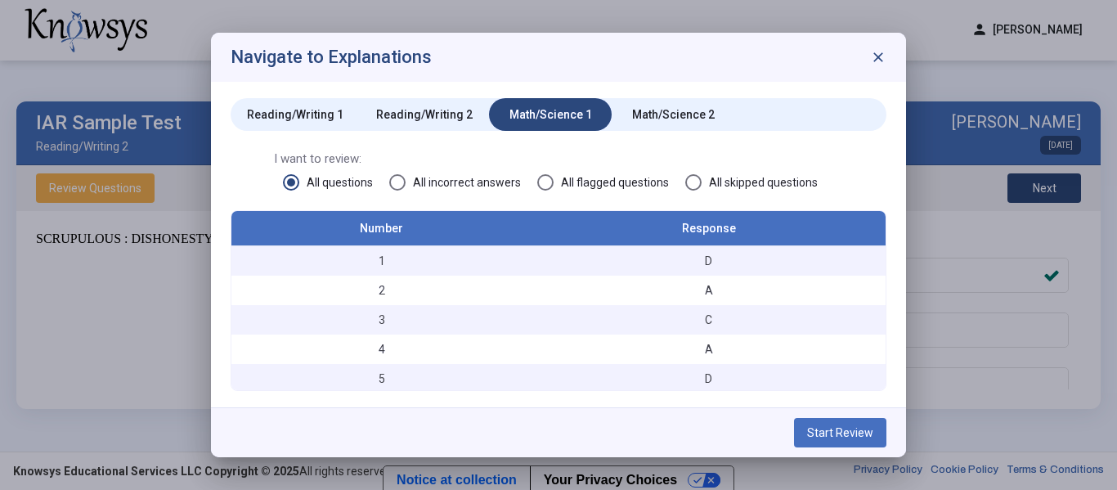
click at [428, 186] on span "All incorrect answers" at bounding box center [463, 182] width 115 height 16
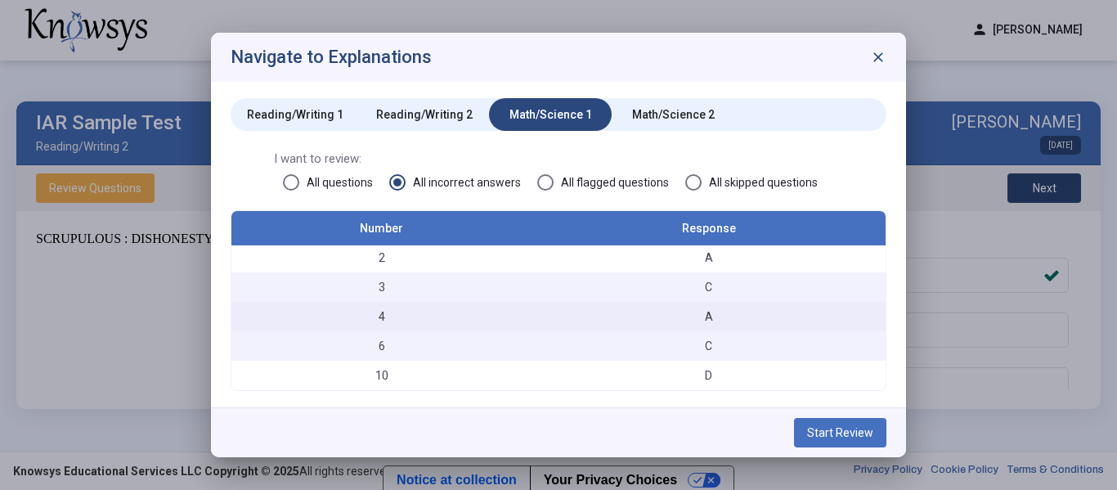
scroll to position [0, 0]
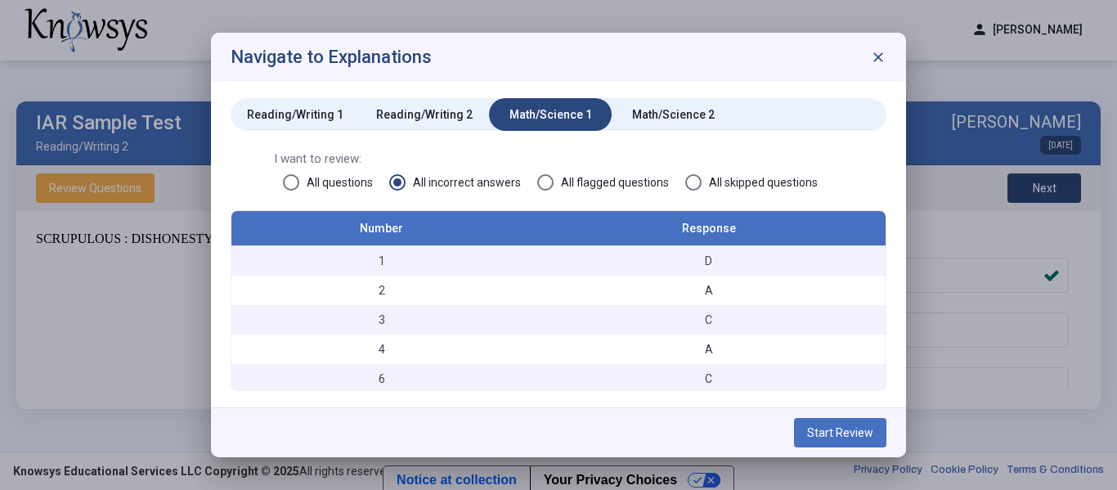
click at [299, 183] on span at bounding box center [291, 182] width 16 height 16
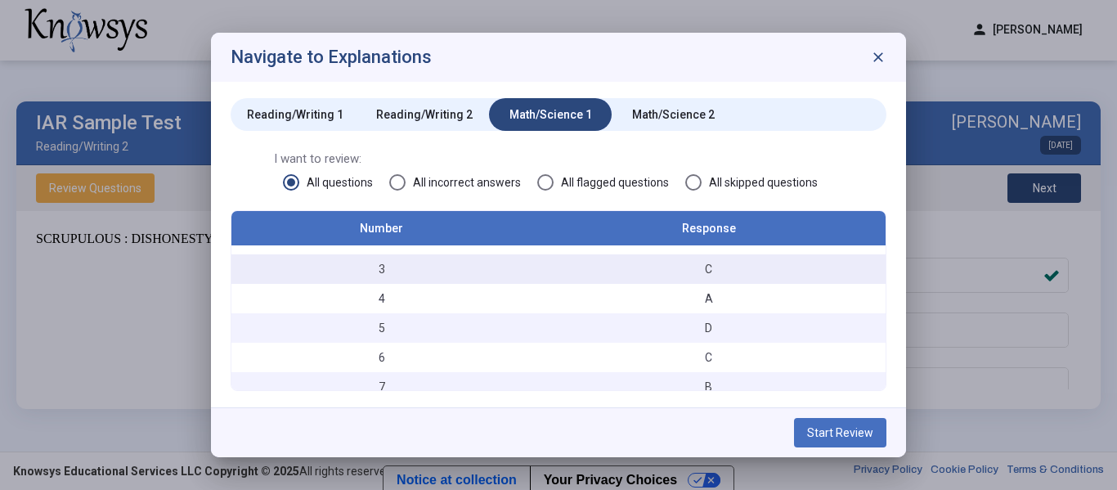
scroll to position [58, 0]
click at [414, 180] on span "All incorrect answers" at bounding box center [463, 182] width 115 height 16
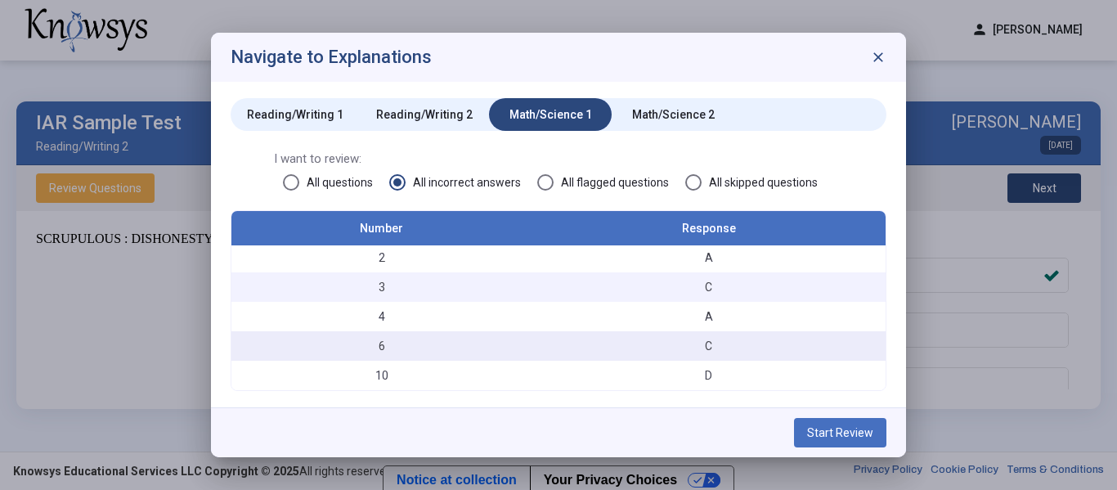
scroll to position [0, 0]
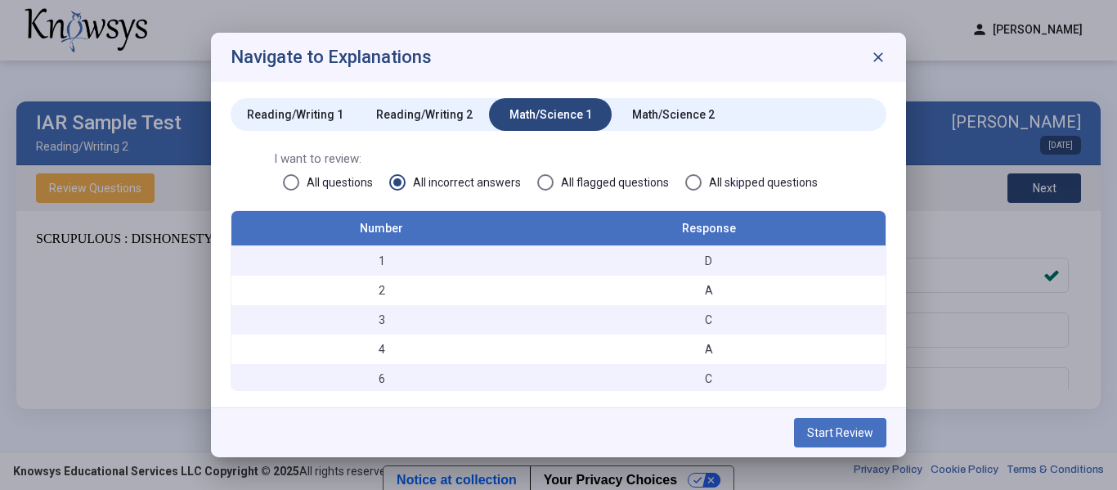
click at [321, 186] on span "All questions" at bounding box center [336, 182] width 74 height 16
click at [420, 183] on span "All incorrect answers" at bounding box center [463, 182] width 115 height 16
click at [316, 195] on div "I want to review: All questions All incorrect answers All flagged questions All…" at bounding box center [559, 180] width 656 height 60
click at [310, 186] on span "All questions" at bounding box center [336, 182] width 74 height 16
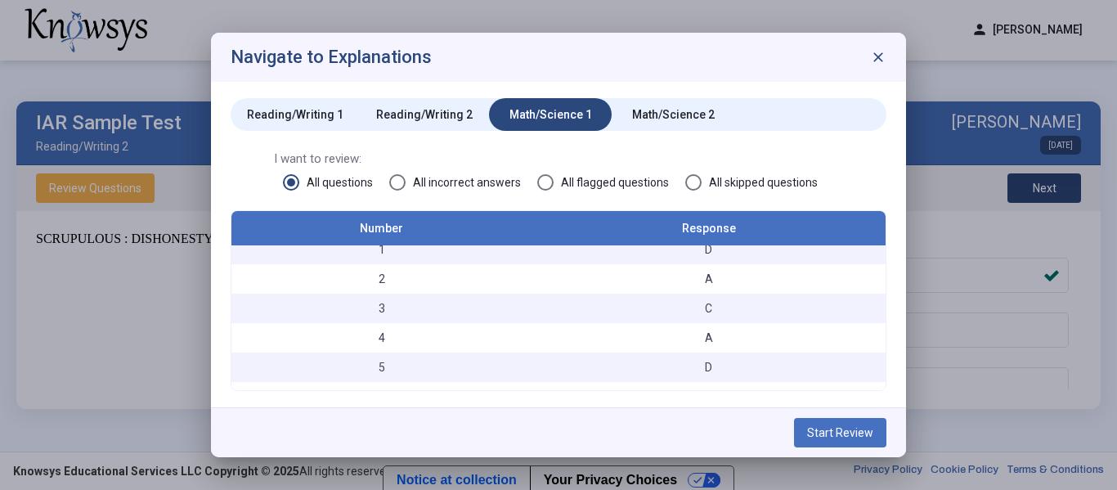
click at [396, 179] on span at bounding box center [397, 182] width 16 height 16
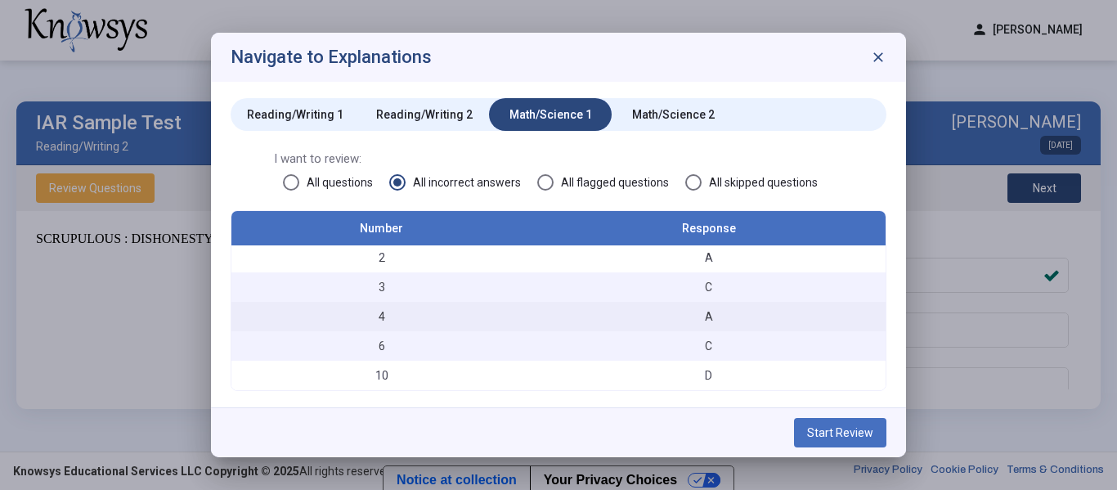
scroll to position [31, 0]
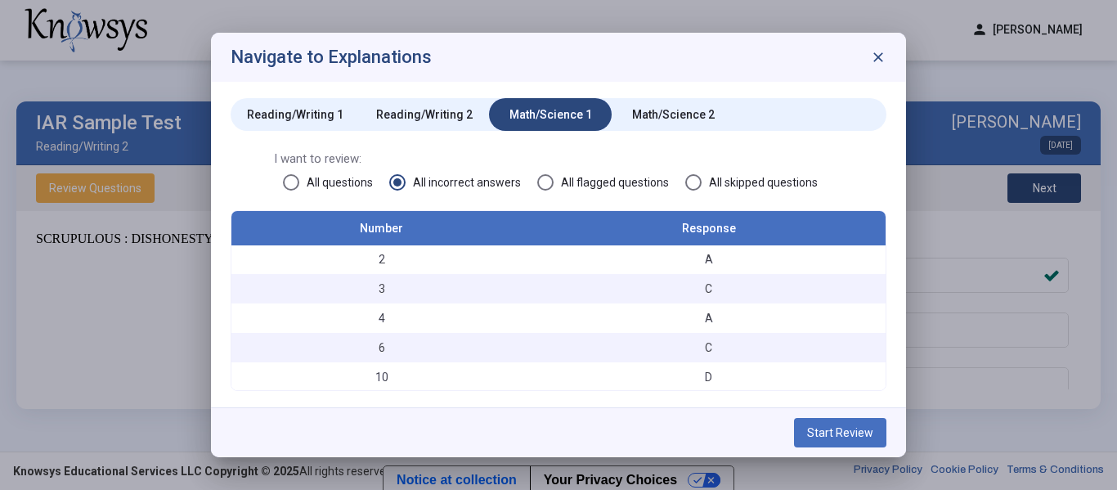
click at [676, 121] on div "Math/Science 2" at bounding box center [673, 114] width 83 height 16
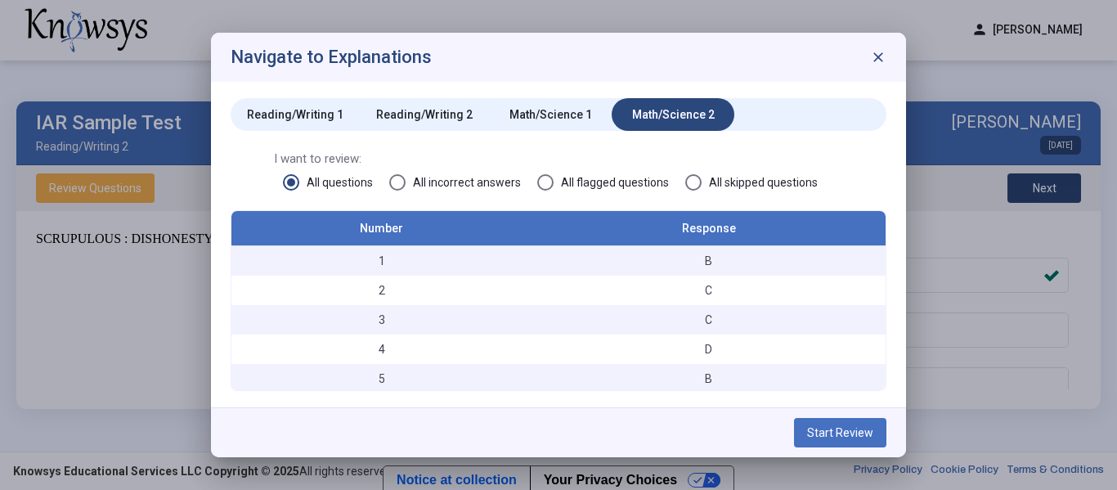
click at [402, 182] on span at bounding box center [397, 182] width 16 height 16
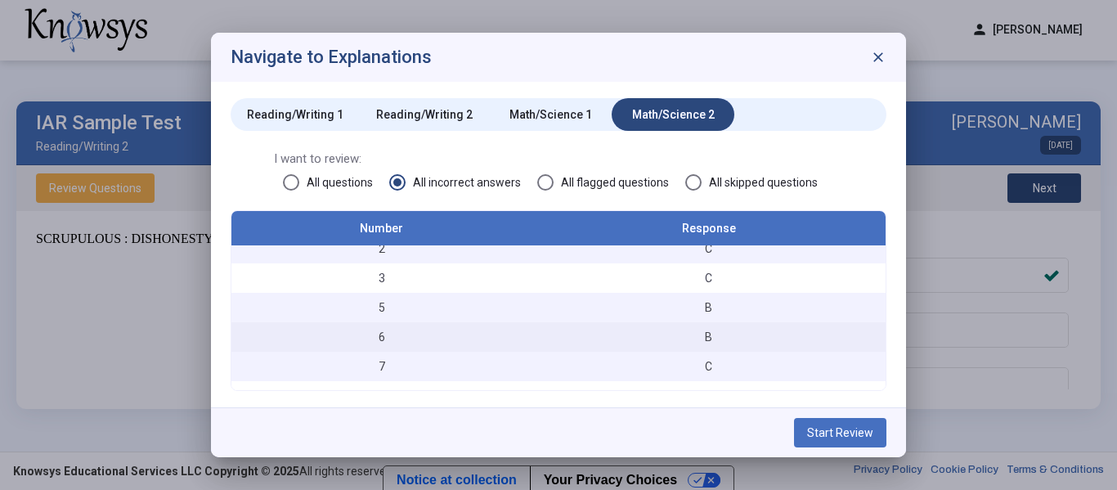
scroll to position [0, 0]
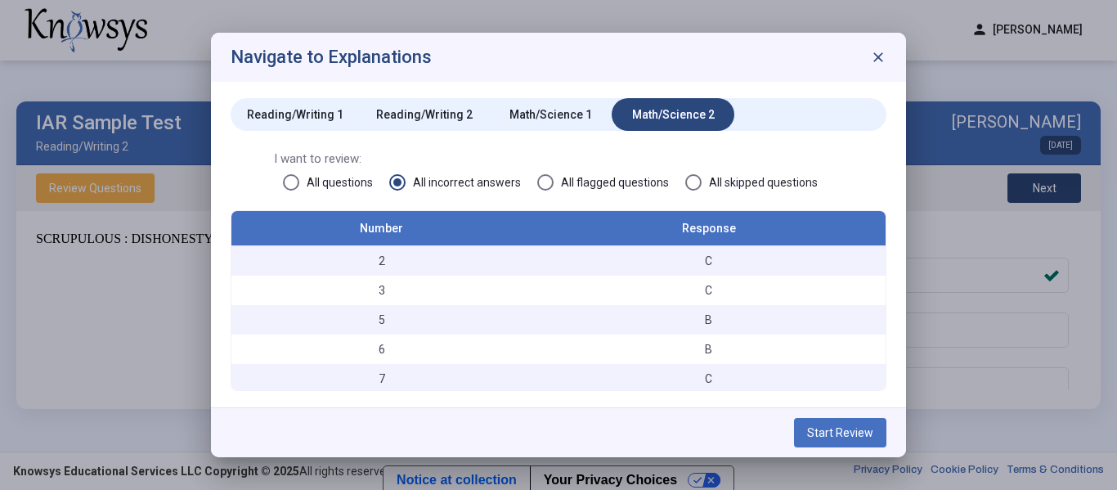
click at [878, 51] on span "close" at bounding box center [878, 57] width 16 height 16
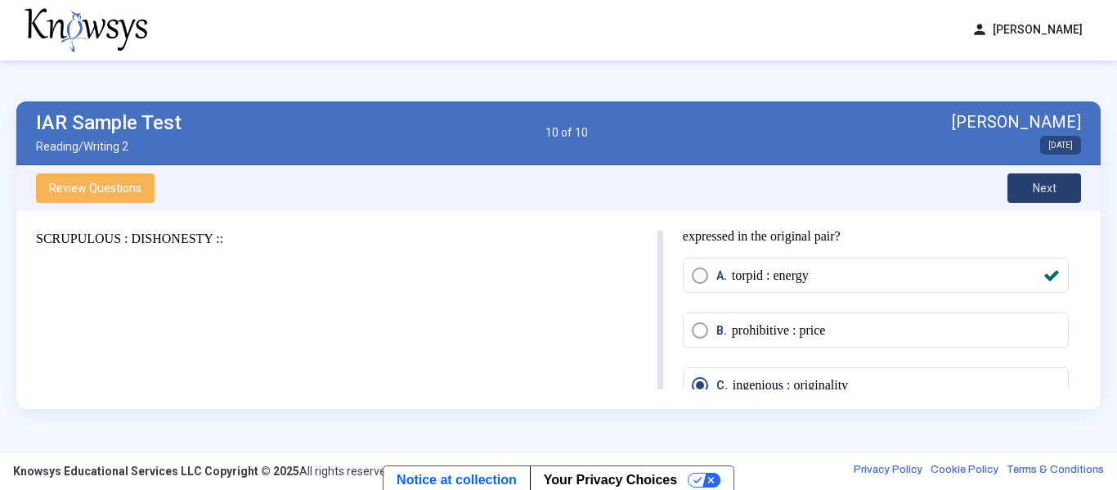
click at [1033, 182] on span "Next" at bounding box center [1045, 188] width 24 height 13
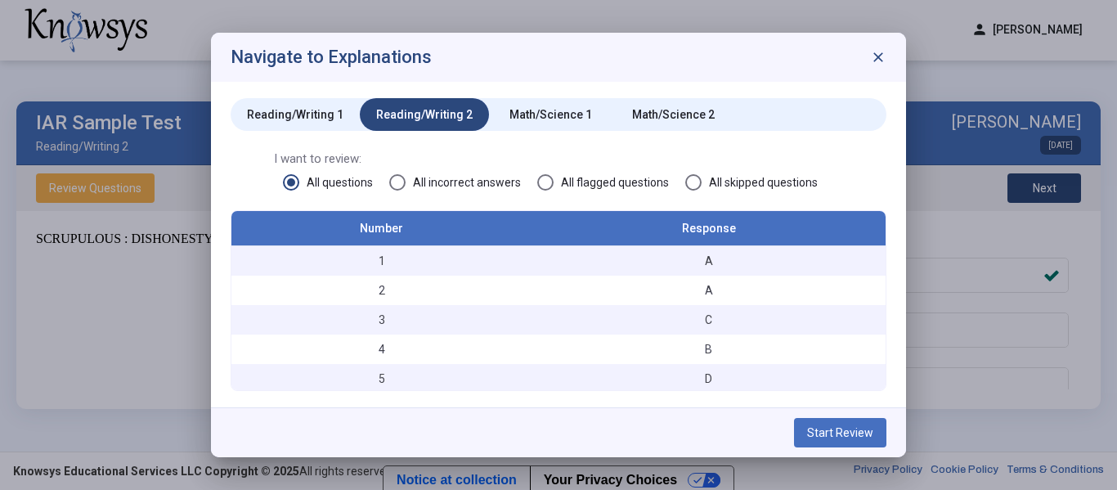
click at [882, 60] on span "close" at bounding box center [878, 57] width 16 height 16
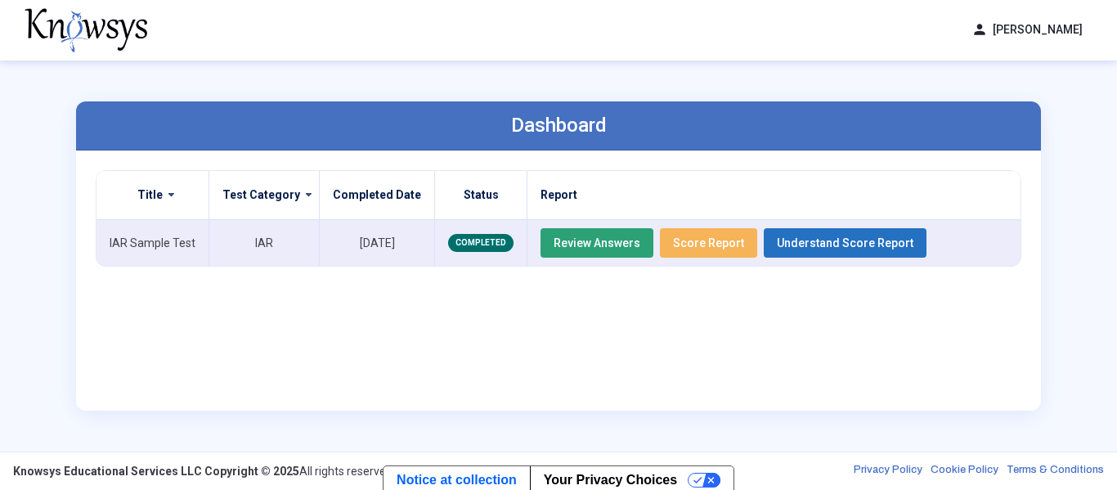
click at [352, 250] on td "[DATE]" at bounding box center [377, 242] width 115 height 47
click at [371, 238] on td "[DATE]" at bounding box center [377, 242] width 115 height 47
click at [362, 255] on td "[DATE]" at bounding box center [377, 242] width 115 height 47
